Goal: Information Seeking & Learning: Learn about a topic

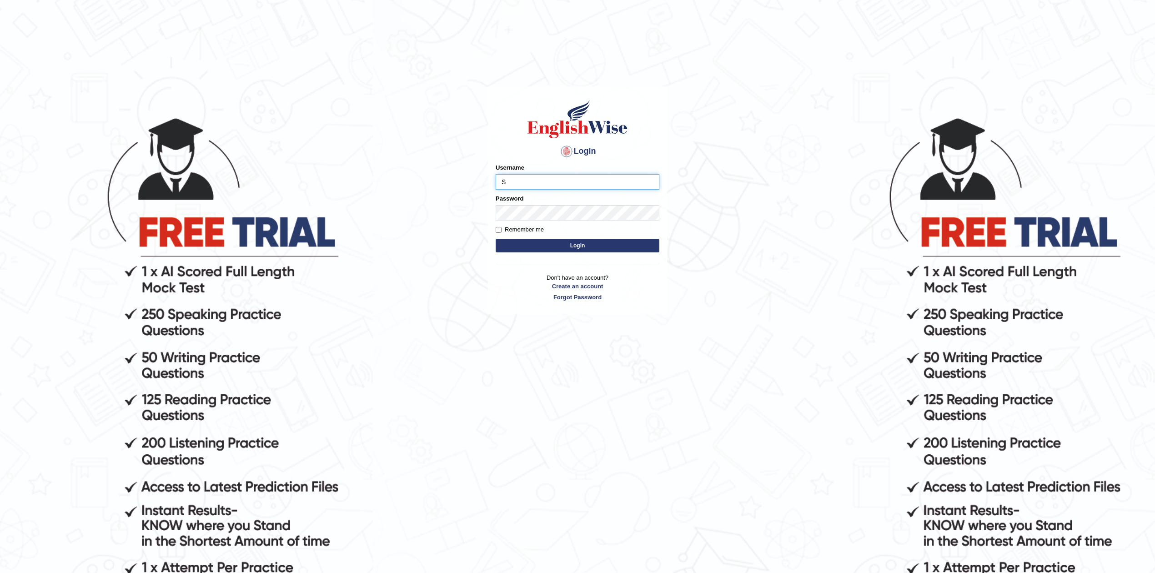
type input "Sanjay2567"
drag, startPoint x: 547, startPoint y: 184, endPoint x: 413, endPoint y: 204, distance: 135.2
click at [413, 204] on body "Login Please fix the following errors: Username Sanjay2567 Password Remember me…" at bounding box center [577, 344] width 1155 height 573
click at [592, 244] on button "Login" at bounding box center [578, 246] width 164 height 14
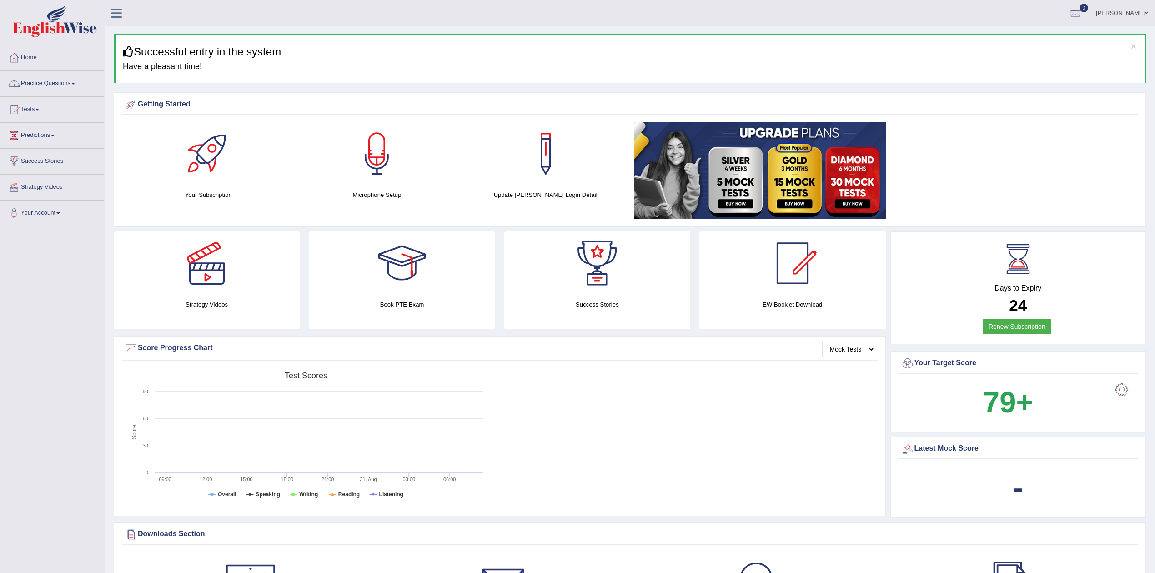
click at [46, 80] on link "Practice Questions" at bounding box center [52, 82] width 104 height 23
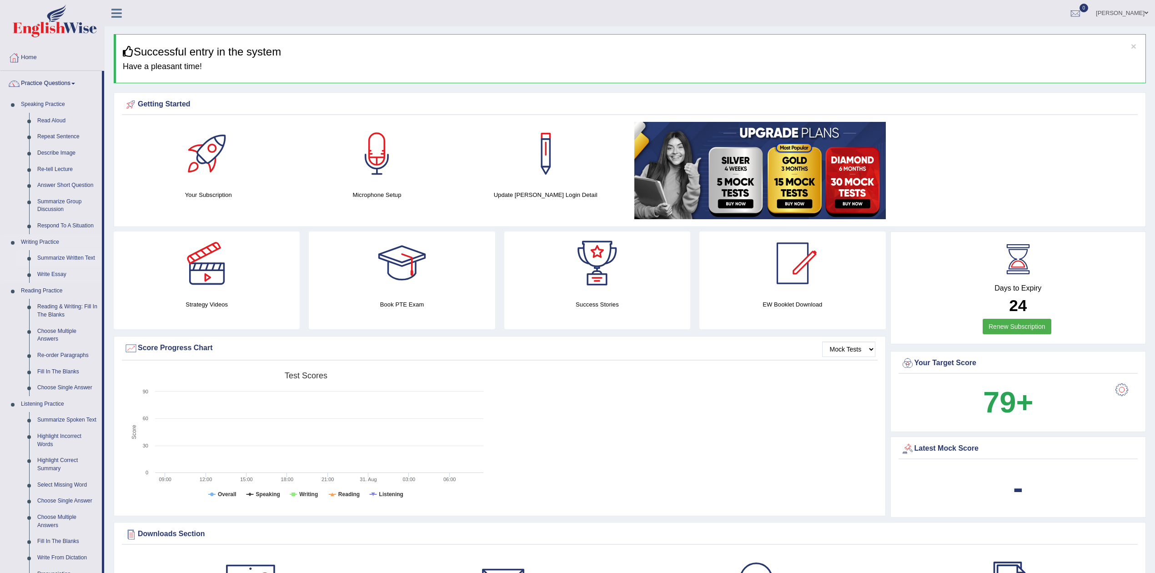
click at [64, 258] on link "Summarize Written Text" at bounding box center [67, 258] width 69 height 16
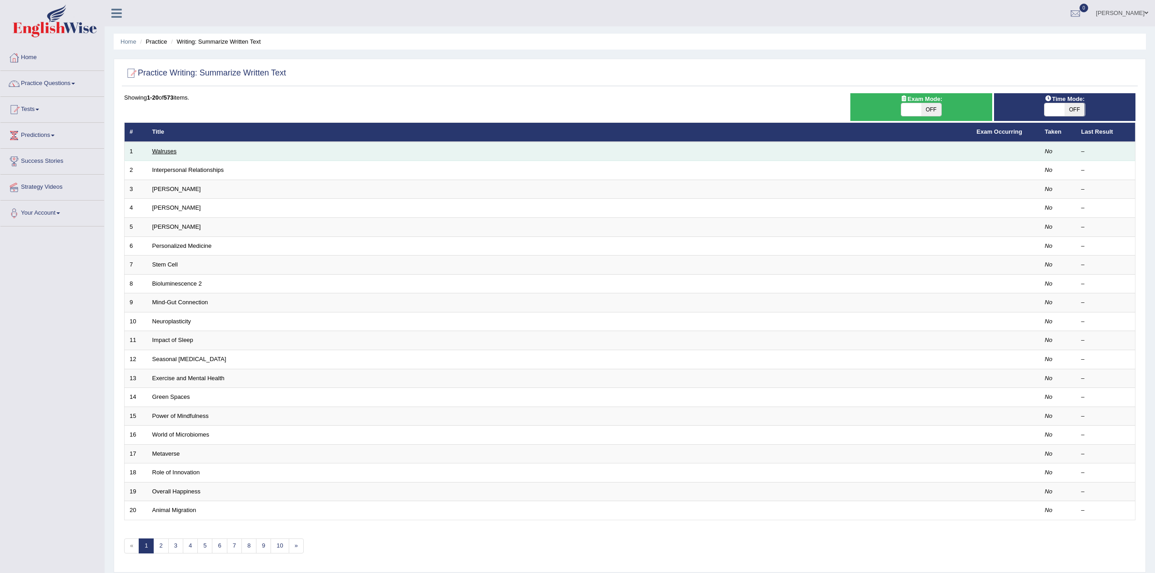
click at [166, 152] on link "Walruses" at bounding box center [164, 151] width 25 height 7
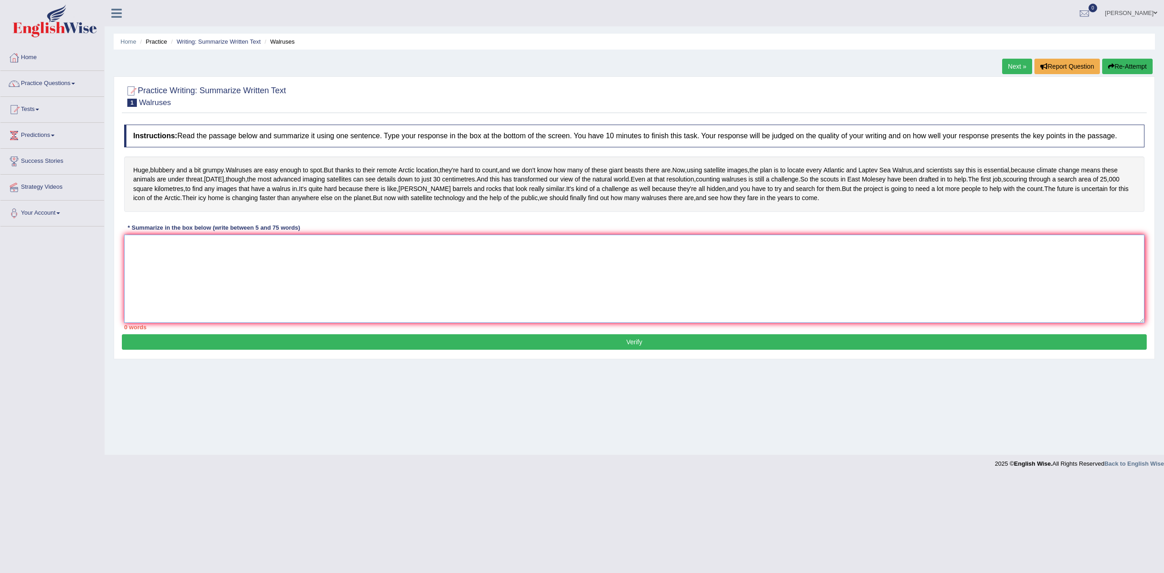
click at [196, 313] on textarea at bounding box center [634, 279] width 1020 height 88
click at [512, 313] on textarea at bounding box center [634, 279] width 1020 height 88
drag, startPoint x: 132, startPoint y: 213, endPoint x: 384, endPoint y: 246, distance: 254.0
click at [384, 212] on div "Huge , blubbery and a bit grumpy . Walruses are easy enough to spot . But thank…" at bounding box center [634, 183] width 1020 height 55
drag, startPoint x: 244, startPoint y: 216, endPoint x: 375, endPoint y: 244, distance: 133.5
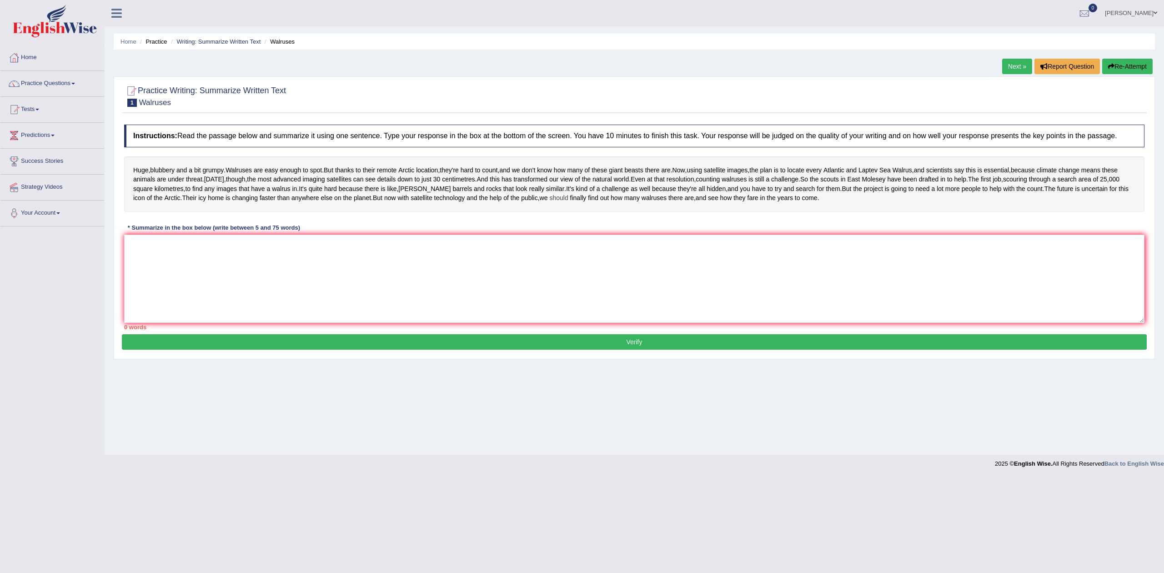
click at [375, 212] on div "Huge , blubbery and a bit grumpy . Walruses are easy enough to spot . But thank…" at bounding box center [634, 183] width 1020 height 55
click at [286, 301] on textarea at bounding box center [634, 279] width 1020 height 88
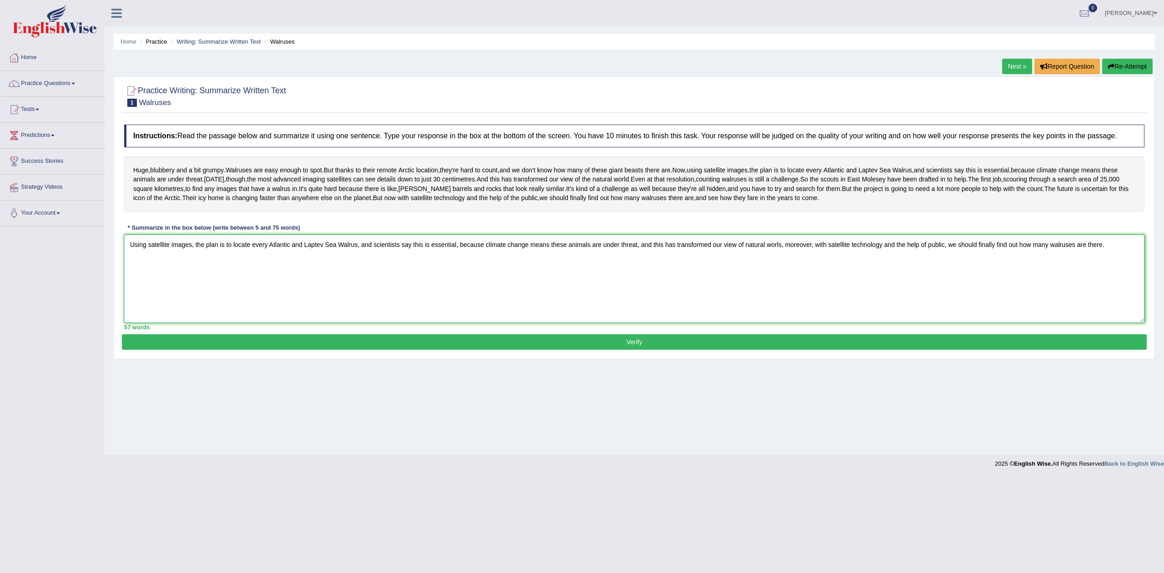
type textarea "Using satellite images, the plan is to locate every Atlantic and Laptev Sea Wal…"
click at [631, 350] on button "Verify" at bounding box center [634, 341] width 1025 height 15
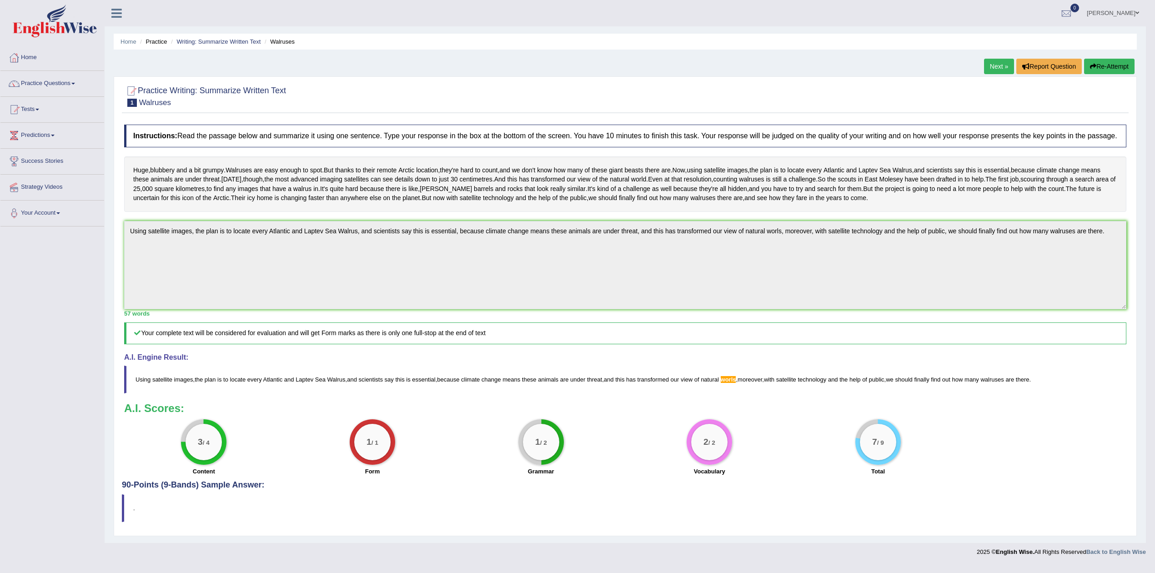
scroll to position [50, 0]
click at [148, 383] on span "Using" at bounding box center [142, 379] width 15 height 7
drag, startPoint x: 140, startPoint y: 385, endPoint x: 324, endPoint y: 388, distance: 183.3
click at [324, 388] on blockquote "Using satellite images , the plan is to locate every Atlantic and Laptev Sea Wa…" at bounding box center [625, 380] width 1002 height 28
click at [1108, 59] on button "Re-Attempt" at bounding box center [1109, 66] width 50 height 15
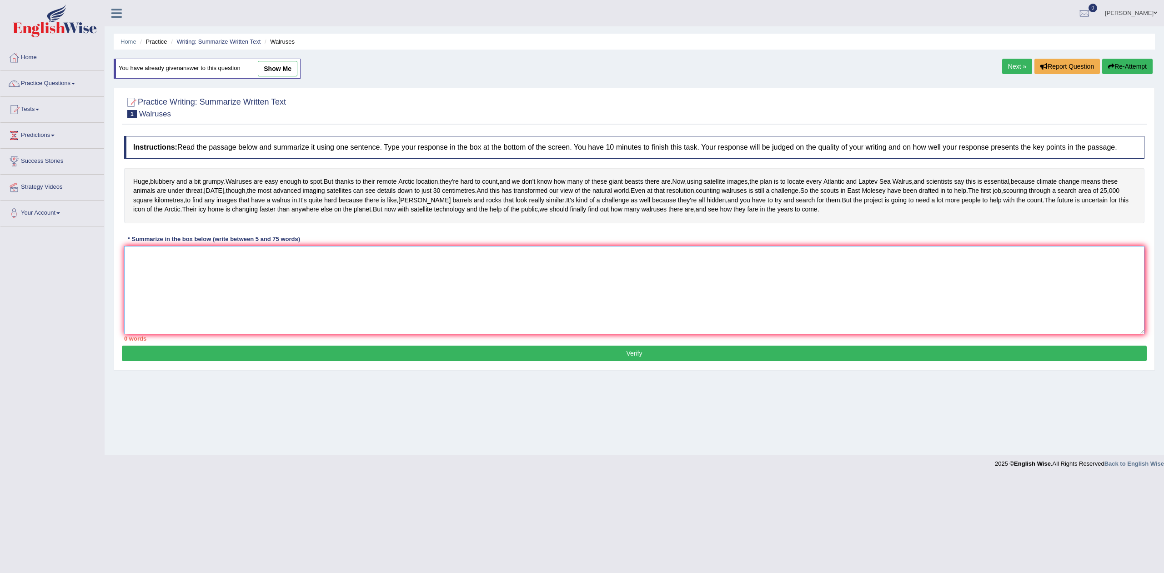
click at [512, 334] on textarea at bounding box center [634, 290] width 1020 height 88
paste textarea "Using satellite images, the plan is to locate every Atlantic and Laptev Sea Wal…"
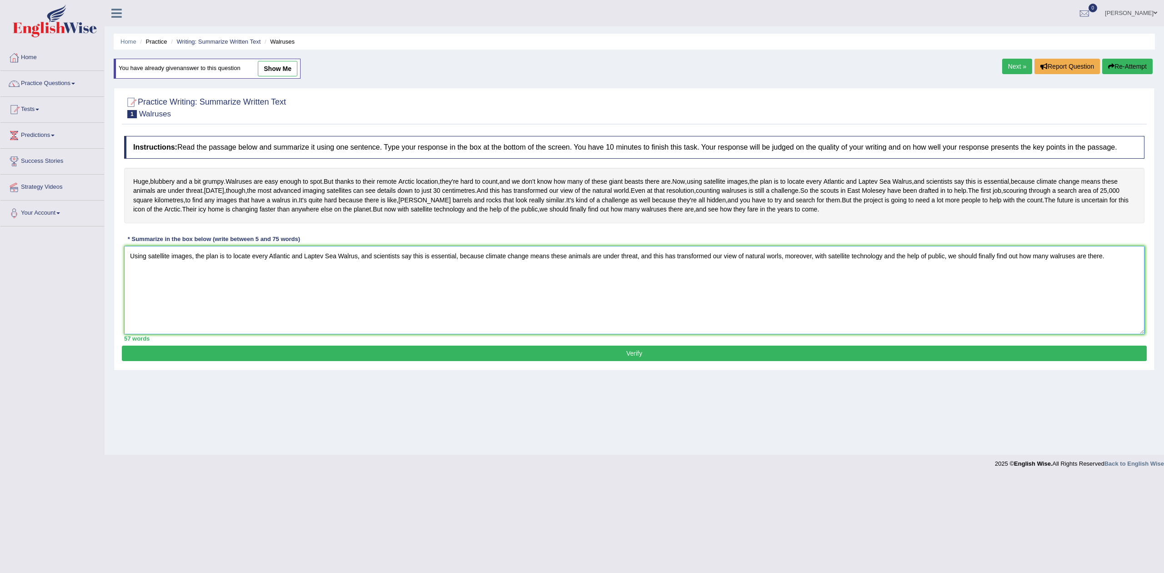
click at [781, 302] on textarea "Using satellite images, the plan is to locate every Atlantic and Laptev Sea Wal…" at bounding box center [634, 290] width 1020 height 88
click at [777, 304] on textarea "Using satellite images, the plan is to locate every Atlantic and Laptev Sea Wal…" at bounding box center [634, 290] width 1020 height 88
click at [1116, 306] on textarea "Using satellite images, the plan is to locate every Atlantic and Laptev Sea Wal…" at bounding box center [634, 290] width 1020 height 88
type textarea "Using satellite images, the plan is to locate every Atlantic and Laptev Sea Wal…"
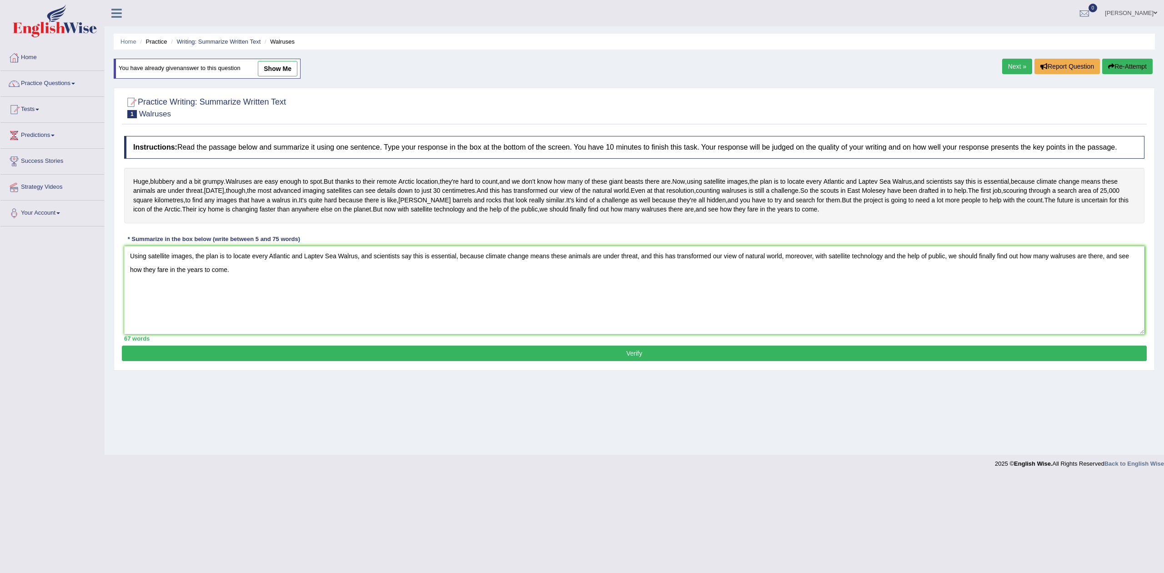
click at [632, 361] on button "Verify" at bounding box center [634, 353] width 1025 height 15
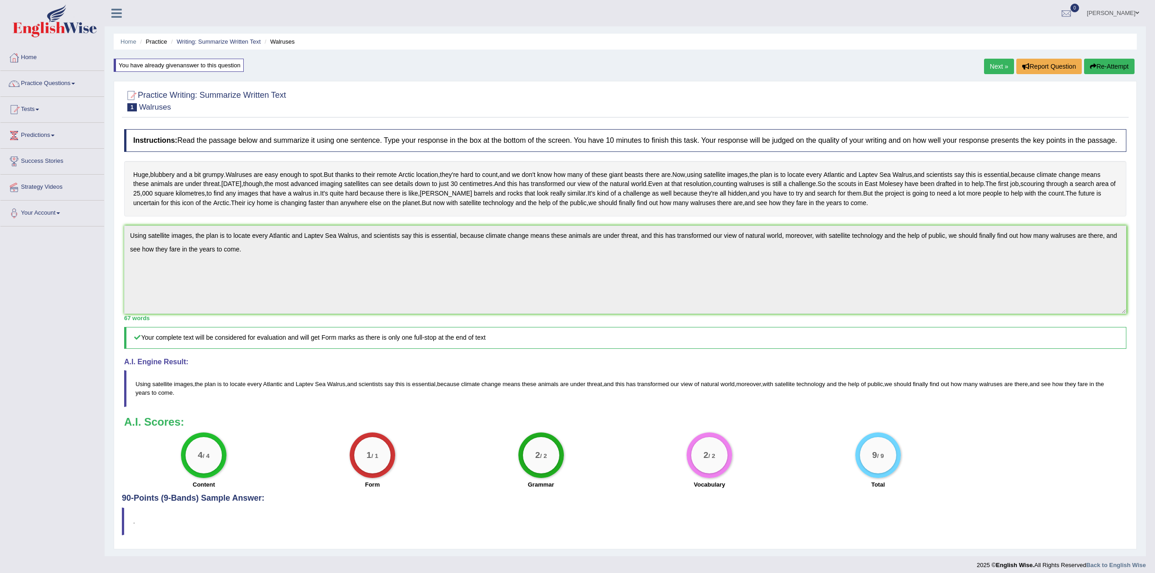
click at [997, 63] on link "Next »" at bounding box center [999, 66] width 30 height 15
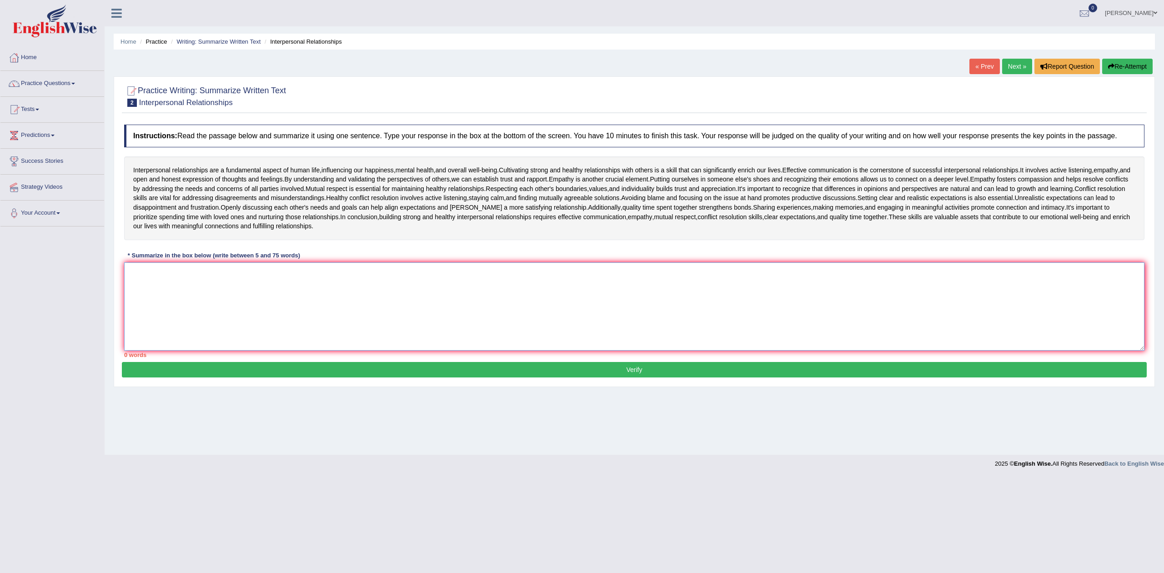
click at [188, 278] on textarea at bounding box center [634, 306] width 1020 height 88
click at [326, 293] on textarea at bounding box center [634, 306] width 1020 height 88
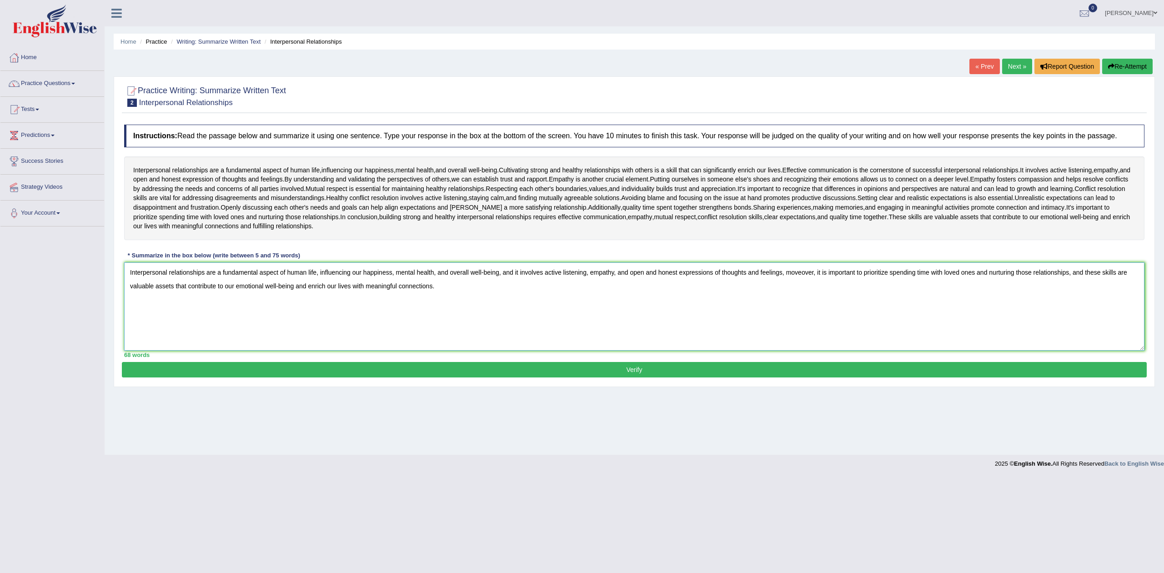
type textarea "Interpersonal relationships are a fundamental aspect of human life, influencing…"
click at [628, 369] on button "Verify" at bounding box center [634, 369] width 1025 height 15
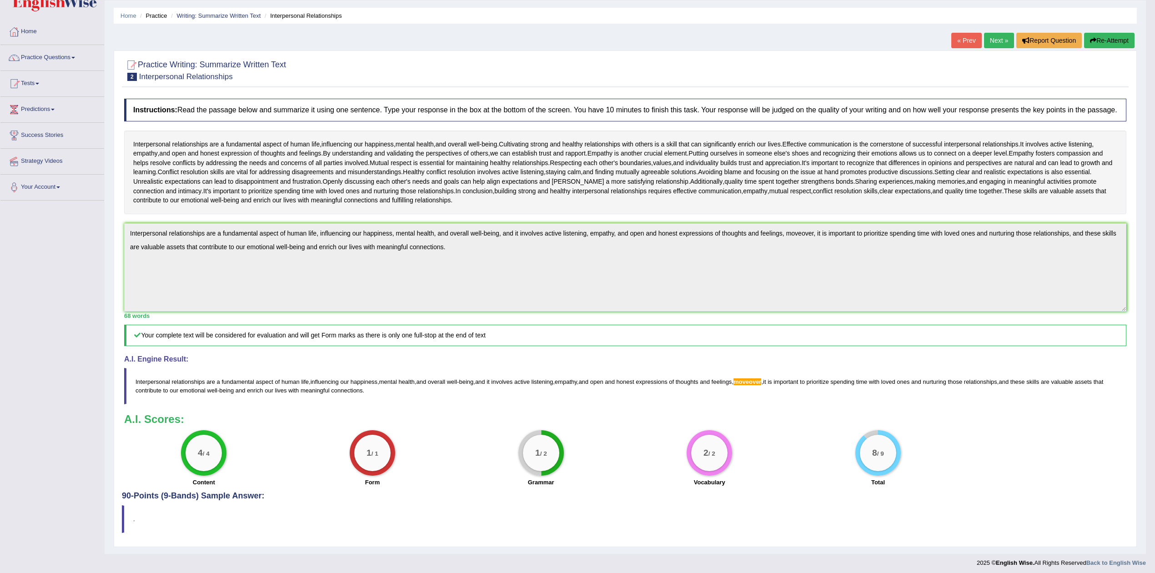
scroll to position [40, 0]
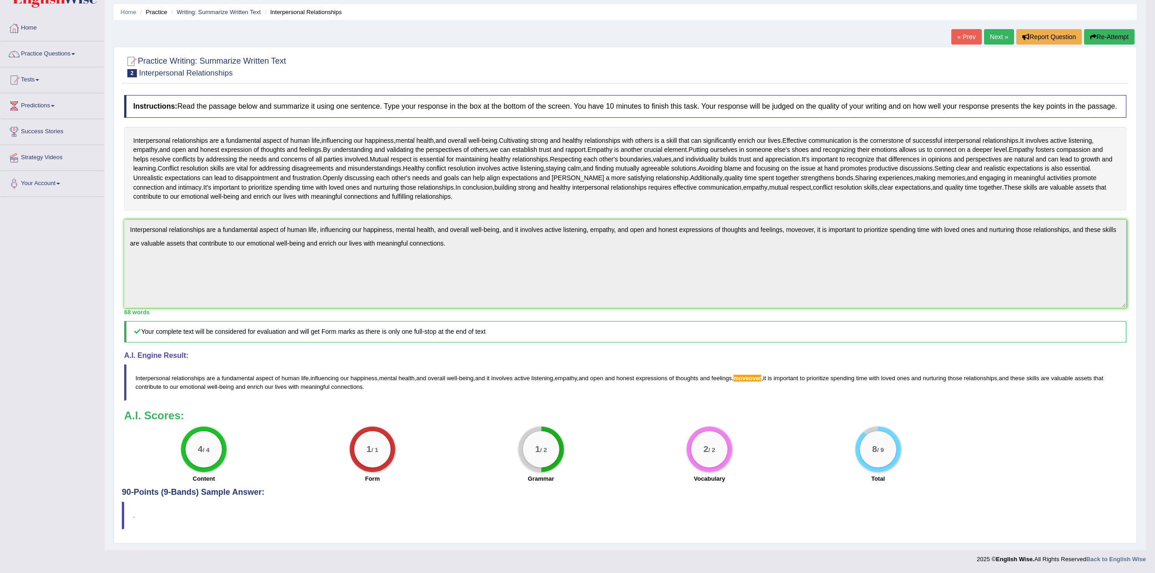
click at [1105, 29] on button "Re-Attempt" at bounding box center [1109, 36] width 50 height 15
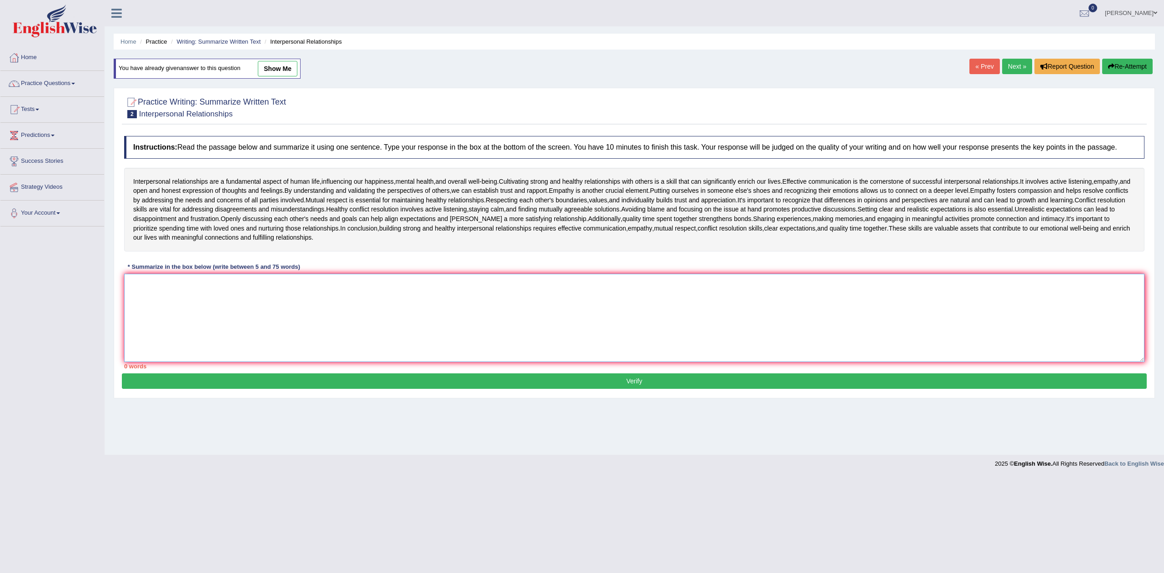
click at [782, 276] on textarea at bounding box center [634, 318] width 1020 height 88
paste textarea "Interpersonal relationships are a fundamental aspect of human life, influencing…"
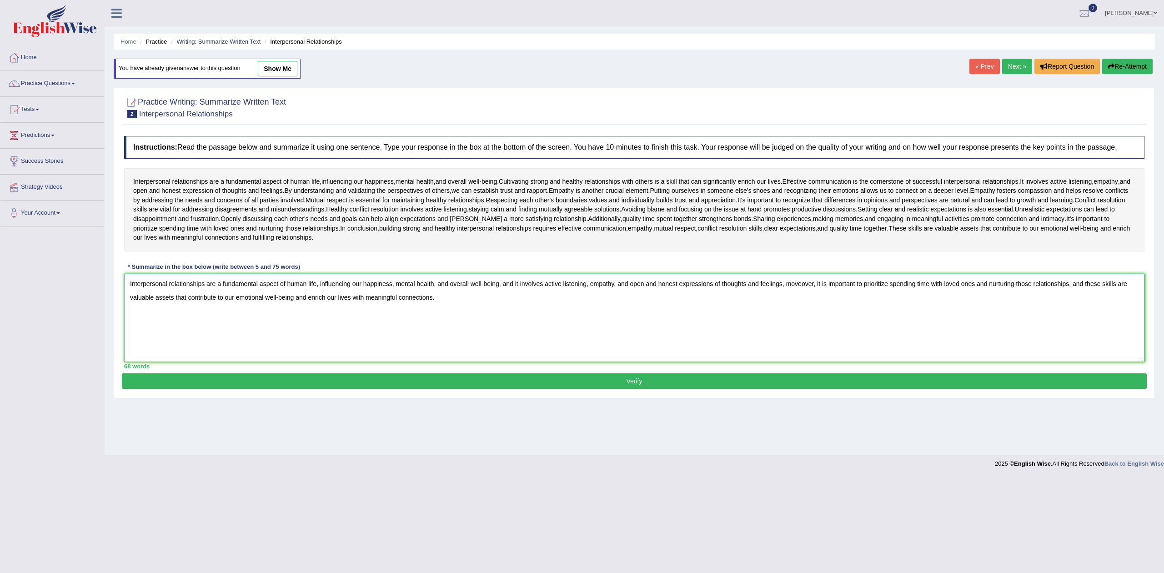
click at [733, 289] on textarea "Interpersonal relationships are a fundamental aspect of human life, influencing…" at bounding box center [634, 318] width 1020 height 88
click at [796, 282] on textarea "Interpersonal relationships are a fundamental aspect of human life, influencing…" at bounding box center [634, 318] width 1020 height 88
type textarea "Interpersonal relationships are a fundamental aspect of human life, influencing…"
click at [628, 382] on button "Verify" at bounding box center [634, 380] width 1025 height 15
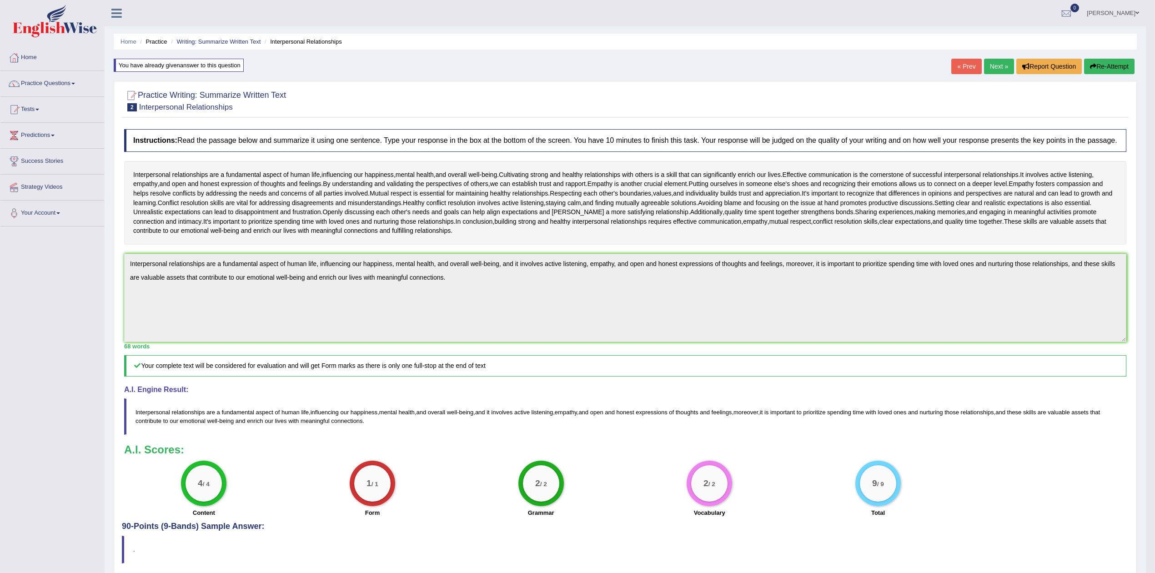
click at [993, 64] on link "Next »" at bounding box center [999, 66] width 30 height 15
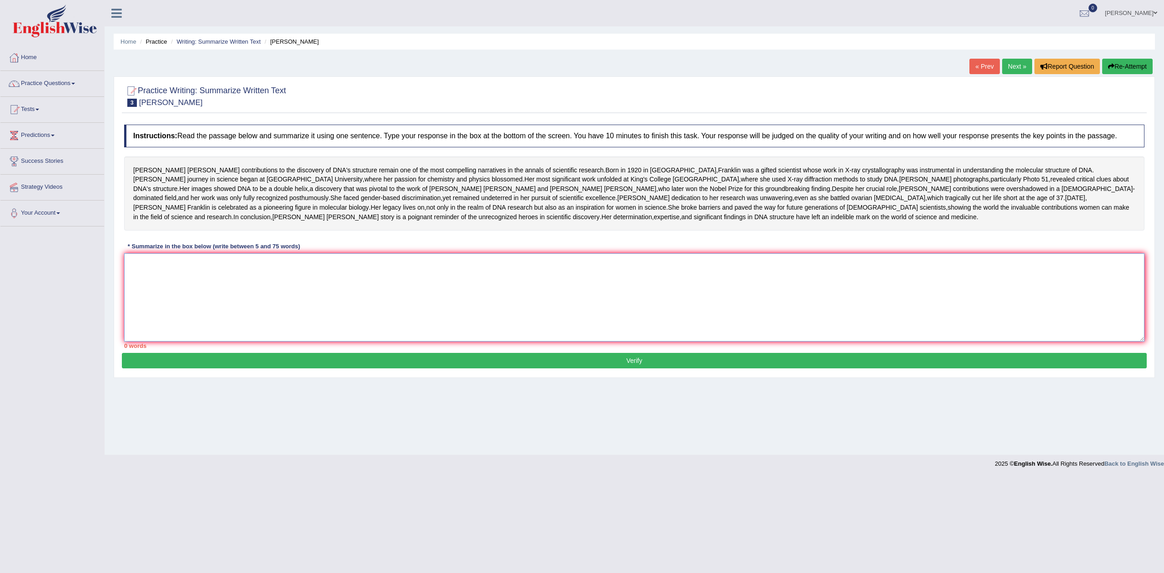
drag, startPoint x: 222, startPoint y: 341, endPoint x: 226, endPoint y: 336, distance: 6.6
click at [225, 336] on textarea at bounding box center [634, 297] width 1020 height 88
click at [155, 313] on textarea at bounding box center [634, 297] width 1020 height 88
type textarea "r"
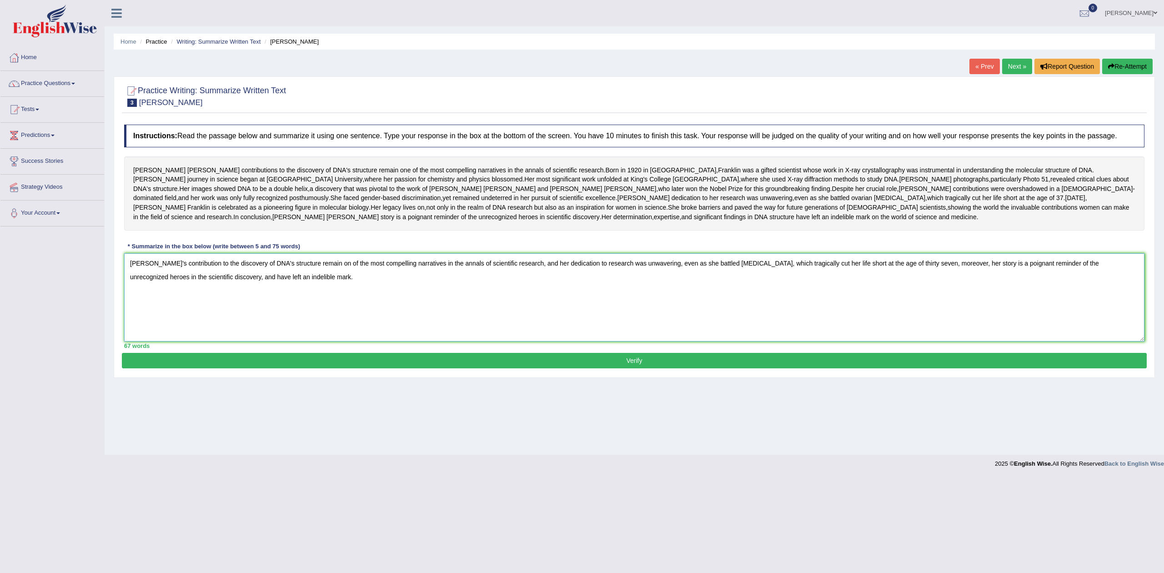
type textarea "Rosalind's contribution to the discovery of DNA's structure remain on of the mo…"
click at [638, 368] on button "Verify" at bounding box center [634, 360] width 1025 height 15
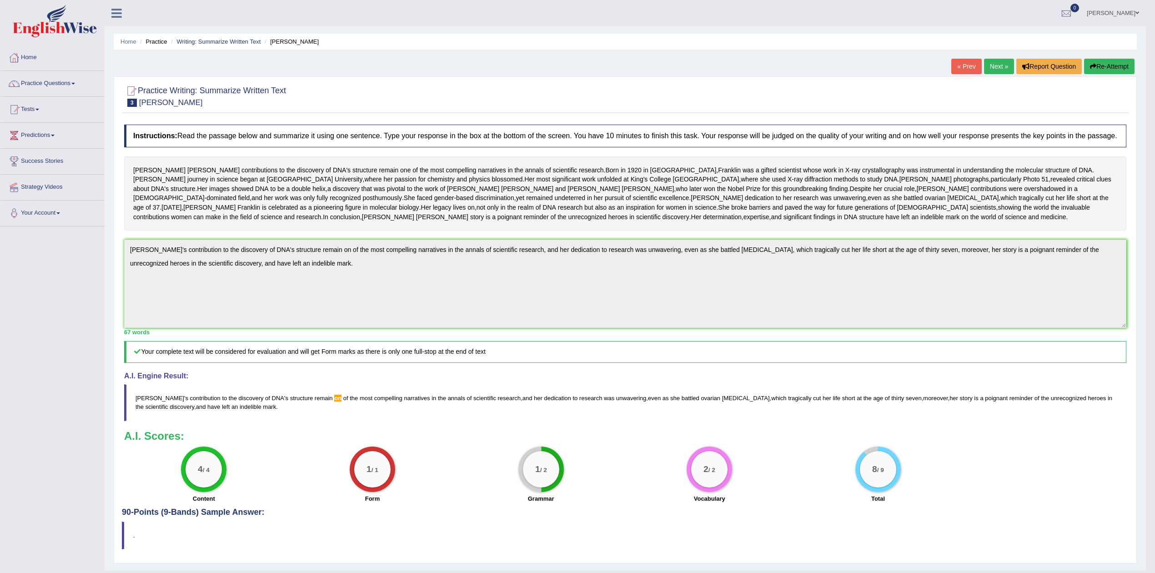
scroll to position [60, 0]
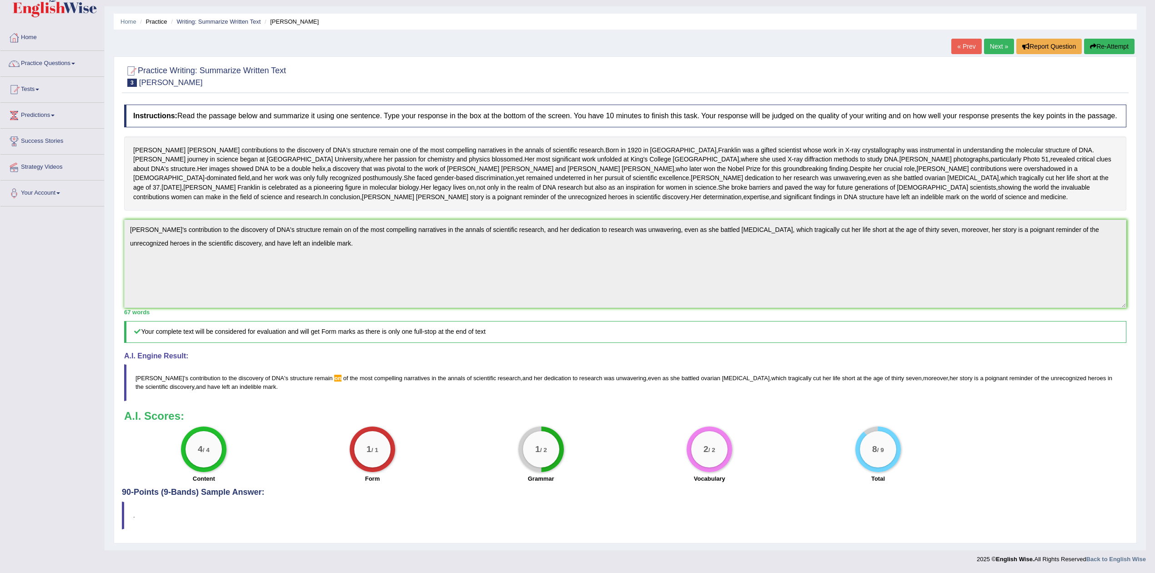
click at [1103, 39] on button "Re-Attempt" at bounding box center [1109, 46] width 50 height 15
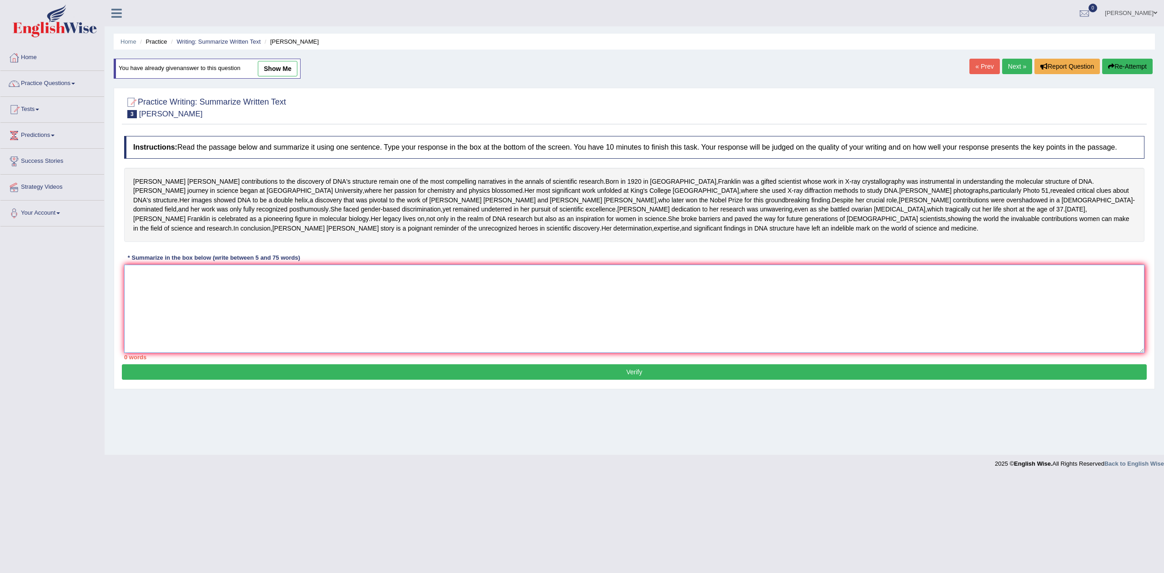
click at [435, 353] on textarea at bounding box center [634, 309] width 1020 height 88
paste textarea "[PERSON_NAME]'s contribution to the discovery of DNA's structure remain on of t…"
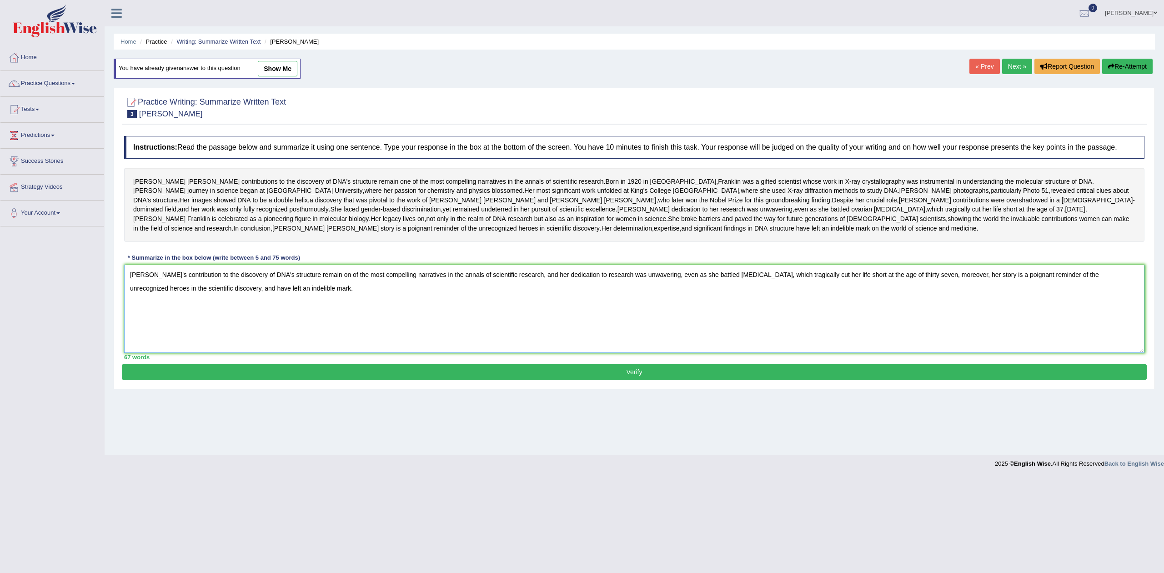
click at [321, 333] on textarea "[PERSON_NAME]'s contribution to the discovery of DNA's structure remain on of t…" at bounding box center [634, 309] width 1020 height 88
type textarea "[PERSON_NAME]'s contribution to the discovery of DNA's structure remain of the …"
click at [641, 380] on button "Verify" at bounding box center [634, 371] width 1025 height 15
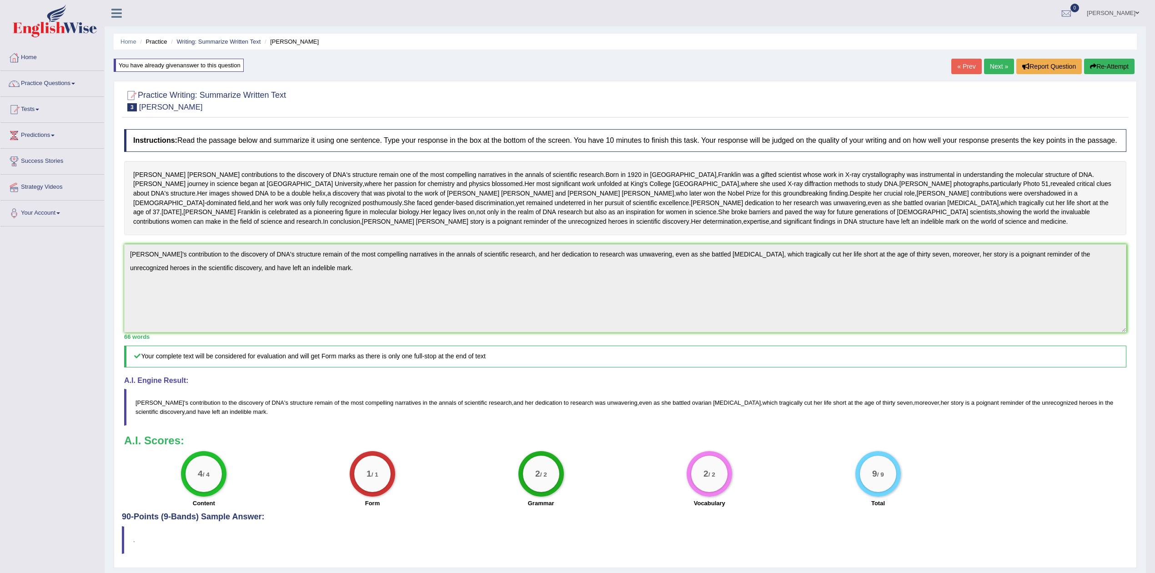
click at [997, 67] on link "Next »" at bounding box center [999, 66] width 30 height 15
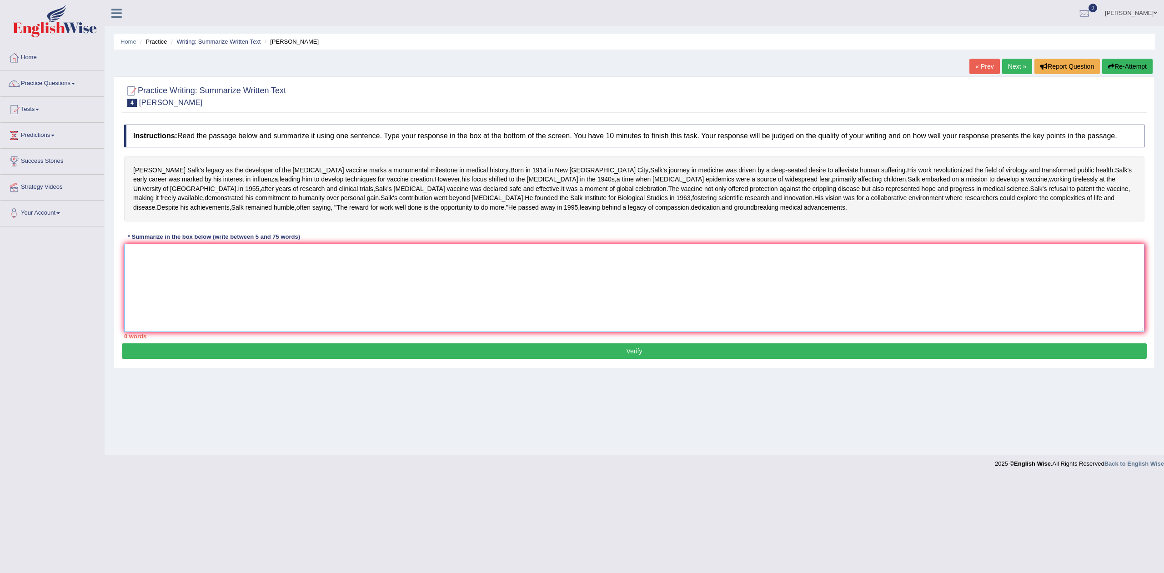
click at [286, 318] on textarea at bounding box center [634, 288] width 1020 height 88
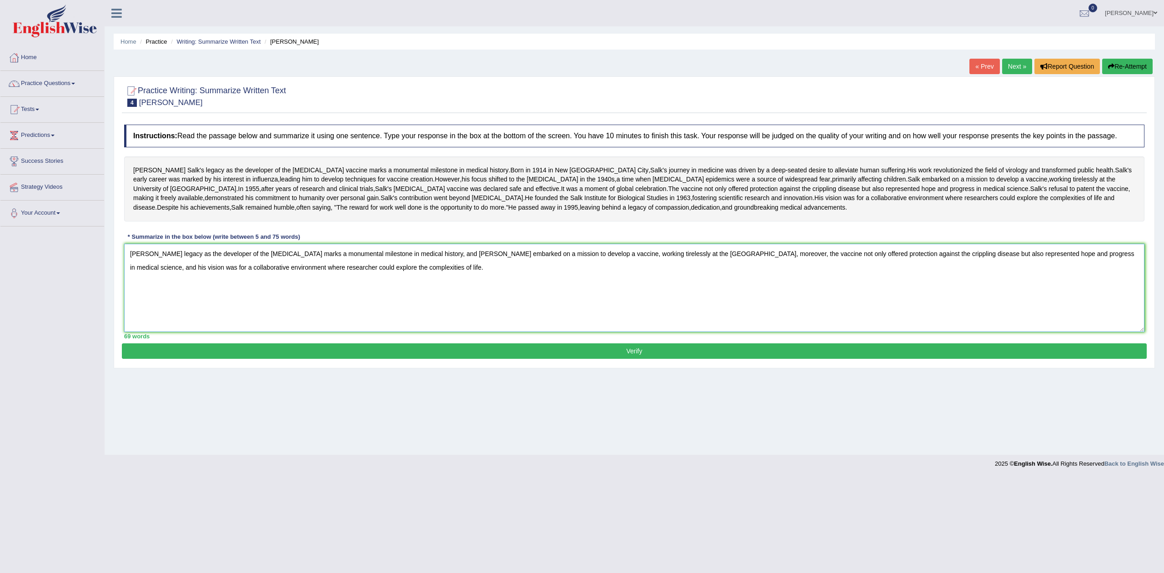
drag, startPoint x: 410, startPoint y: 331, endPoint x: 117, endPoint y: 307, distance: 293.3
click at [117, 307] on div "Practice Writing: Summarize Written Text 4 Jonas Salk Instructions: Read the pa…" at bounding box center [634, 222] width 1041 height 292
type textarea "Salk's legacy as the developer of the polio vaccine marks a monumental mileston…"
click at [635, 359] on button "Verify" at bounding box center [634, 350] width 1025 height 15
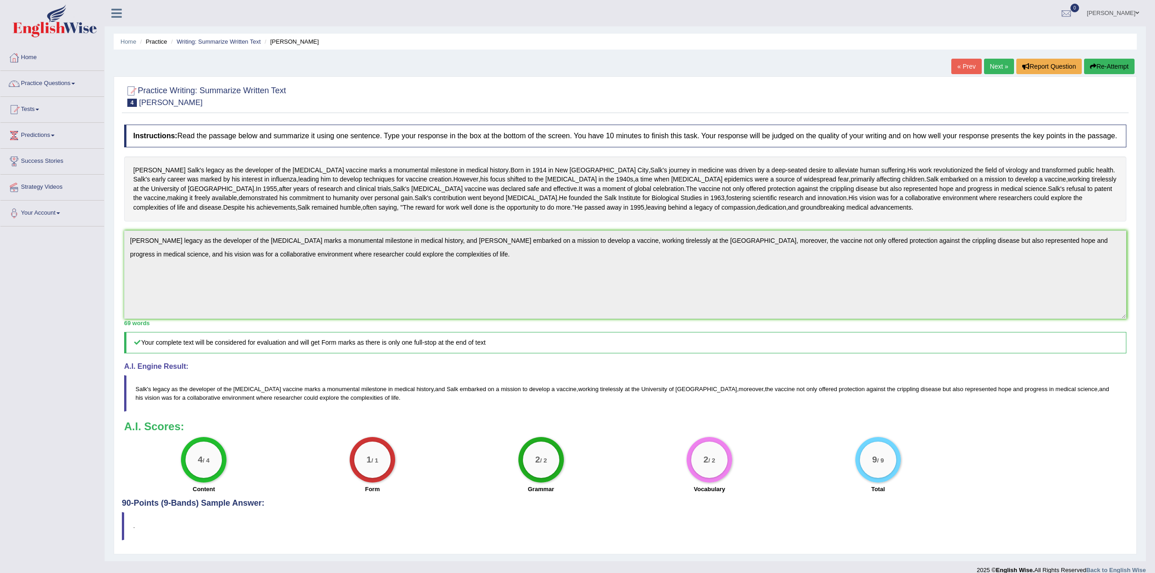
click at [990, 65] on link "Next »" at bounding box center [999, 66] width 30 height 15
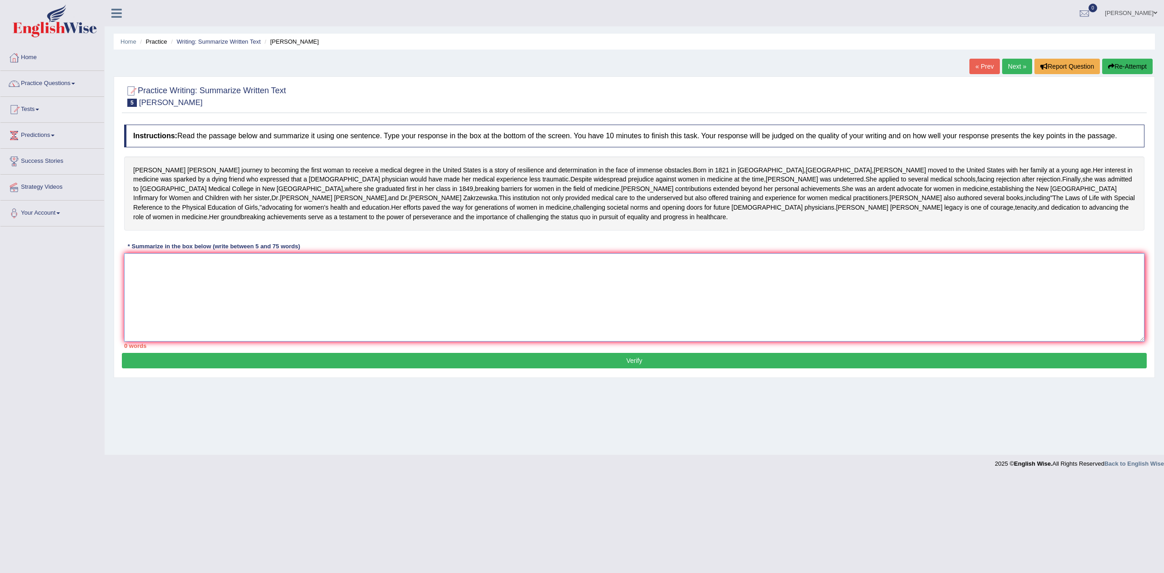
click at [286, 329] on textarea at bounding box center [634, 297] width 1020 height 88
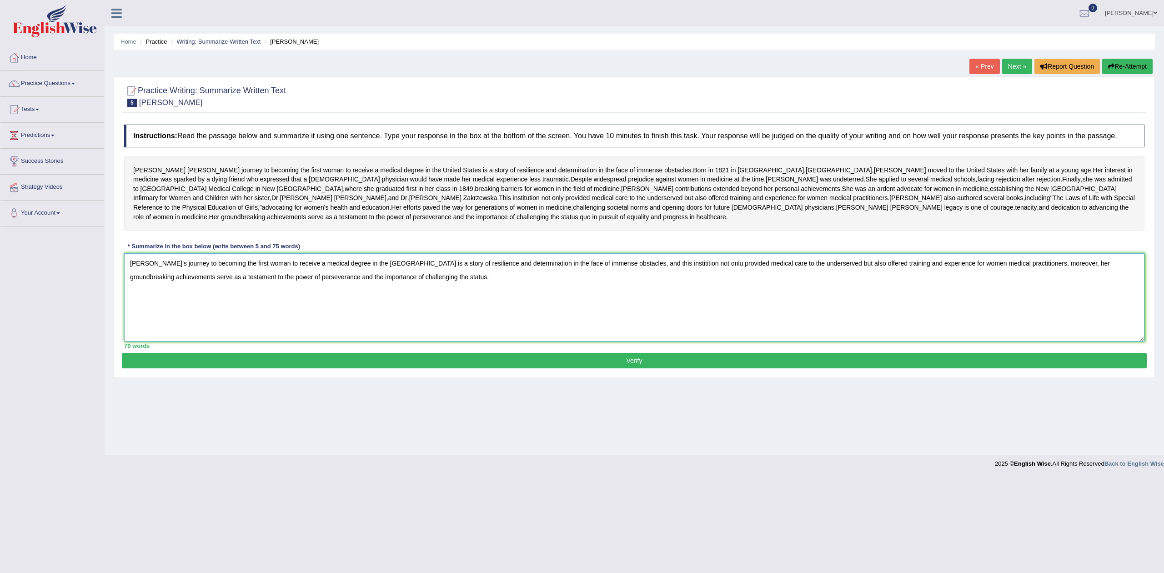
click at [454, 324] on textarea "Elizabeth's journey to becoming the first woman to receive a medical degree in …" at bounding box center [634, 297] width 1020 height 88
type textarea "Elizabeth's journey to becoming the first woman to receive a medical degree in …"
click at [632, 368] on button "Verify" at bounding box center [634, 360] width 1025 height 15
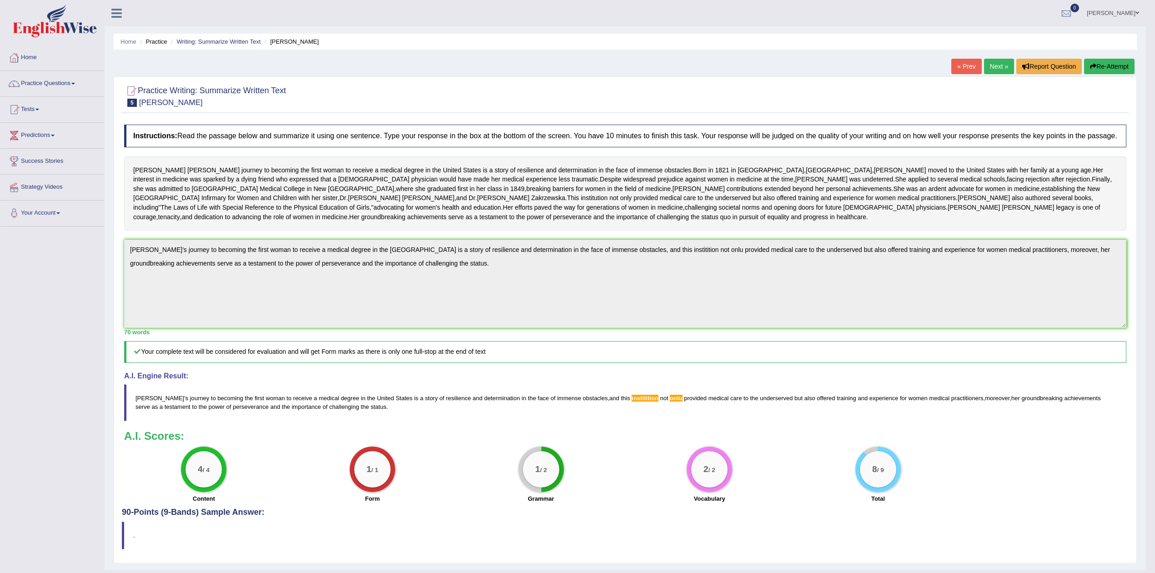
click at [1108, 65] on button "Re-Attempt" at bounding box center [1109, 66] width 50 height 15
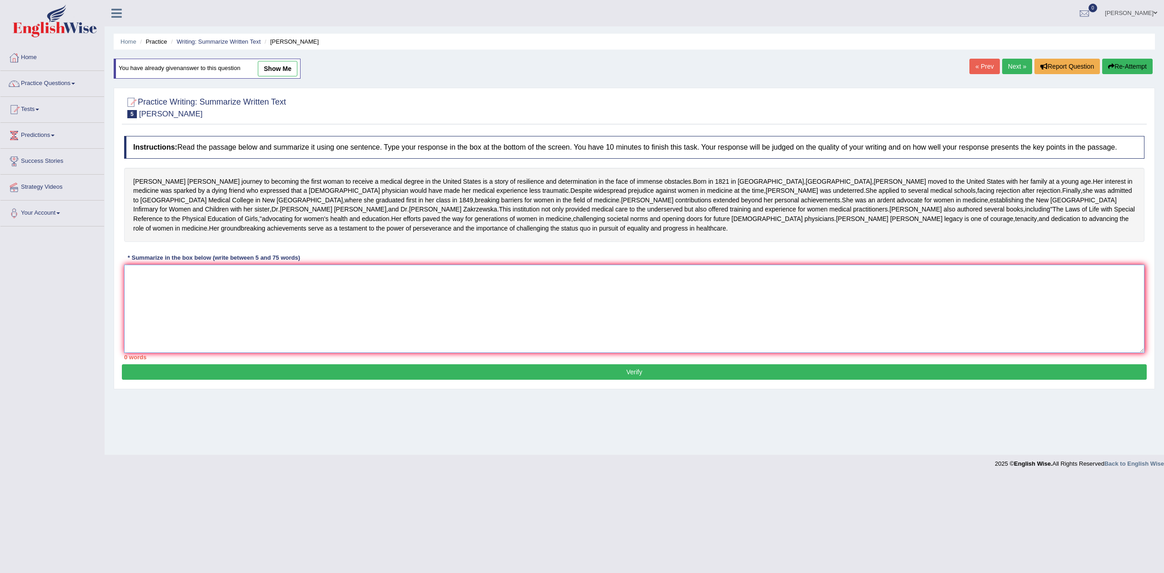
click at [548, 343] on textarea at bounding box center [634, 309] width 1020 height 88
paste textarea "[PERSON_NAME]'s journey to becoming the first woman to receive a medical degree…"
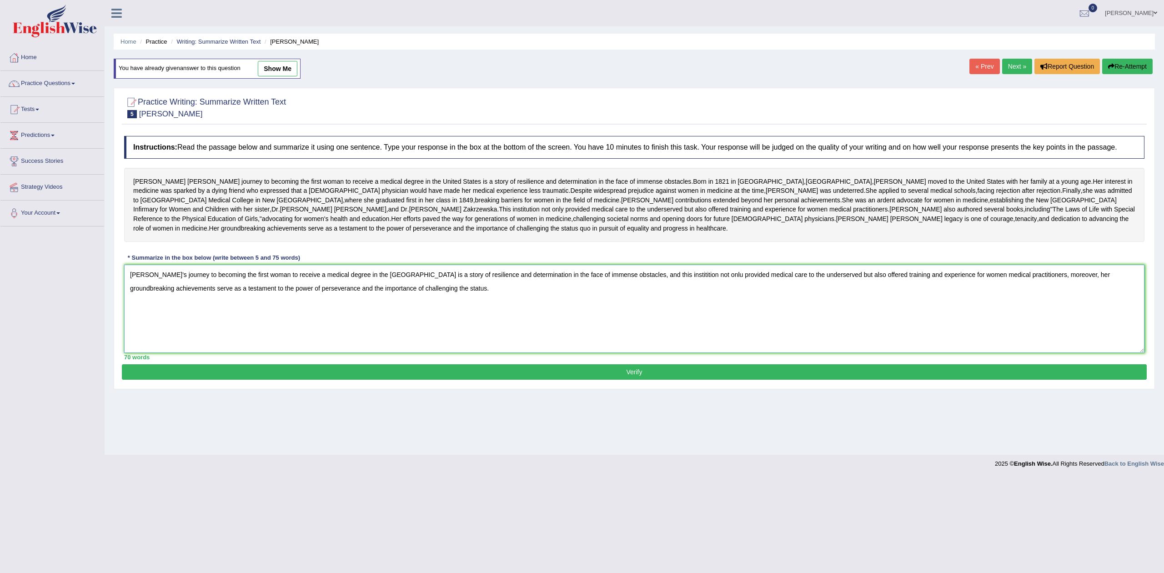
click at [685, 322] on textarea "Elizabeth's journey to becoming the first woman to receive a medical degree in …" at bounding box center [634, 309] width 1020 height 88
click at [566, 353] on textarea "[PERSON_NAME]'s journey to becoming the first woman to receive a medical degree…" at bounding box center [634, 309] width 1020 height 88
type textarea "[PERSON_NAME]'s journey to becoming the first woman to receive a medical degree…"
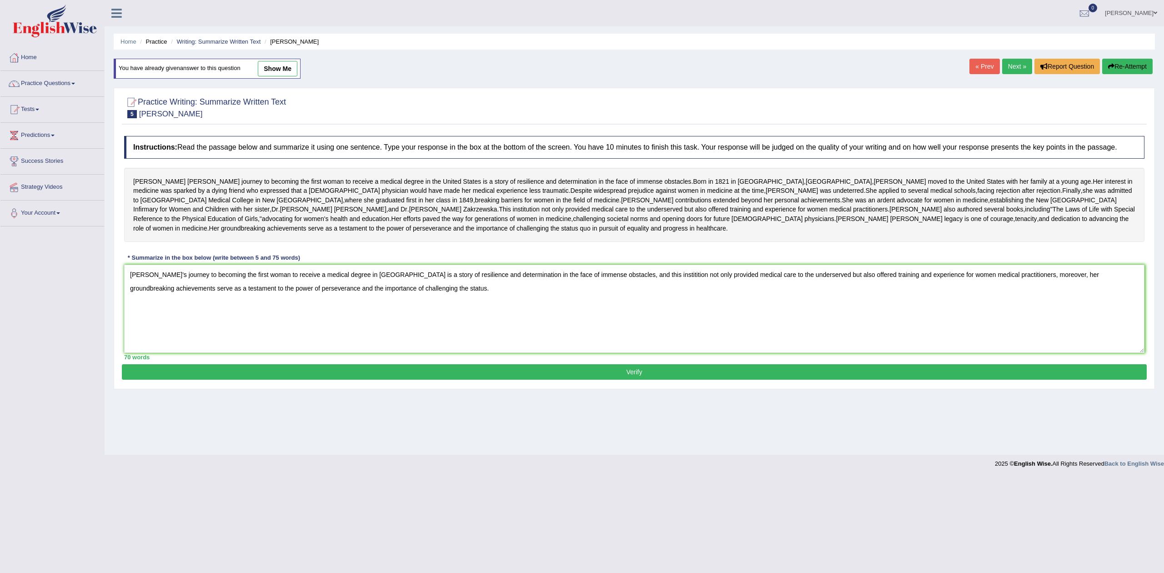
click at [632, 380] on button "Verify" at bounding box center [634, 371] width 1025 height 15
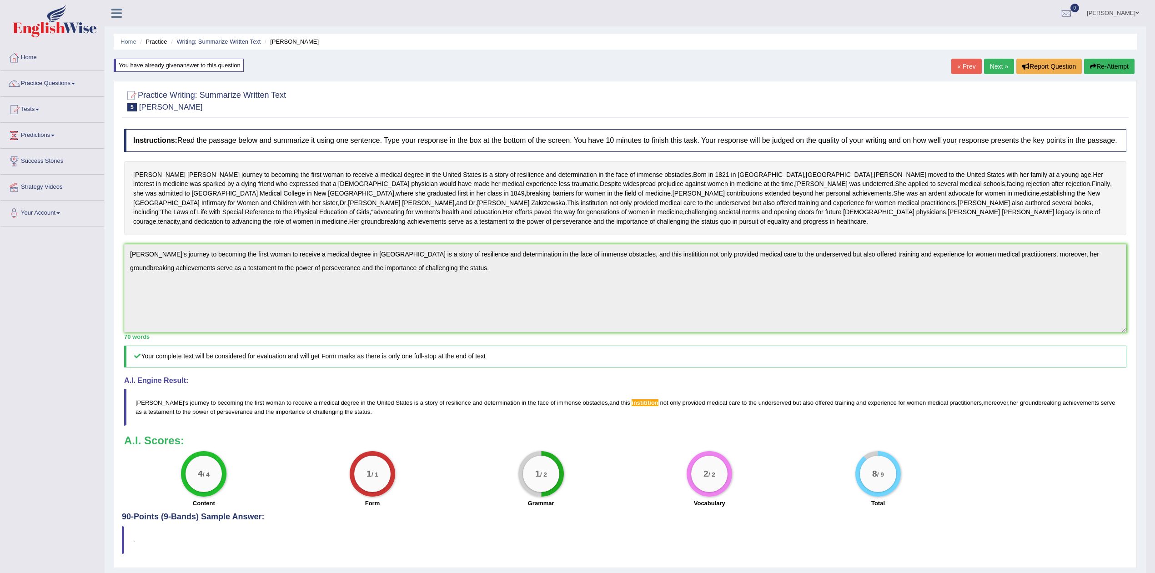
click at [1108, 68] on button "Re-Attempt" at bounding box center [1109, 66] width 50 height 15
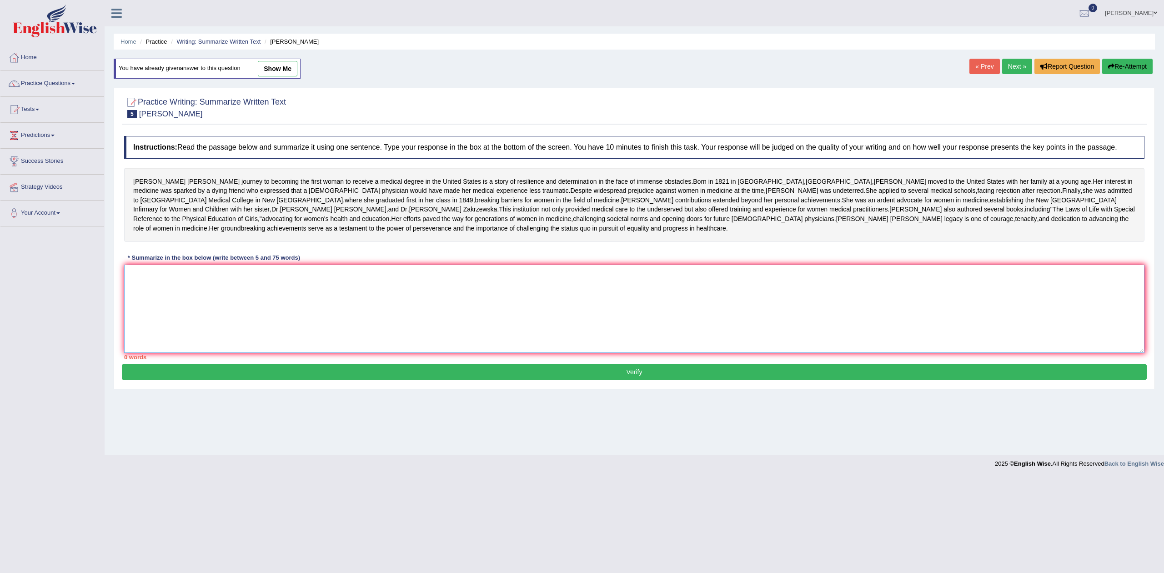
click at [592, 339] on textarea at bounding box center [634, 309] width 1020 height 88
paste textarea "Elizabeth's journey to becoming the first woman to receive a medical degree in …"
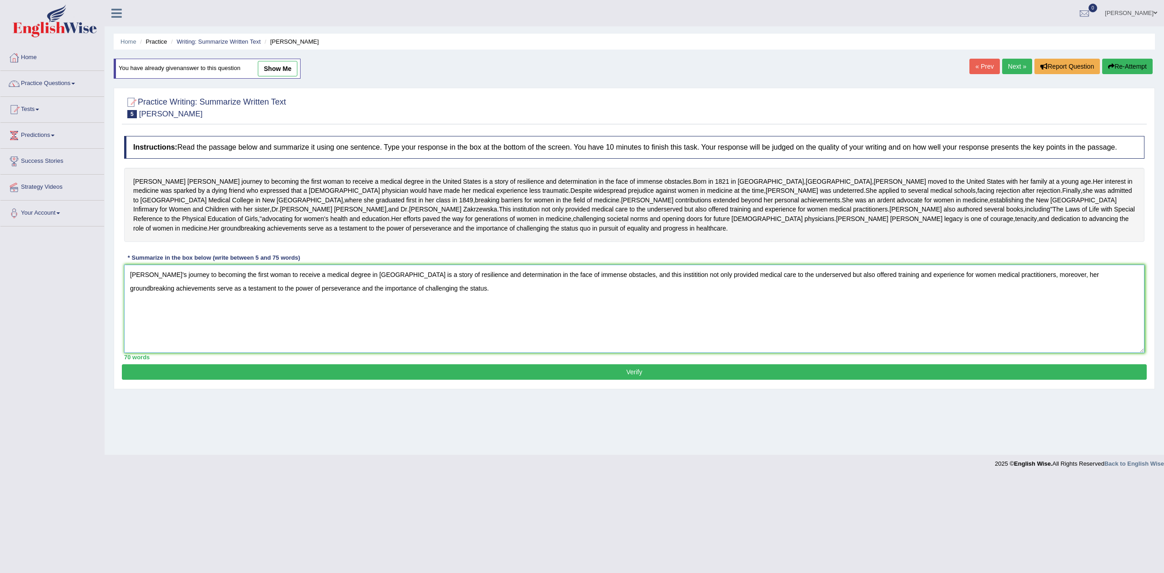
click at [647, 321] on textarea "Elizabeth's journey to becoming the first woman to receive a medical degree in …" at bounding box center [634, 309] width 1020 height 88
type textarea "Elizabeth's journey to becoming the first woman to receive a medical degree in …"
click at [636, 380] on button "Verify" at bounding box center [634, 371] width 1025 height 15
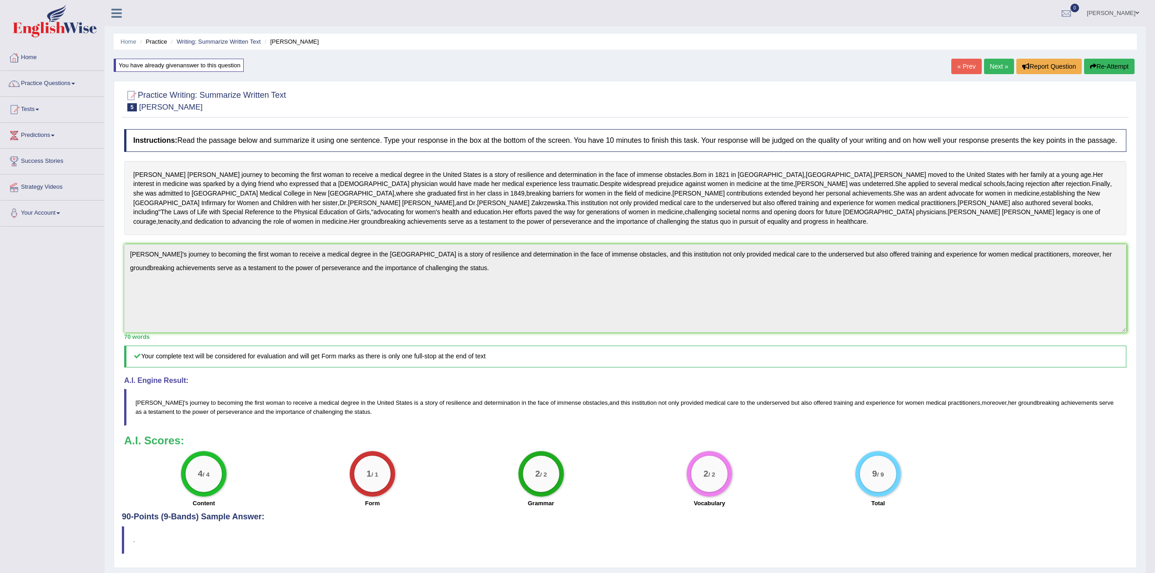
click at [484, 216] on div "Elizabeth Blackwell's journey to becoming the first woman to receive a medical …" at bounding box center [625, 198] width 1002 height 75
drag, startPoint x: 441, startPoint y: 195, endPoint x: 630, endPoint y: 262, distance: 200.3
click at [630, 236] on div "Elizabeth Blackwell's journey to becoming the first woman to receive a medical …" at bounding box center [625, 198] width 1002 height 75
click at [986, 63] on link "Next »" at bounding box center [999, 66] width 30 height 15
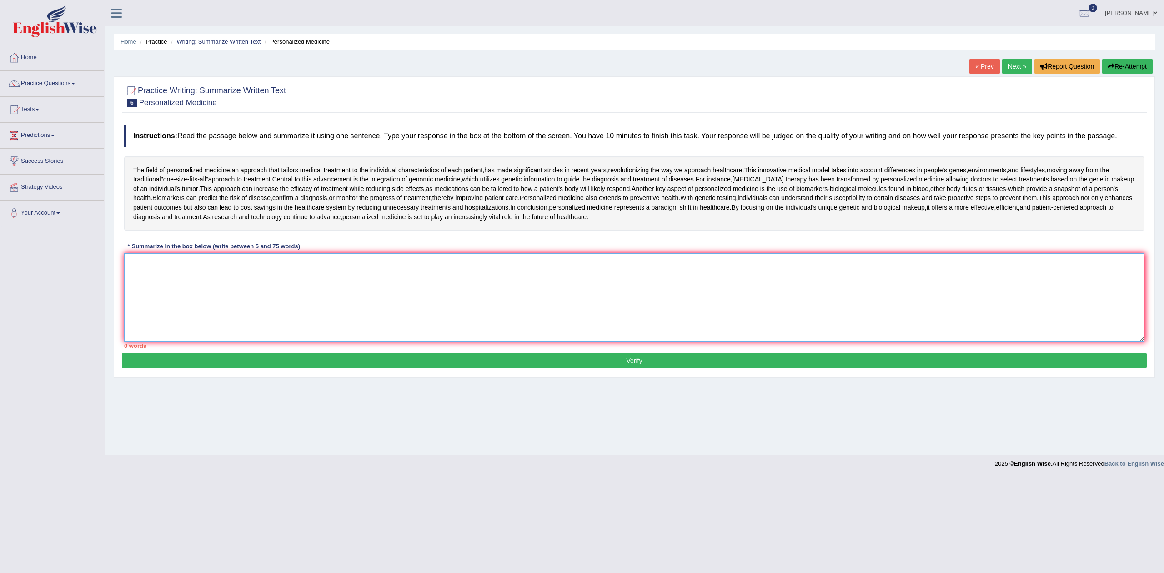
click at [306, 301] on textarea at bounding box center [634, 297] width 1020 height 88
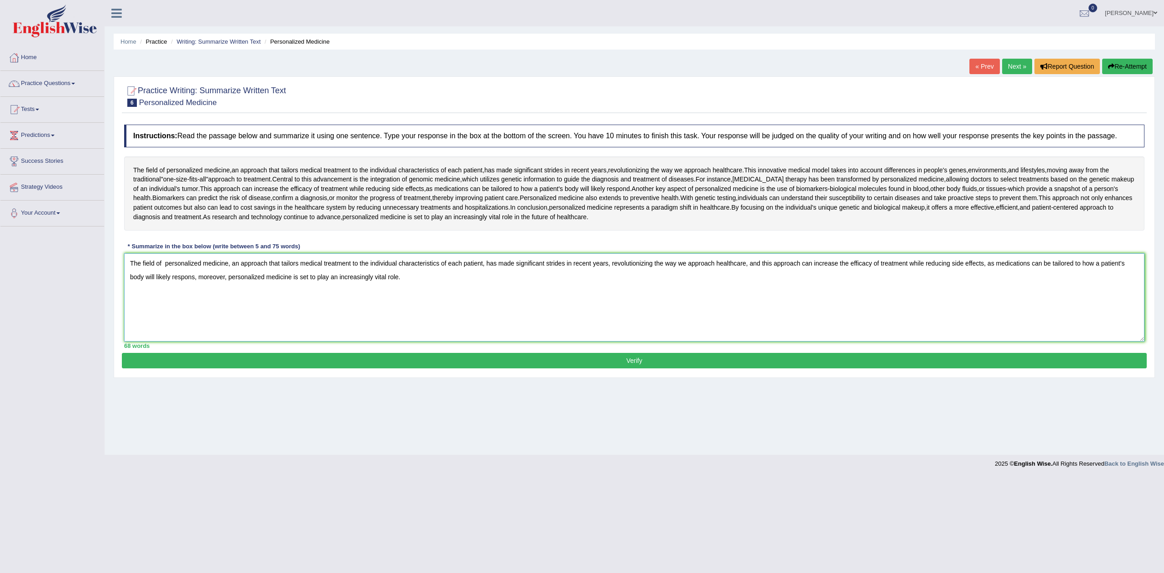
click at [416, 284] on textarea "The field of personalized medicine, an approach that tailors medical treatment …" at bounding box center [634, 297] width 1020 height 88
click at [397, 286] on textarea "The field of personalized medicine, an approach that tailors medical treatment …" at bounding box center [634, 297] width 1020 height 88
click at [190, 279] on textarea "The field of personalized medicine, an approach that tailors medical treatment …" at bounding box center [634, 297] width 1020 height 88
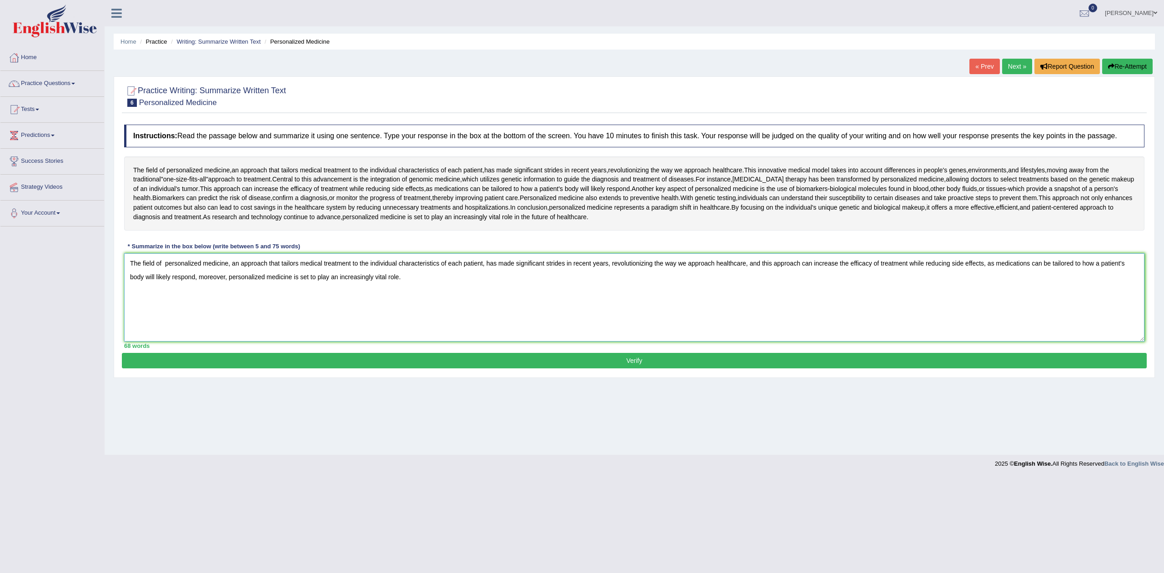
type textarea "The field of personalized medicine, an approach that tailors medical treatment …"
click at [633, 364] on button "Verify" at bounding box center [634, 360] width 1025 height 15
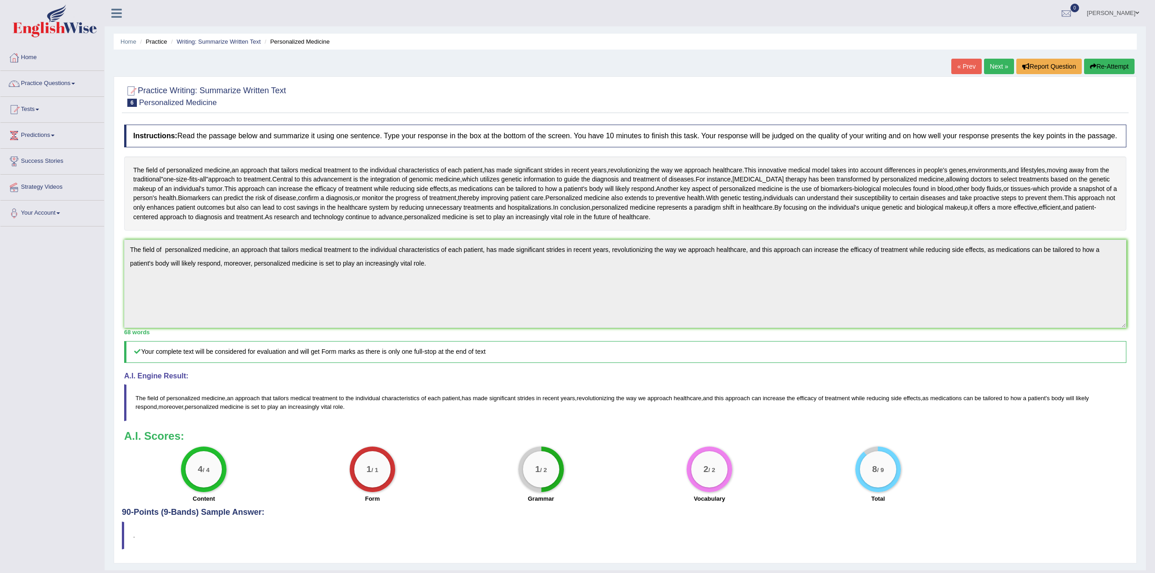
click at [1097, 70] on button "Re-Attempt" at bounding box center [1109, 66] width 50 height 15
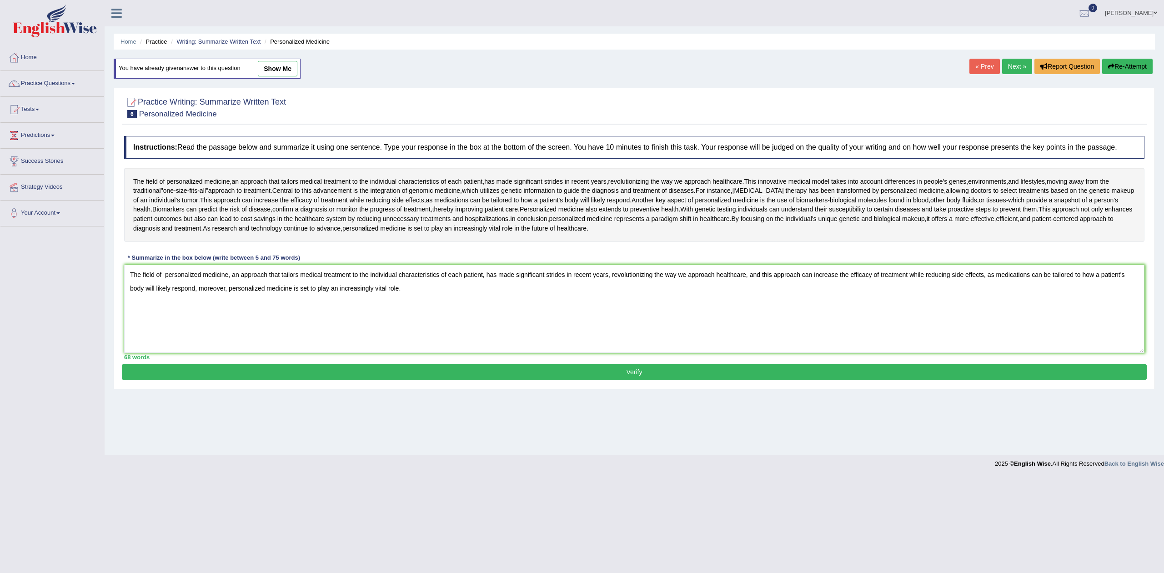
click at [410, 295] on textarea "The field of personalized medicine, an approach that tailors medical treatment …" at bounding box center [634, 309] width 1020 height 88
drag, startPoint x: 408, startPoint y: 287, endPoint x: 228, endPoint y: 296, distance: 180.2
click at [228, 296] on textarea "The field of personalized medicine, an approach that tailors medical treatment …" at bounding box center [634, 309] width 1020 height 88
type textarea "The field of personalized medicine, an approach that tailors medical treatment …"
click at [637, 373] on button "Verify" at bounding box center [634, 371] width 1025 height 15
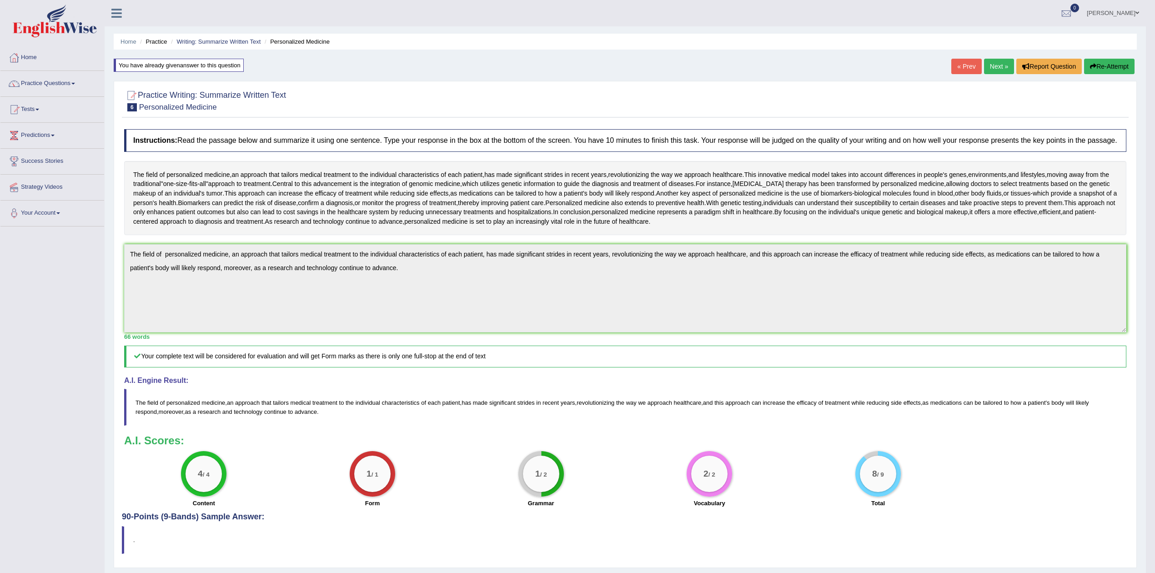
click at [1106, 64] on button "Re-Attempt" at bounding box center [1109, 66] width 50 height 15
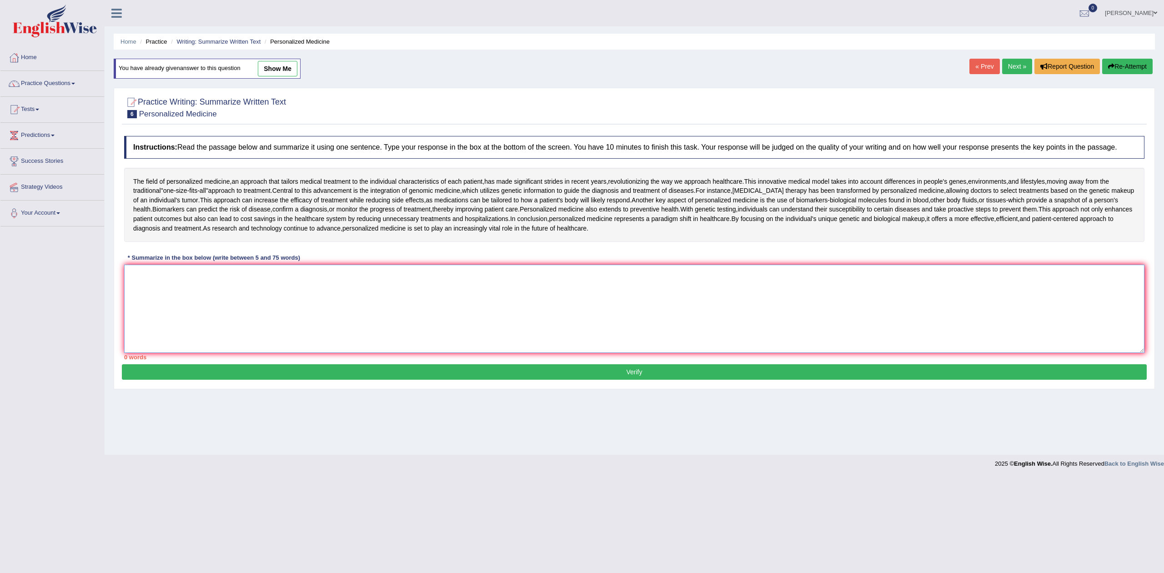
click at [436, 306] on textarea at bounding box center [634, 309] width 1020 height 88
paste textarea "The field of personalized medicine, an approach that tailors medical treatment …"
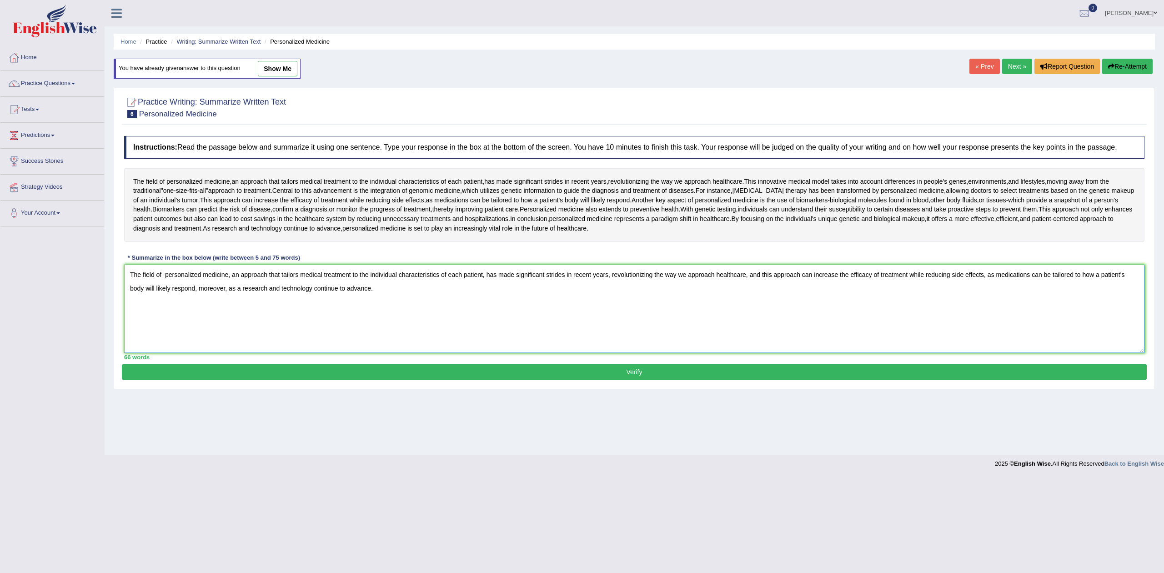
drag, startPoint x: 386, startPoint y: 291, endPoint x: 228, endPoint y: 298, distance: 157.5
click at [228, 298] on textarea "The field of personalized medicine, an approach that tailors medical treatment …" at bounding box center [634, 309] width 1020 height 88
type textarea "The field of personalized medicine, an approach that tailors medical treatment …"
click at [638, 367] on button "Verify" at bounding box center [634, 371] width 1025 height 15
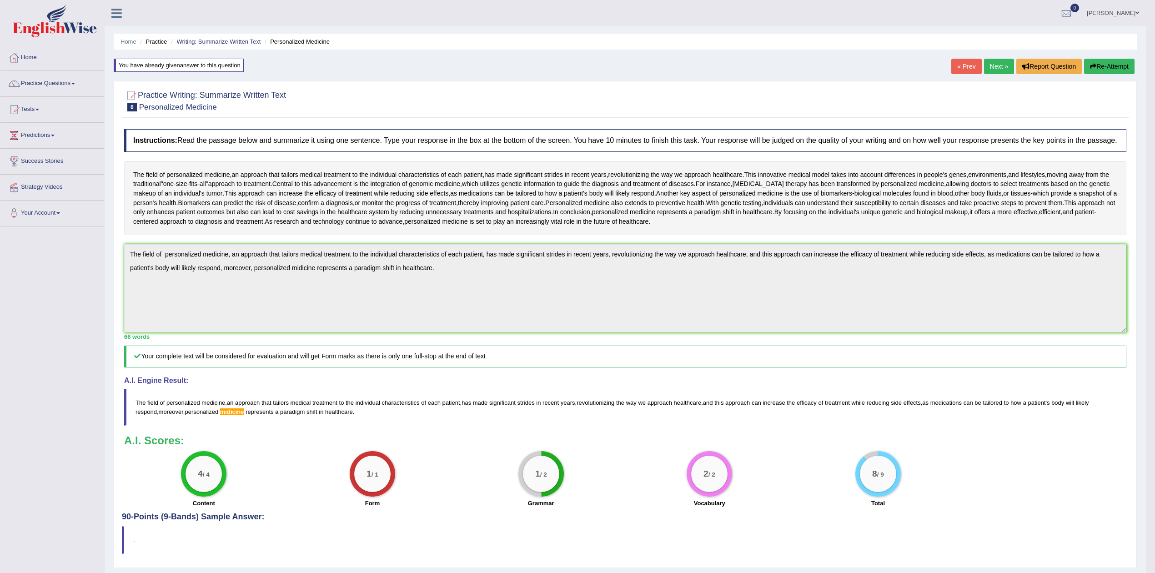
click at [1100, 71] on button "Re-Attempt" at bounding box center [1109, 66] width 50 height 15
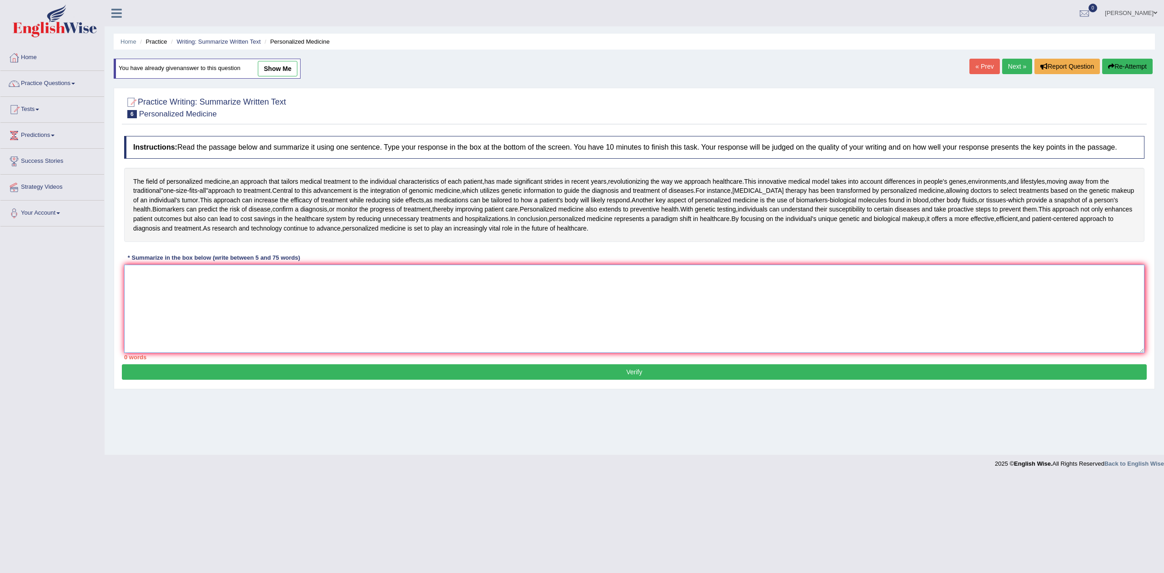
click at [542, 297] on textarea at bounding box center [634, 309] width 1020 height 88
paste textarea "The field of personalized medicine, an approach that tailors medical treatment …"
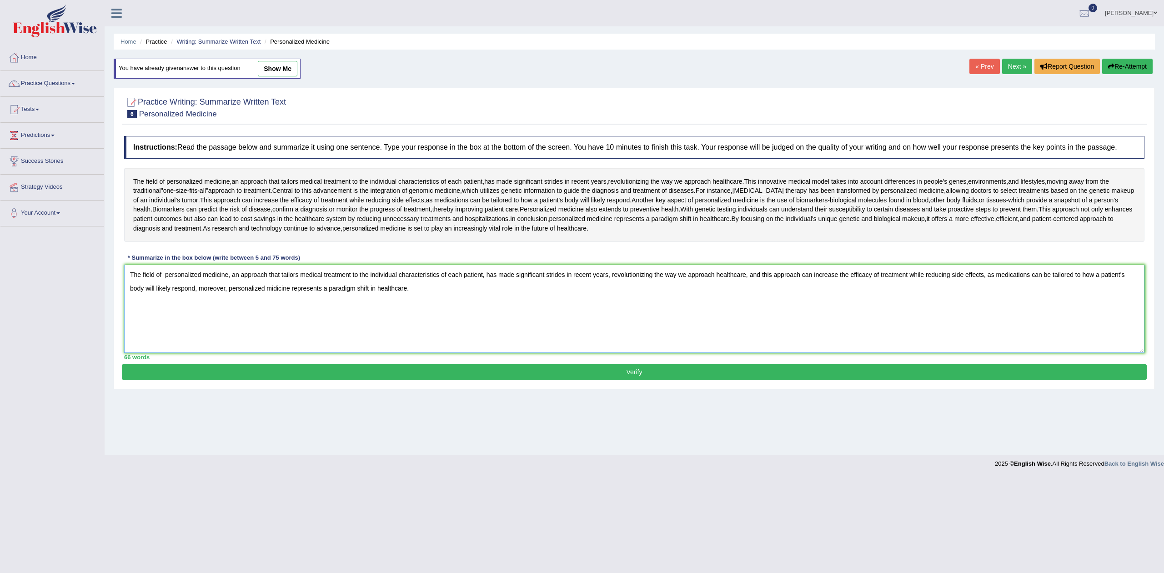
click at [271, 290] on textarea "The field of personalized medicine, an approach that tailors medical treatment …" at bounding box center [634, 309] width 1020 height 88
type textarea "The field of personalized medicine, an approach that tailors medical treatment …"
click at [638, 371] on button "Verify" at bounding box center [634, 371] width 1025 height 15
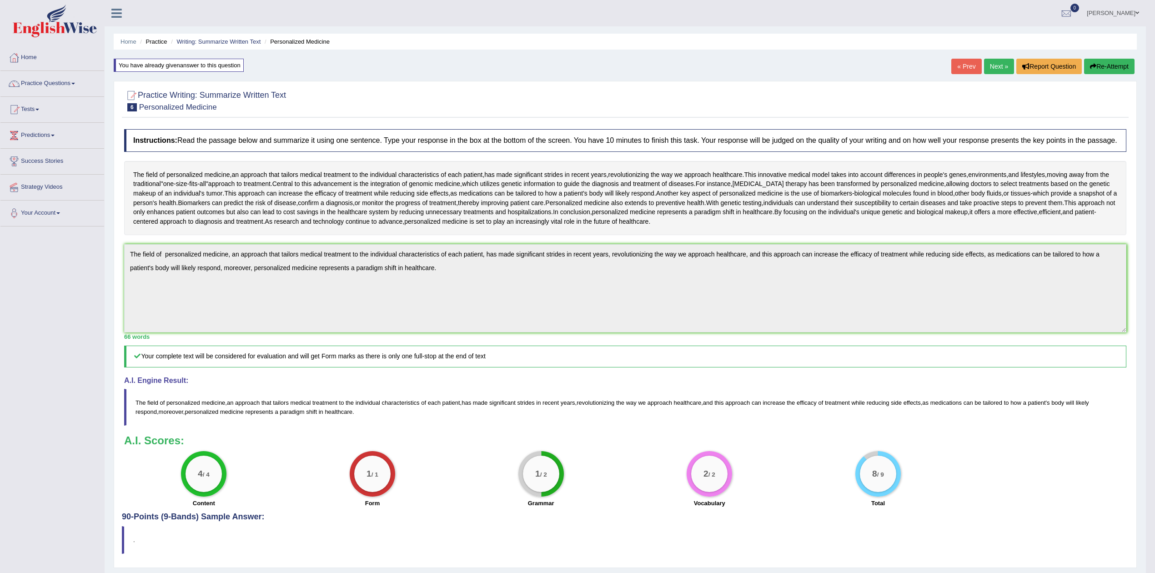
click at [1112, 65] on button "Re-Attempt" at bounding box center [1109, 66] width 50 height 15
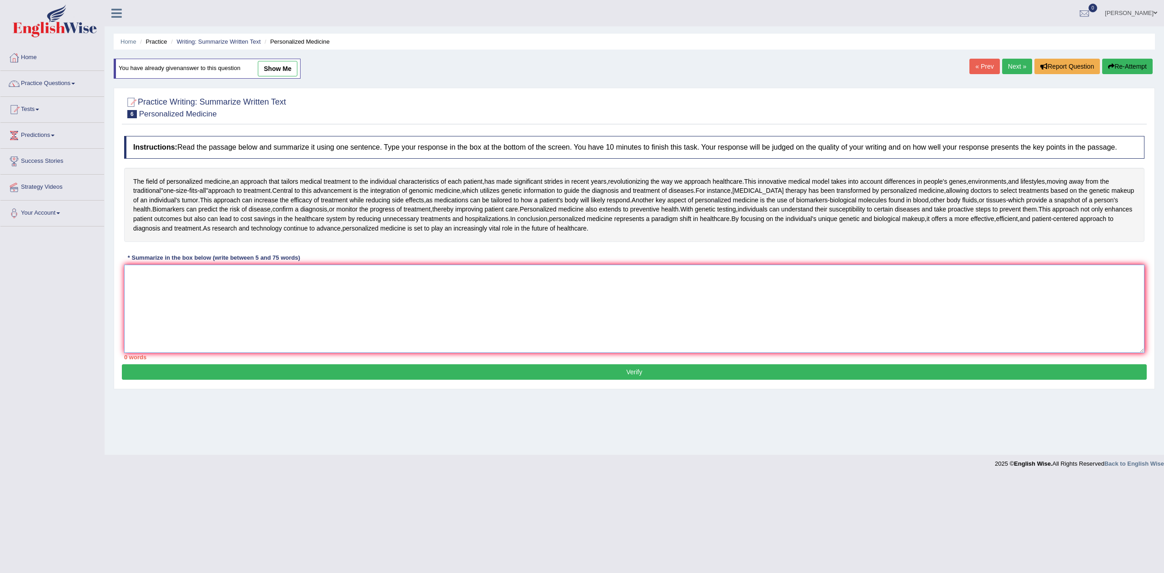
click at [282, 318] on textarea at bounding box center [634, 309] width 1020 height 88
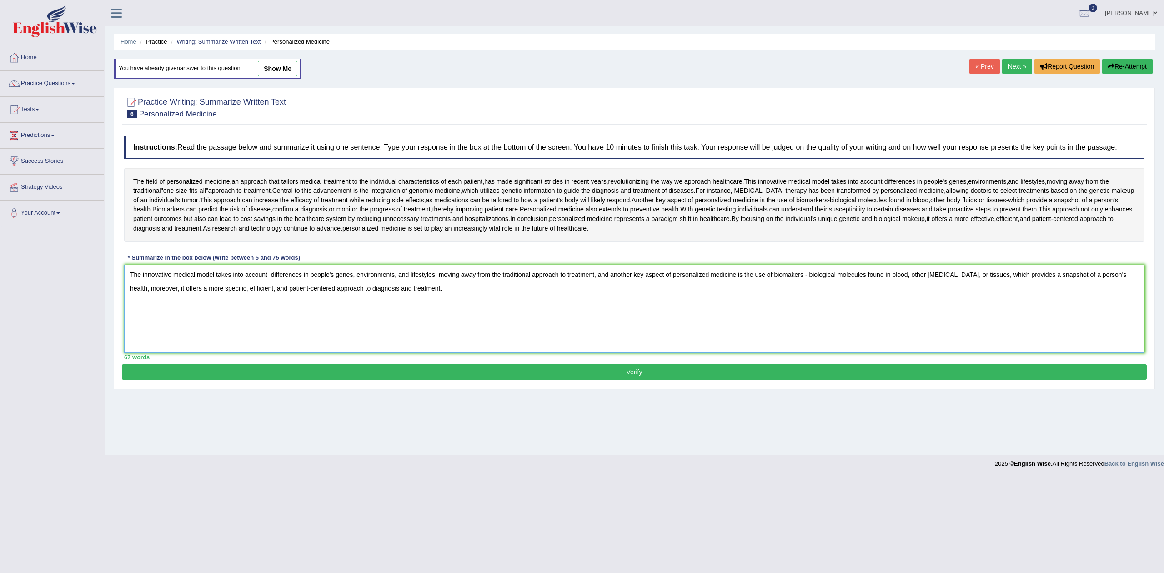
type textarea "The innovative medical model takes into account differences in people's genes, …"
click at [636, 370] on button "Verify" at bounding box center [634, 371] width 1025 height 15
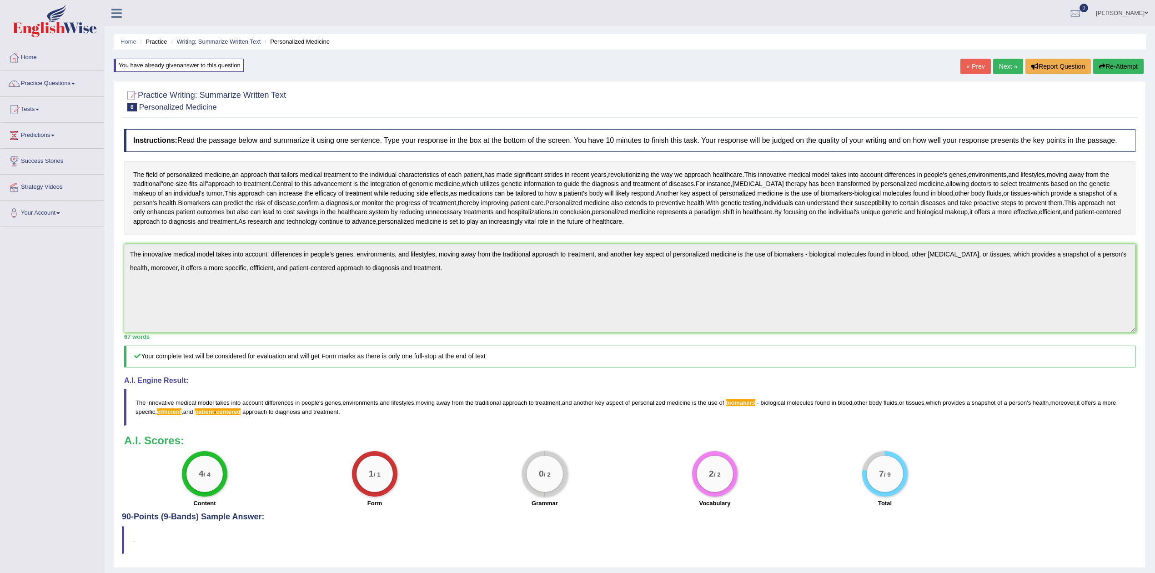
click at [1115, 64] on button "Re-Attempt" at bounding box center [1118, 66] width 50 height 15
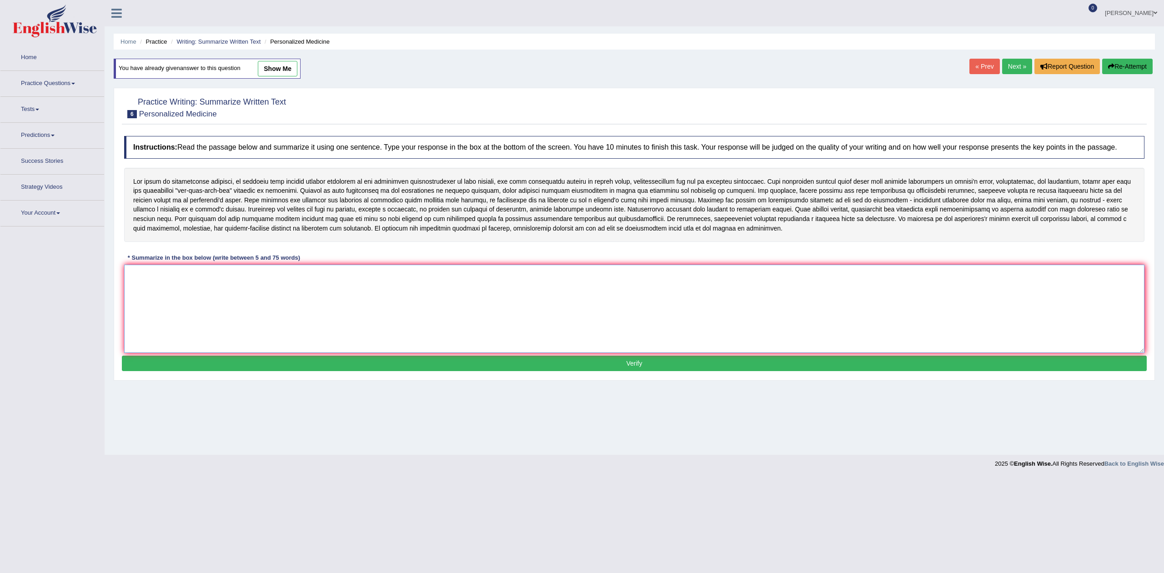
click at [471, 300] on textarea at bounding box center [634, 309] width 1020 height 88
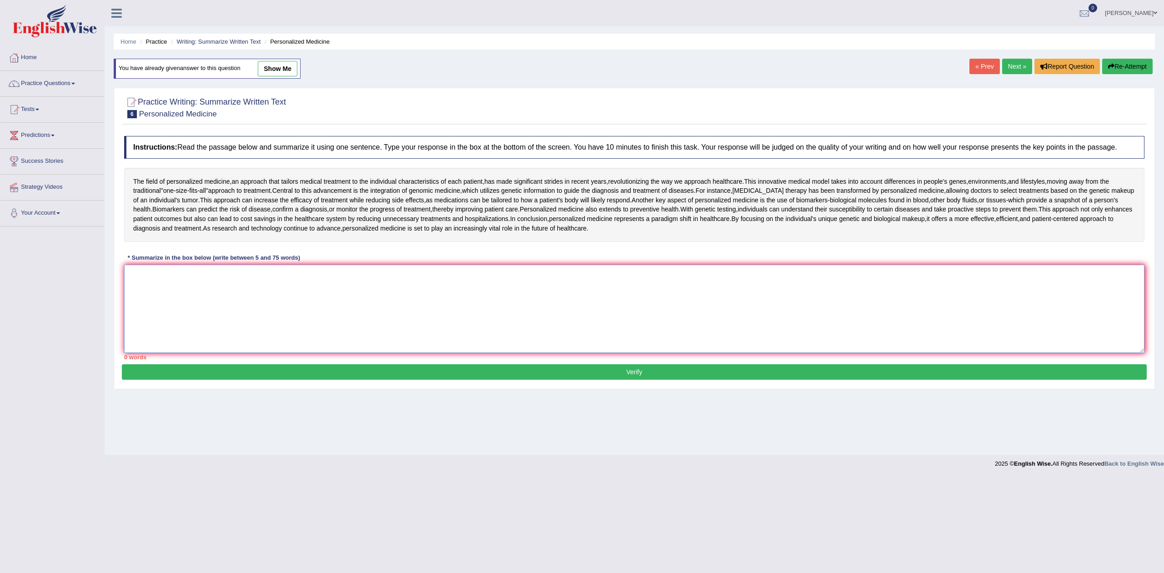
paste textarea "The innovative medical model takes into account differences in people's genes, …"
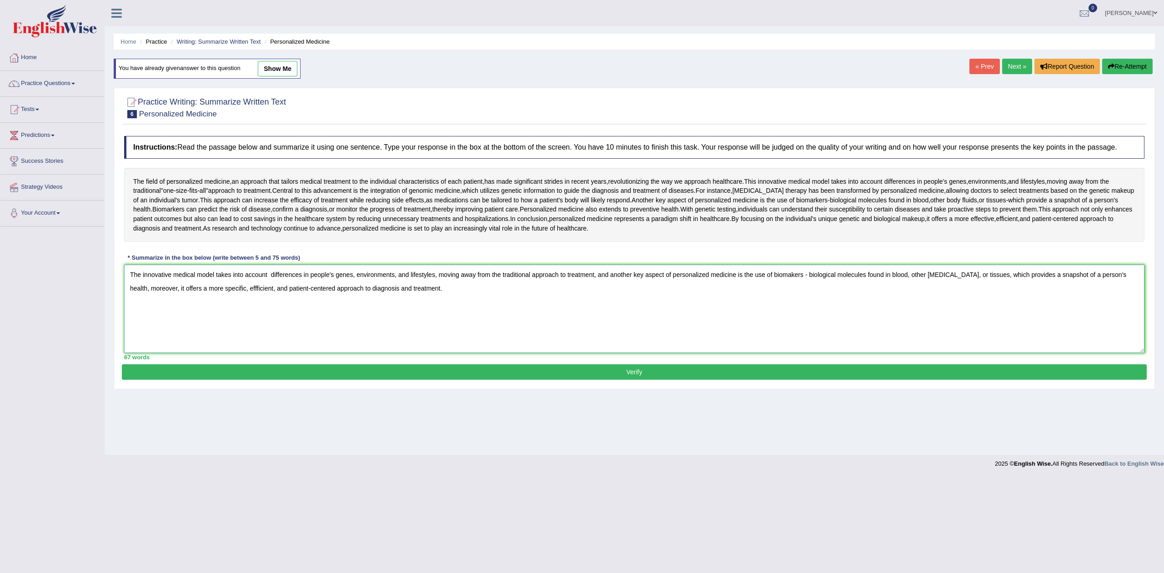
click at [271, 293] on textarea "The innovative medical model takes into account differences in people's genes, …" at bounding box center [634, 309] width 1020 height 88
click at [289, 288] on textarea "The innovative medical model takes into account differences in people's genes, …" at bounding box center [634, 309] width 1020 height 88
click at [236, 288] on textarea "The innovative medical model takes into account differences in people's genes, …" at bounding box center [634, 309] width 1020 height 88
type textarea "The innovative medical model takes into account differences in people's genes, …"
click at [637, 372] on button "Verify" at bounding box center [634, 371] width 1025 height 15
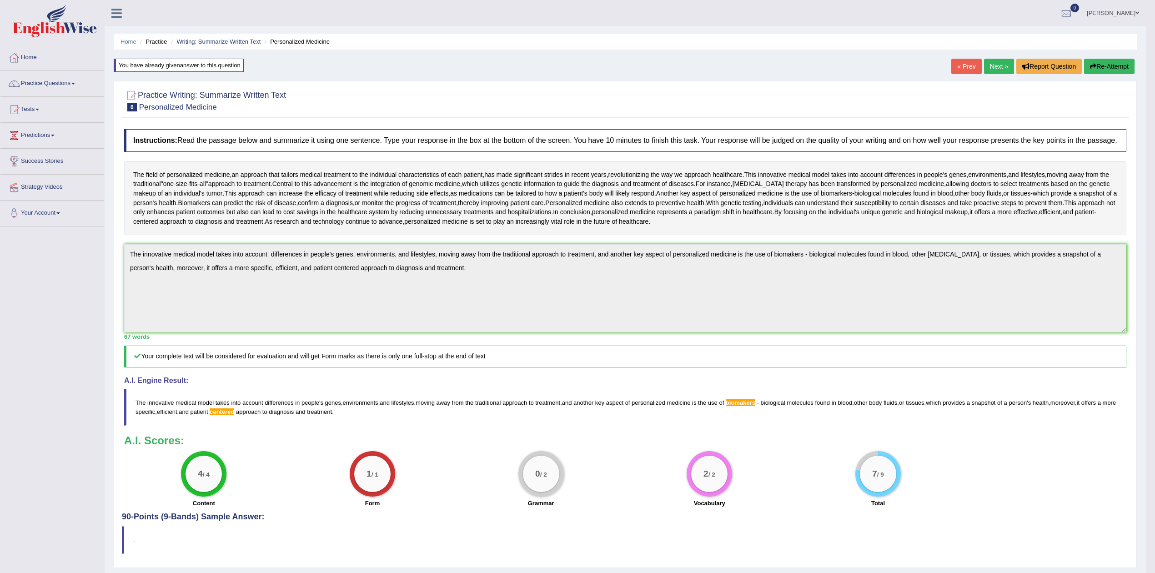
click at [1103, 66] on button "Re-Attempt" at bounding box center [1109, 66] width 50 height 15
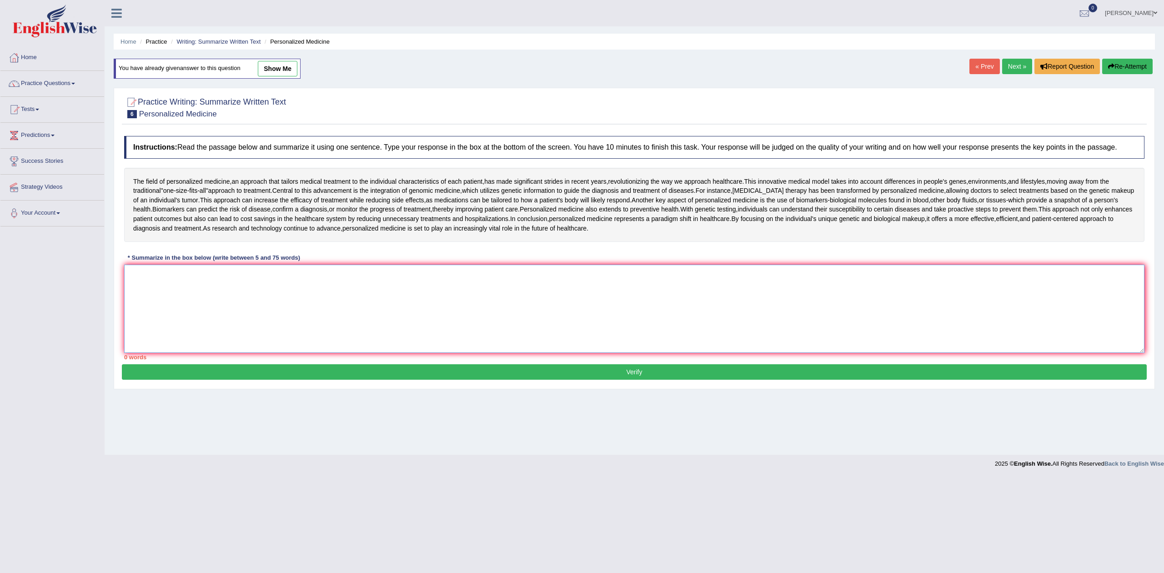
click at [575, 313] on textarea at bounding box center [634, 309] width 1020 height 88
paste textarea "The innovative medical model takes into account differences in people's genes, …"
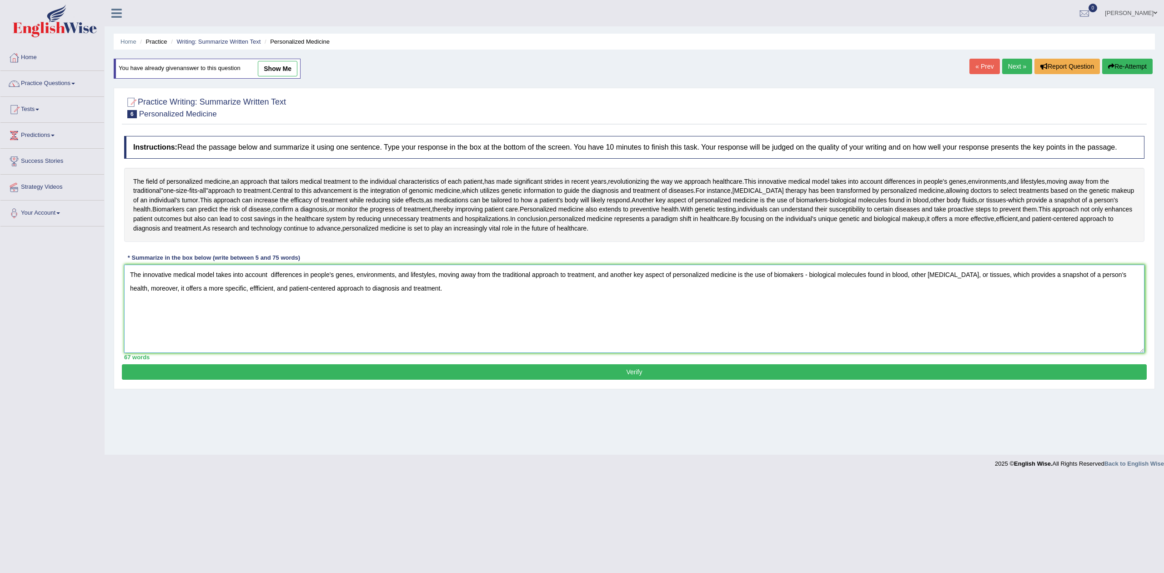
click at [235, 290] on textarea "The innovative medical model takes into account differences in people's genes, …" at bounding box center [634, 309] width 1020 height 88
click at [288, 291] on textarea "The innovative medical model takes into account differences in people's genes, …" at bounding box center [634, 309] width 1020 height 88
click at [784, 276] on textarea "The innovative medical model takes into account differences in people's genes, …" at bounding box center [634, 309] width 1020 height 88
click at [790, 276] on textarea "The innovative medical model takes into account differences in people's genes, …" at bounding box center [634, 309] width 1020 height 88
click at [770, 290] on textarea "The innovative medical model takes into account differences in people's genes, …" at bounding box center [634, 309] width 1020 height 88
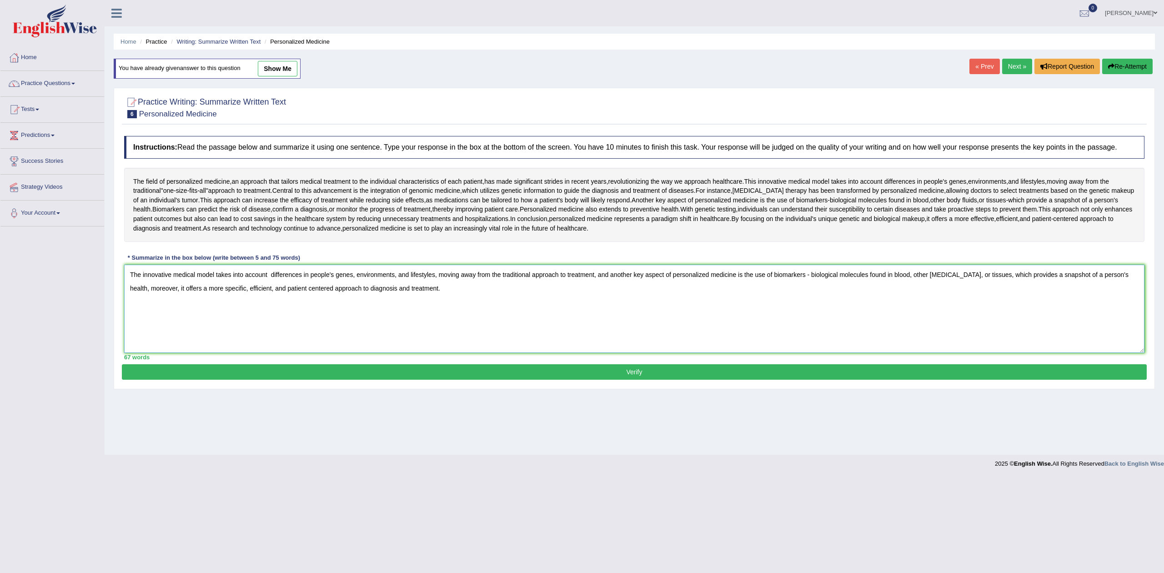
click at [517, 295] on textarea "The innovative medical model takes into account differences in people's genes, …" at bounding box center [634, 309] width 1020 height 88
type textarea "The innovative medical model takes into account differences in people's genes, …"
click at [621, 371] on button "Verify" at bounding box center [634, 371] width 1025 height 15
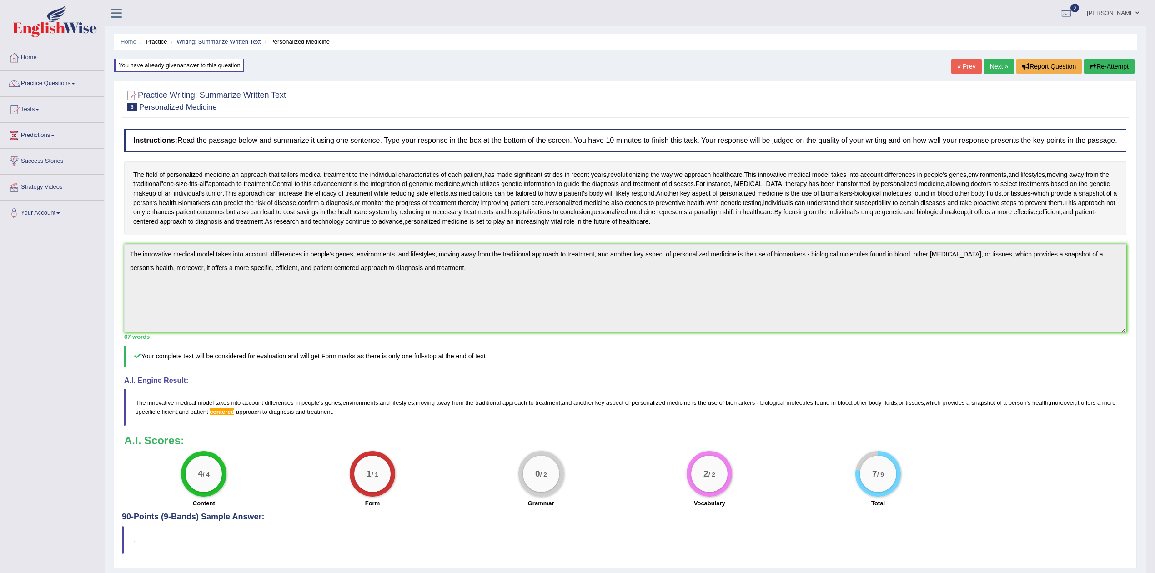
click at [1105, 60] on button "Re-Attempt" at bounding box center [1109, 66] width 50 height 15
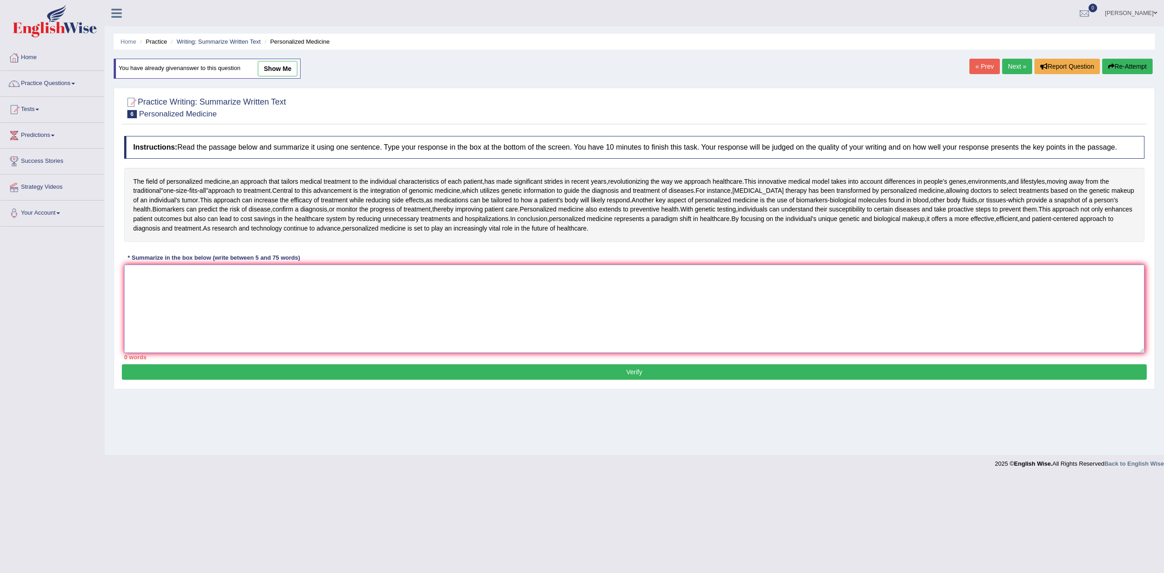
click at [450, 326] on textarea at bounding box center [634, 309] width 1020 height 88
paste textarea "The innovative medical model takes into account differences in people's genes, …"
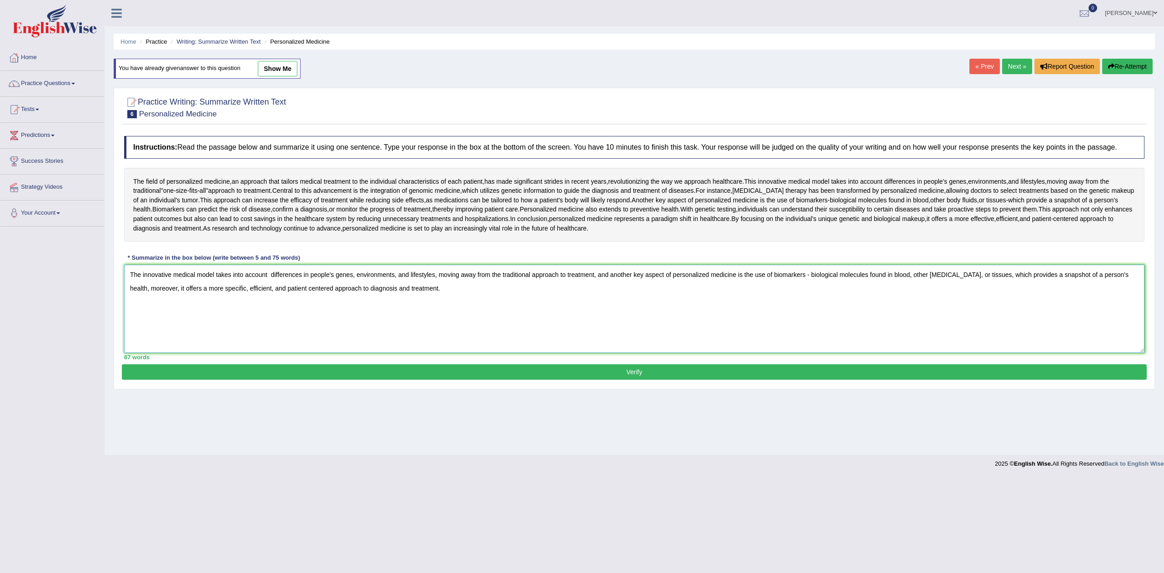
click at [291, 288] on textarea "The innovative medical model takes into account differences in people's genes, …" at bounding box center [634, 309] width 1020 height 88
click at [287, 290] on textarea "The innovative medical model takes into account differences in people's genes, …" at bounding box center [634, 309] width 1020 height 88
drag, startPoint x: 267, startPoint y: 287, endPoint x: 313, endPoint y: 286, distance: 45.9
click at [313, 286] on textarea "The innovative medical model takes into account differences in people's genes, …" at bounding box center [634, 309] width 1020 height 88
type textarea "The innovative medical model takes into account differences in people's genes, …"
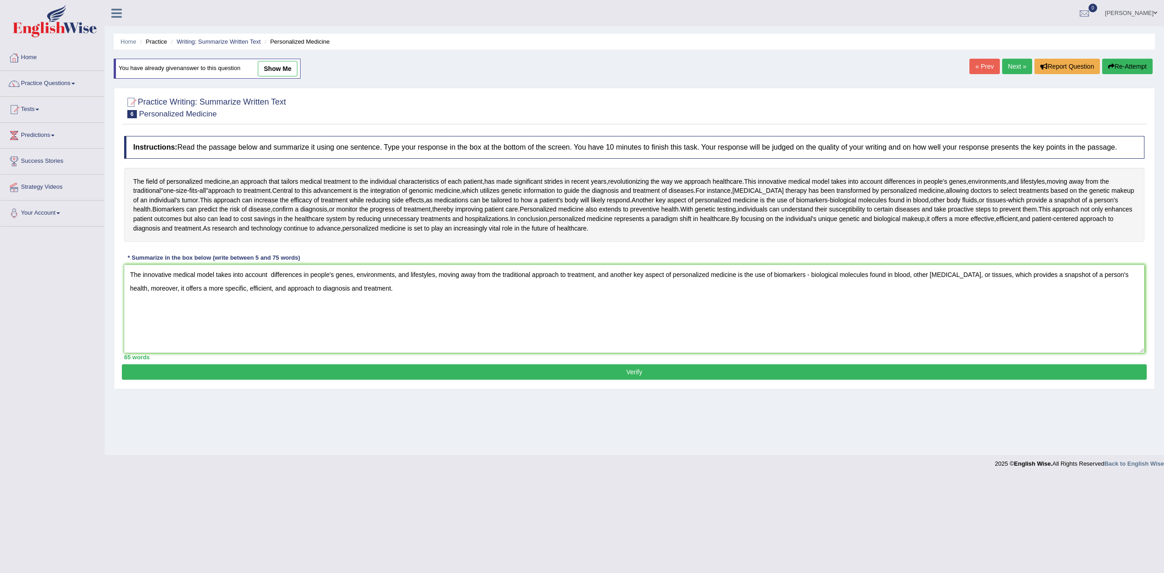
click at [627, 372] on button "Verify" at bounding box center [634, 371] width 1025 height 15
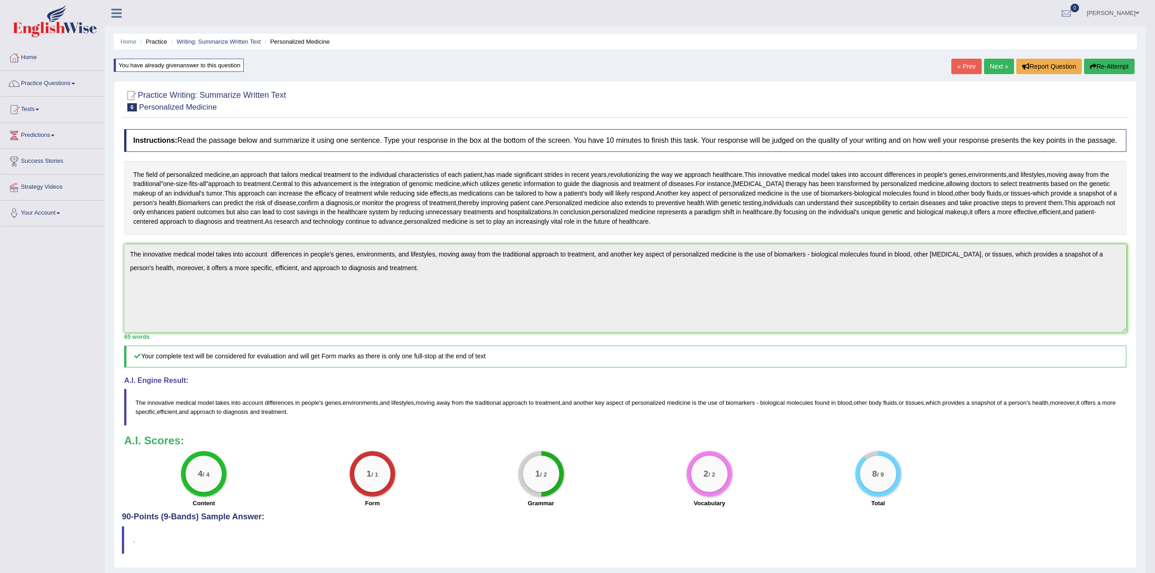
click at [1108, 68] on button "Re-Attempt" at bounding box center [1109, 66] width 50 height 15
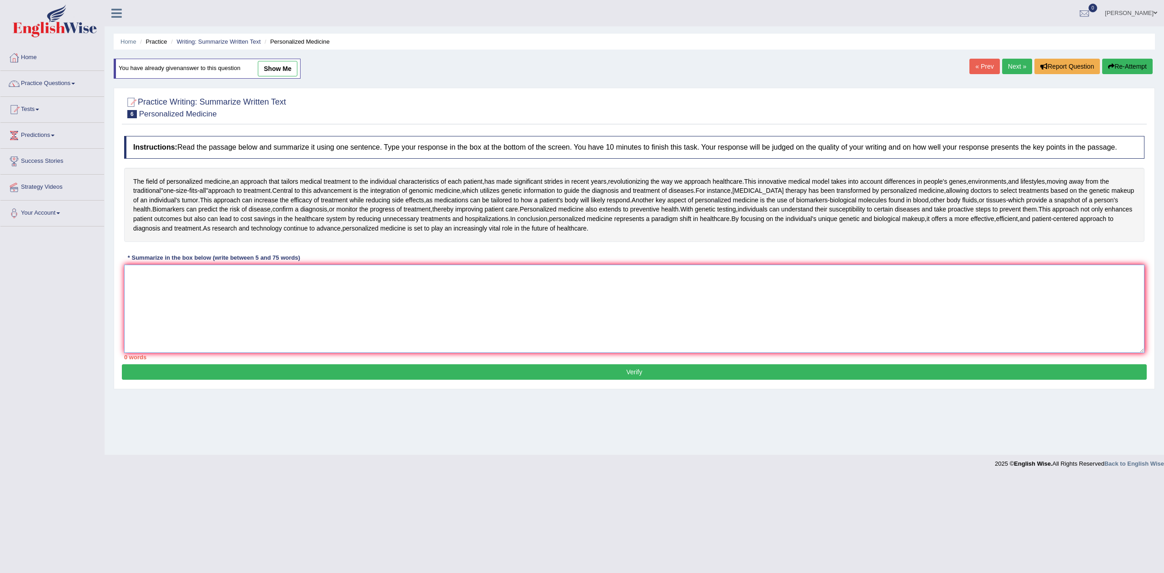
click at [399, 295] on textarea at bounding box center [634, 309] width 1020 height 88
paste textarea "The innovative medical model takes into account differences in people's genes, …"
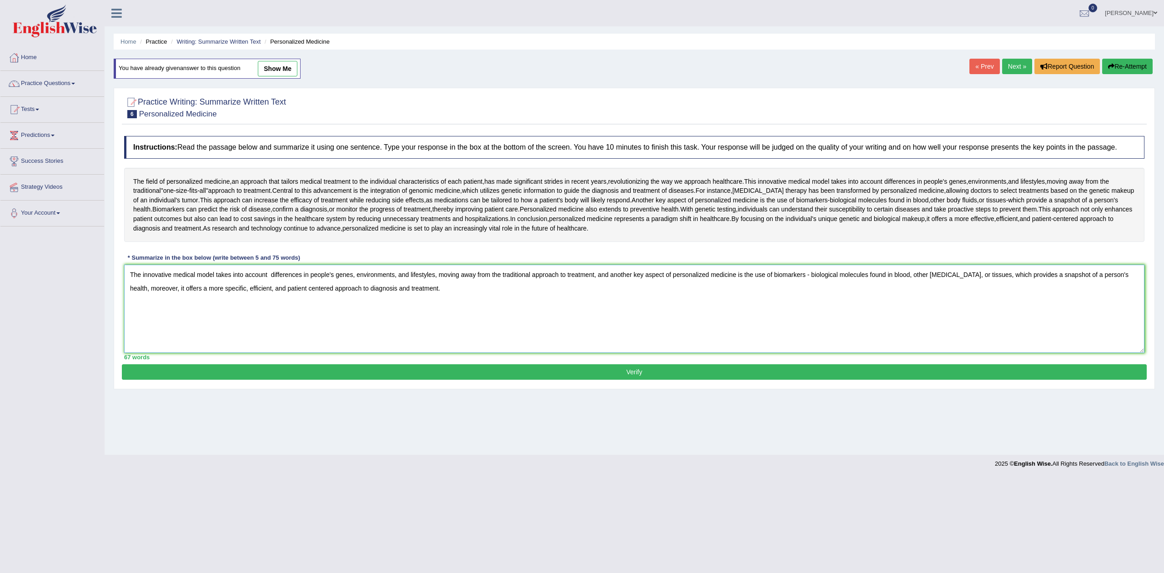
click at [255, 290] on textarea "The innovative medical model takes into account differences in people's genes, …" at bounding box center [634, 309] width 1020 height 88
drag, startPoint x: 255, startPoint y: 290, endPoint x: 315, endPoint y: 286, distance: 60.2
click at [315, 286] on textarea "The innovative medical model takes into account differences in people's genes, …" at bounding box center [634, 309] width 1020 height 88
type textarea "The innovative medical model takes into account differences in people's genes, …"
click at [624, 370] on button "Verify" at bounding box center [634, 371] width 1025 height 15
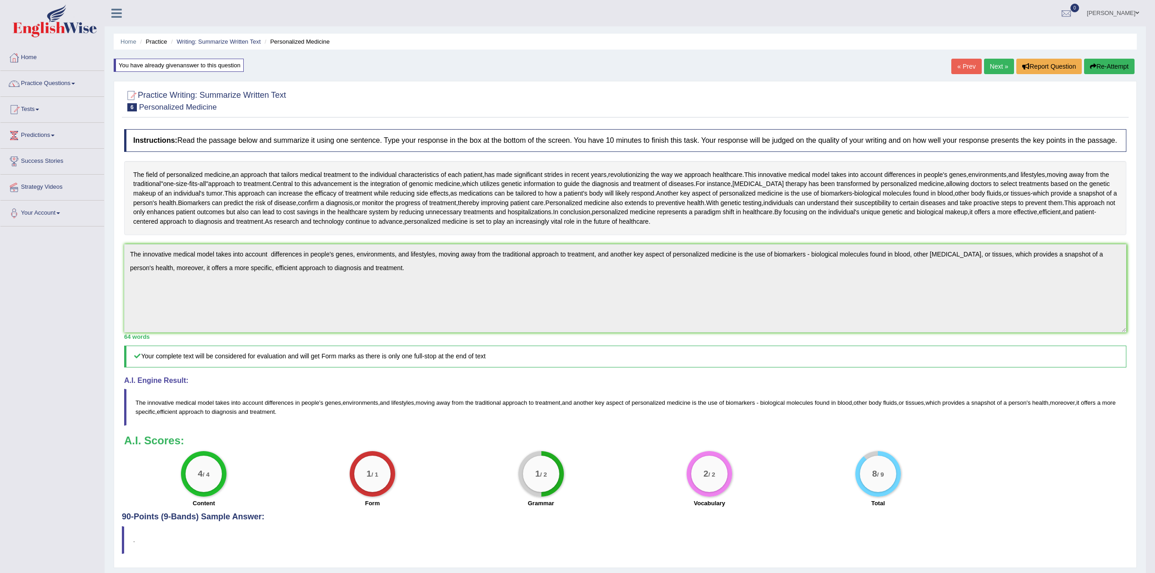
click at [1109, 57] on div "Home Practice Writing: Summarize Written Text Personalized Medicine You have al…" at bounding box center [625, 287] width 1041 height 575
click at [1098, 68] on button "Re-Attempt" at bounding box center [1109, 66] width 50 height 15
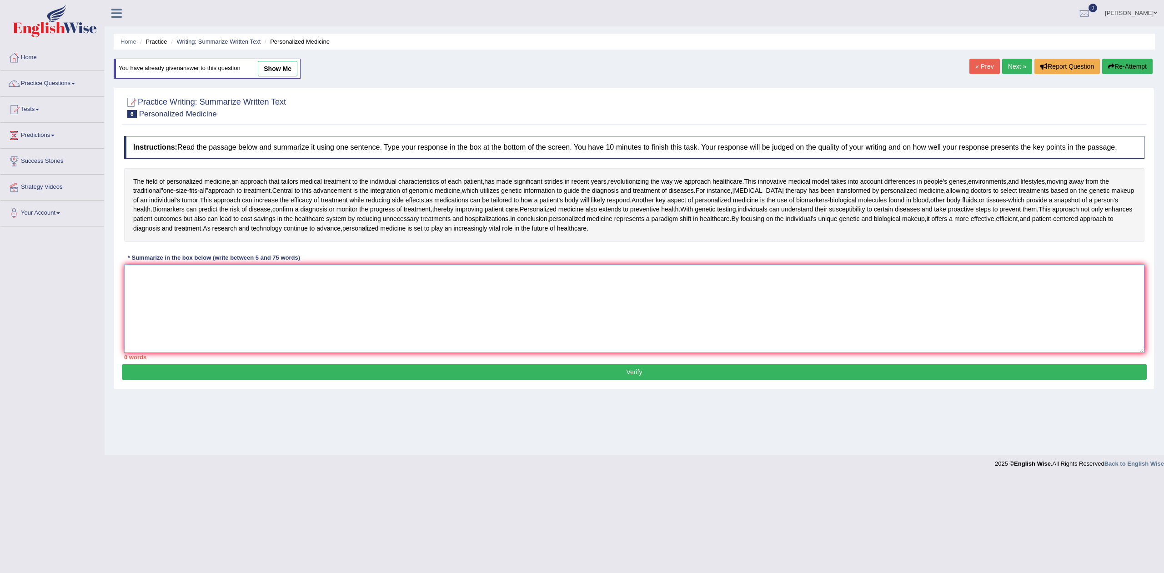
click at [596, 315] on textarea at bounding box center [634, 309] width 1020 height 88
paste textarea "The innovative medical model takes into account differences in people's genes, …"
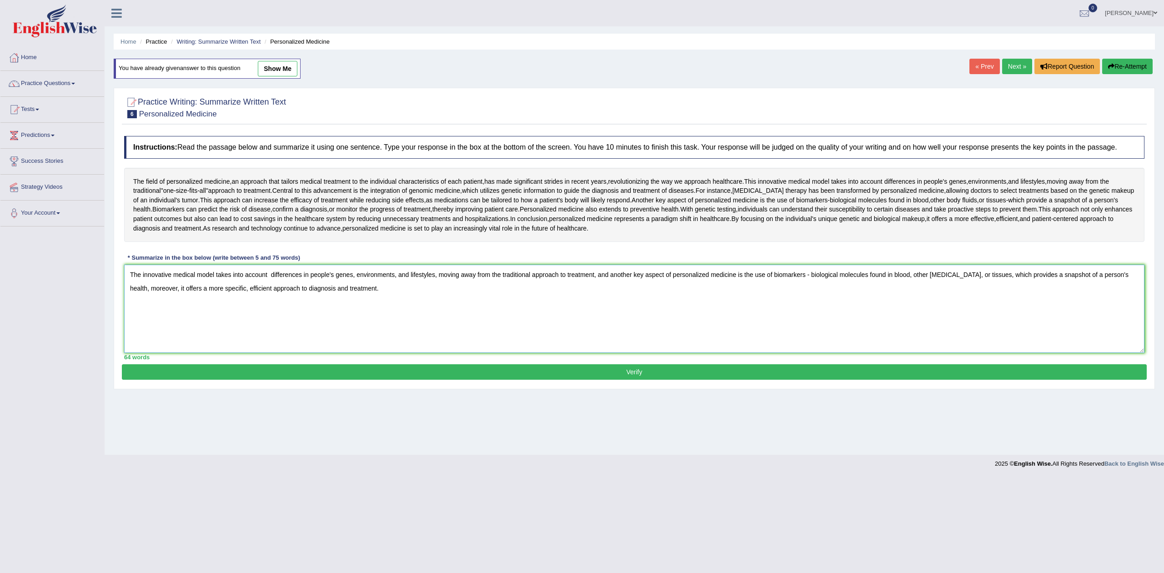
click at [808, 271] on textarea "The innovative medical model takes into account differences in people's genes, …" at bounding box center [634, 309] width 1020 height 88
type textarea "The innovative medical model takes into account differences in people's genes, …"
click at [648, 370] on button "Verify" at bounding box center [634, 371] width 1025 height 15
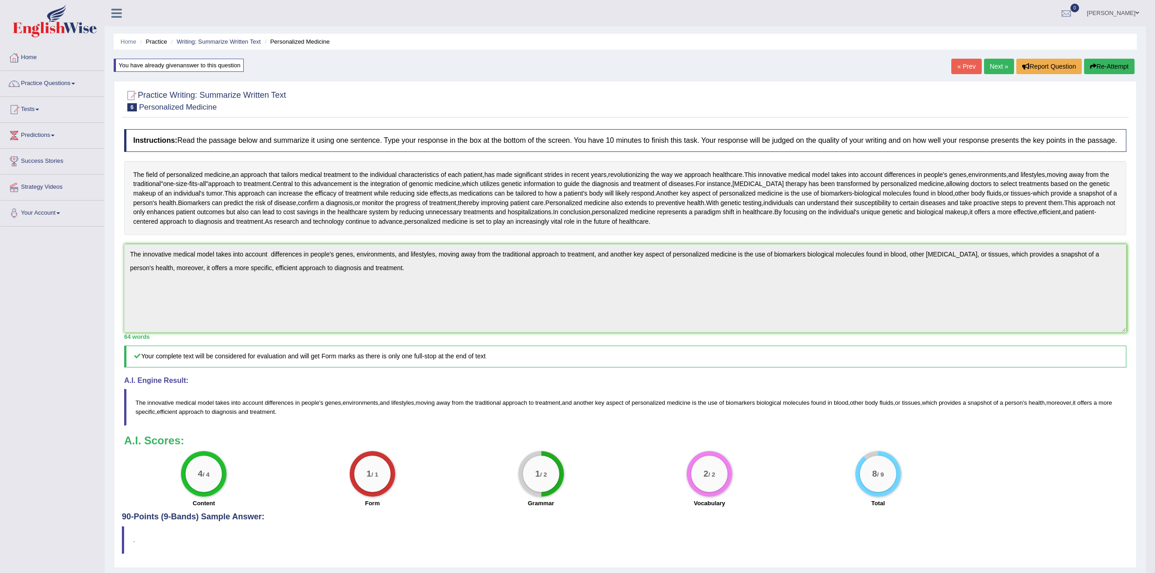
drag, startPoint x: 1107, startPoint y: 68, endPoint x: 1079, endPoint y: 71, distance: 27.5
click at [1107, 67] on button "Re-Attempt" at bounding box center [1109, 66] width 50 height 15
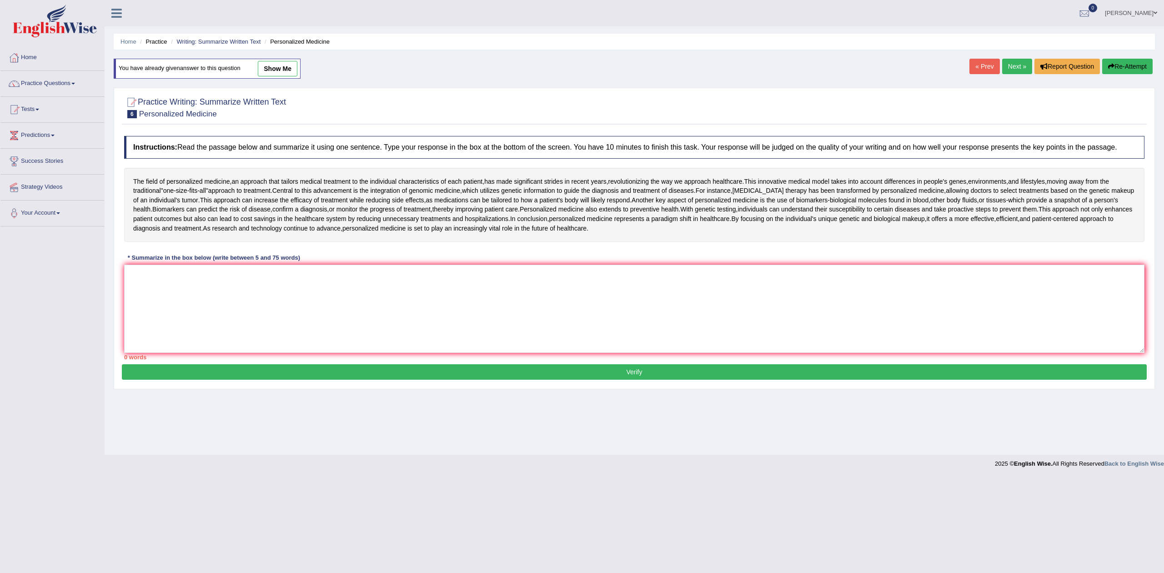
click at [326, 293] on textarea at bounding box center [634, 309] width 1020 height 88
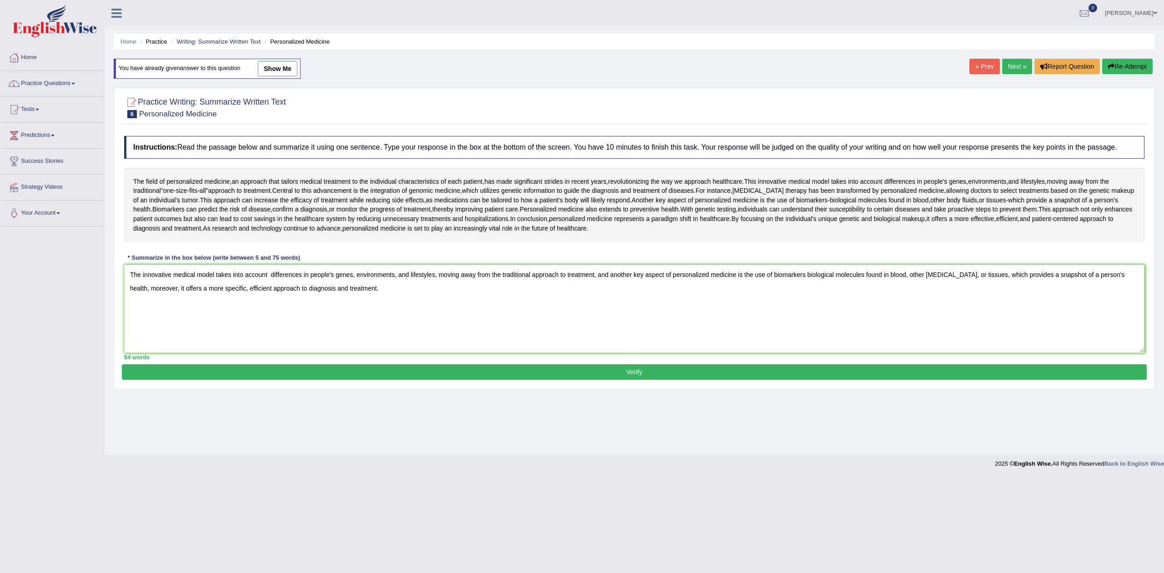
click at [272, 276] on textarea "The innovative medical model takes into account differences in people's genes, …" at bounding box center [634, 309] width 1020 height 88
type textarea "The innovative medical model takes into account differences in people's genes, …"
click at [636, 377] on button "Verify" at bounding box center [634, 371] width 1025 height 15
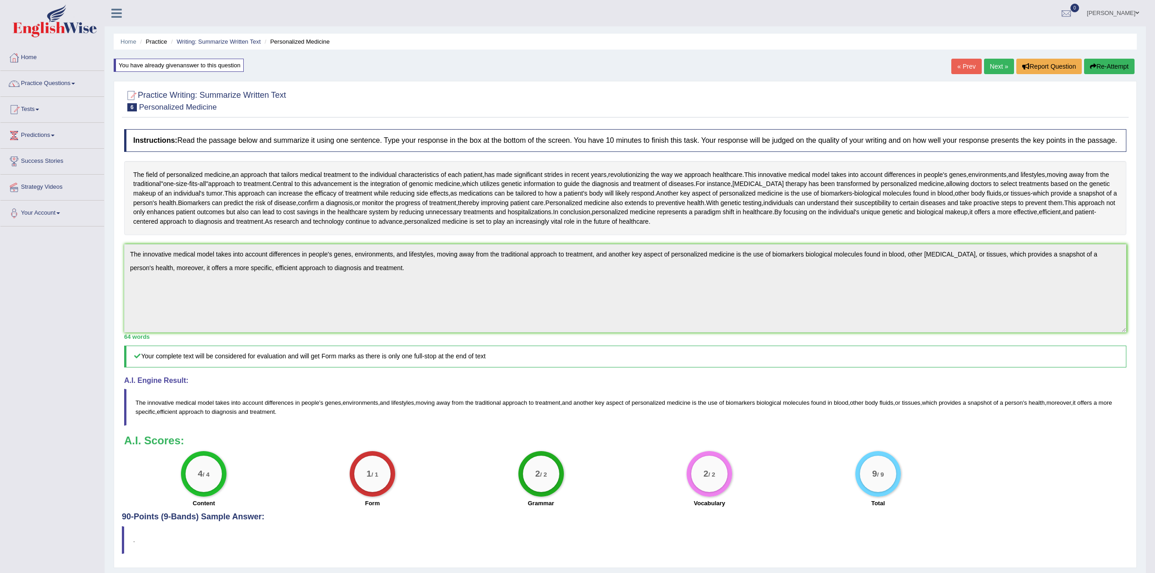
click at [46, 84] on link "Practice Questions" at bounding box center [52, 82] width 104 height 23
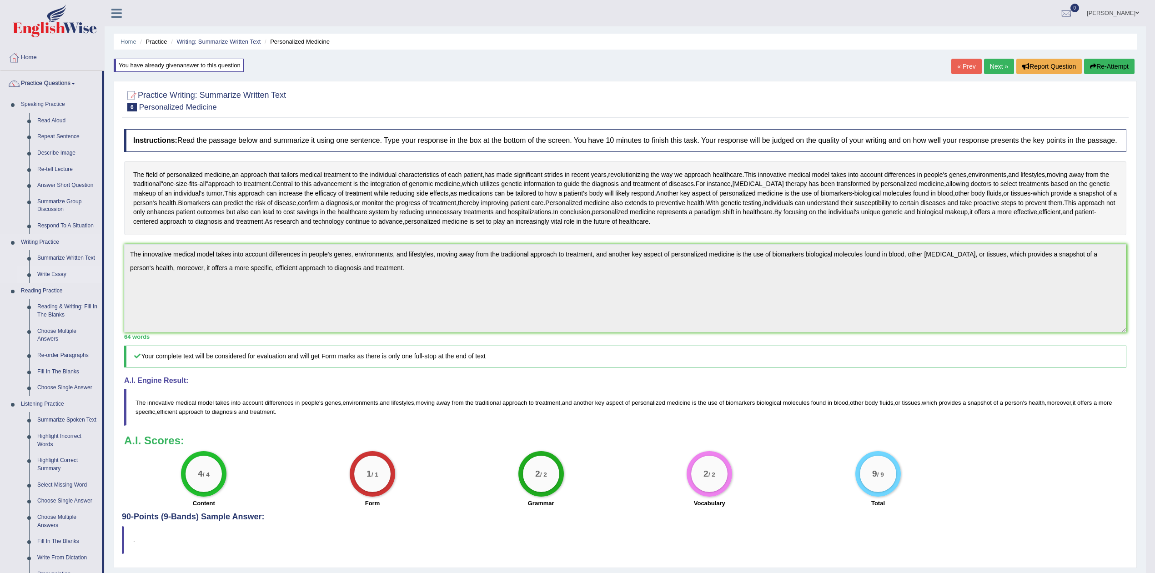
click at [47, 276] on link "Write Essay" at bounding box center [67, 274] width 69 height 16
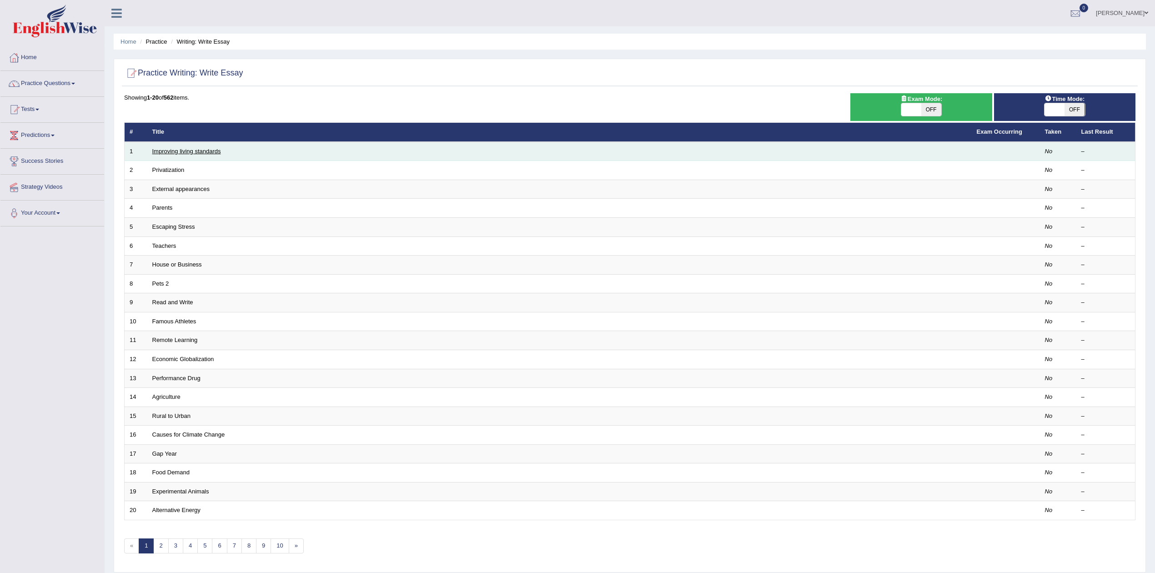
click at [196, 150] on link "Improving living standards" at bounding box center [186, 151] width 69 height 7
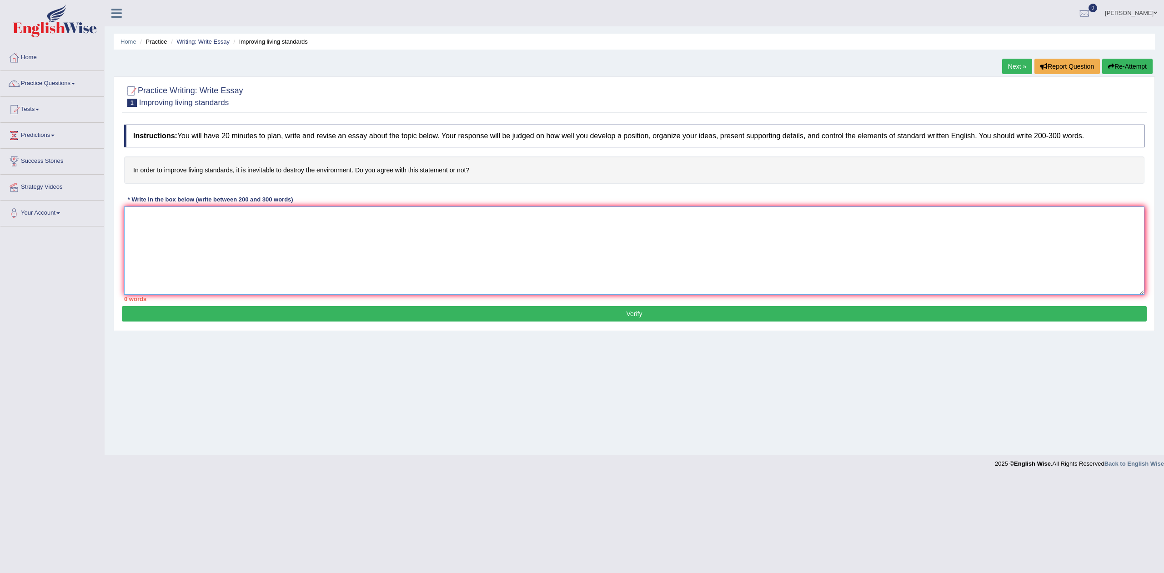
click at [233, 221] on textarea at bounding box center [634, 250] width 1020 height 88
drag, startPoint x: 979, startPoint y: 142, endPoint x: 968, endPoint y: 162, distance: 23.2
click at [980, 153] on div "Instructions: You will have 20 minutes to plan, write and revise an essay about…" at bounding box center [634, 213] width 1025 height 186
click at [182, 226] on textarea at bounding box center [634, 250] width 1020 height 88
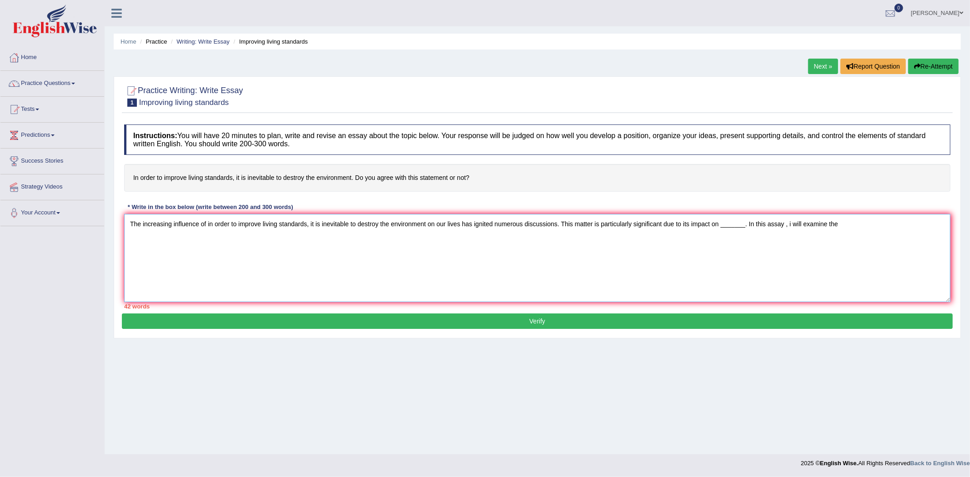
click at [216, 223] on textarea "The increasing influence of in order to improve living standards, it is inevita…" at bounding box center [537, 258] width 826 height 88
click at [206, 224] on textarea "The increasing influence of in order to improve living standards, it is inevita…" at bounding box center [537, 258] width 826 height 88
click at [276, 225] on textarea "The increasing influence of improve living standards, it is inevitable to destr…" at bounding box center [537, 258] width 826 height 88
click at [572, 226] on textarea "The increasing influence of improve living standards on our lives has ignited n…" at bounding box center [537, 258] width 826 height 88
click at [728, 225] on textarea "The increasing influence of improve living standards on our lives has ignited n…" at bounding box center [537, 258] width 826 height 88
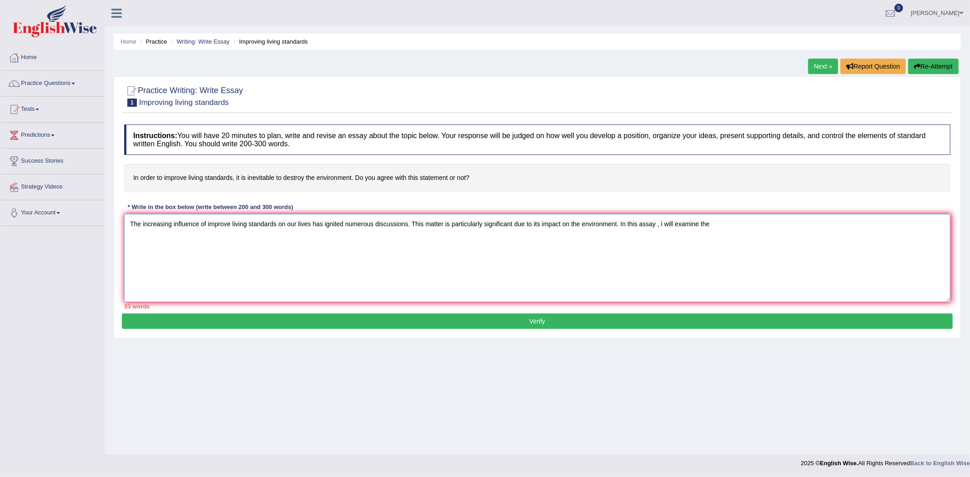
click at [662, 224] on textarea "The increasing influence of improve living standards on our lives has ignited n…" at bounding box center [537, 258] width 826 height 88
click at [747, 221] on textarea "The increasing influence of improve living standards on our lives has ignited n…" at bounding box center [537, 258] width 826 height 88
drag, startPoint x: 749, startPoint y: 226, endPoint x: 111, endPoint y: 200, distance: 638.0
click at [111, 200] on div "Home Practice Writing: Write Essay Improving living standards Next » Report Que…" at bounding box center [537, 227] width 865 height 455
type textarea "The increasing influence of improve living standards on our lives has ignited n…"
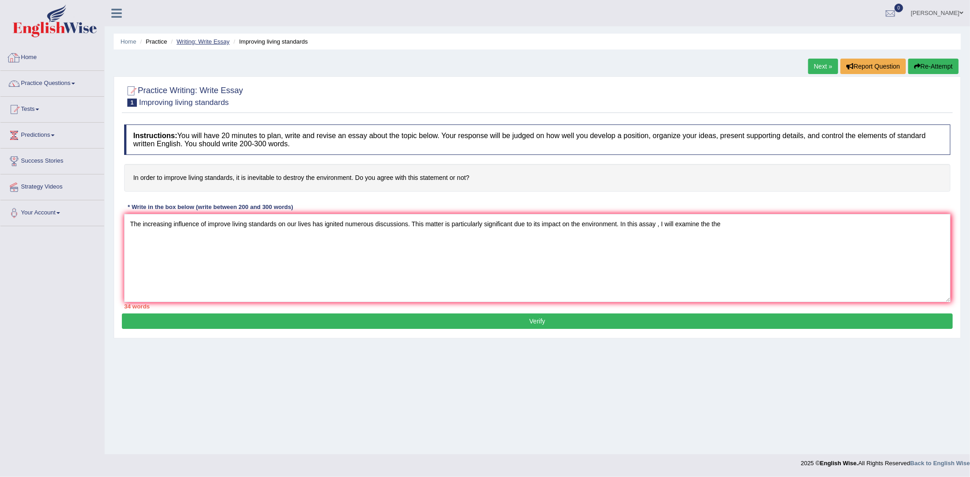
click at [200, 42] on link "Writing: Write Essay" at bounding box center [202, 41] width 53 height 7
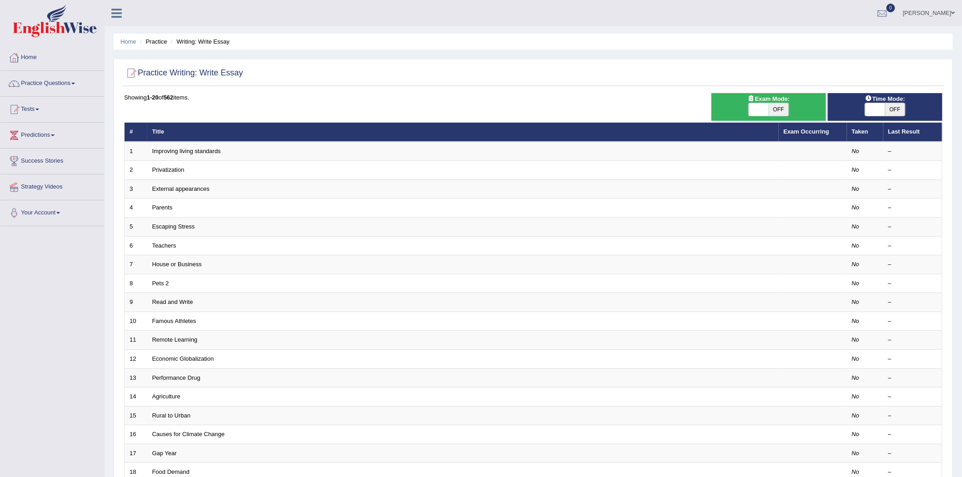
click at [878, 105] on span at bounding box center [875, 109] width 20 height 13
checkbox input "true"
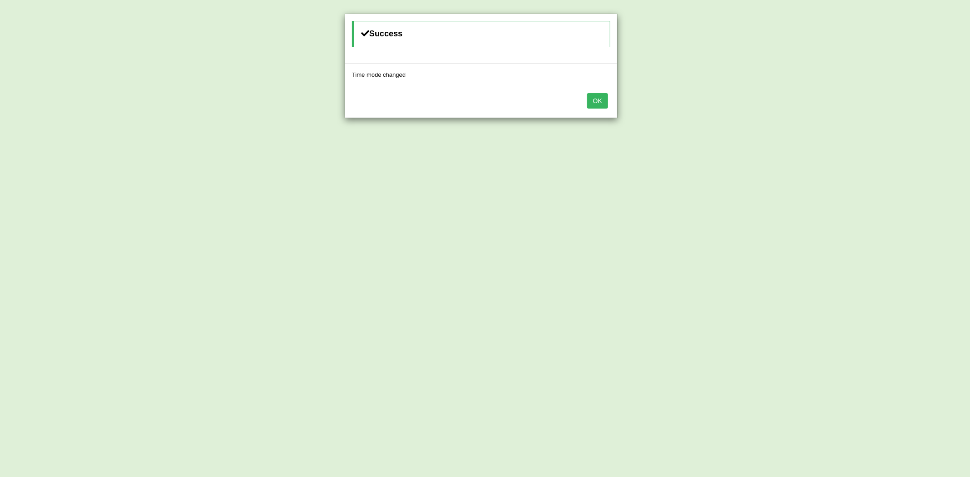
click at [596, 101] on button "OK" at bounding box center [597, 100] width 21 height 15
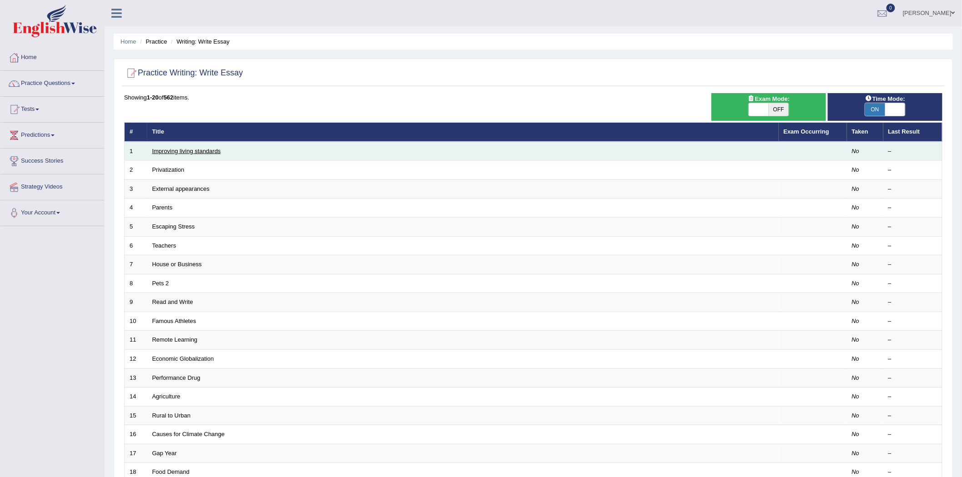
click at [208, 148] on link "Improving living standards" at bounding box center [186, 151] width 69 height 7
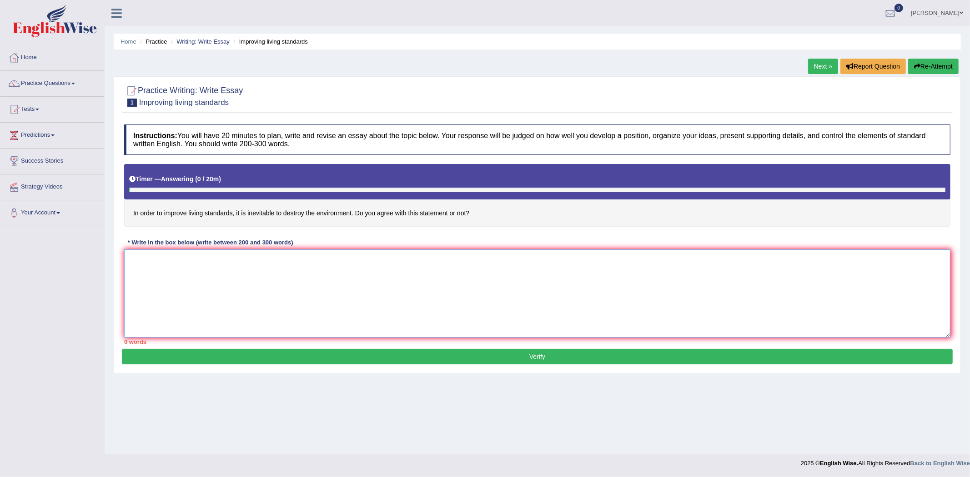
click at [433, 325] on textarea at bounding box center [537, 294] width 826 height 88
paste textarea "The increasing influence of improve living standards on our lives has ignited n…"
click at [660, 256] on textarea "The increasing influence of improve living standards on our lives has ignited n…" at bounding box center [537, 294] width 826 height 88
click at [730, 259] on textarea "The increasing influence of improve living standards on our lives has ignited n…" at bounding box center [537, 294] width 826 height 88
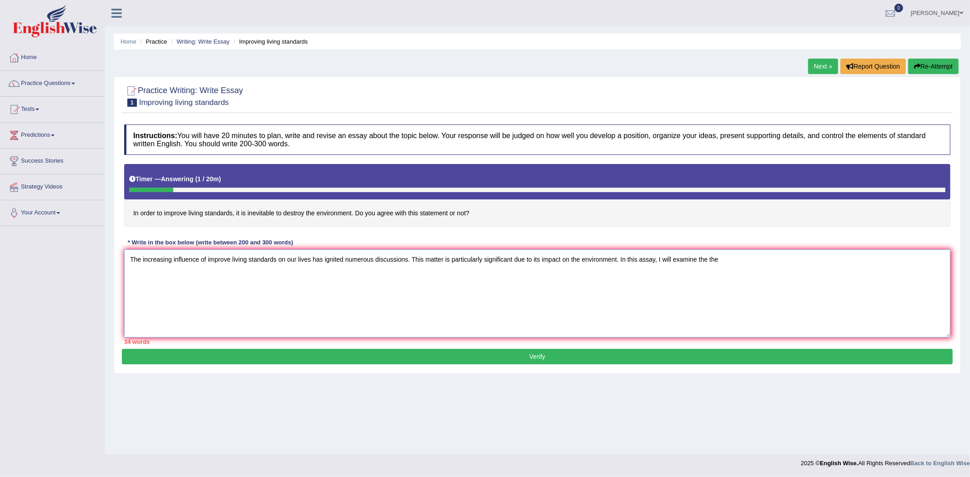
click at [742, 263] on textarea "The increasing influence of improve living standards on our lives has ignited n…" at bounding box center [537, 294] width 826 height 88
click at [130, 260] on textarea "The increasing influence of improve living standards on our lives has ignited n…" at bounding box center [537, 294] width 826 height 88
click at [737, 261] on textarea "The increasing influence of improve living standards on our lives has ignited n…" at bounding box center [537, 294] width 826 height 88
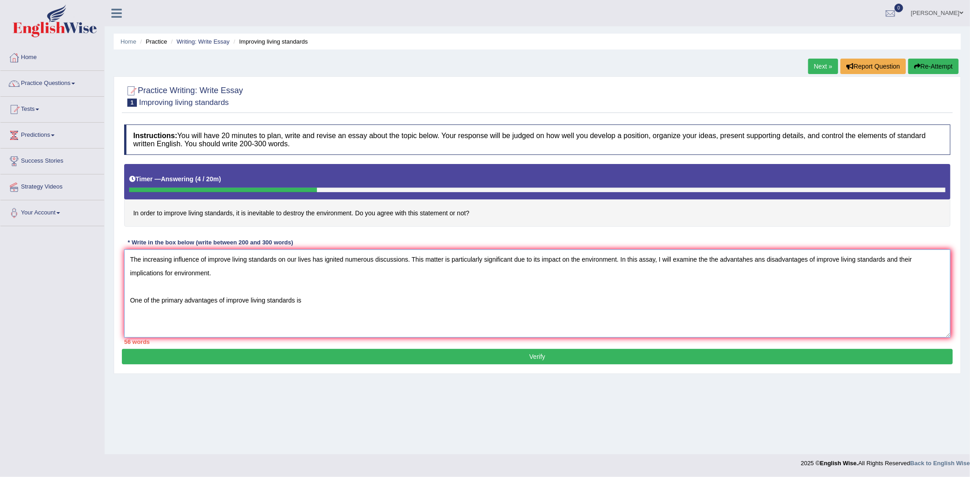
click at [314, 296] on textarea "The increasing influence of improve living standards on our lives has ignited n…" at bounding box center [537, 294] width 826 height 88
click at [684, 299] on textarea "The increasing influence of improve living standards on our lives has ignited n…" at bounding box center [537, 294] width 826 height 88
click at [638, 298] on textarea "The increasing influence of improve living standards on our lives has ignited n…" at bounding box center [537, 294] width 826 height 88
click at [701, 300] on textarea "The increasing influence of improve living standards on our lives has ignited n…" at bounding box center [537, 294] width 826 height 88
click at [738, 298] on textarea "The increasing influence of improve living standards on our lives has ignited n…" at bounding box center [537, 294] width 826 height 88
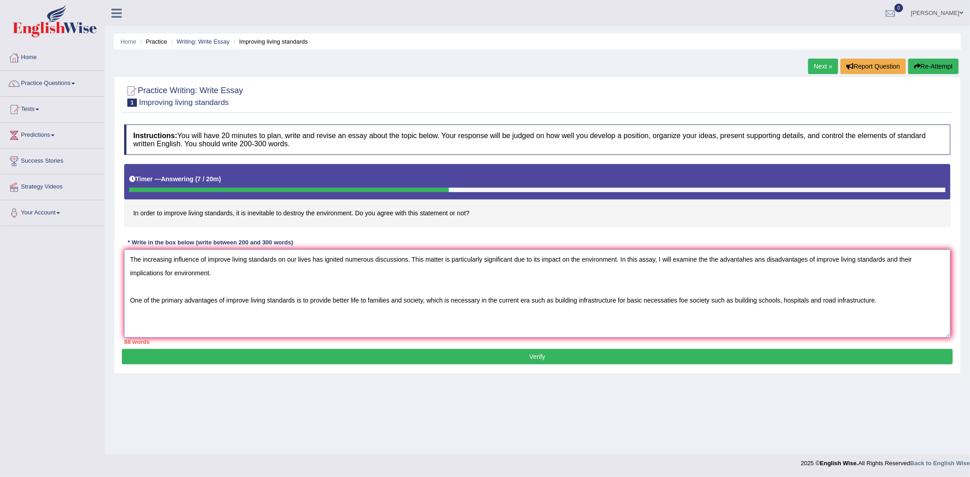
click at [426, 300] on textarea "The increasing influence of improve living standards on our lives has ignited n…" at bounding box center [537, 294] width 826 height 88
click at [890, 297] on textarea "The increasing influence of improve living standards on our lives has ignited n…" at bounding box center [537, 294] width 826 height 88
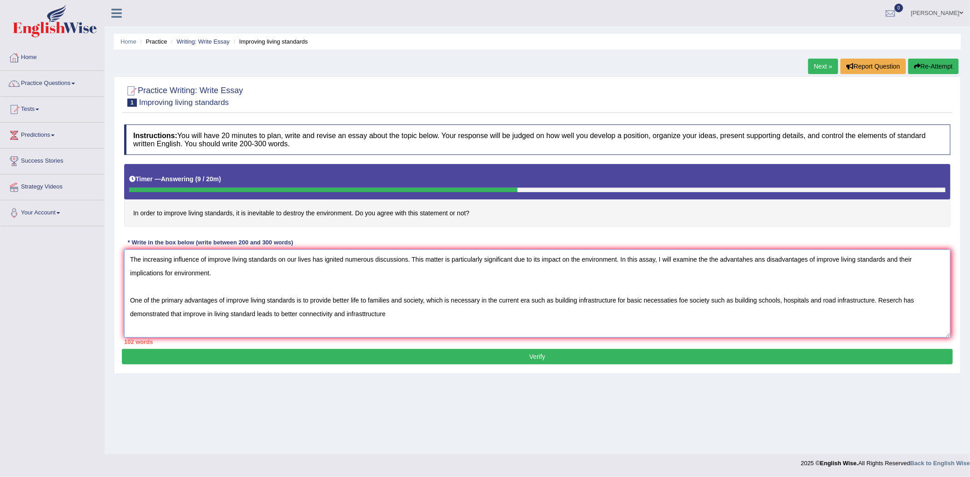
click at [364, 314] on textarea "The increasing influence of improve living standards on our lives has ignited n…" at bounding box center [537, 294] width 826 height 88
click at [416, 312] on textarea "The increasing influence of improve living standards on our lives has ignited n…" at bounding box center [537, 294] width 826 height 88
click at [280, 313] on textarea "The increasing influence of improve living standards on our lives has ignited n…" at bounding box center [537, 294] width 826 height 88
click at [441, 306] on textarea "The increasing influence of improve living standards on our lives has ignited n…" at bounding box center [537, 294] width 826 height 88
click at [433, 312] on textarea "The increasing influence of improve living standards on our lives has ignited n…" at bounding box center [537, 294] width 826 height 88
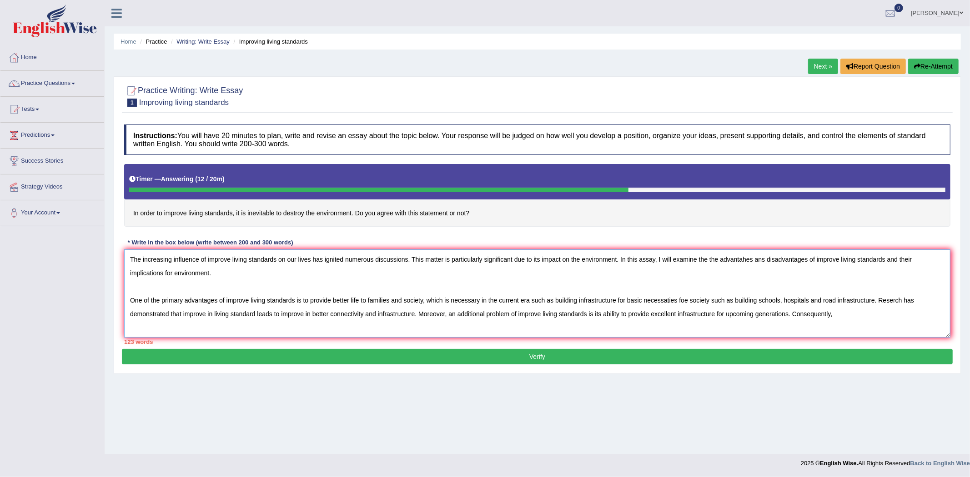
drag, startPoint x: 486, startPoint y: 312, endPoint x: 509, endPoint y: 312, distance: 23.6
click at [509, 312] on textarea "The increasing influence of improve living standards on our lives has ignited n…" at bounding box center [537, 294] width 826 height 88
click at [849, 314] on textarea "The increasing influence of improve living standards on our lives has ignited n…" at bounding box center [537, 294] width 826 height 88
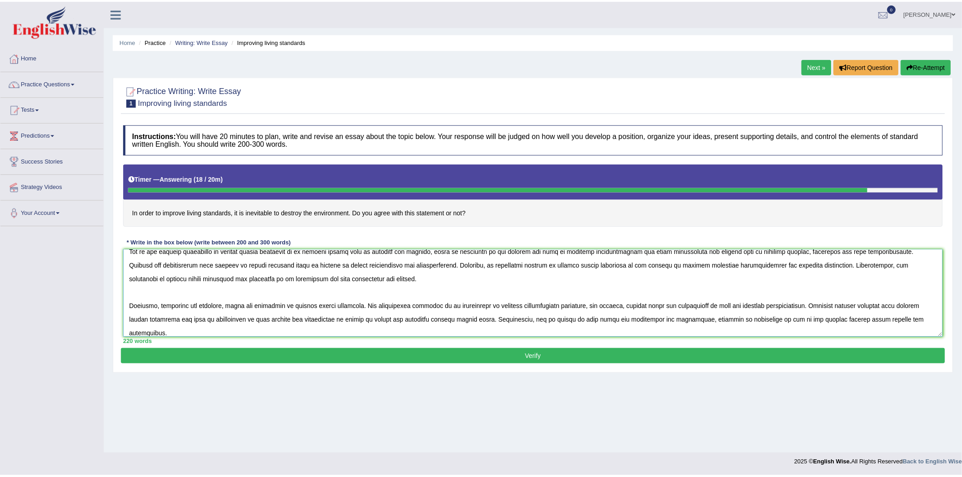
scroll to position [62, 0]
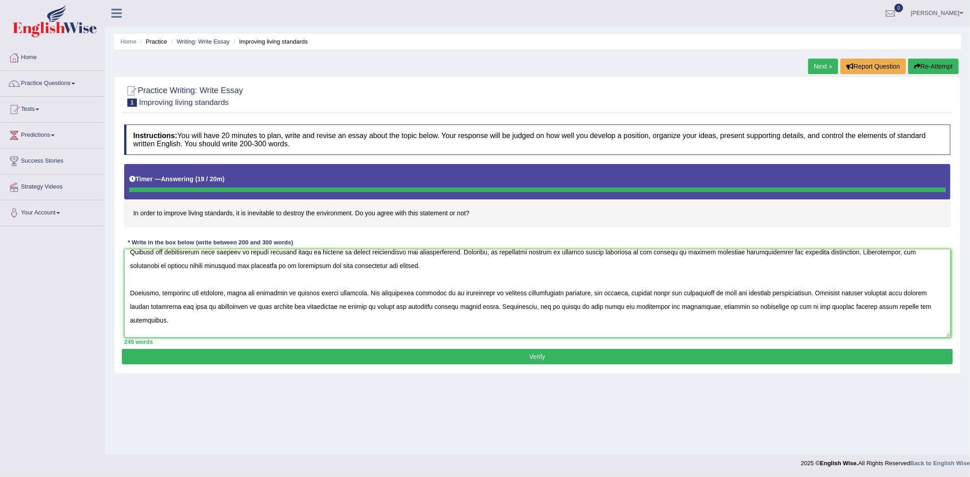
type textarea "The increasing influence of improve living standards on our lives has ignited n…"
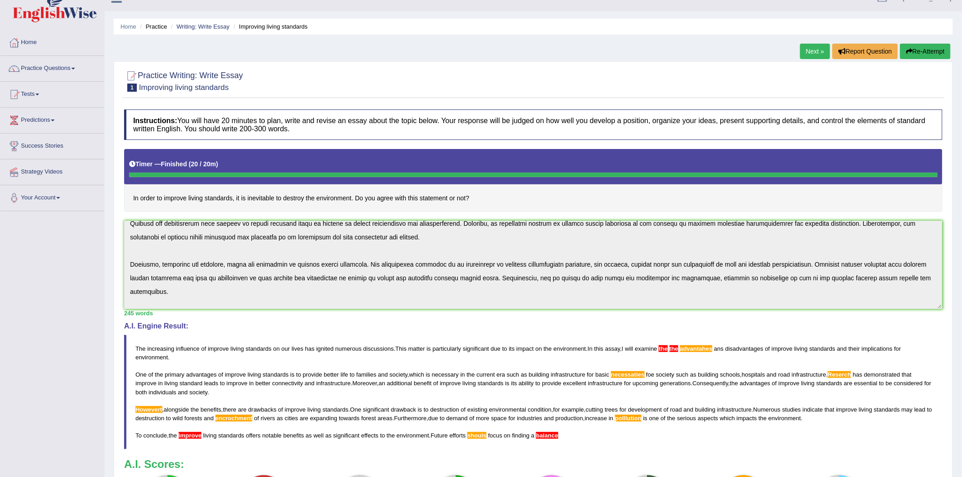
scroll to position [0, 0]
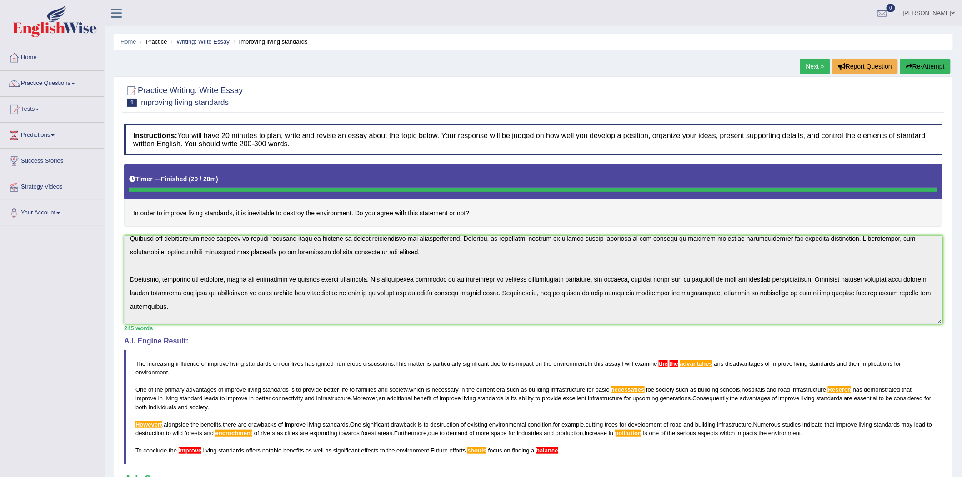
click at [221, 364] on span "improve" at bounding box center [218, 364] width 21 height 7
click at [153, 366] on span "increasing" at bounding box center [160, 364] width 27 height 7
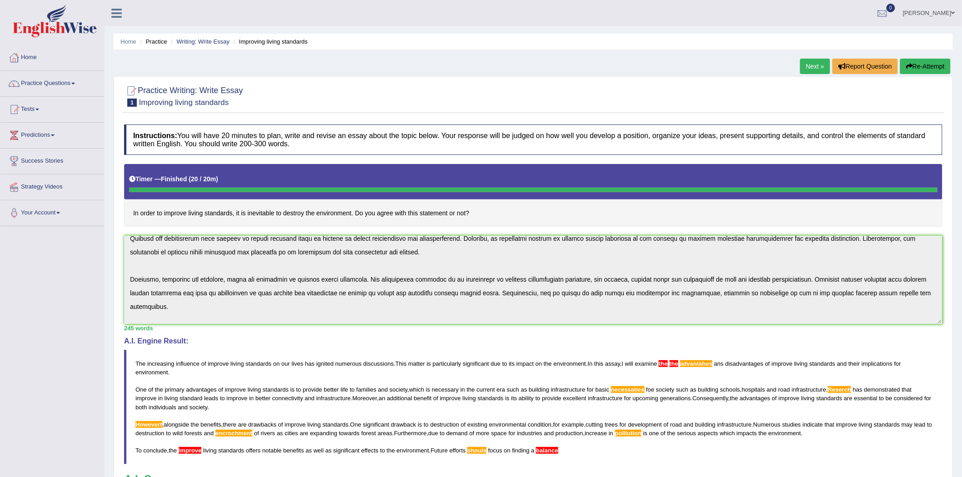
click at [153, 366] on span "increasing" at bounding box center [160, 364] width 27 height 7
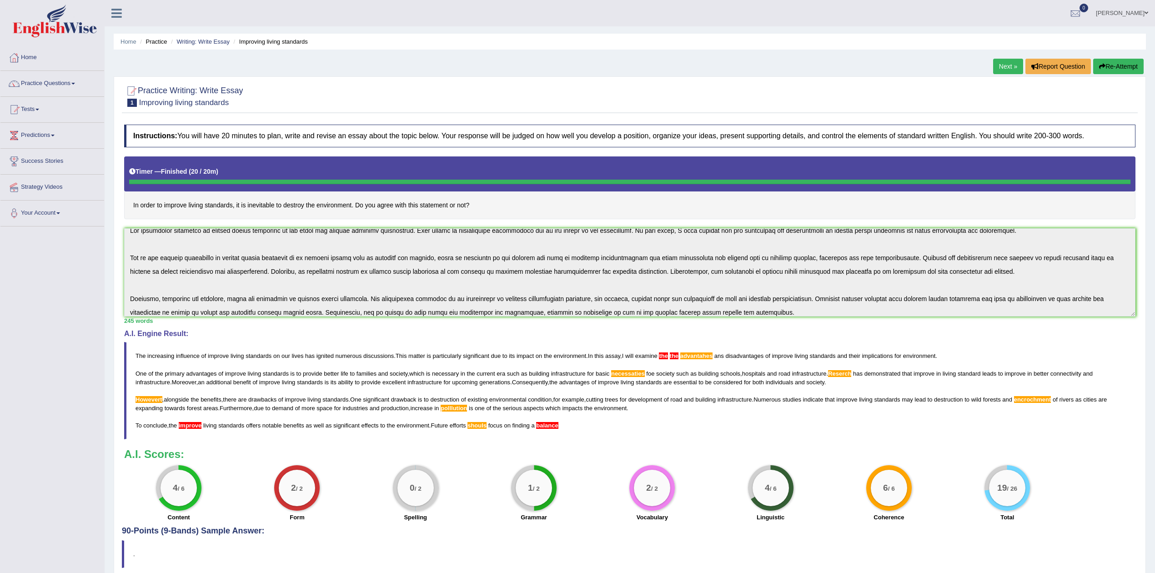
scroll to position [35, 0]
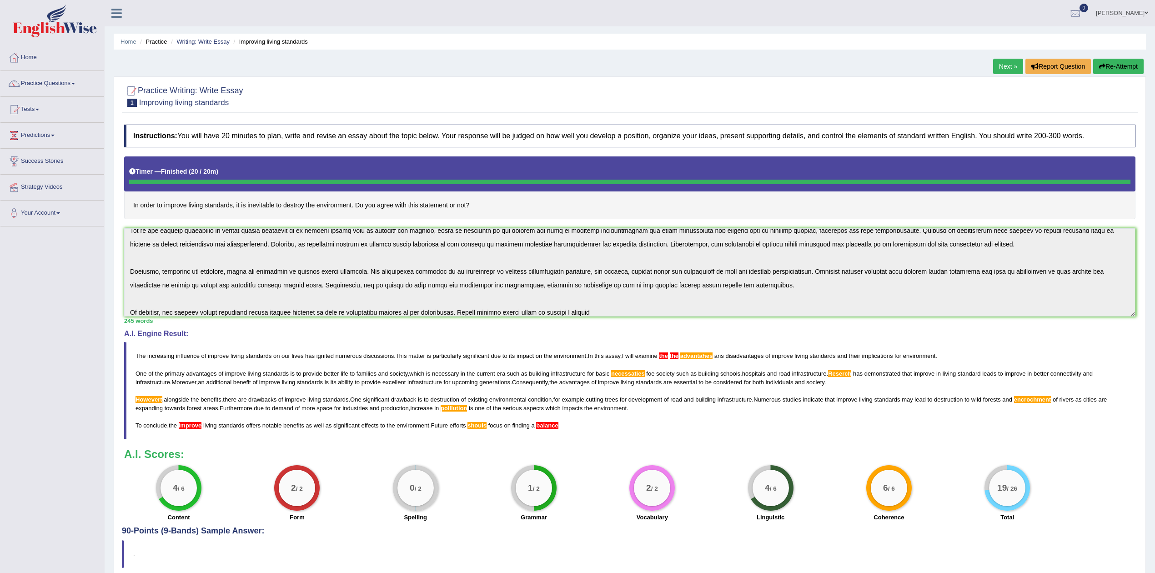
click at [969, 64] on button "Re-Attempt" at bounding box center [1118, 66] width 50 height 15
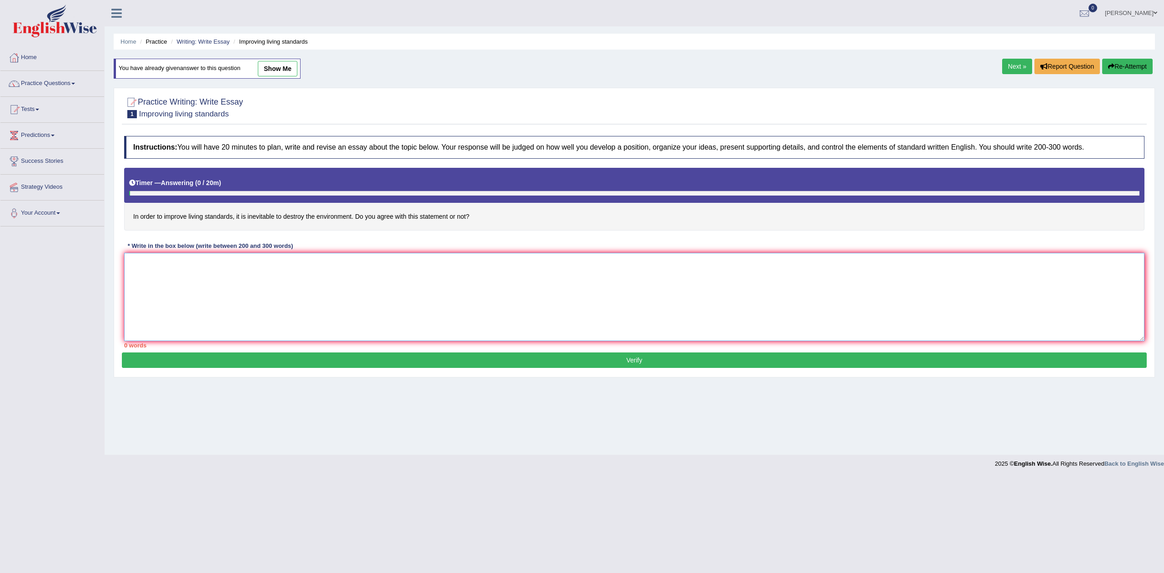
click at [478, 295] on textarea at bounding box center [634, 297] width 1020 height 88
paste textarea "The increasing influence of improve living standards on our lives has ignited n…"
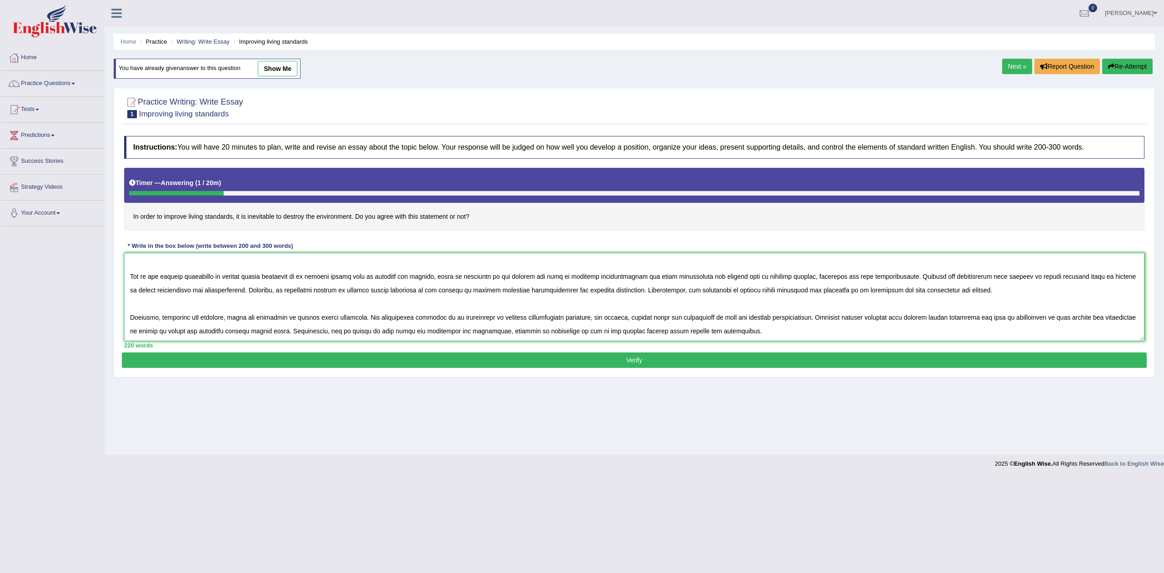
scroll to position [41, 0]
click at [155, 291] on textarea at bounding box center [634, 297] width 1020 height 88
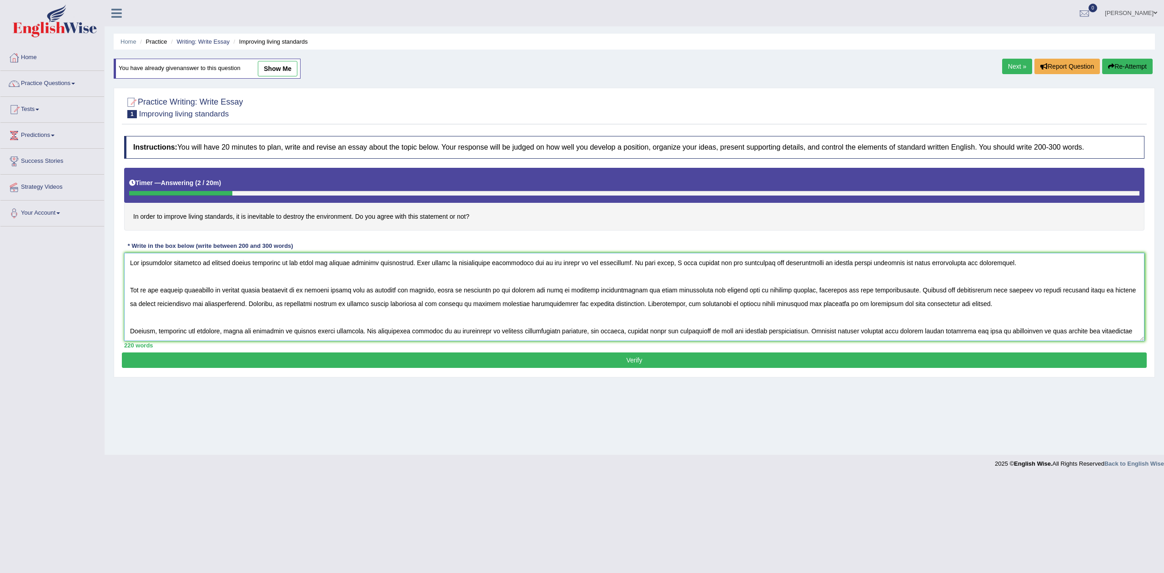
click at [125, 264] on textarea at bounding box center [634, 297] width 1020 height 88
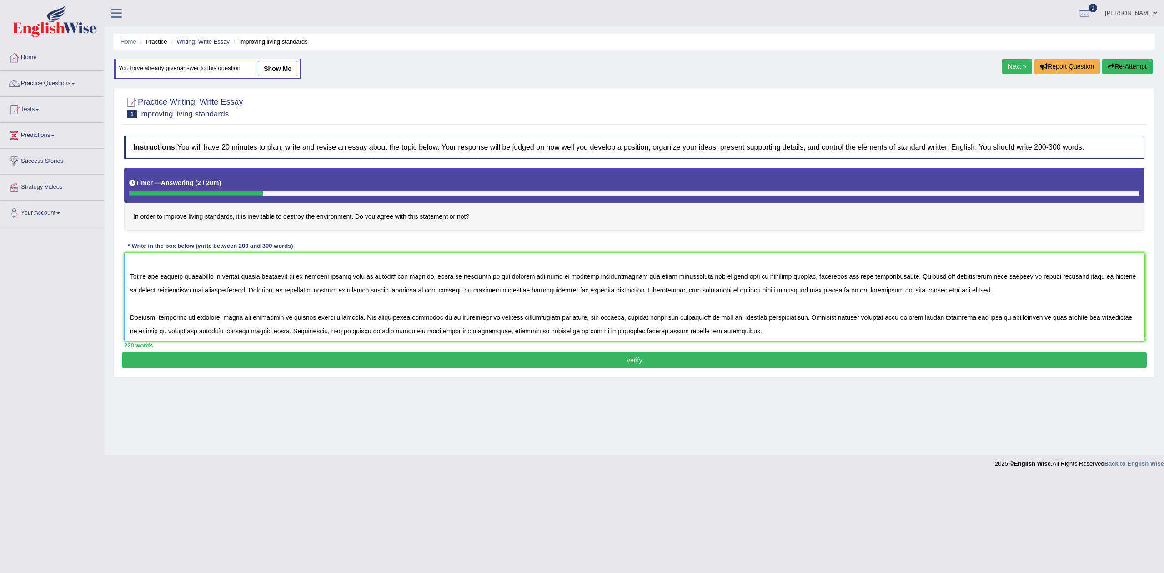
scroll to position [41, 0]
click at [343, 324] on textarea at bounding box center [634, 297] width 1020 height 88
drag, startPoint x: 131, startPoint y: 264, endPoint x: 601, endPoint y: 379, distance: 484.1
click at [601, 377] on div "Practice Writing: Write Essay 1 Improving living standards Instructions: You wi…" at bounding box center [634, 233] width 1041 height 290
type textarea "The increasing influence of improve living standards on our lives has ignited n…"
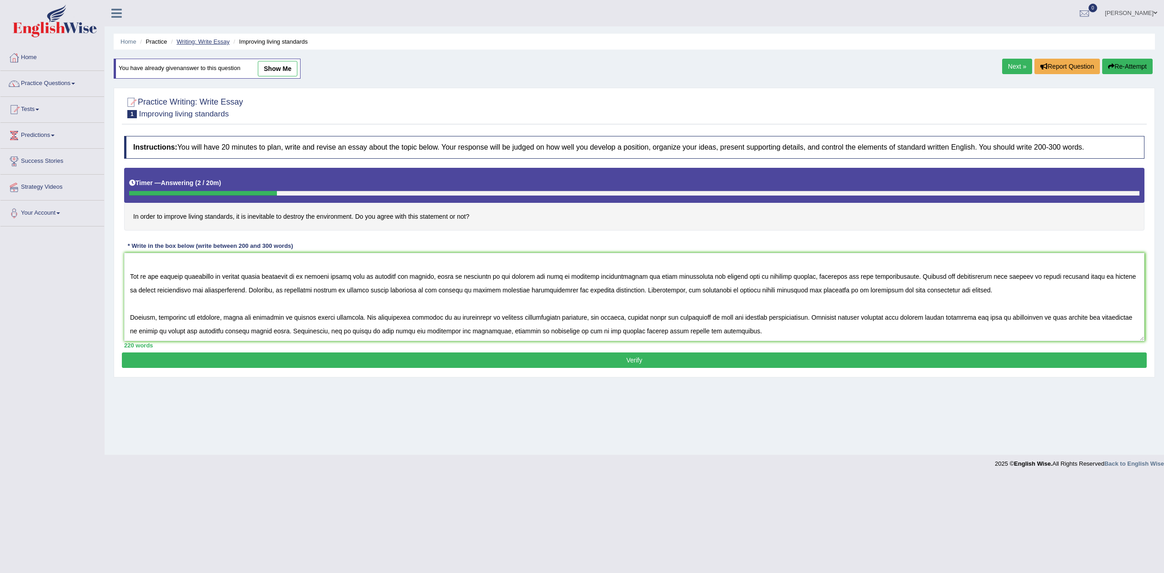
click at [196, 41] on link "Writing: Write Essay" at bounding box center [202, 41] width 53 height 7
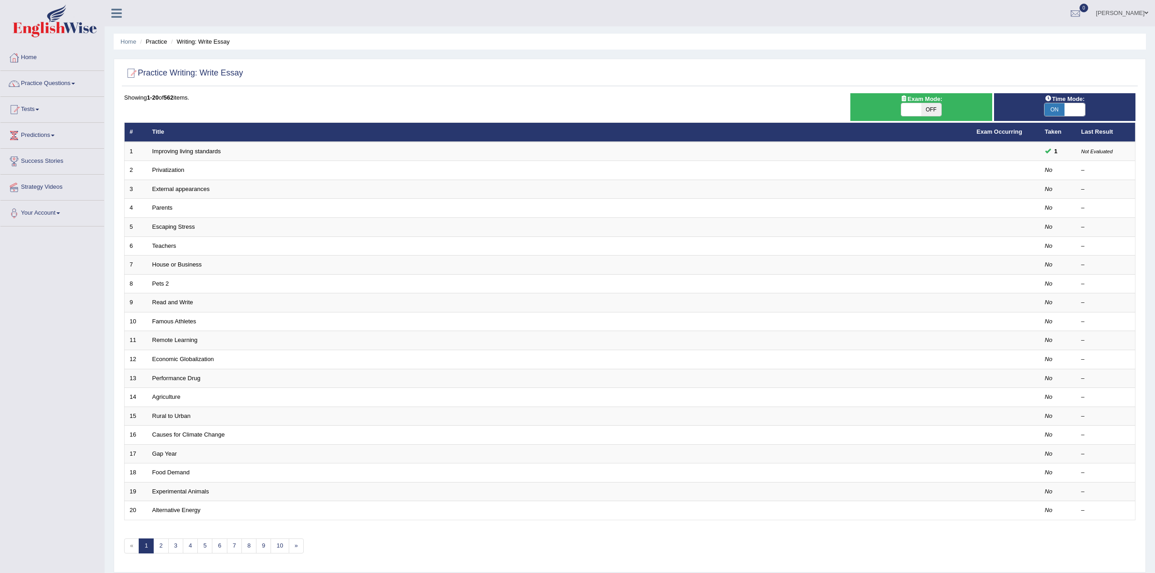
click at [1079, 105] on span at bounding box center [1074, 109] width 20 height 13
checkbox input "false"
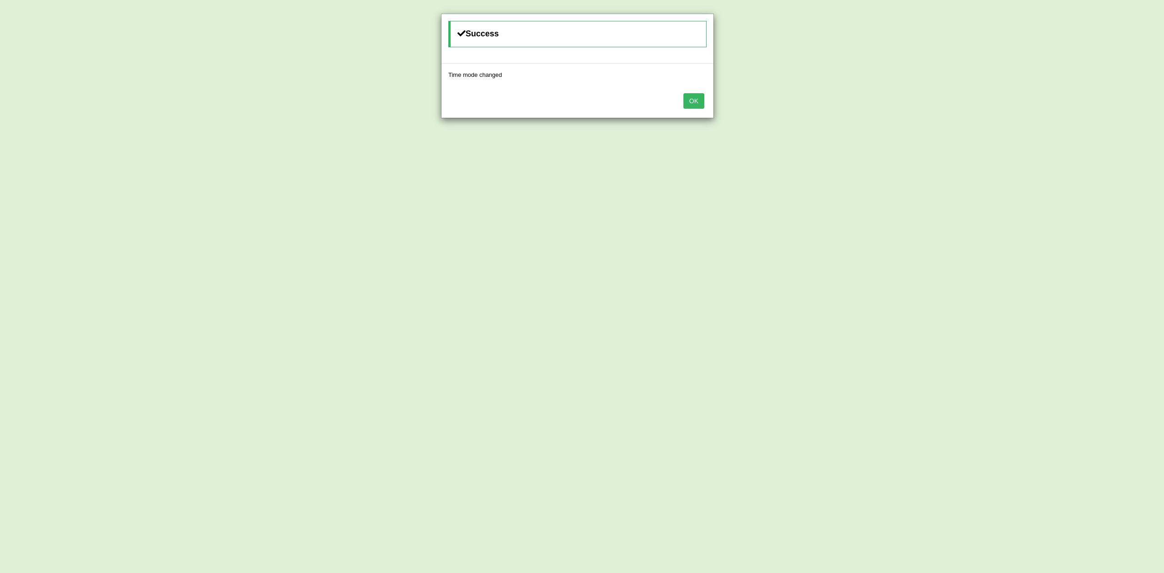
click at [688, 108] on button "OK" at bounding box center [693, 100] width 21 height 15
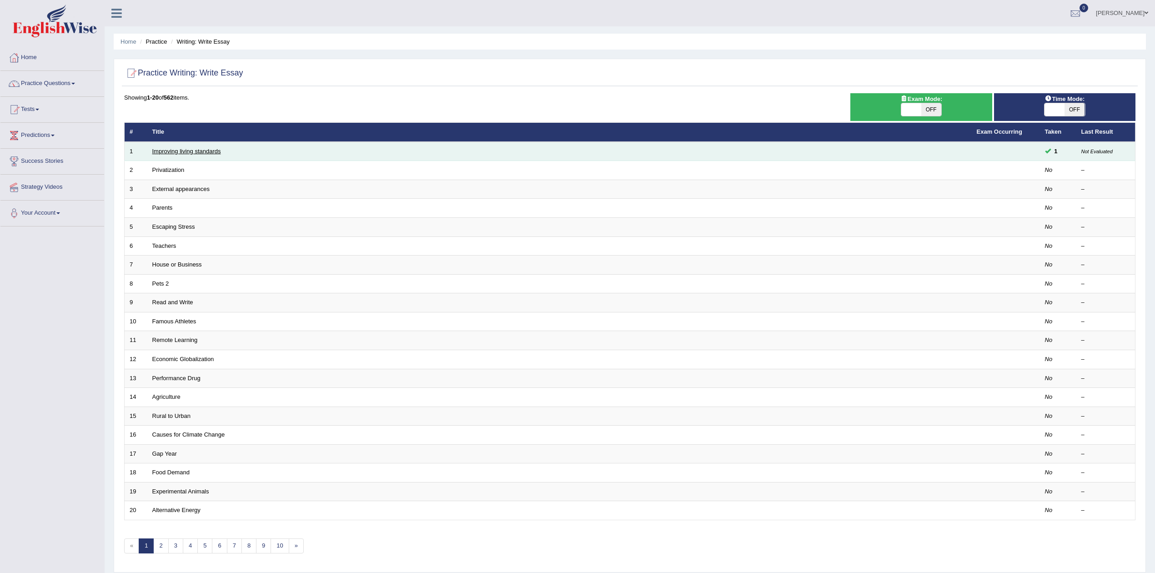
click at [206, 154] on link "Improving living standards" at bounding box center [186, 151] width 69 height 7
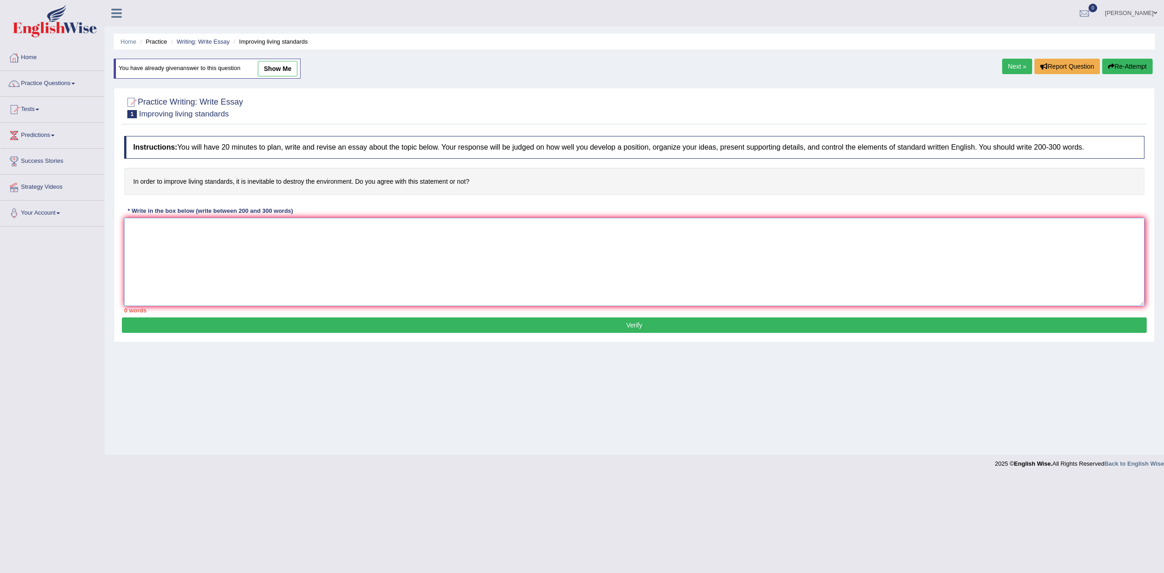
click at [281, 237] on textarea at bounding box center [634, 262] width 1020 height 88
paste textarea "The increasing influence of improve living standards on our lives has ignited n…"
type textarea "The increasing influence of improve living standards on our lives has ignited n…"
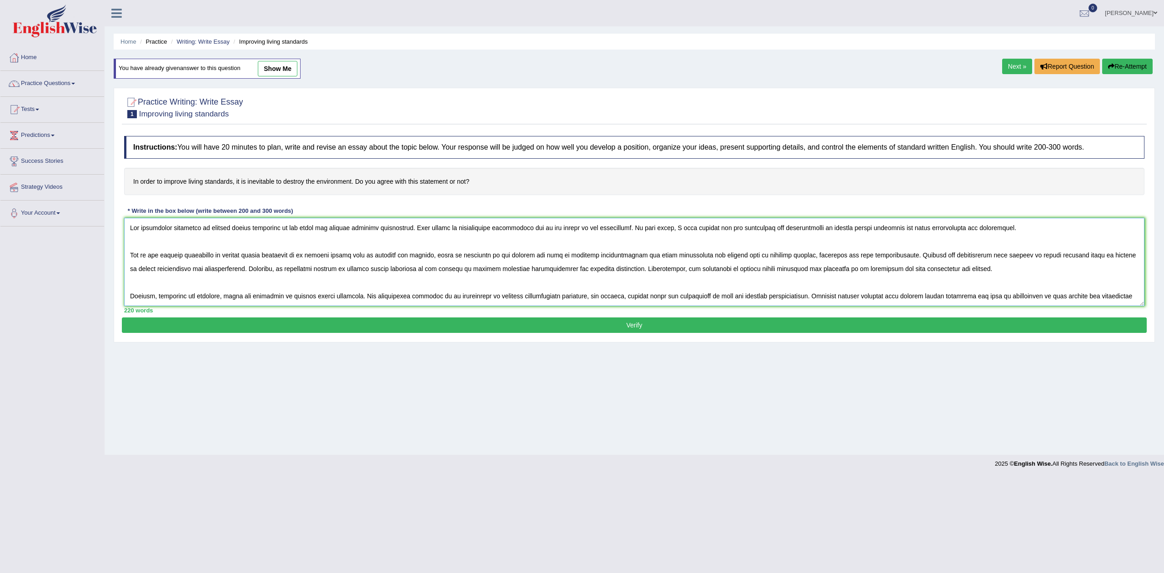
scroll to position [41, 0]
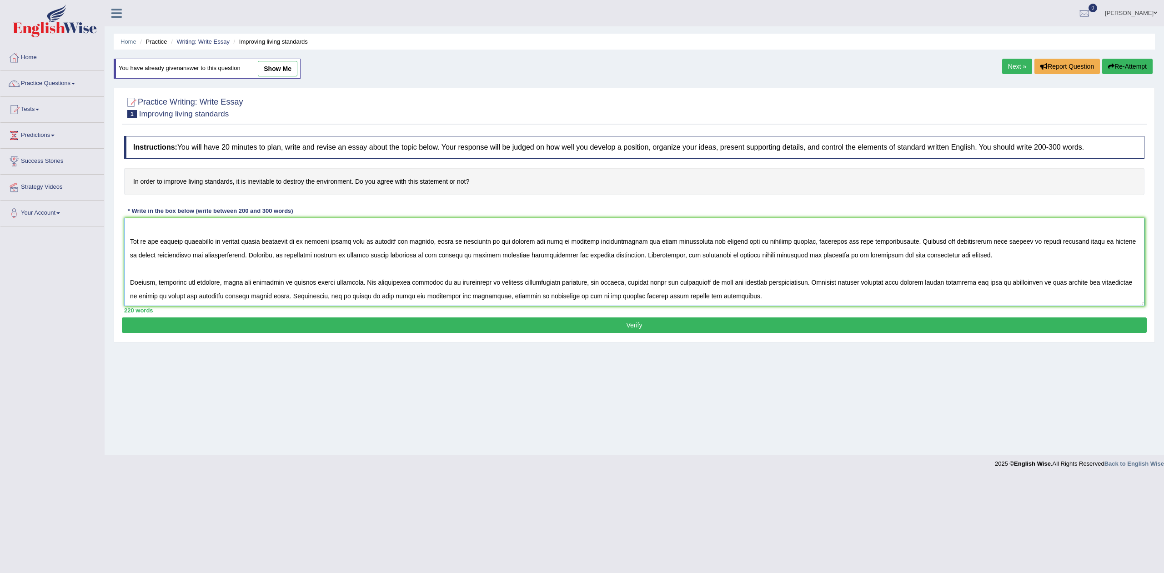
drag, startPoint x: 131, startPoint y: 224, endPoint x: 959, endPoint y: 315, distance: 832.9
click at [959, 315] on div "Instructions: You will have 20 minutes to plan, write and revise an essay about…" at bounding box center [634, 224] width 1025 height 186
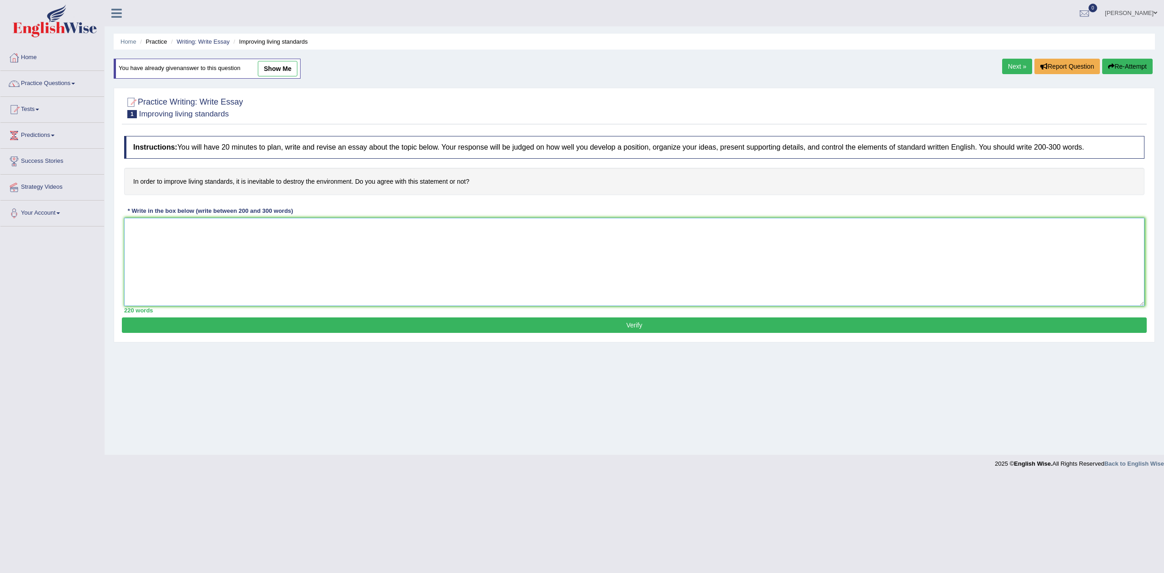
scroll to position [0, 0]
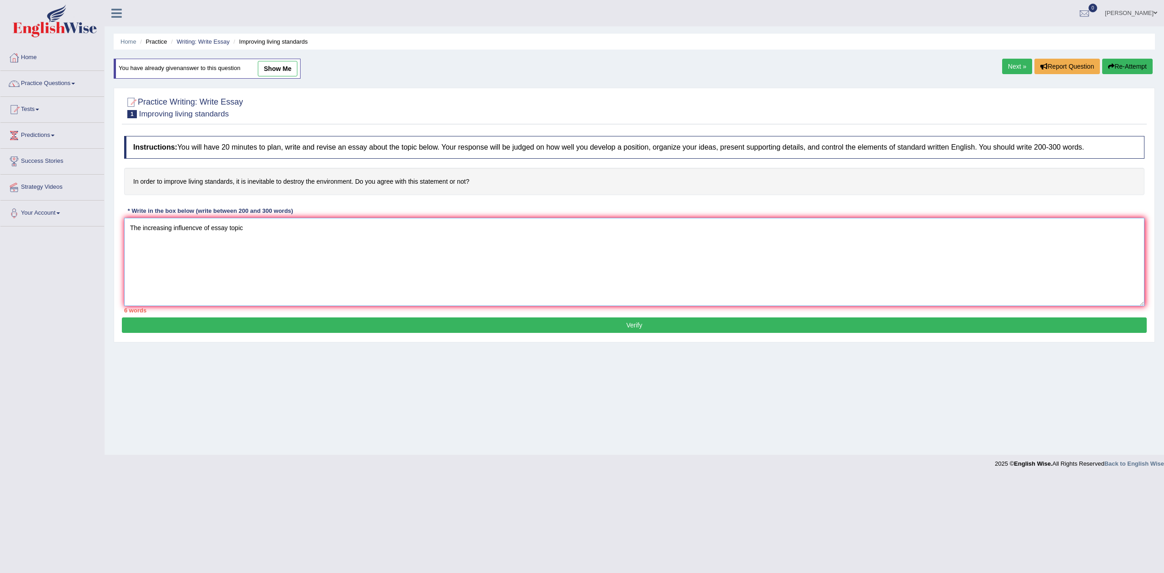
click at [211, 231] on textarea "The increasing influencve of essay topic" at bounding box center [634, 262] width 1020 height 88
click at [296, 226] on textarea "The increasing influencve of (essay topic)" at bounding box center [634, 262] width 1020 height 88
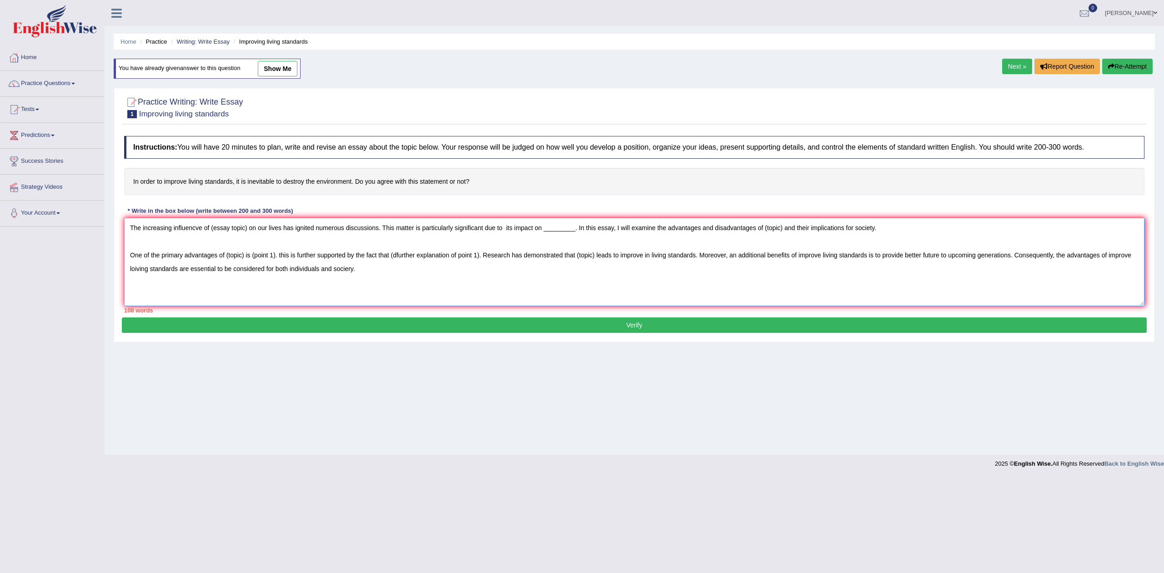
click at [350, 270] on textarea "The increasing influencve of (essay topic) on our lives has ignited numerous di…" at bounding box center [634, 262] width 1020 height 88
click at [337, 288] on textarea "The increasing influencve of (essay topic) on our lives has ignited numerous di…" at bounding box center [634, 262] width 1020 height 88
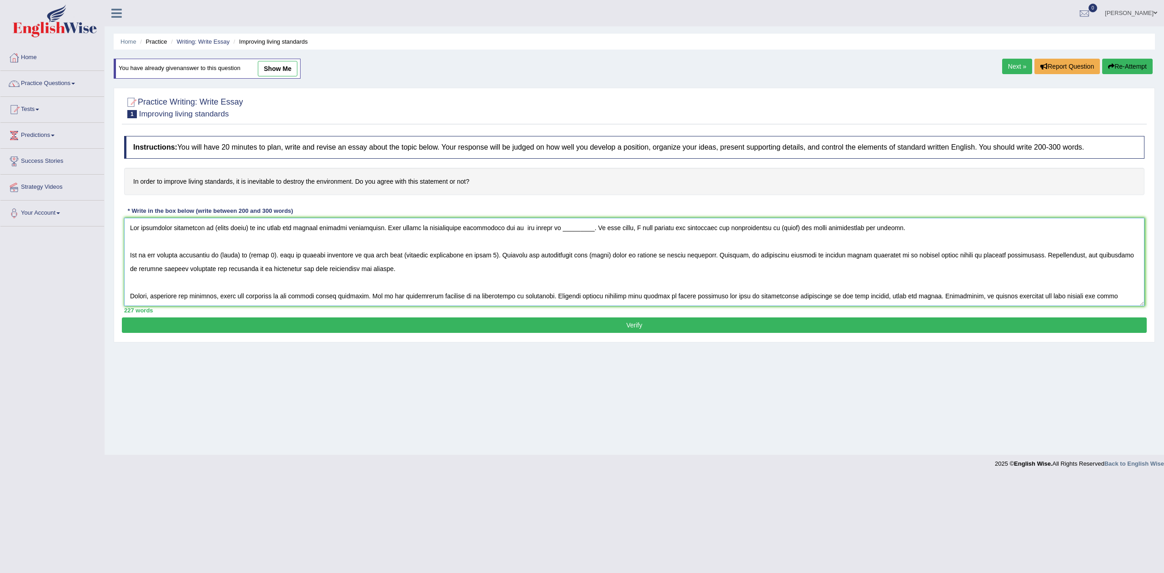
click at [211, 230] on textarea at bounding box center [634, 262] width 1020 height 88
click at [577, 231] on textarea at bounding box center [634, 262] width 1020 height 88
click at [800, 230] on textarea at bounding box center [634, 262] width 1020 height 88
click at [226, 255] on textarea at bounding box center [634, 262] width 1020 height 88
click at [306, 257] on textarea at bounding box center [634, 262] width 1020 height 88
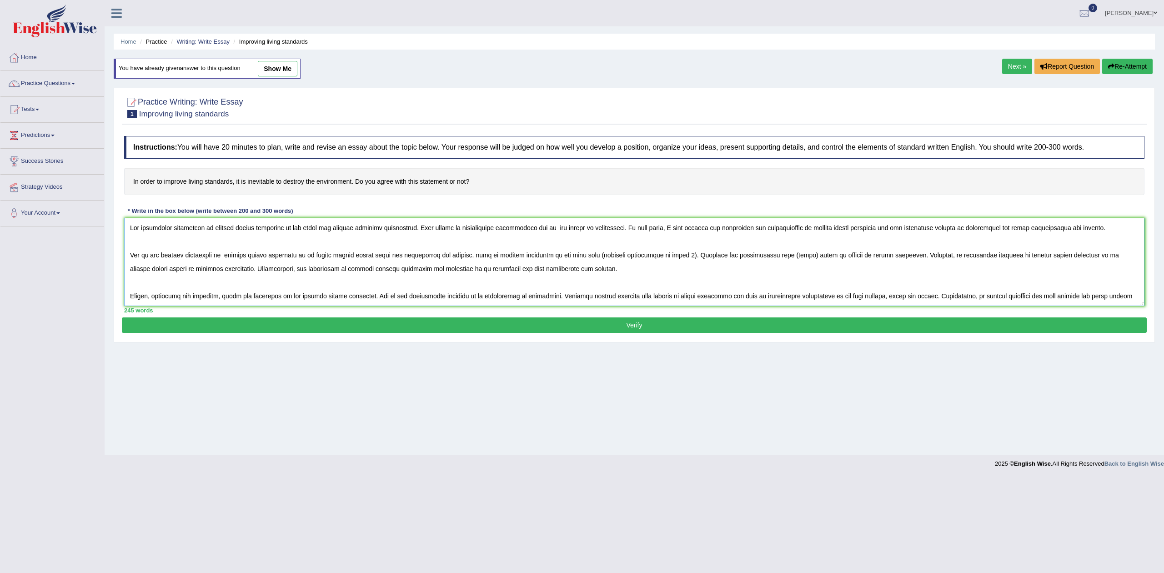
click at [460, 255] on textarea at bounding box center [634, 262] width 1020 height 88
click at [573, 255] on textarea at bounding box center [634, 262] width 1020 height 88
click at [573, 257] on textarea at bounding box center [634, 262] width 1020 height 88
click at [918, 256] on textarea at bounding box center [634, 262] width 1020 height 88
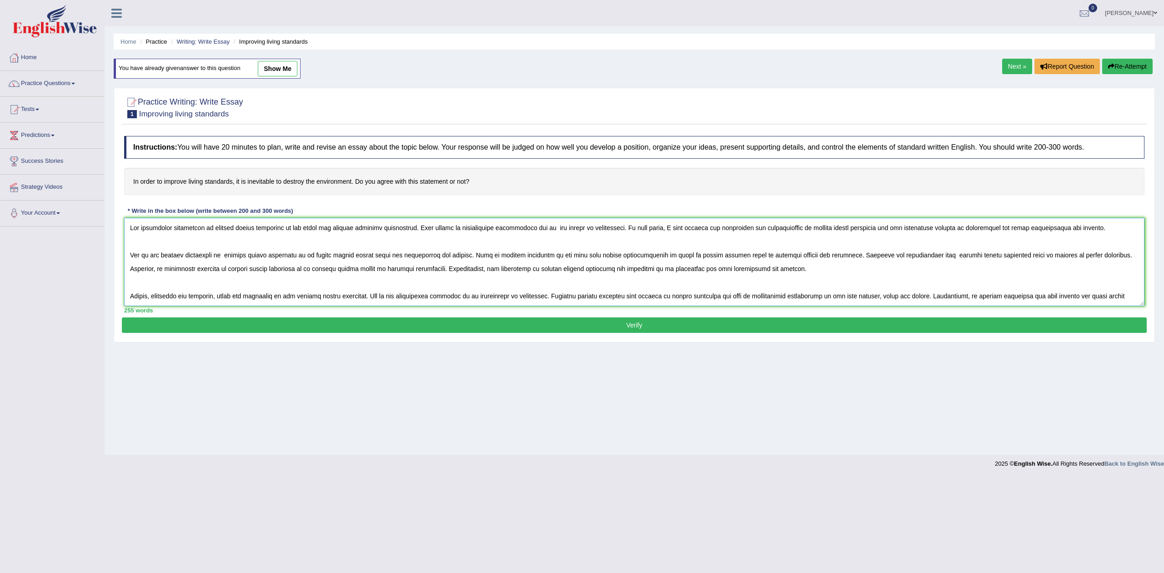
click at [919, 257] on textarea at bounding box center [634, 262] width 1020 height 88
drag, startPoint x: 943, startPoint y: 256, endPoint x: 950, endPoint y: 256, distance: 6.9
click at [950, 256] on textarea at bounding box center [634, 262] width 1020 height 88
drag, startPoint x: 1045, startPoint y: 257, endPoint x: 1088, endPoint y: 253, distance: 43.8
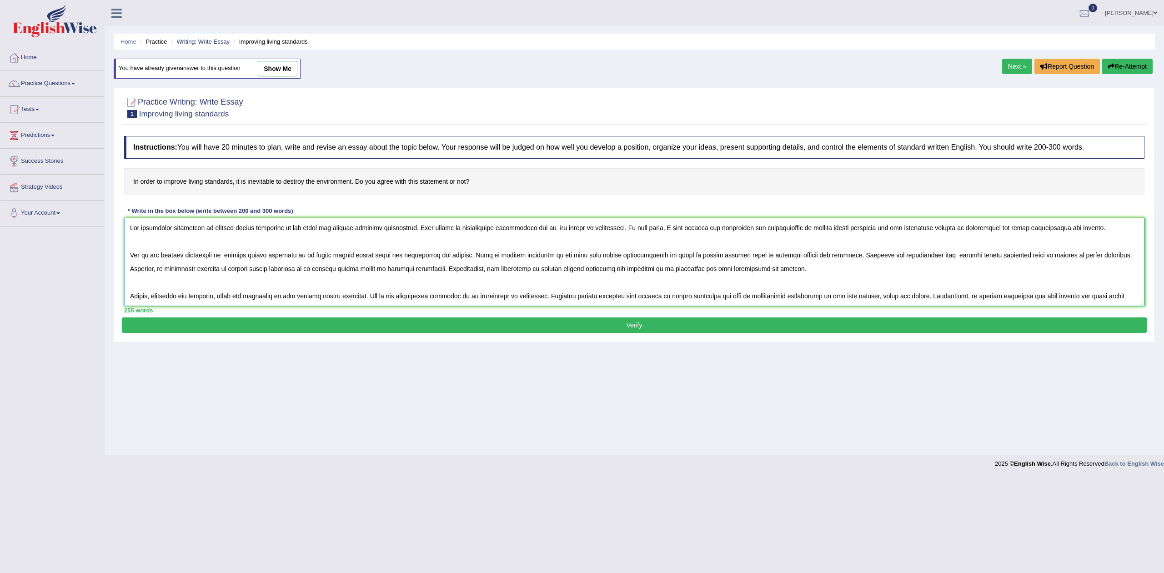
click at [1088, 253] on textarea at bounding box center [634, 262] width 1020 height 88
click at [527, 270] on textarea at bounding box center [634, 262] width 1020 height 88
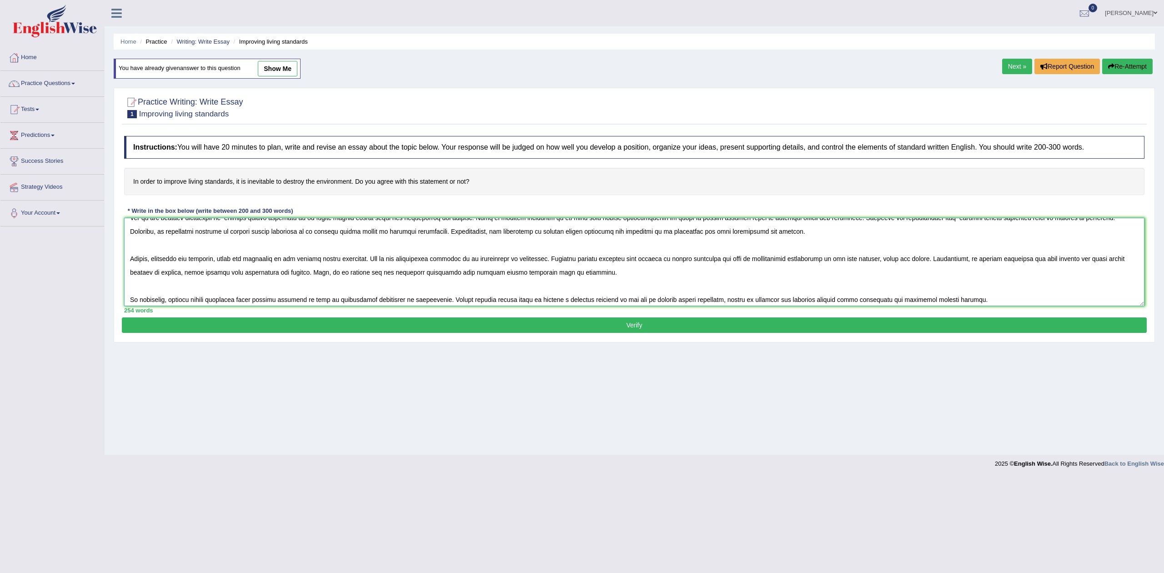
scroll to position [55, 0]
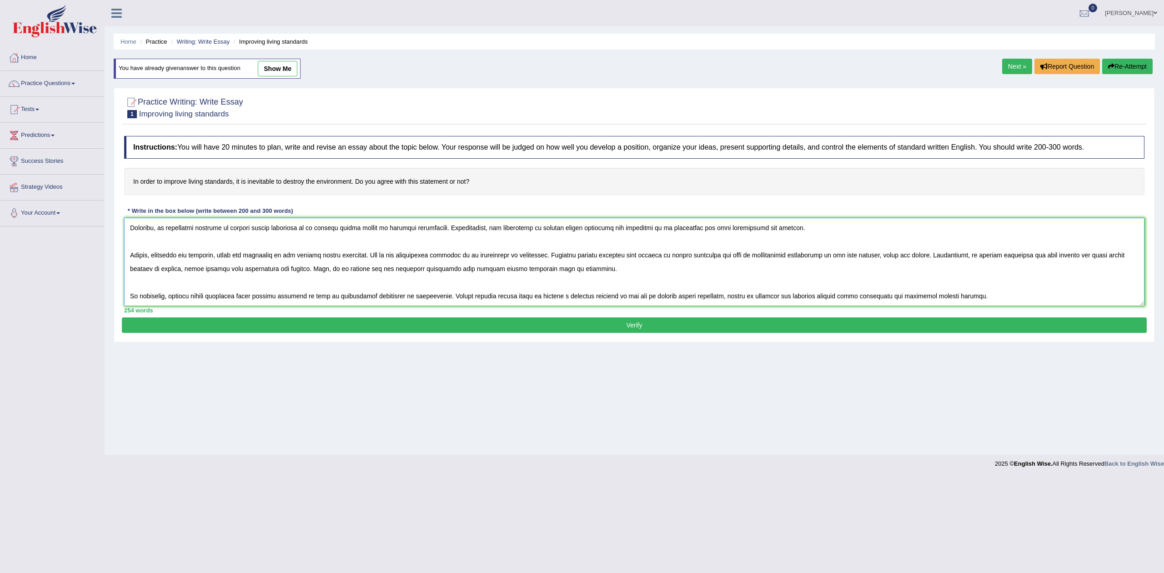
click at [466, 242] on textarea at bounding box center [634, 262] width 1020 height 88
click at [1004, 244] on textarea at bounding box center [634, 262] width 1020 height 88
click at [148, 255] on textarea at bounding box center [634, 262] width 1020 height 88
click at [227, 255] on textarea at bounding box center [634, 262] width 1020 height 88
click at [788, 295] on textarea at bounding box center [634, 262] width 1020 height 88
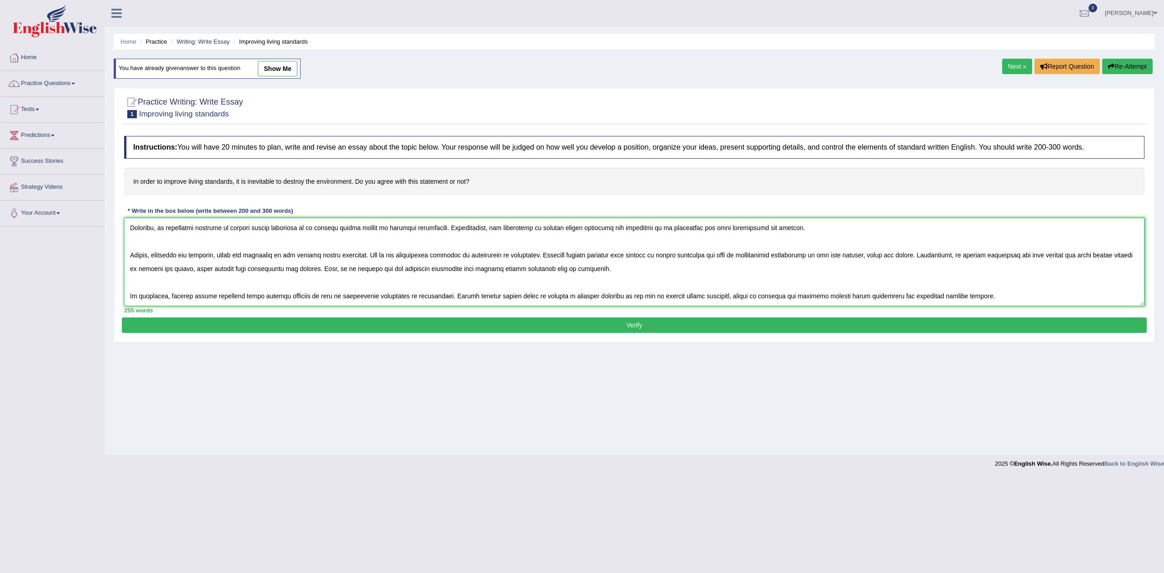
click at [788, 295] on textarea at bounding box center [634, 262] width 1020 height 88
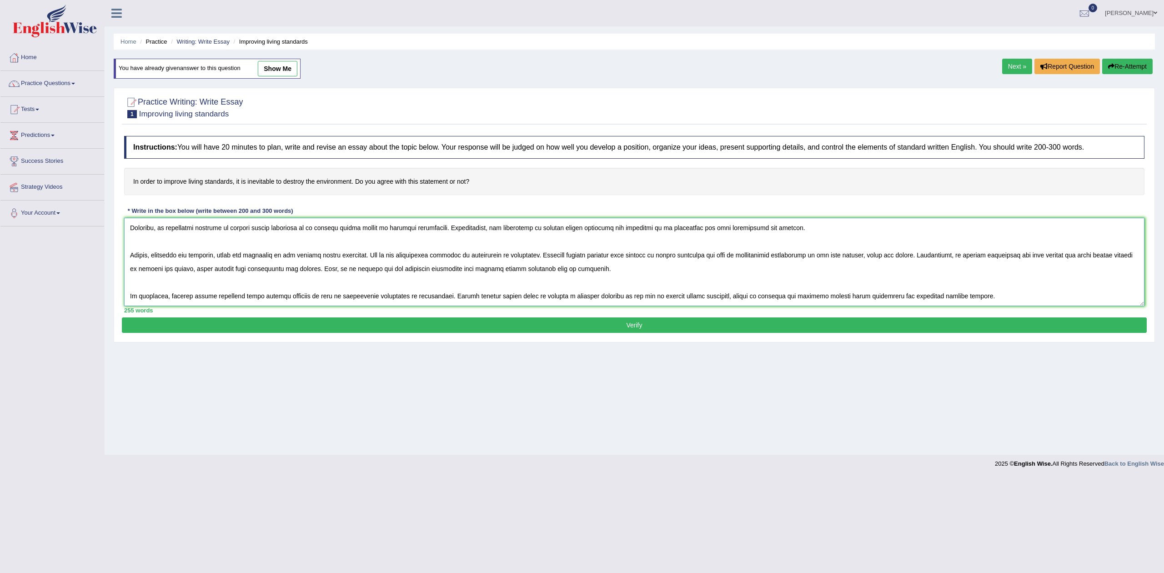
click at [695, 260] on textarea at bounding box center [634, 262] width 1020 height 88
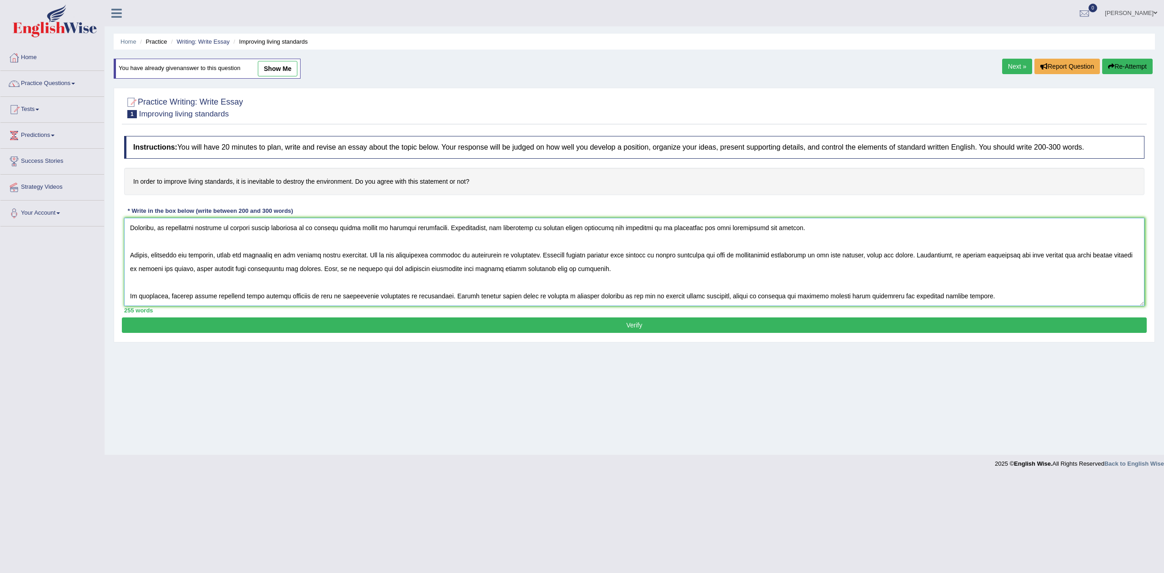
click at [688, 261] on textarea at bounding box center [634, 262] width 1020 height 88
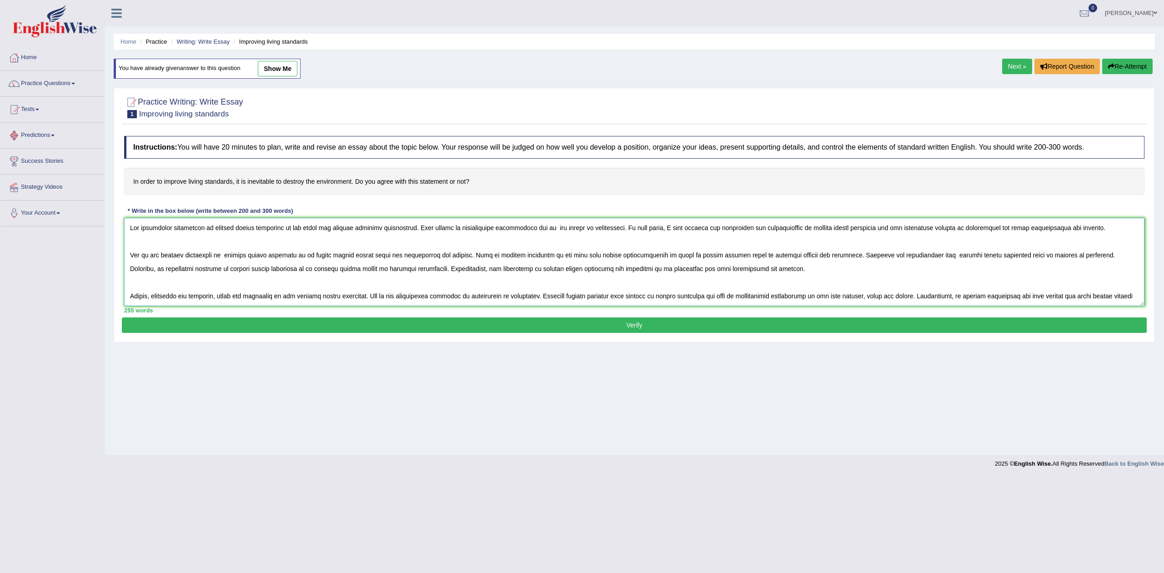
drag, startPoint x: 968, startPoint y: 285, endPoint x: 74, endPoint y: 130, distance: 908.0
click at [74, 130] on div "Toggle navigation Home Practice Questions Speaking Practice Read Aloud Repeat S…" at bounding box center [582, 236] width 1164 height 473
click at [673, 279] on textarea at bounding box center [634, 262] width 1020 height 88
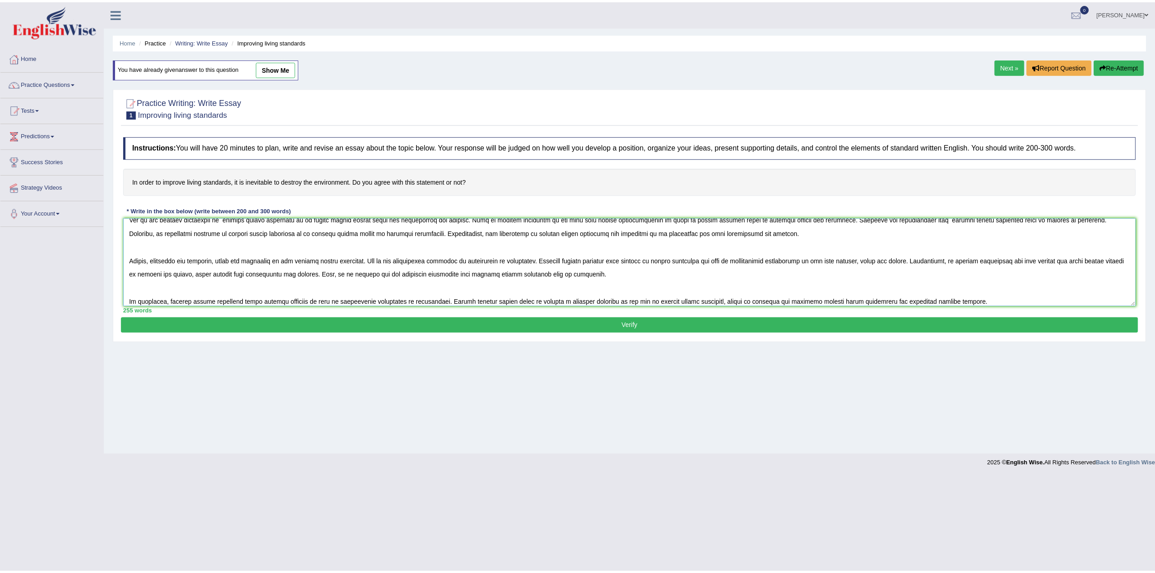
scroll to position [55, 0]
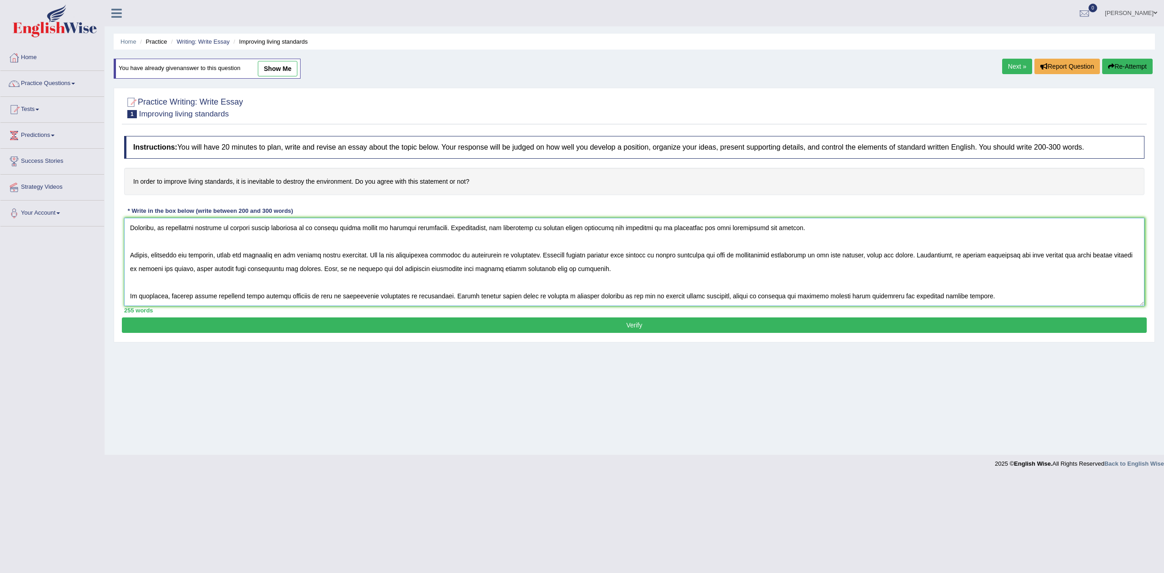
type textarea "The increasing influencve of improve living standards on our lives has ignited …"
click at [632, 322] on button "Verify" at bounding box center [634, 324] width 1025 height 15
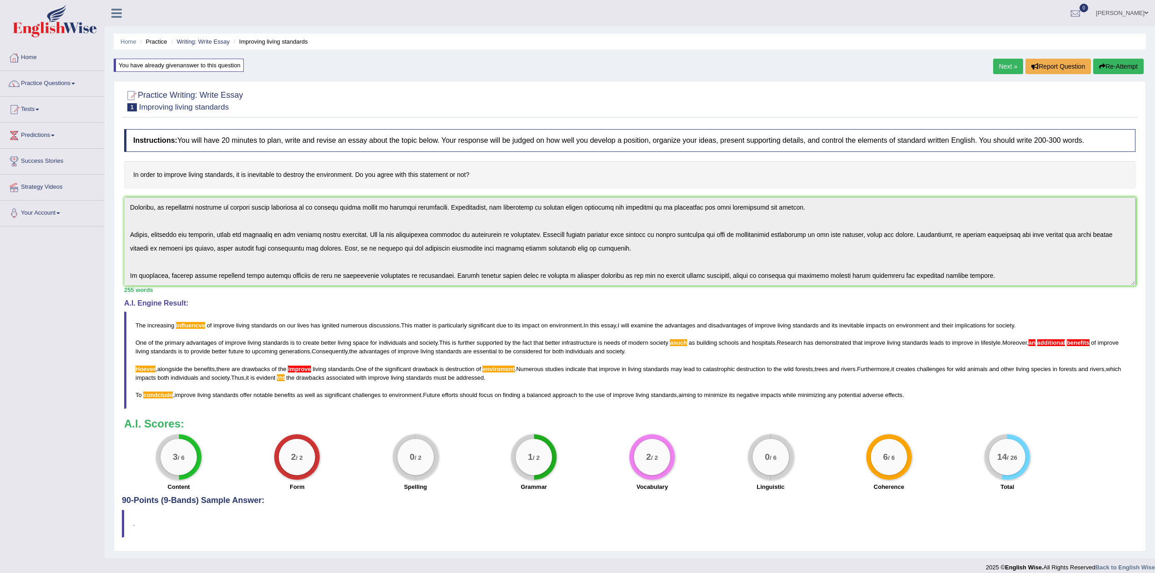
click at [169, 324] on span "increasing" at bounding box center [160, 325] width 27 height 7
drag, startPoint x: 135, startPoint y: 323, endPoint x: 335, endPoint y: 377, distance: 207.2
click at [335, 377] on blockquote "The increasing influencve of improve living standards on our lives has ignited …" at bounding box center [629, 359] width 1011 height 97
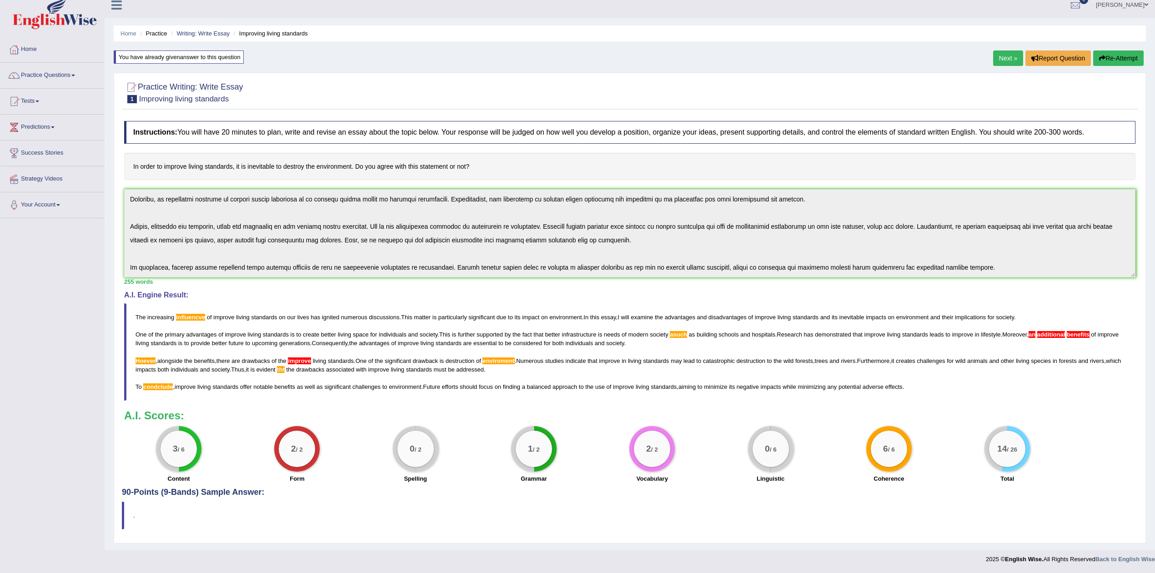
scroll to position [0, 0]
click at [108, 164] on div "Home Practice Writing: Write Essay Improving living standards You have already …" at bounding box center [630, 271] width 1050 height 558
click at [1119, 59] on button "Re-Attempt" at bounding box center [1118, 57] width 50 height 15
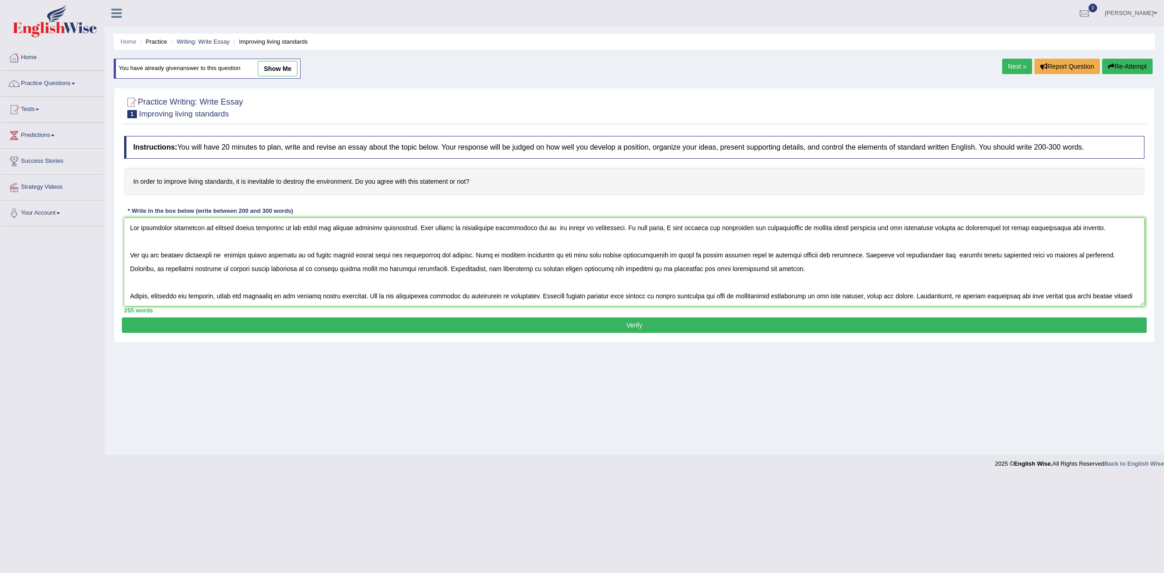
click at [183, 229] on textarea at bounding box center [634, 262] width 1020 height 88
click at [196, 230] on textarea at bounding box center [634, 262] width 1020 height 88
click at [686, 245] on textarea at bounding box center [634, 262] width 1020 height 88
click at [709, 257] on textarea at bounding box center [634, 262] width 1020 height 88
click at [714, 257] on textarea at bounding box center [634, 262] width 1020 height 88
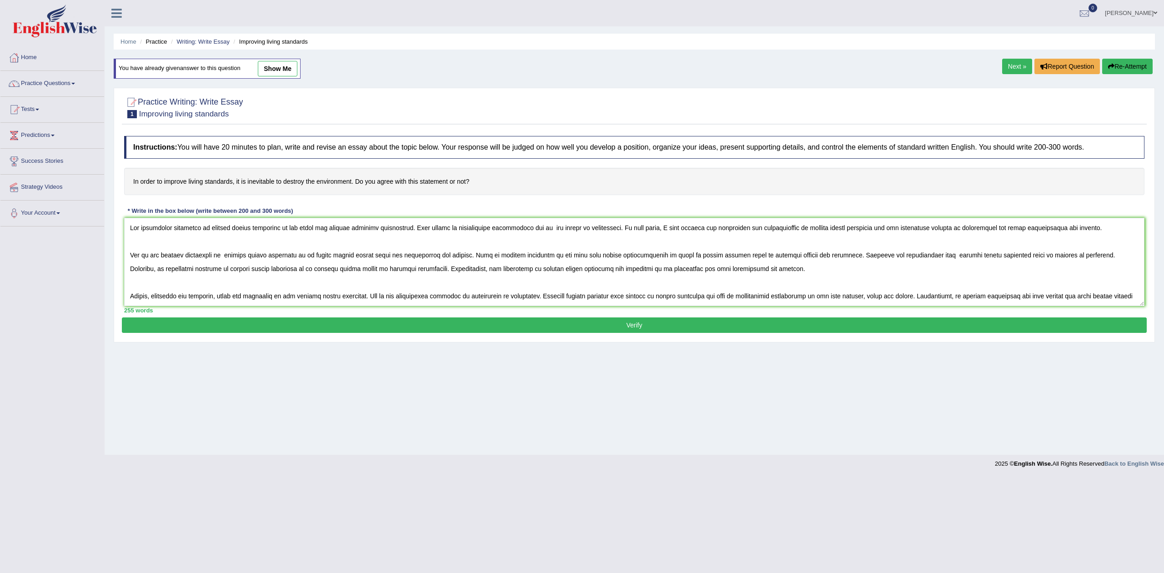
click at [712, 255] on textarea at bounding box center [634, 262] width 1020 height 88
click at [750, 258] on textarea at bounding box center [634, 262] width 1020 height 88
click at [822, 264] on textarea at bounding box center [634, 262] width 1020 height 88
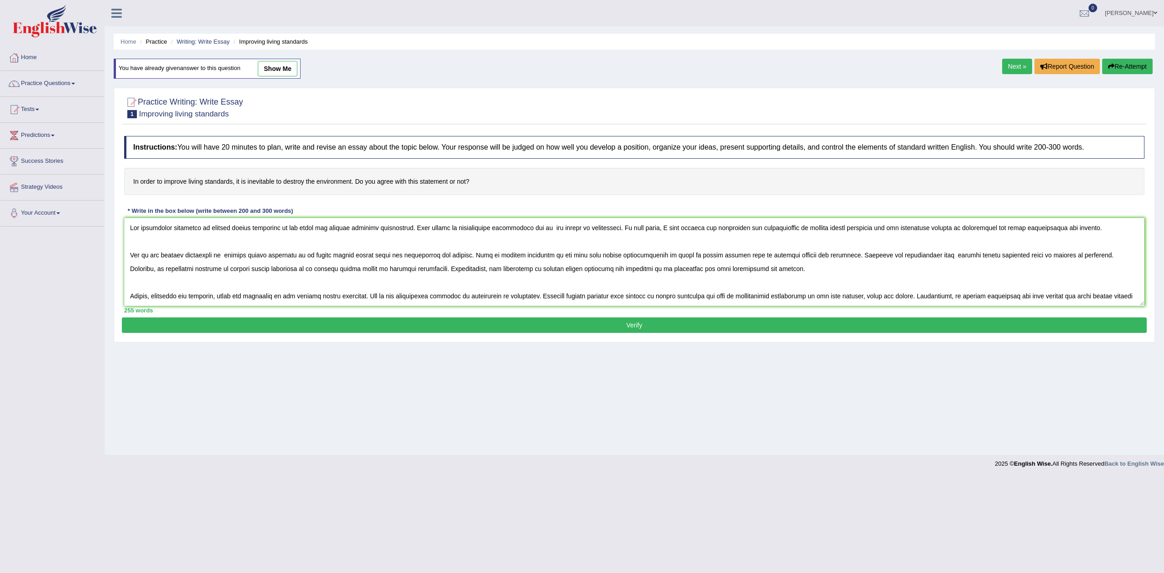
click at [677, 254] on textarea at bounding box center [634, 262] width 1020 height 88
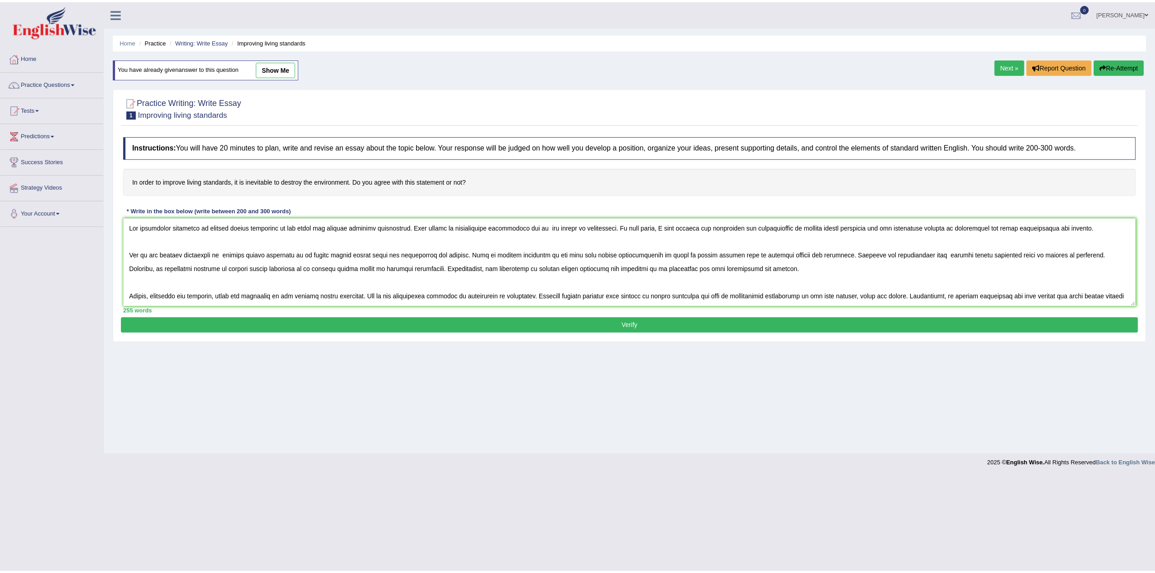
scroll to position [41, 0]
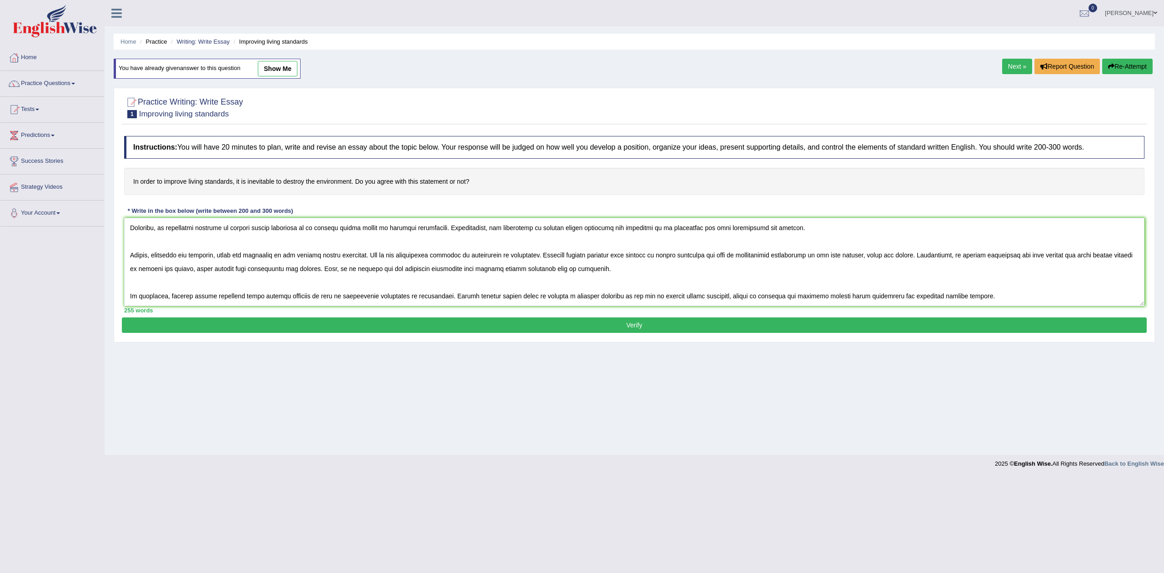
drag, startPoint x: 128, startPoint y: 229, endPoint x: 1163, endPoint y: 329, distance: 1039.6
click at [1163, 329] on div "Home Practice Writing: Write Essay Improving living standards You have already …" at bounding box center [634, 227] width 1059 height 455
type textarea "The increasing influence of improve living standards on our lives has ignited n…"
click at [641, 322] on button "Verify" at bounding box center [634, 324] width 1025 height 15
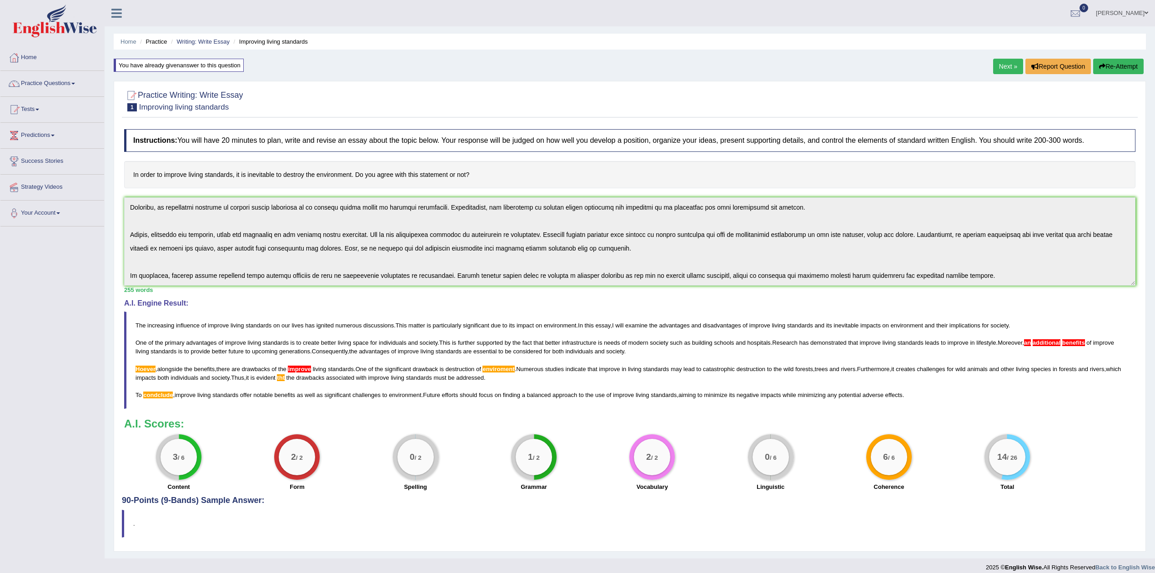
click at [1109, 65] on button "Re-Attempt" at bounding box center [1118, 66] width 50 height 15
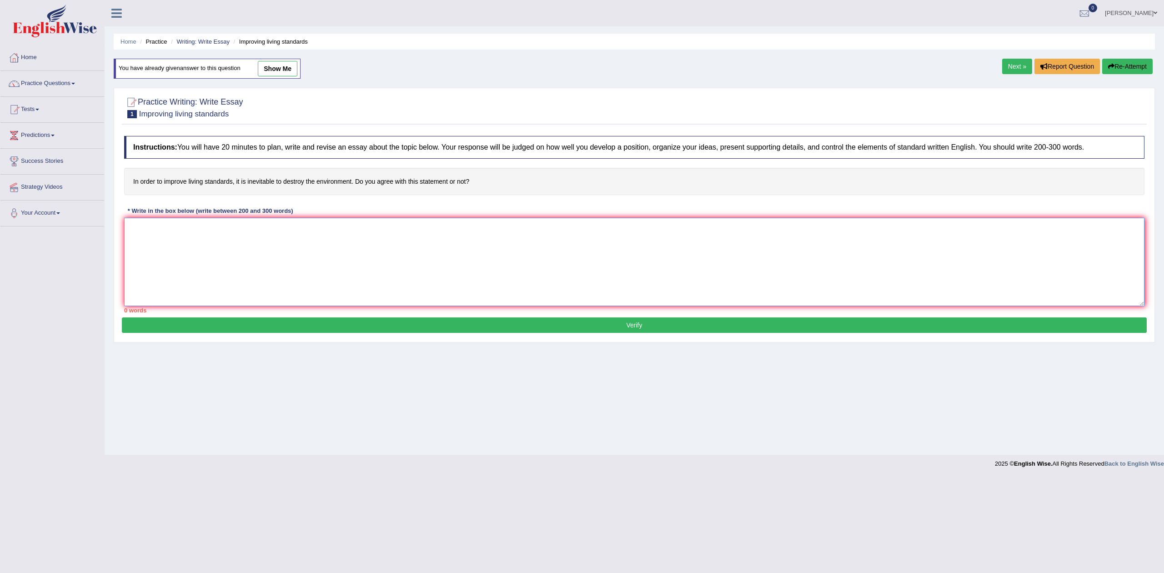
click at [379, 272] on textarea at bounding box center [634, 262] width 1020 height 88
paste textarea "The increasing influence of improve living standards on our lives has ignited n…"
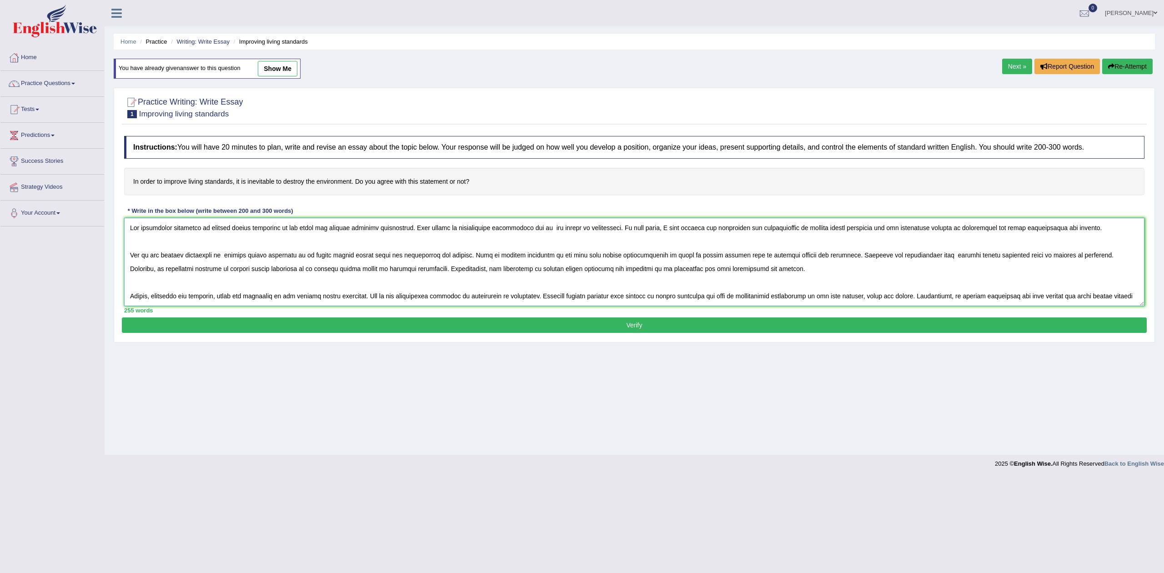
click at [1097, 255] on textarea at bounding box center [634, 262] width 1020 height 88
click at [137, 295] on textarea at bounding box center [634, 262] width 1020 height 88
click at [1097, 257] on textarea at bounding box center [634, 262] width 1020 height 88
click at [180, 270] on textarea at bounding box center [634, 262] width 1020 height 88
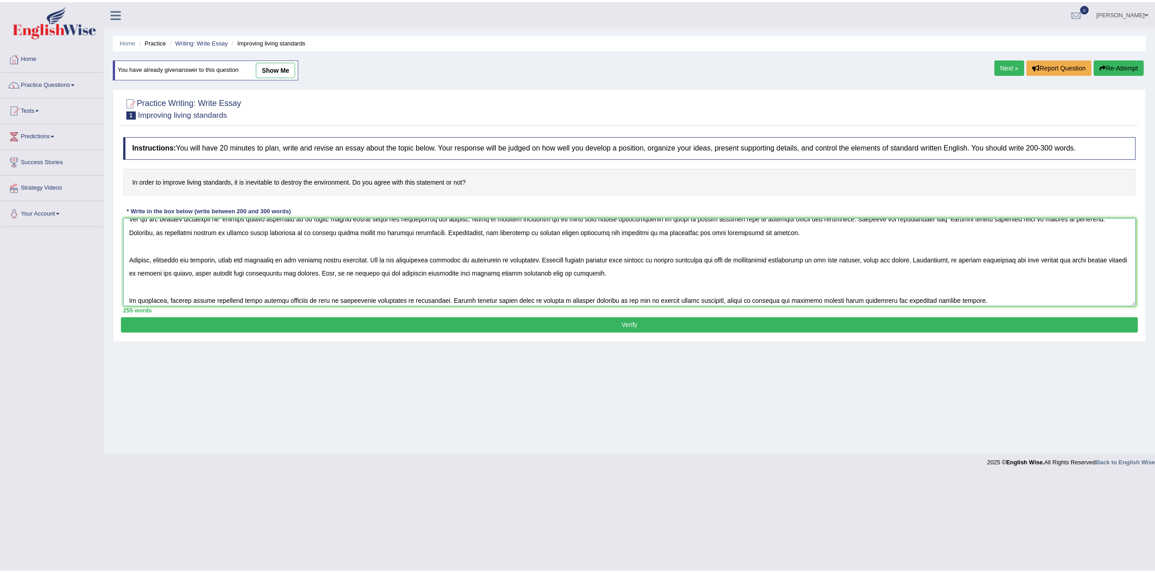
scroll to position [41, 0]
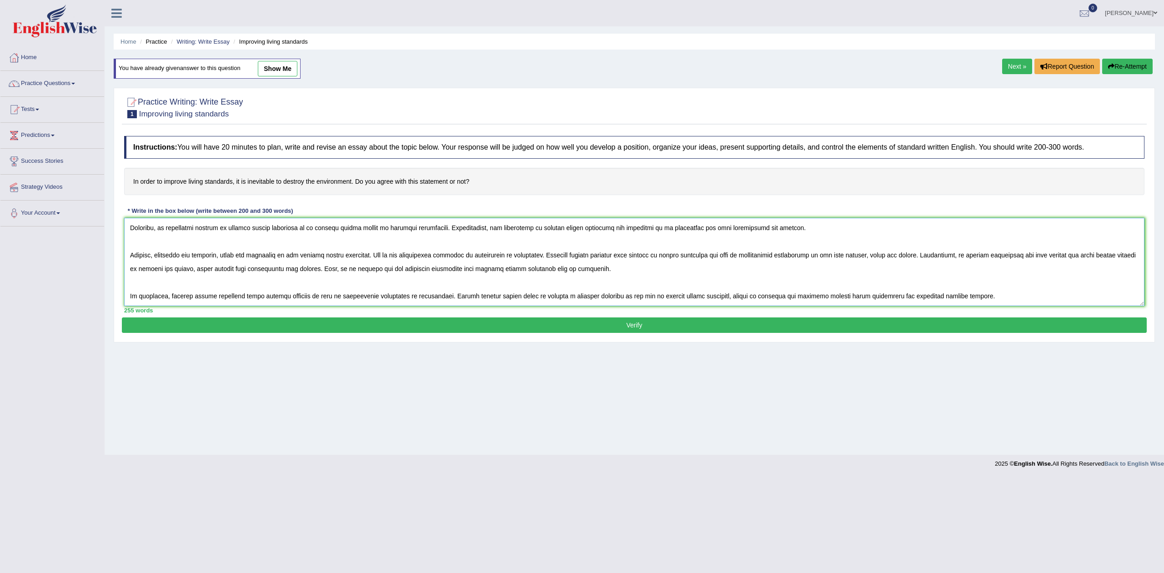
drag, startPoint x: 131, startPoint y: 226, endPoint x: 1097, endPoint y: 386, distance: 978.8
click at [1097, 386] on div "Home Practice Writing: Write Essay Improving living standards You have already …" at bounding box center [634, 227] width 1059 height 455
type textarea "The increasing influence of improve living standards on our lives has ignited n…"
click at [635, 329] on button "Verify" at bounding box center [634, 324] width 1025 height 15
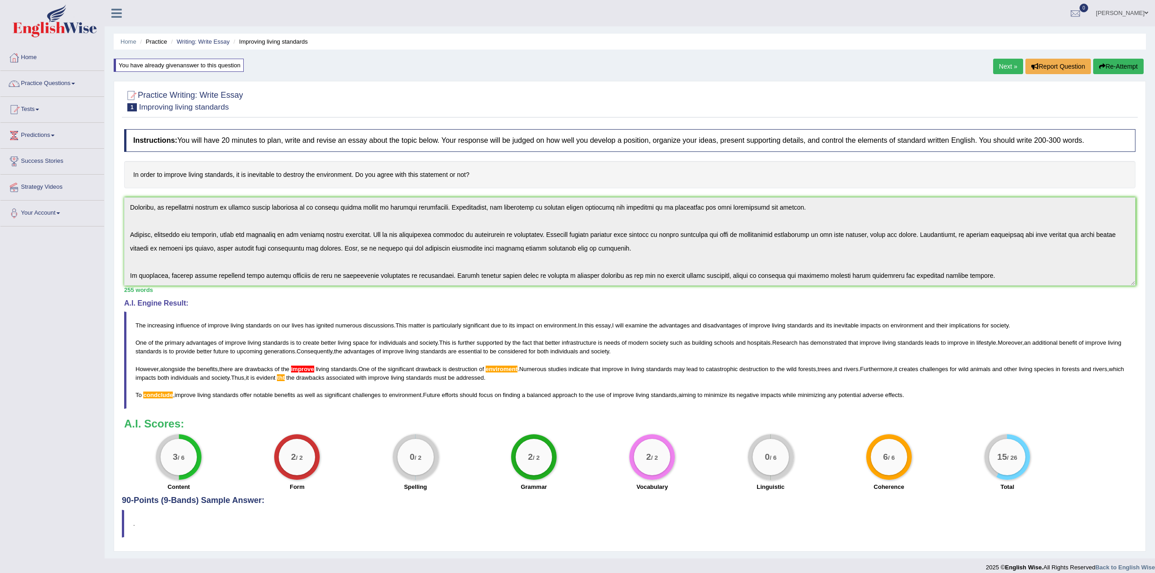
click at [1121, 65] on button "Re-Attempt" at bounding box center [1118, 66] width 50 height 15
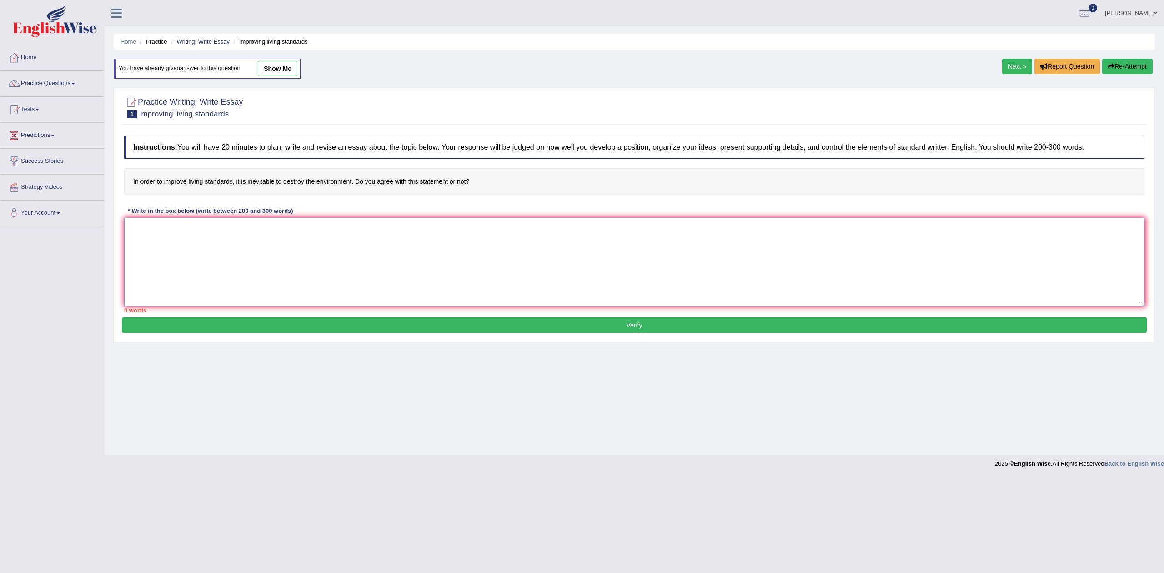
click at [360, 262] on textarea at bounding box center [634, 262] width 1020 height 88
paste textarea "The increasing influence of improve living standards on our lives has ignited n…"
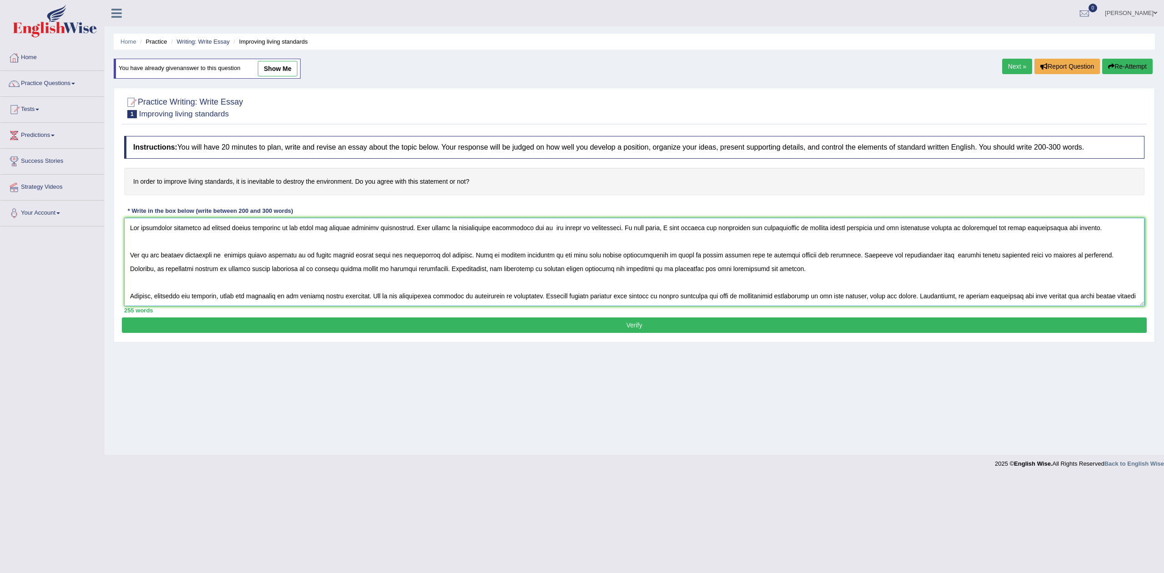
scroll to position [35, 0]
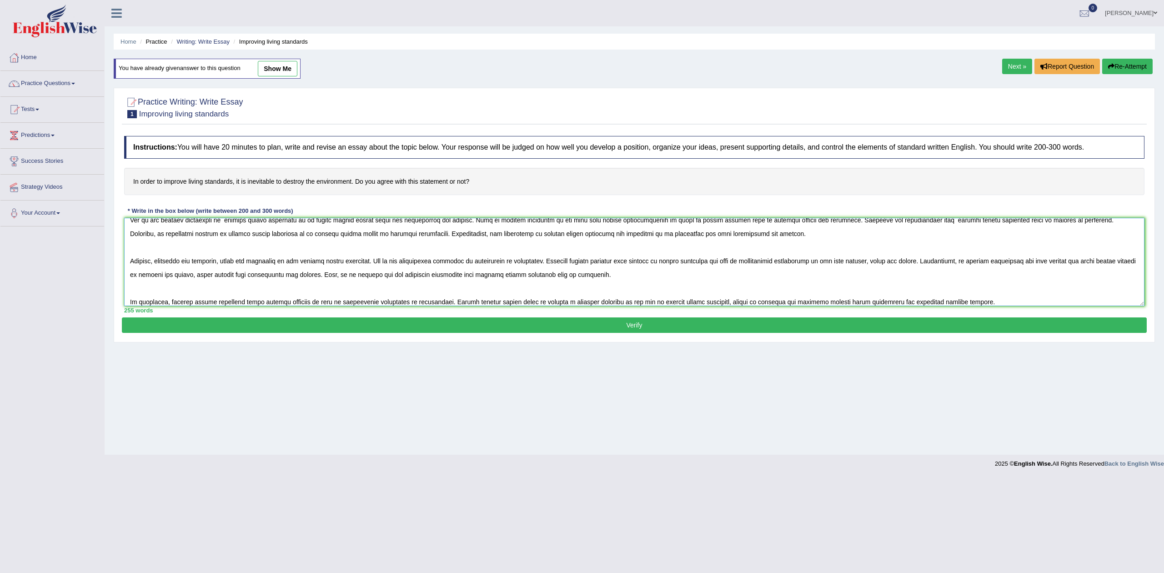
click at [313, 264] on textarea at bounding box center [634, 262] width 1020 height 88
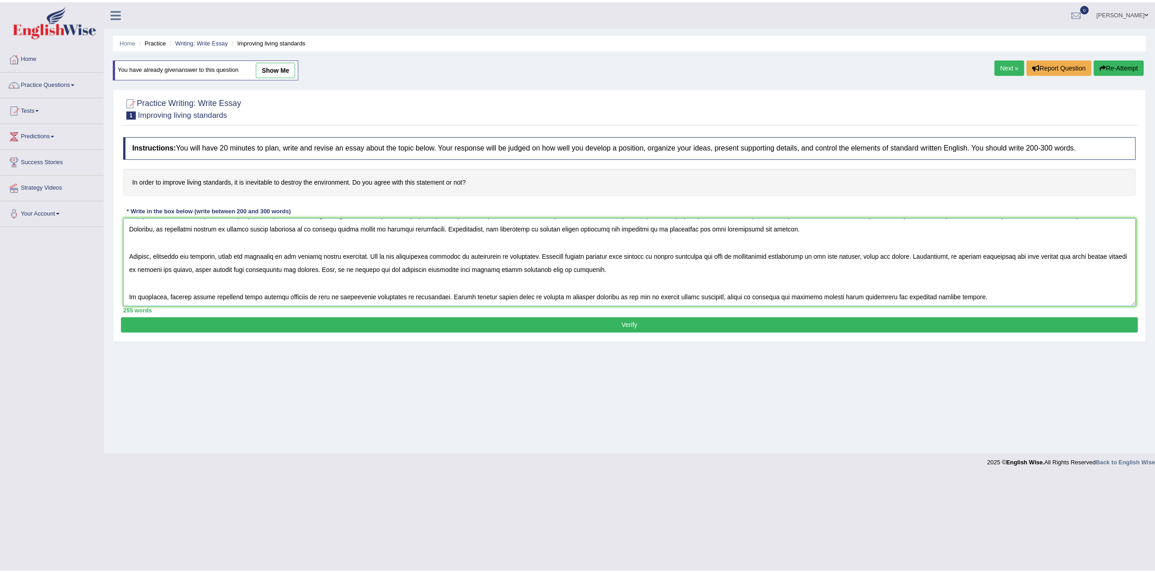
scroll to position [41, 0]
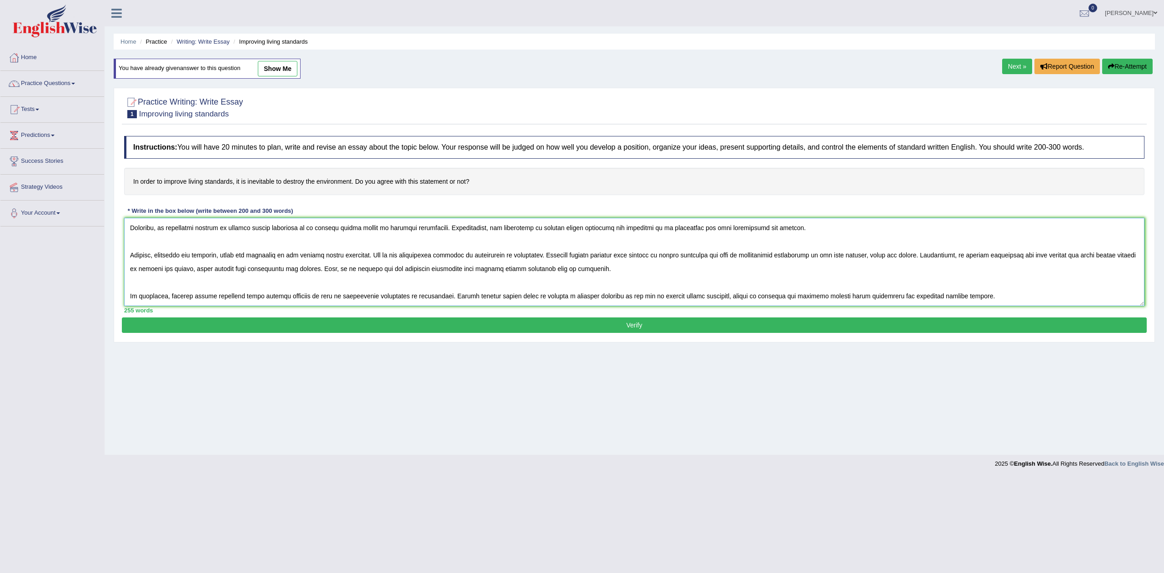
type textarea "The increasing influence of improve living standards on our lives has ignited n…"
click at [602, 324] on button "Verify" at bounding box center [634, 324] width 1025 height 15
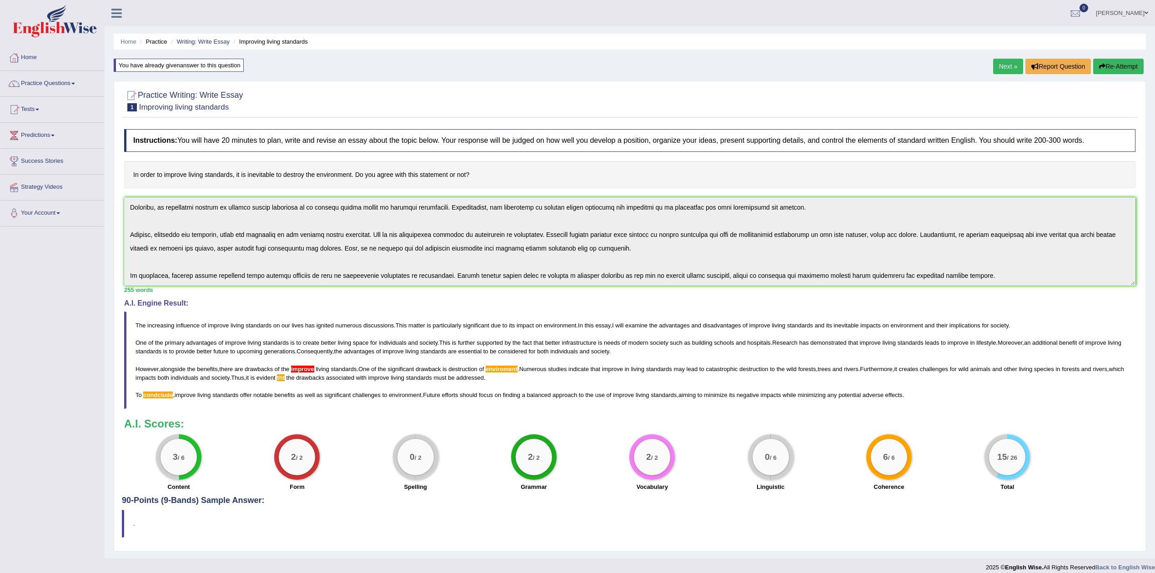
click at [304, 369] on span "improve" at bounding box center [302, 369] width 23 height 7
click at [1113, 68] on button "Re-Attempt" at bounding box center [1118, 66] width 50 height 15
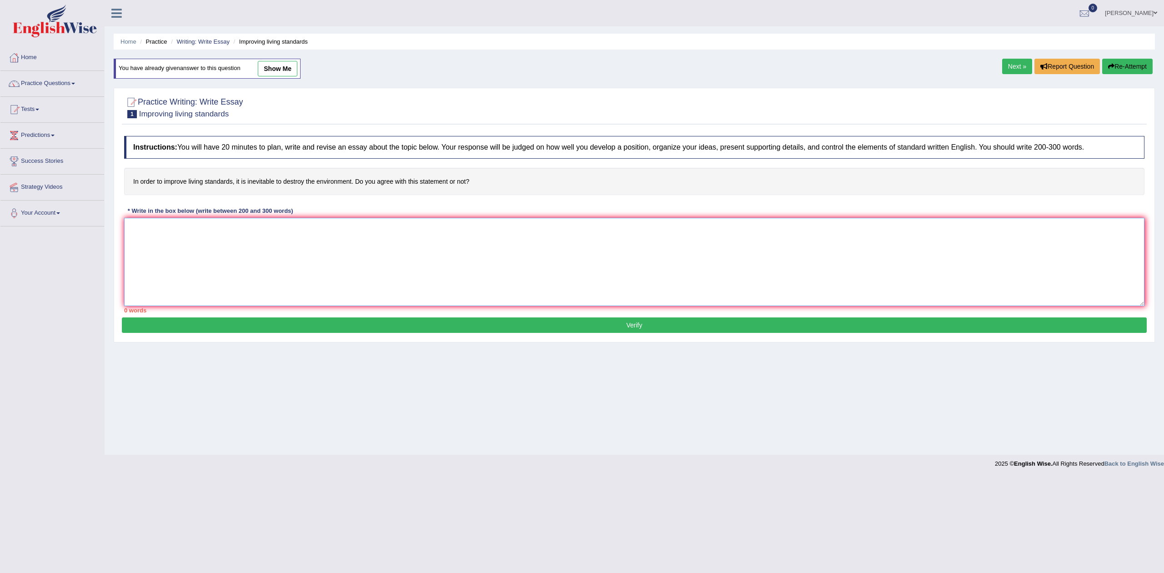
click at [401, 277] on textarea at bounding box center [634, 262] width 1020 height 88
paste textarea "The increasing influence of improve living standards on our lives has ignited n…"
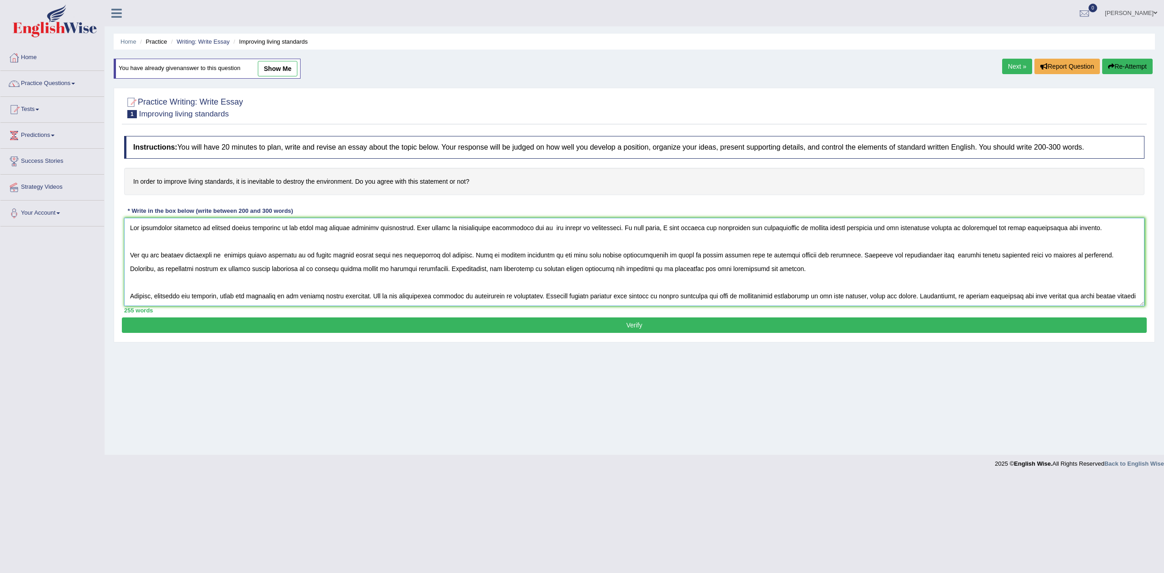
scroll to position [35, 0]
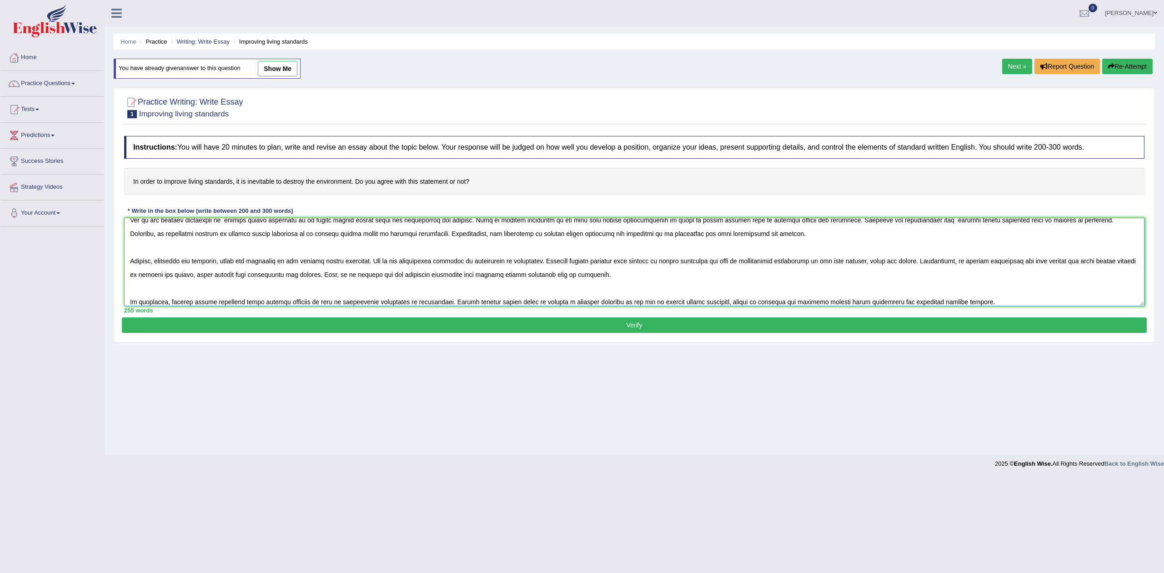
click at [301, 262] on textarea at bounding box center [634, 262] width 1020 height 88
click at [302, 262] on textarea at bounding box center [634, 262] width 1020 height 88
click at [290, 262] on textarea at bounding box center [634, 262] width 1020 height 88
click at [291, 261] on textarea at bounding box center [634, 262] width 1020 height 88
drag, startPoint x: 291, startPoint y: 261, endPoint x: 299, endPoint y: 258, distance: 8.5
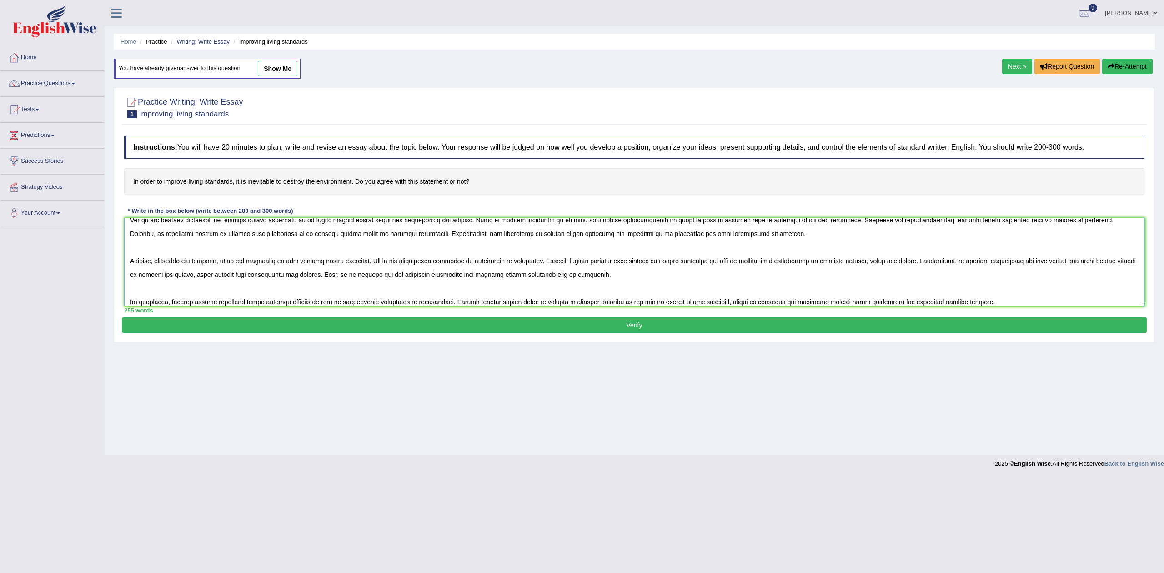
click at [299, 258] on textarea at bounding box center [634, 262] width 1020 height 88
click at [517, 263] on textarea at bounding box center [634, 262] width 1020 height 88
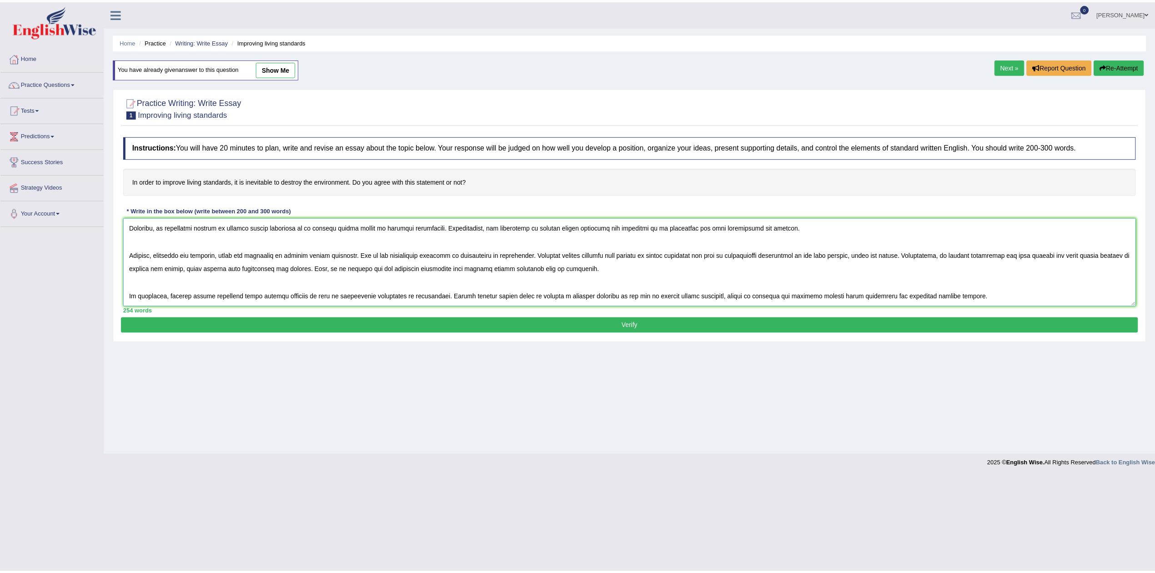
scroll to position [0, 0]
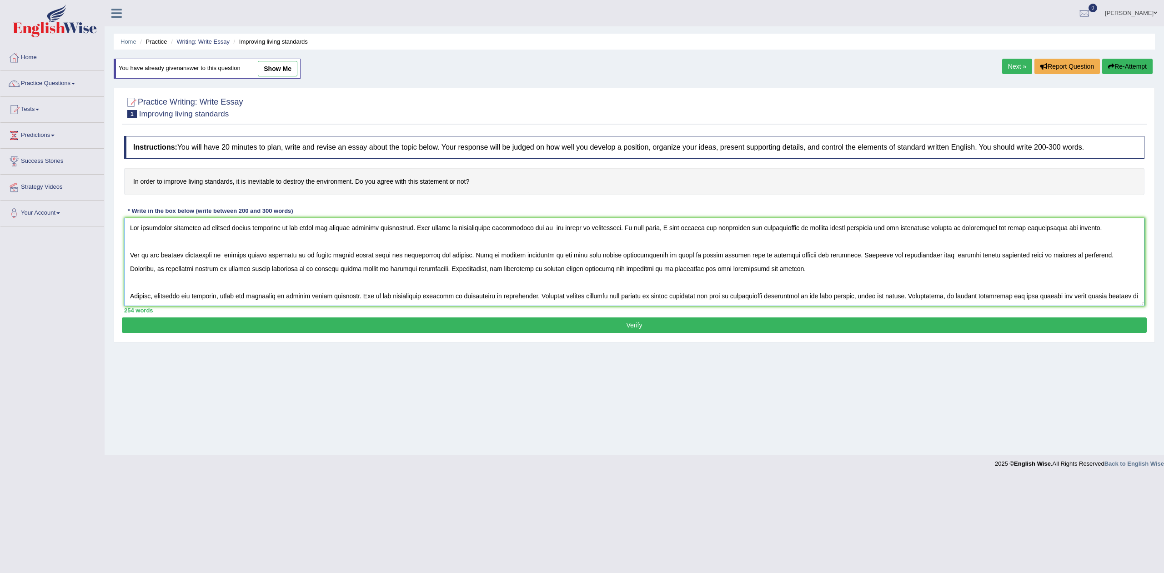
drag, startPoint x: 978, startPoint y: 297, endPoint x: 78, endPoint y: 228, distance: 902.0
click at [78, 228] on div "Toggle navigation Home Practice Questions Speaking Practice Read Aloud Repeat S…" at bounding box center [582, 236] width 1164 height 473
type textarea "The increasing influence of improve living standards on our lives has ignited n…"
click at [645, 325] on button "Verify" at bounding box center [634, 324] width 1025 height 15
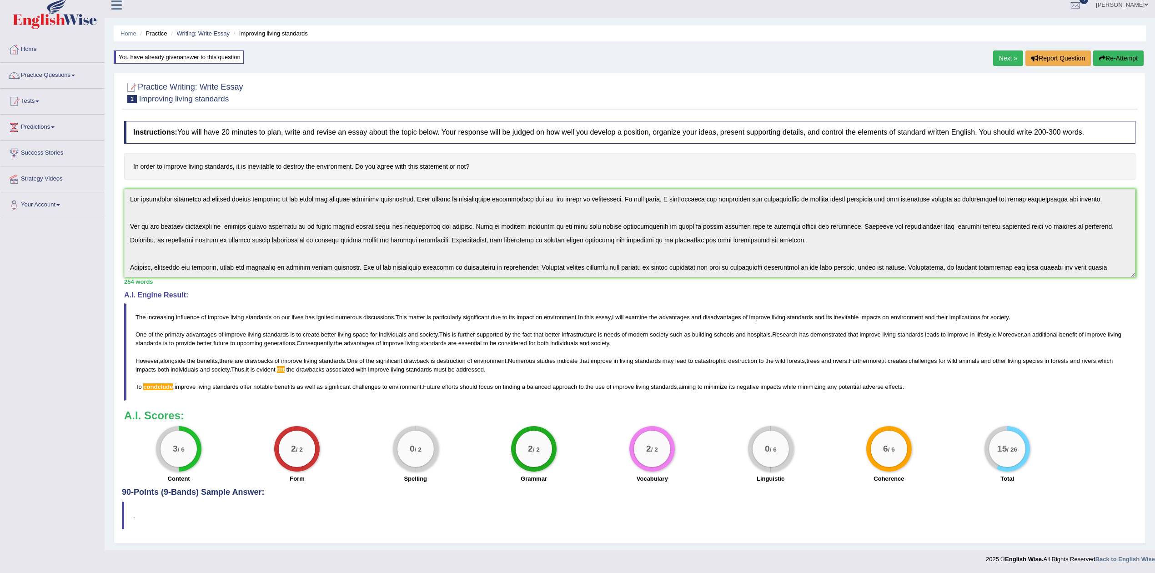
click at [0, 157] on div "Toggle navigation Home Practice Questions Speaking Practice Read Aloud Repeat S…" at bounding box center [577, 280] width 1155 height 577
click at [1128, 55] on button "Re-Attempt" at bounding box center [1118, 57] width 50 height 15
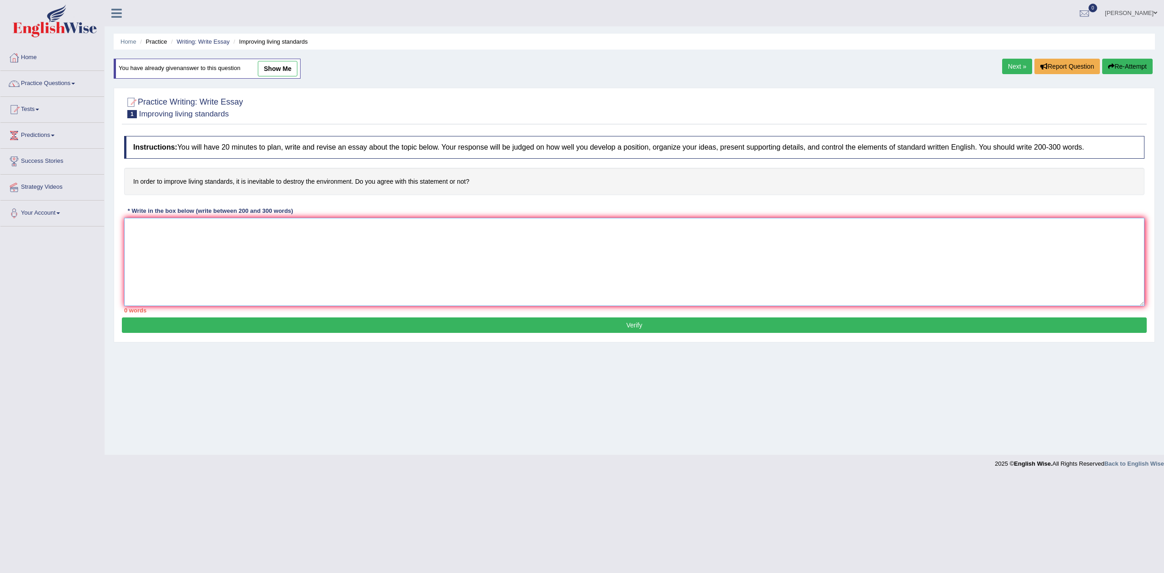
click at [547, 254] on textarea at bounding box center [634, 262] width 1020 height 88
paste textarea "The increasing influence of improve living standards on our lives has ignited n…"
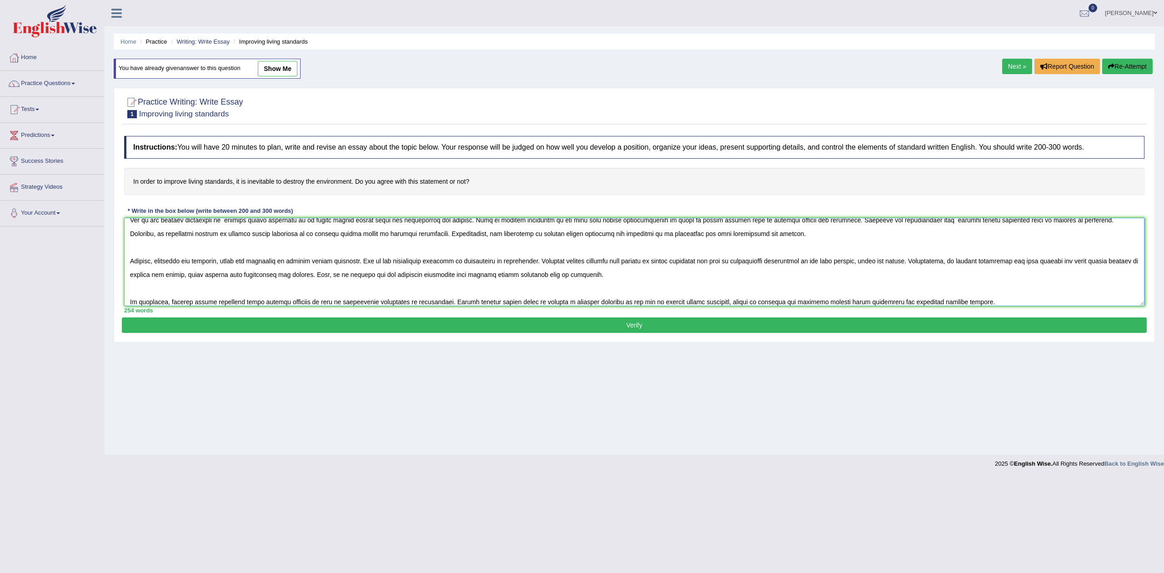
scroll to position [41, 0]
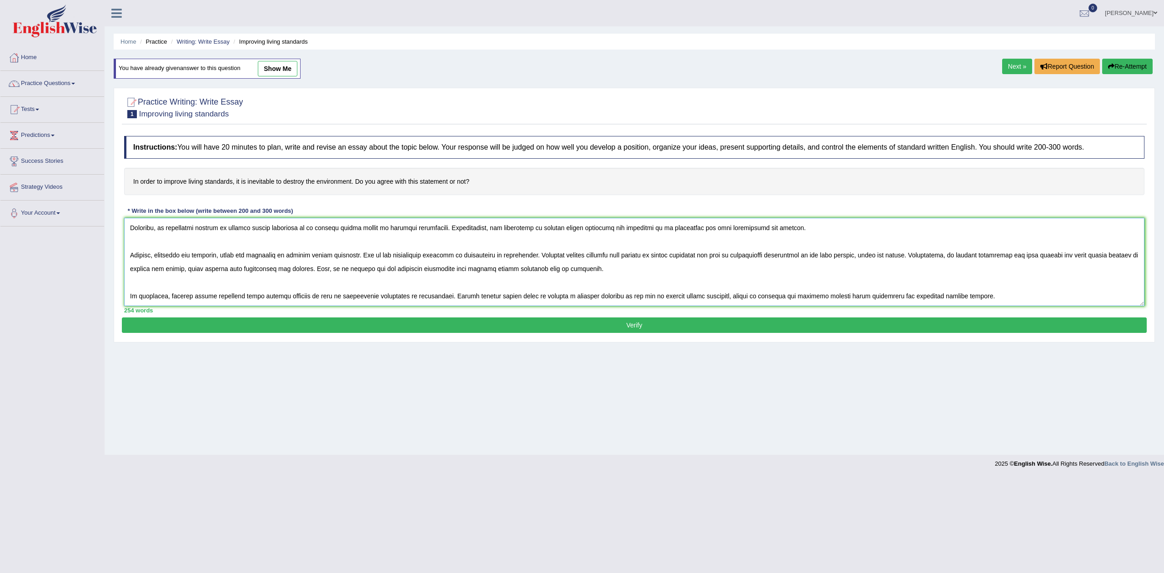
click at [319, 270] on textarea at bounding box center [634, 262] width 1020 height 88
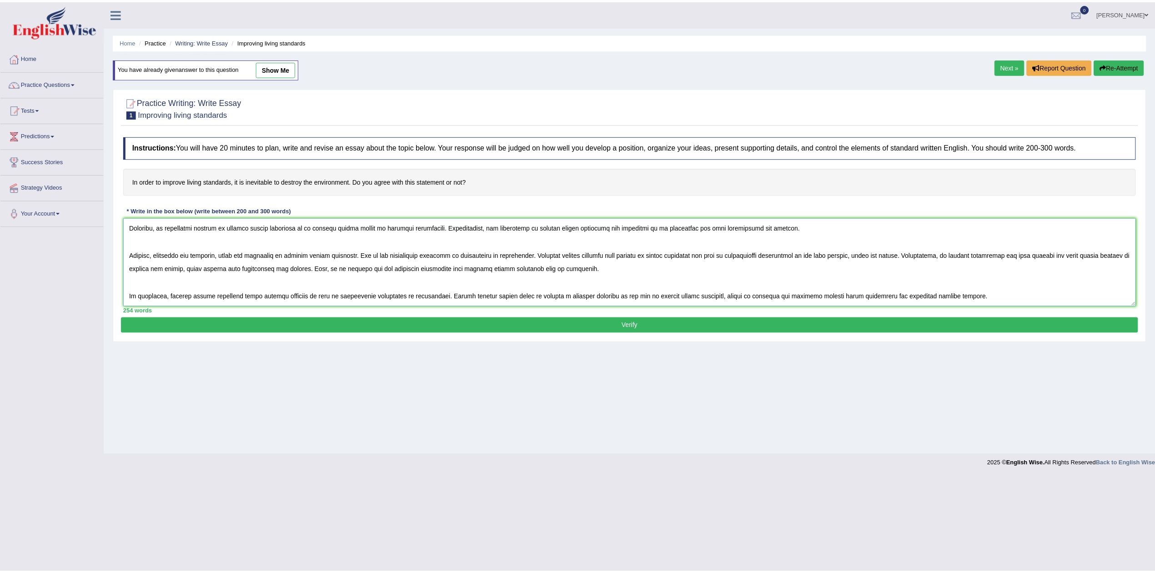
scroll to position [0, 0]
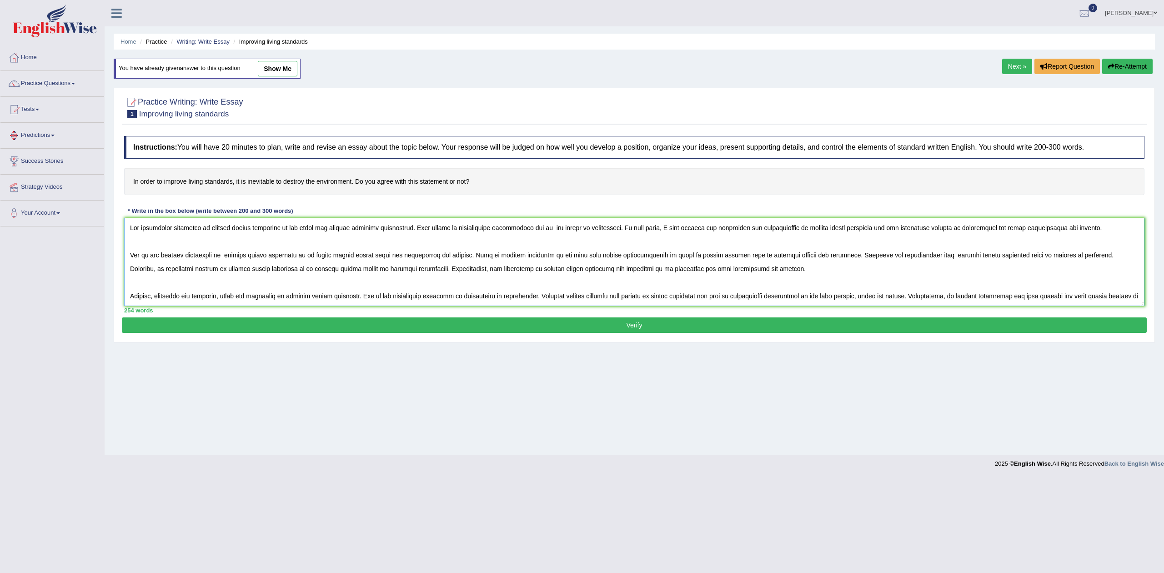
drag, startPoint x: 974, startPoint y: 293, endPoint x: 16, endPoint y: 133, distance: 970.8
click at [30, 130] on div "Toggle navigation Home Practice Questions Speaking Practice Read Aloud Repeat S…" at bounding box center [582, 236] width 1164 height 473
type textarea "The increasing influence of improve living standards on our lives has ignited n…"
click at [629, 326] on button "Verify" at bounding box center [634, 324] width 1025 height 15
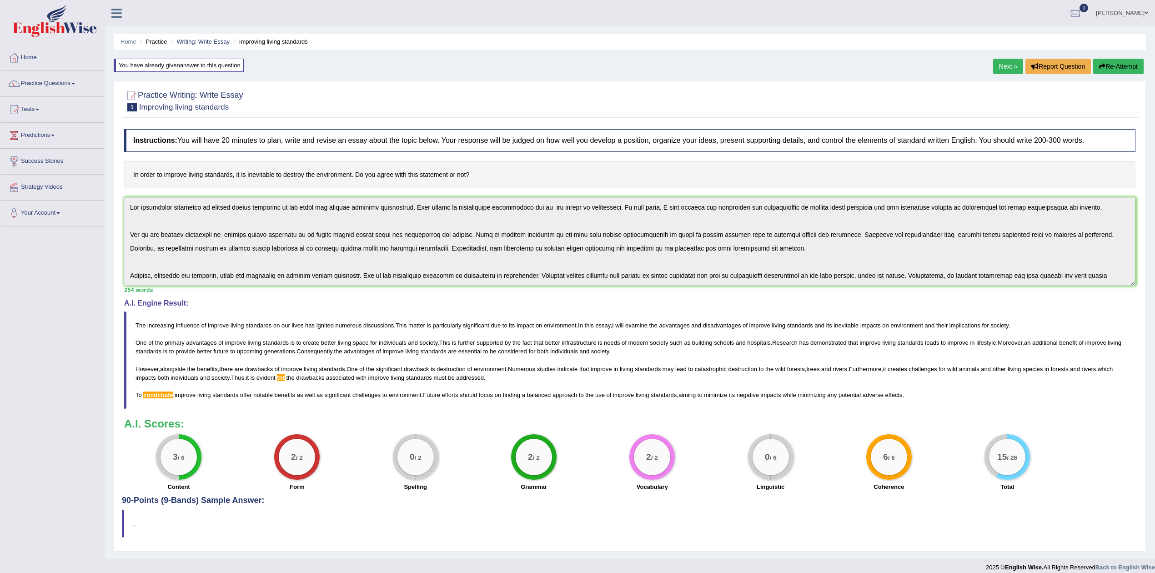
scroll to position [41, 0]
click at [1118, 70] on button "Re-Attempt" at bounding box center [1118, 66] width 50 height 15
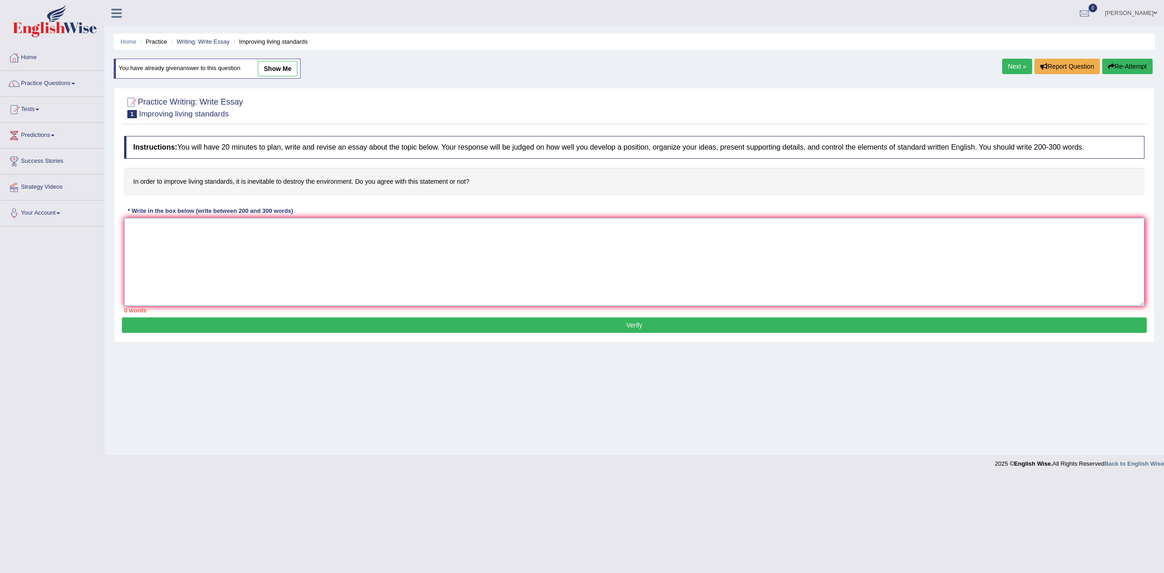
click at [589, 270] on textarea at bounding box center [634, 262] width 1020 height 88
paste textarea "The increasing influence of improve living standards on our lives has ignited n…"
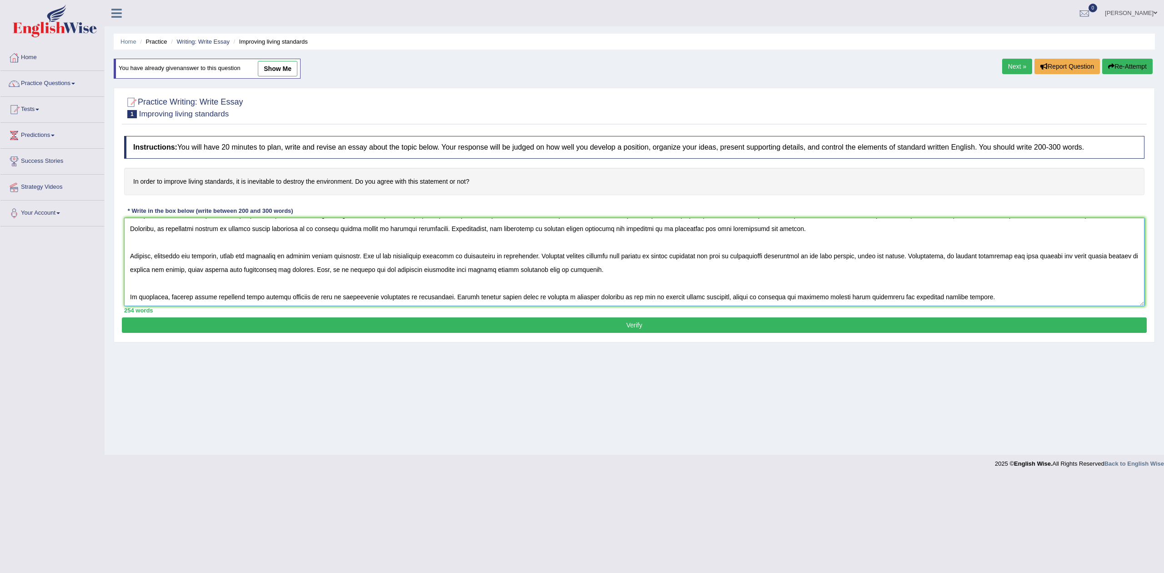
scroll to position [41, 0]
click at [361, 269] on textarea at bounding box center [634, 262] width 1020 height 88
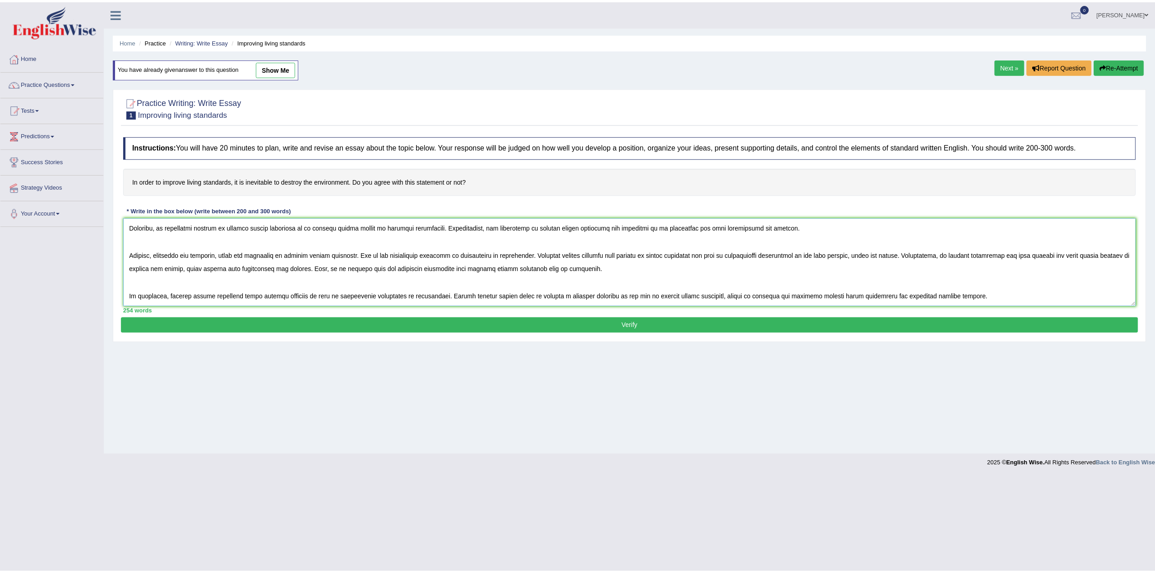
scroll to position [0, 0]
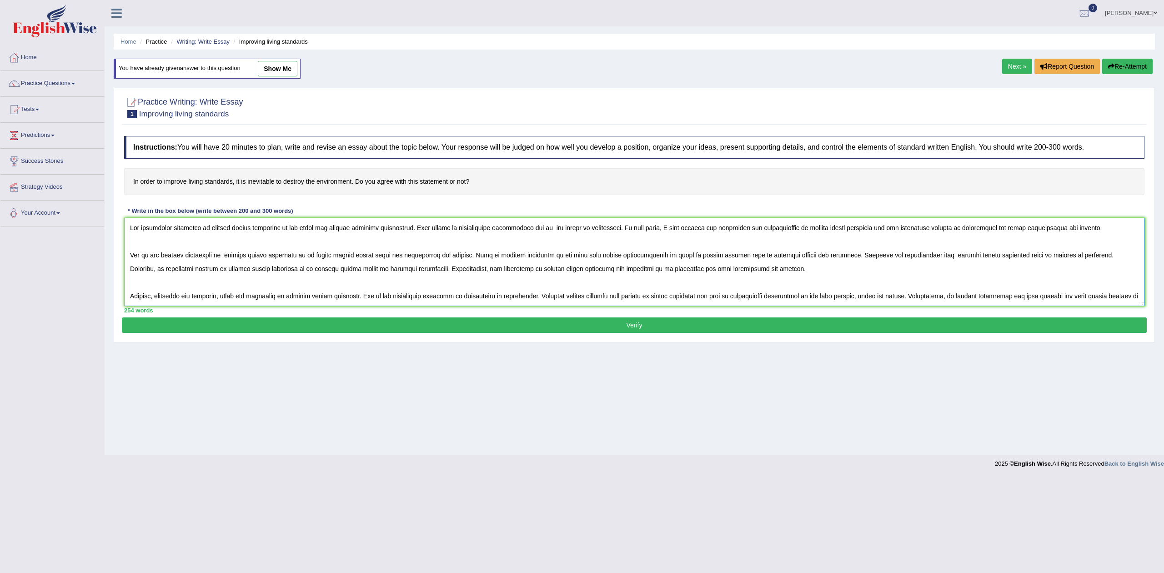
drag, startPoint x: 975, startPoint y: 296, endPoint x: 0, endPoint y: 196, distance: 979.9
click at [0, 196] on div "Toggle navigation Home Practice Questions Speaking Practice Read Aloud Repeat S…" at bounding box center [582, 236] width 1164 height 473
type textarea "The increasing influence of improve living standards on our lives has ignited n…"
drag, startPoint x: 657, startPoint y: 326, endPoint x: 654, endPoint y: 323, distance: 4.8
click at [657, 326] on button "Verify" at bounding box center [634, 324] width 1025 height 15
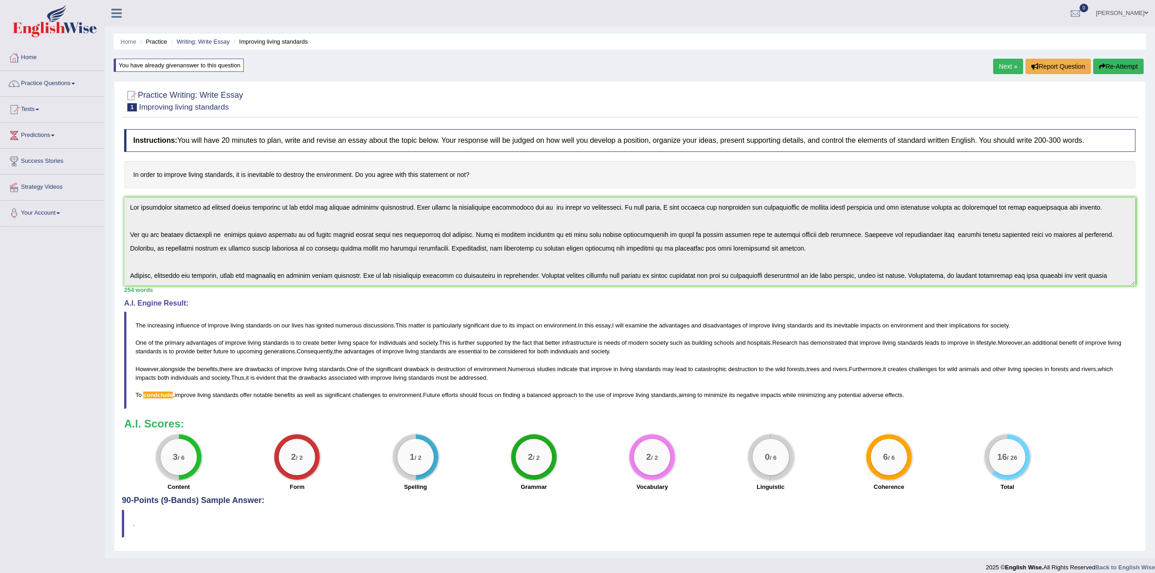
click at [1112, 68] on button "Re-Attempt" at bounding box center [1118, 66] width 50 height 15
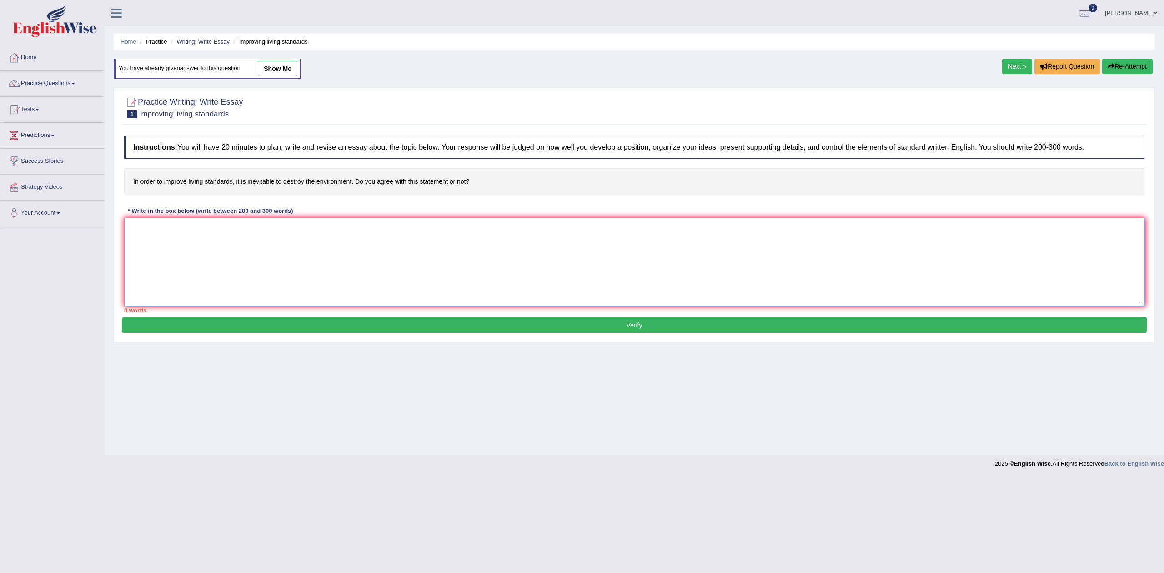
click at [488, 252] on textarea at bounding box center [634, 262] width 1020 height 88
paste textarea "The increasing influence of improve living standards on our lives has ignited n…"
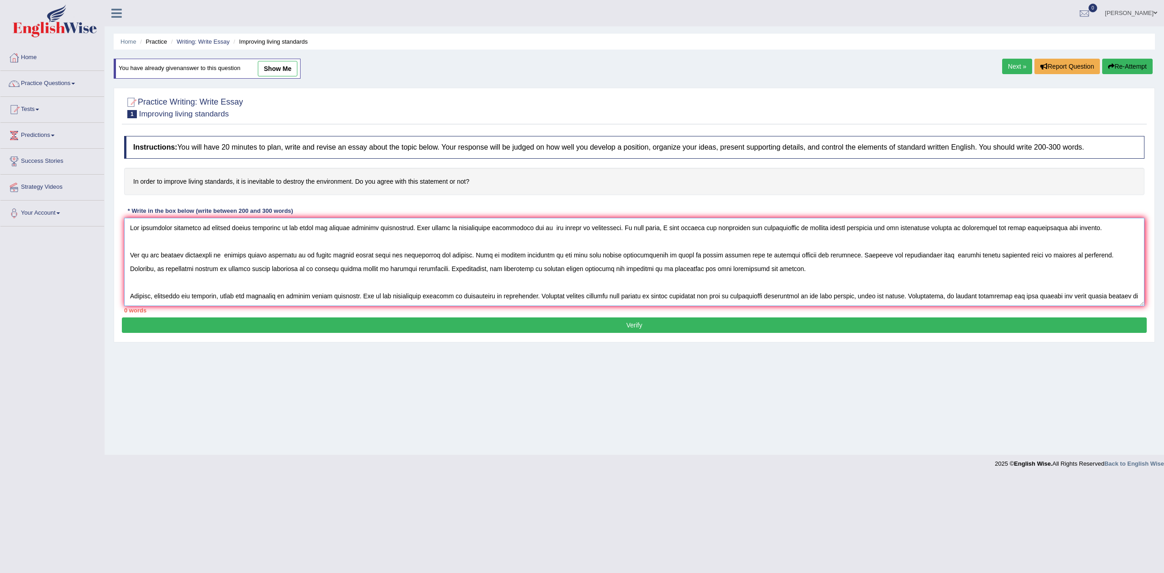
scroll to position [35, 0]
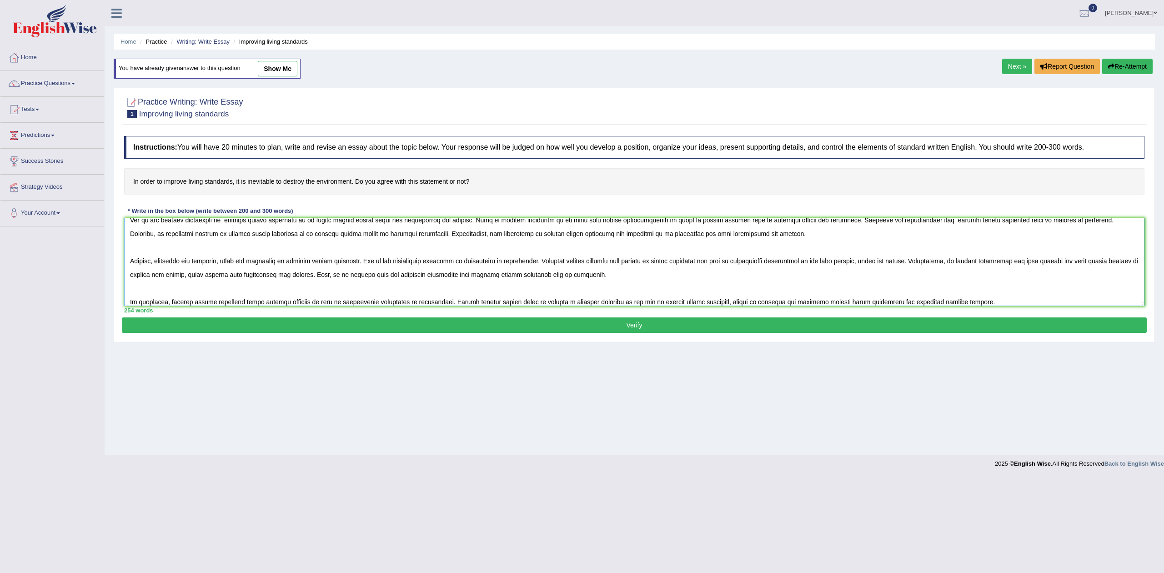
click at [150, 300] on textarea at bounding box center [634, 262] width 1020 height 88
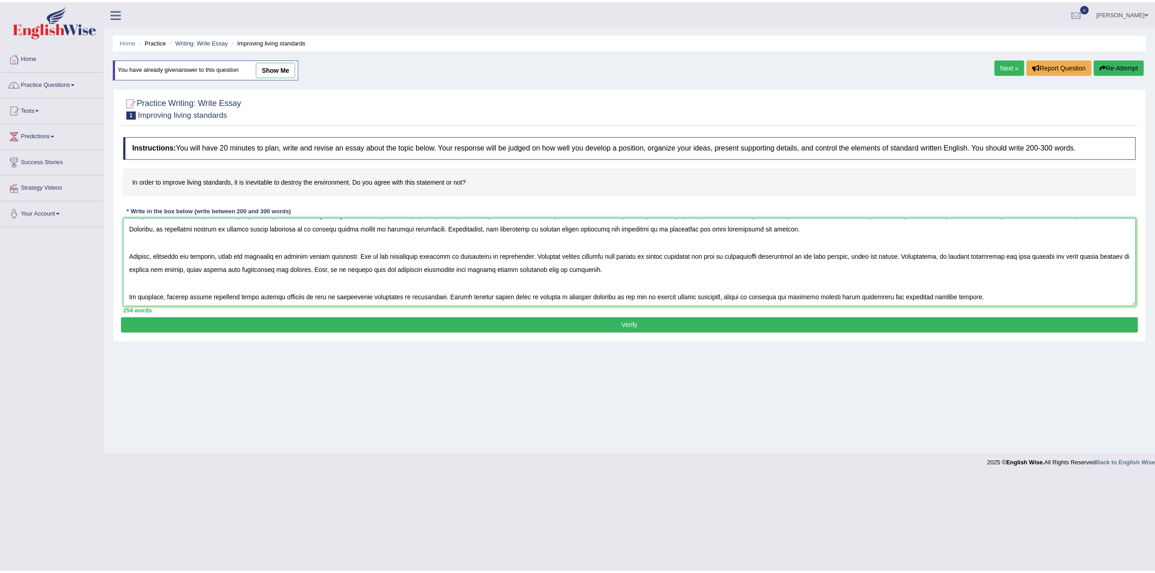
scroll to position [41, 0]
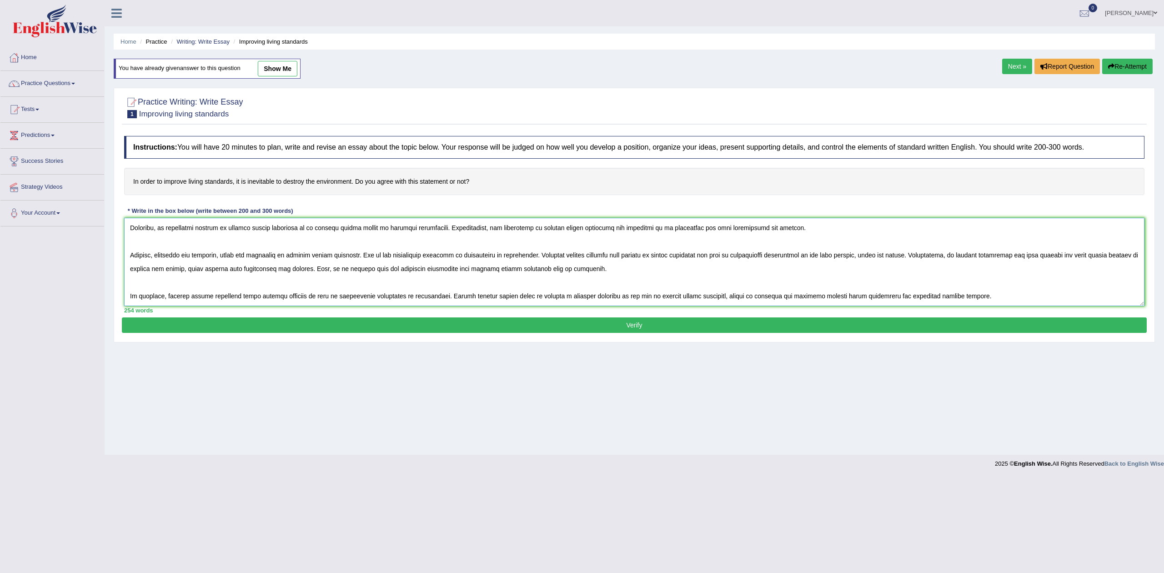
type textarea "The increasing influence of improve living standards on our lives has ignited n…"
click at [617, 322] on button "Verify" at bounding box center [634, 324] width 1025 height 15
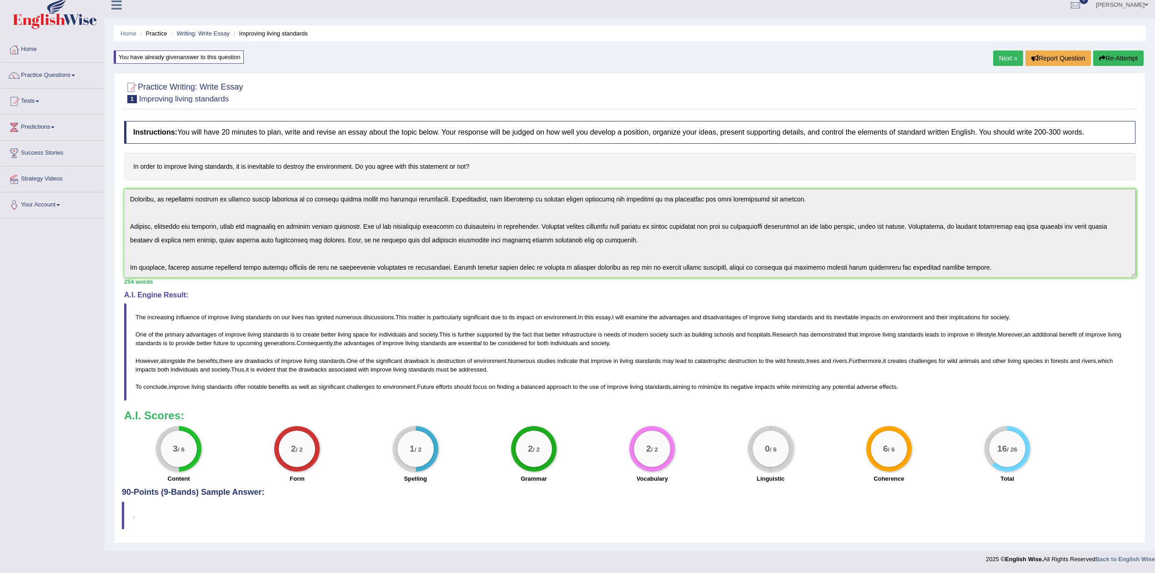
scroll to position [10, 0]
drag, startPoint x: 759, startPoint y: 479, endPoint x: 793, endPoint y: 477, distance: 34.1
click at [793, 477] on div "Linguistic" at bounding box center [770, 479] width 109 height 11
click at [0, 64] on div "Toggle navigation Home Practice Questions Speaking Practice Read Aloud Repeat S…" at bounding box center [577, 280] width 1155 height 577
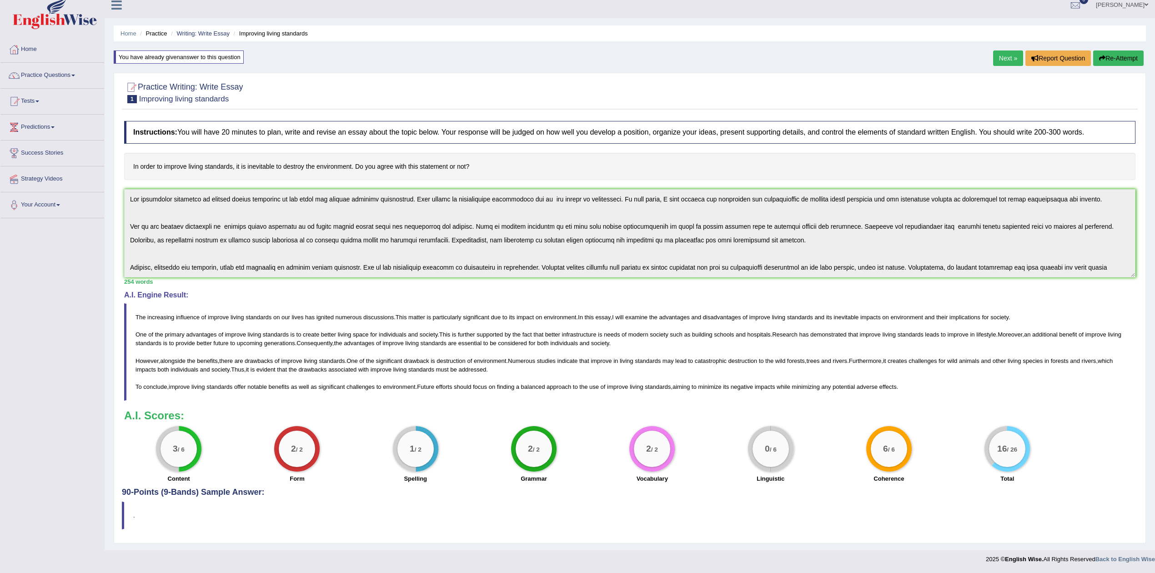
click at [1110, 52] on button "Re-Attempt" at bounding box center [1118, 57] width 50 height 15
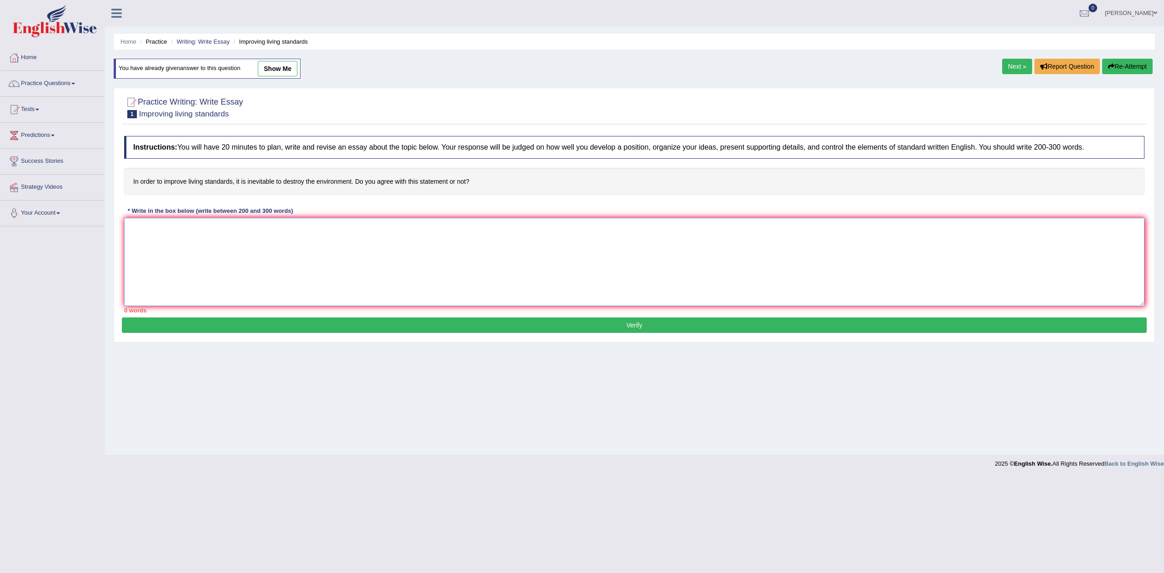
click at [462, 237] on textarea at bounding box center [634, 262] width 1020 height 88
paste textarea "The increasing influence of improve living standards on our lives has ignited n…"
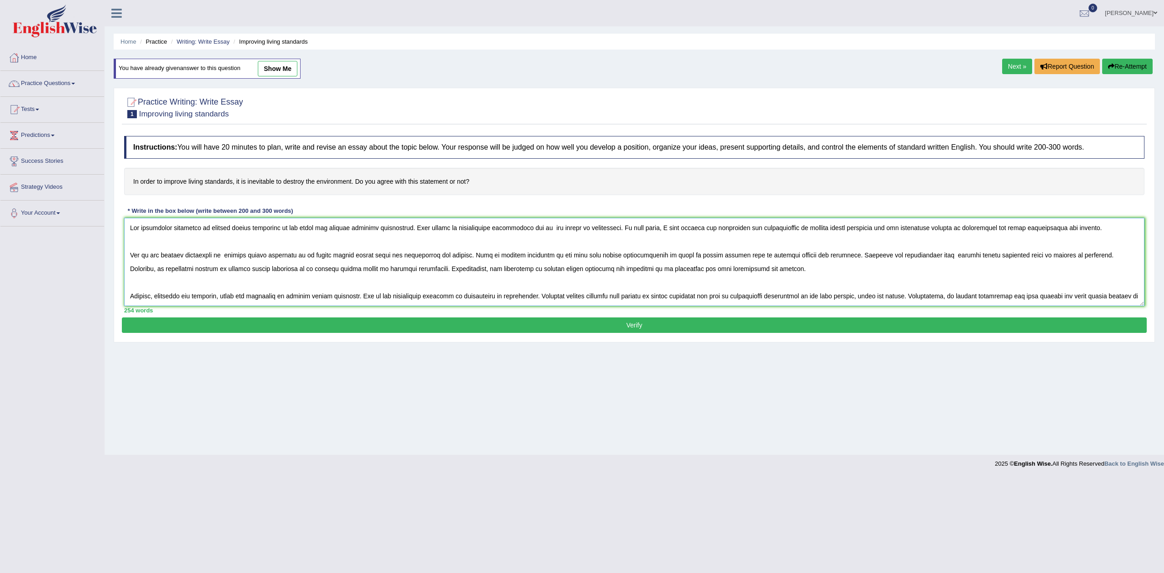
click at [159, 233] on textarea at bounding box center [634, 262] width 1020 height 88
click at [175, 227] on textarea at bounding box center [634, 262] width 1020 height 88
click at [201, 226] on textarea at bounding box center [634, 262] width 1020 height 88
click at [240, 227] on textarea at bounding box center [634, 262] width 1020 height 88
click at [269, 229] on textarea at bounding box center [634, 262] width 1020 height 88
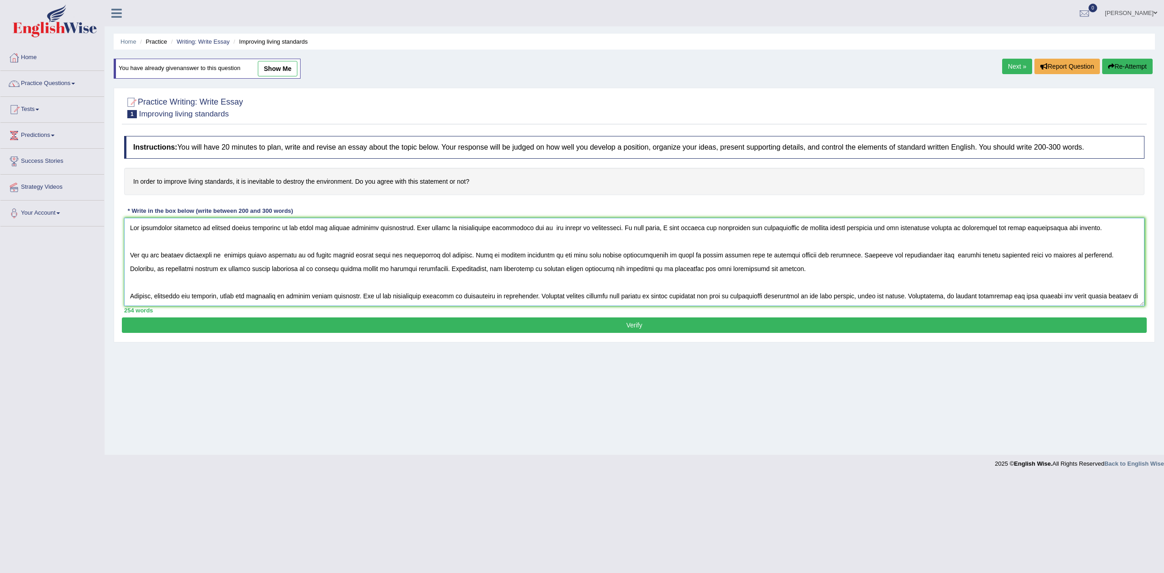
click at [284, 230] on textarea at bounding box center [634, 262] width 1020 height 88
click at [296, 230] on textarea at bounding box center [634, 262] width 1020 height 88
click at [231, 227] on textarea at bounding box center [634, 262] width 1020 height 88
click at [286, 230] on textarea at bounding box center [634, 262] width 1020 height 88
click at [437, 230] on textarea at bounding box center [634, 262] width 1020 height 88
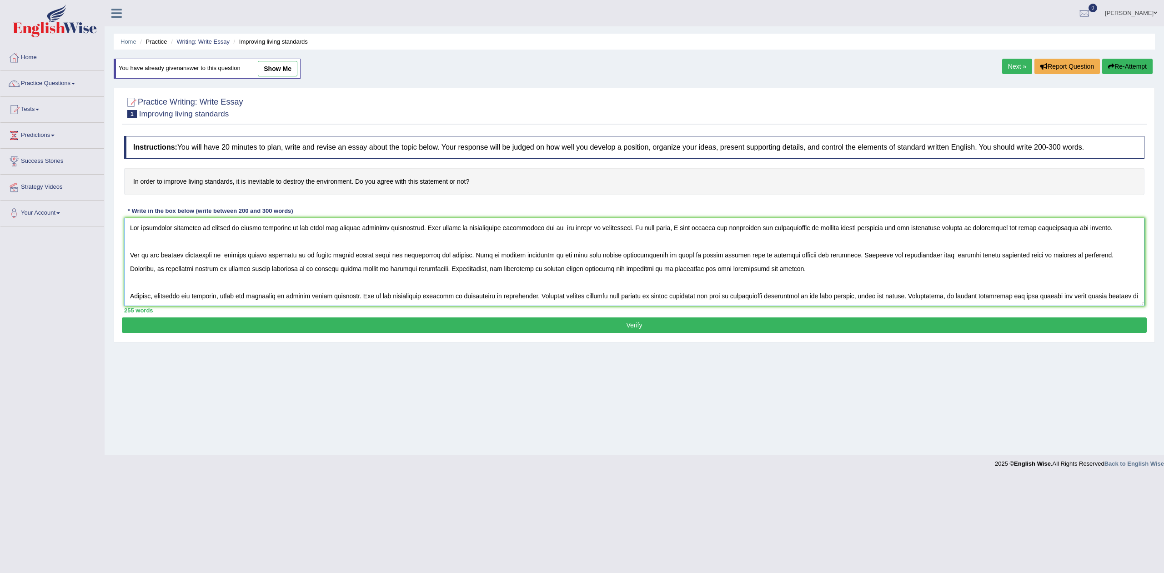
click at [541, 233] on textarea at bounding box center [634, 262] width 1020 height 88
click at [572, 229] on textarea at bounding box center [634, 262] width 1020 height 88
click at [578, 228] on textarea at bounding box center [634, 262] width 1020 height 88
click at [613, 228] on textarea at bounding box center [634, 262] width 1020 height 88
click at [577, 230] on textarea at bounding box center [634, 262] width 1020 height 88
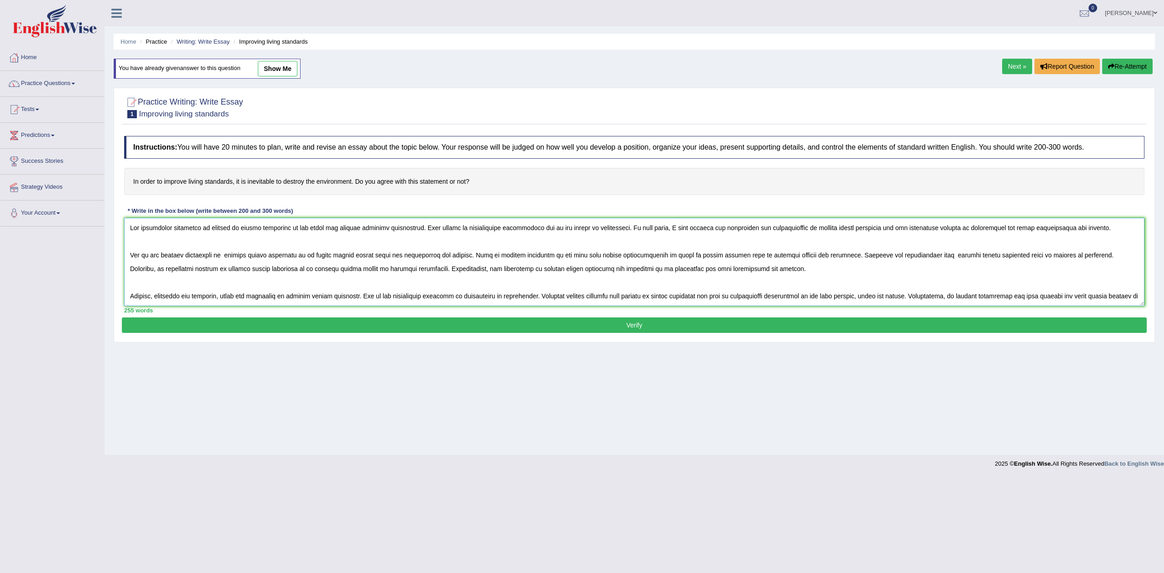
click at [579, 231] on textarea at bounding box center [634, 262] width 1020 height 88
click at [638, 234] on textarea at bounding box center [634, 262] width 1020 height 88
click at [656, 231] on textarea at bounding box center [634, 262] width 1020 height 88
click at [713, 235] on textarea at bounding box center [634, 262] width 1020 height 88
click at [728, 229] on textarea at bounding box center [634, 262] width 1020 height 88
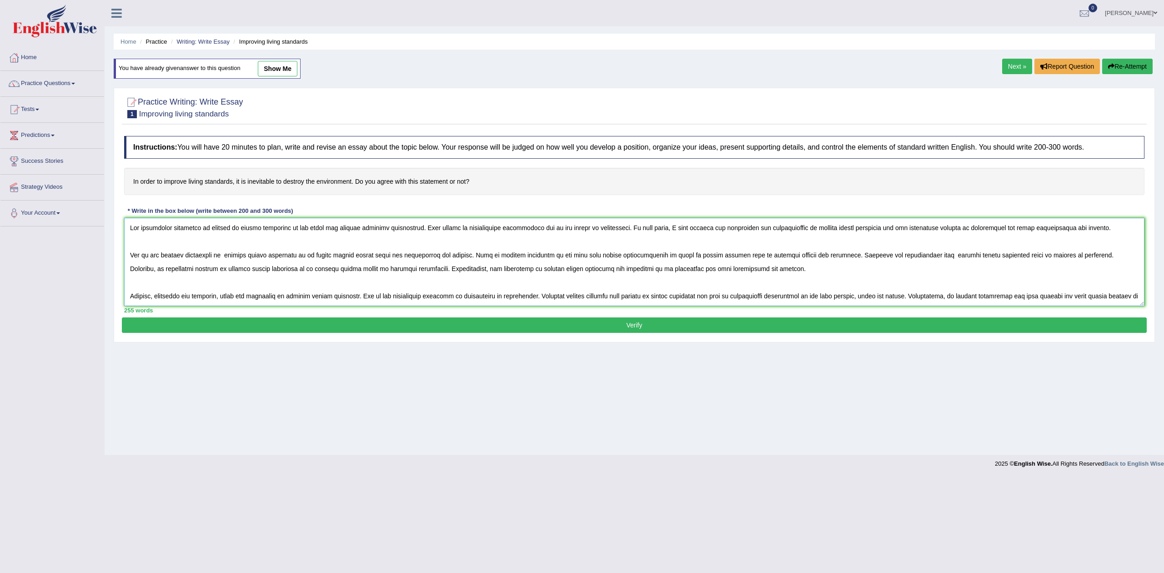
click at [867, 233] on textarea at bounding box center [634, 262] width 1020 height 88
click at [894, 228] on textarea at bounding box center [634, 262] width 1020 height 88
drag, startPoint x: 892, startPoint y: 228, endPoint x: 898, endPoint y: 228, distance: 5.5
click at [898, 228] on textarea at bounding box center [634, 262] width 1020 height 88
click at [900, 228] on textarea at bounding box center [634, 262] width 1020 height 88
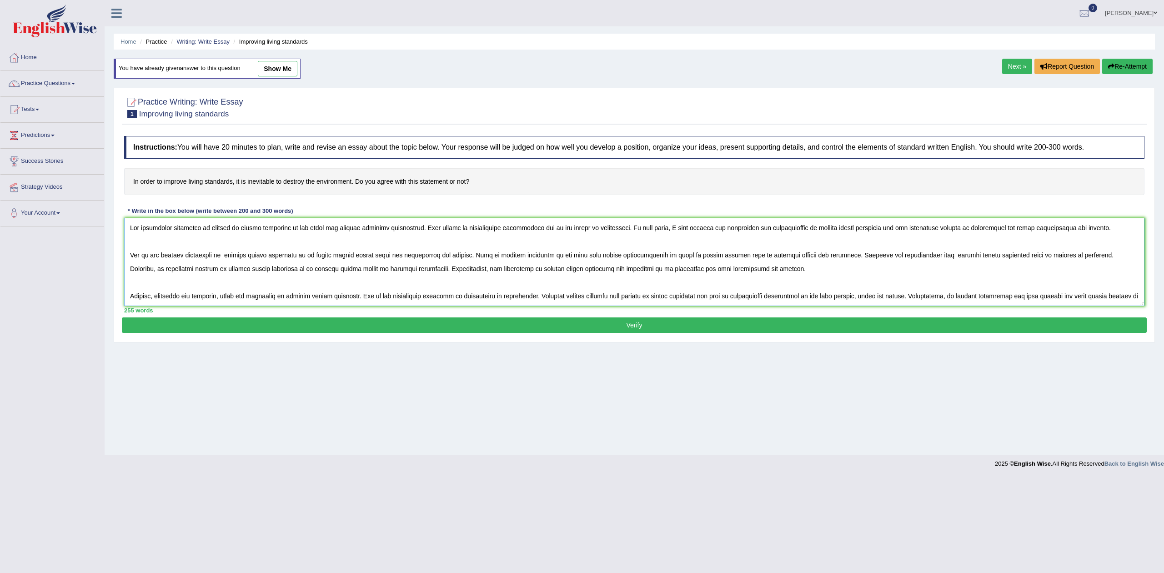
drag, startPoint x: 893, startPoint y: 228, endPoint x: 921, endPoint y: 228, distance: 27.3
click at [921, 228] on textarea at bounding box center [634, 262] width 1020 height 88
click at [949, 226] on textarea at bounding box center [634, 262] width 1020 height 88
click at [962, 230] on textarea at bounding box center [634, 262] width 1020 height 88
drag, startPoint x: 871, startPoint y: 230, endPoint x: 962, endPoint y: 230, distance: 90.9
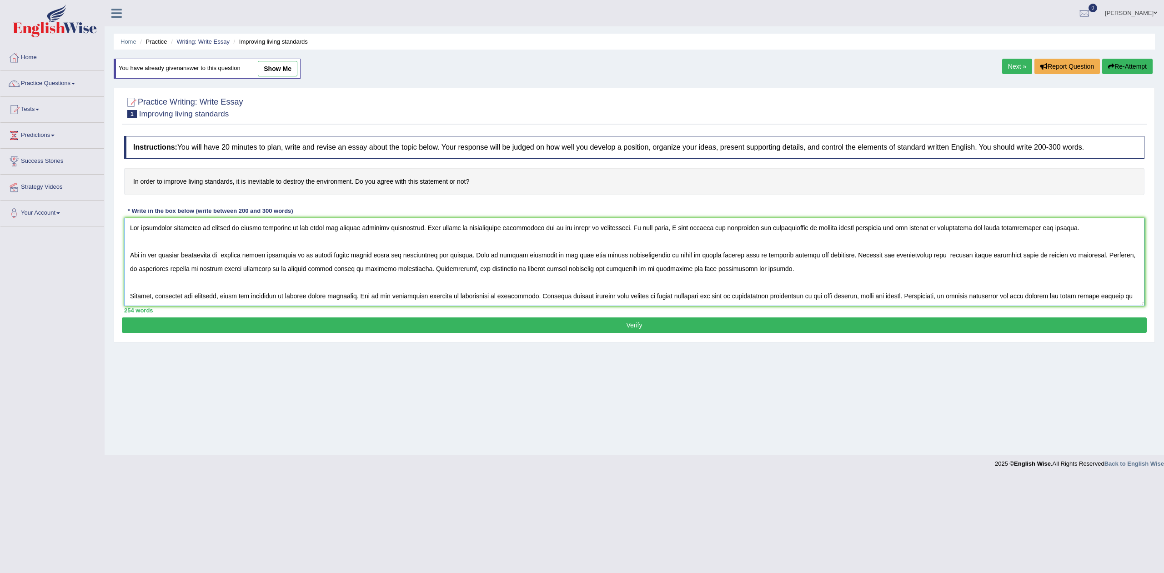
click at [962, 230] on textarea at bounding box center [634, 262] width 1020 height 88
click at [328, 259] on textarea at bounding box center [634, 262] width 1020 height 88
click at [335, 258] on textarea at bounding box center [634, 262] width 1020 height 88
click at [421, 257] on textarea at bounding box center [634, 262] width 1020 height 88
click at [423, 257] on textarea at bounding box center [634, 262] width 1020 height 88
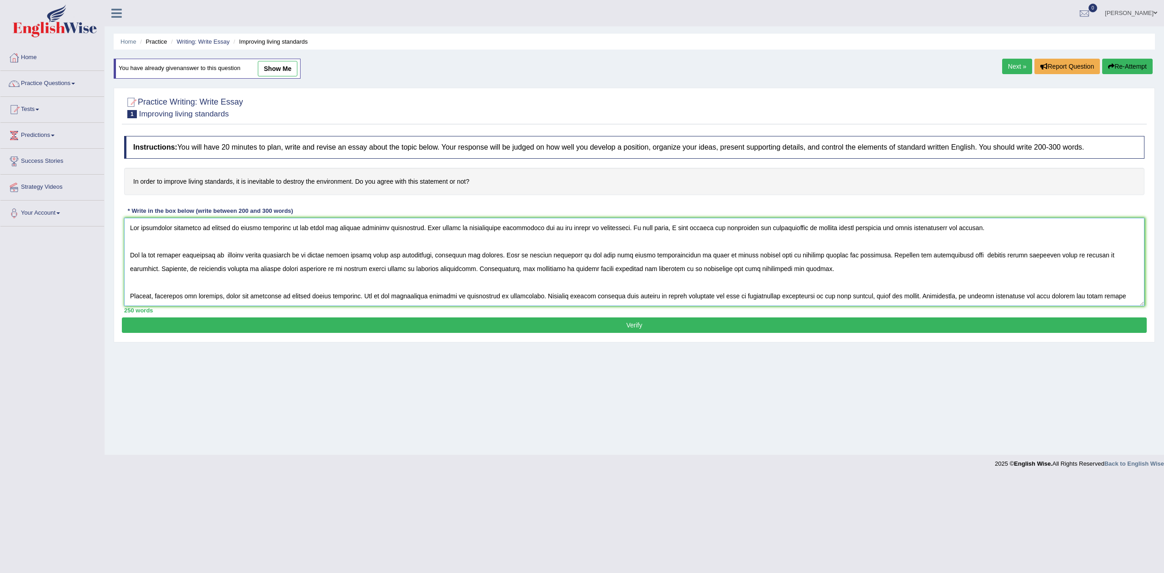
click at [512, 263] on textarea at bounding box center [634, 262] width 1020 height 88
click at [548, 261] on textarea at bounding box center [634, 262] width 1020 height 88
click at [608, 256] on textarea at bounding box center [634, 262] width 1020 height 88
click at [723, 256] on textarea at bounding box center [634, 262] width 1020 height 88
click at [824, 257] on textarea at bounding box center [634, 262] width 1020 height 88
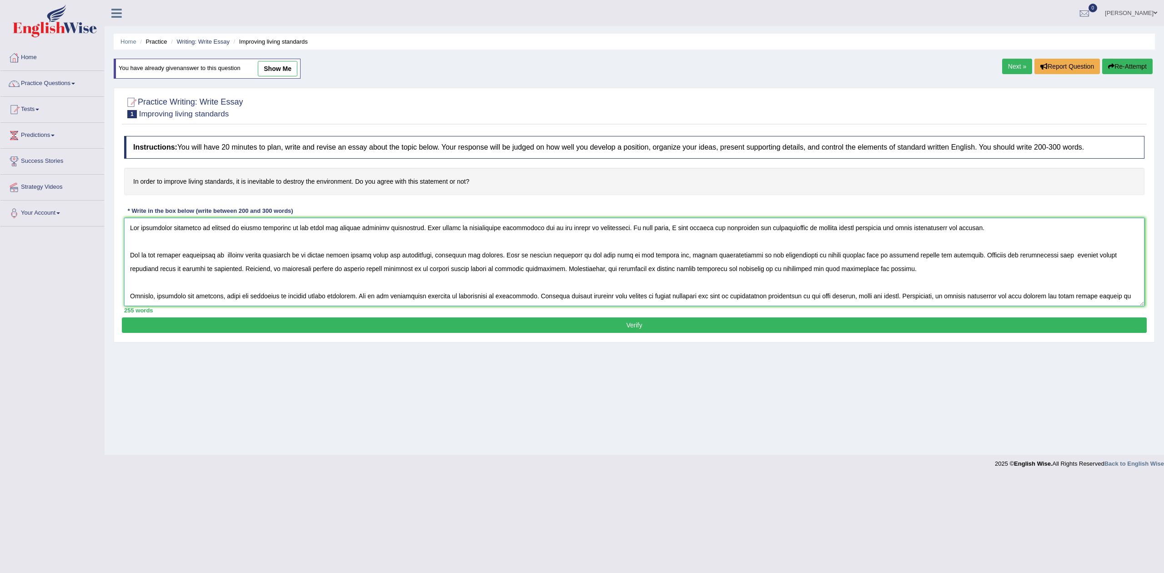
click at [848, 257] on textarea at bounding box center [634, 262] width 1020 height 88
click at [874, 257] on textarea at bounding box center [634, 262] width 1020 height 88
click at [932, 256] on textarea at bounding box center [634, 262] width 1020 height 88
click at [1078, 261] on textarea at bounding box center [634, 262] width 1020 height 88
click at [1097, 256] on textarea at bounding box center [634, 262] width 1020 height 88
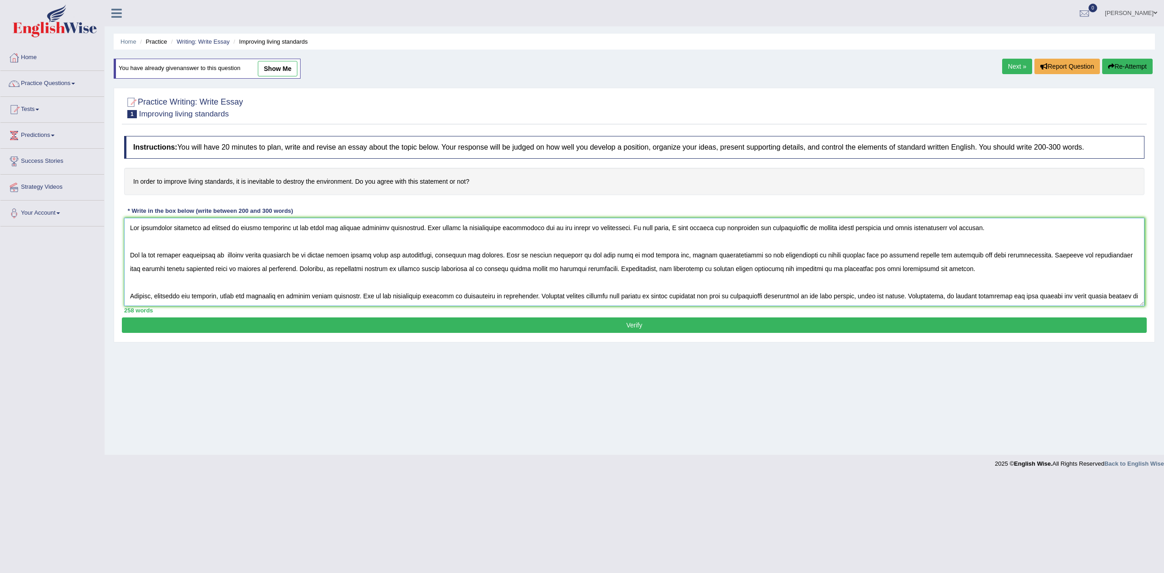
drag, startPoint x: 199, startPoint y: 270, endPoint x: 208, endPoint y: 269, distance: 8.7
click at [202, 270] on textarea at bounding box center [634, 262] width 1020 height 88
click at [202, 272] on textarea at bounding box center [634, 262] width 1020 height 88
drag, startPoint x: 199, startPoint y: 270, endPoint x: 204, endPoint y: 270, distance: 5.0
click at [202, 270] on textarea at bounding box center [634, 262] width 1020 height 88
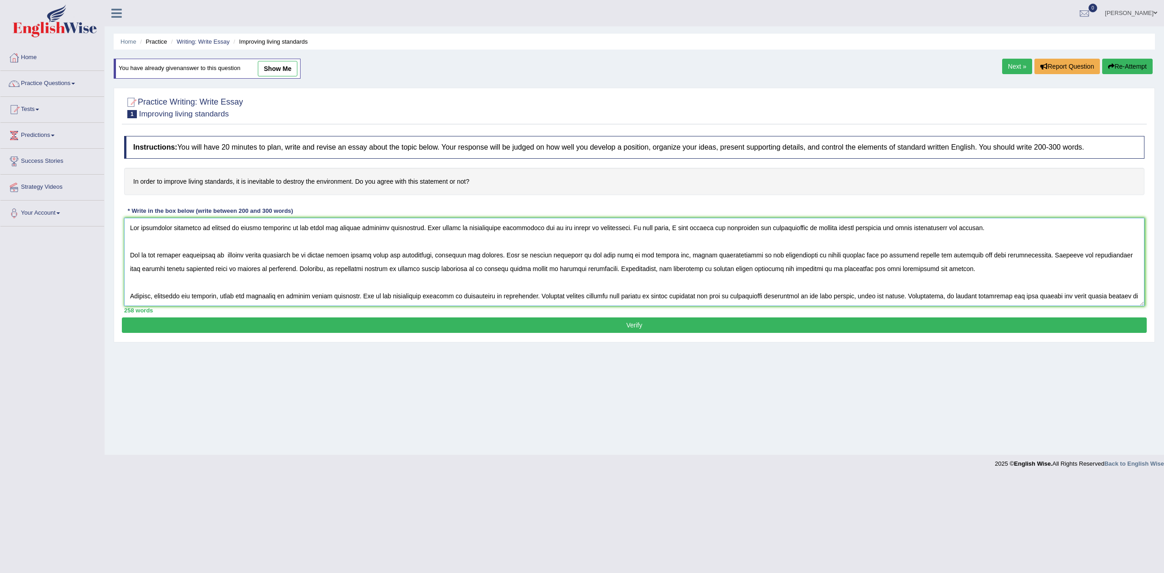
click at [200, 270] on textarea at bounding box center [634, 262] width 1020 height 88
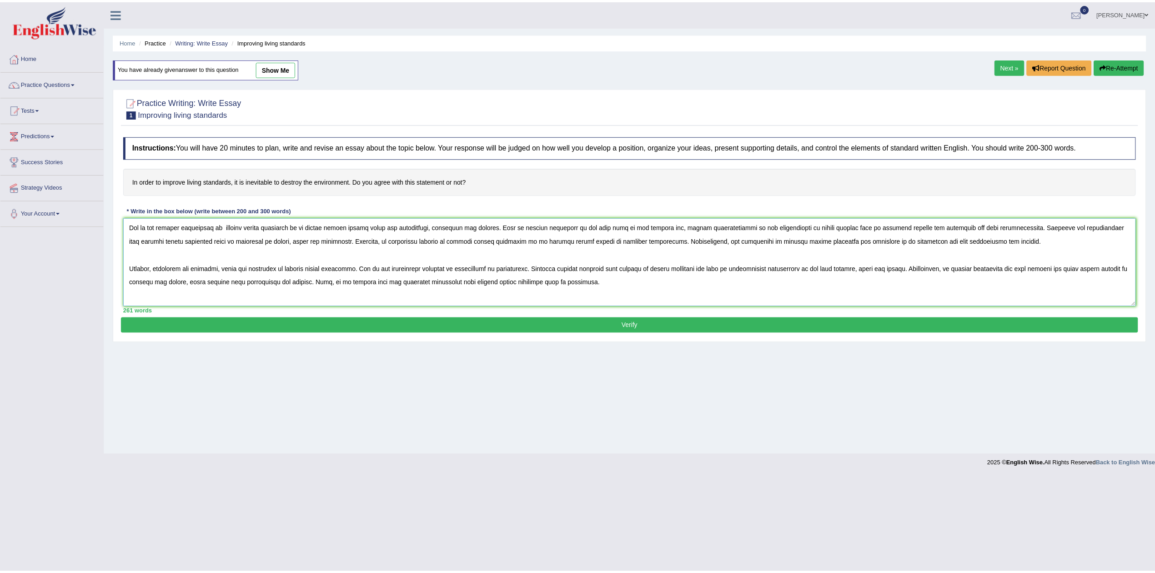
scroll to position [41, 0]
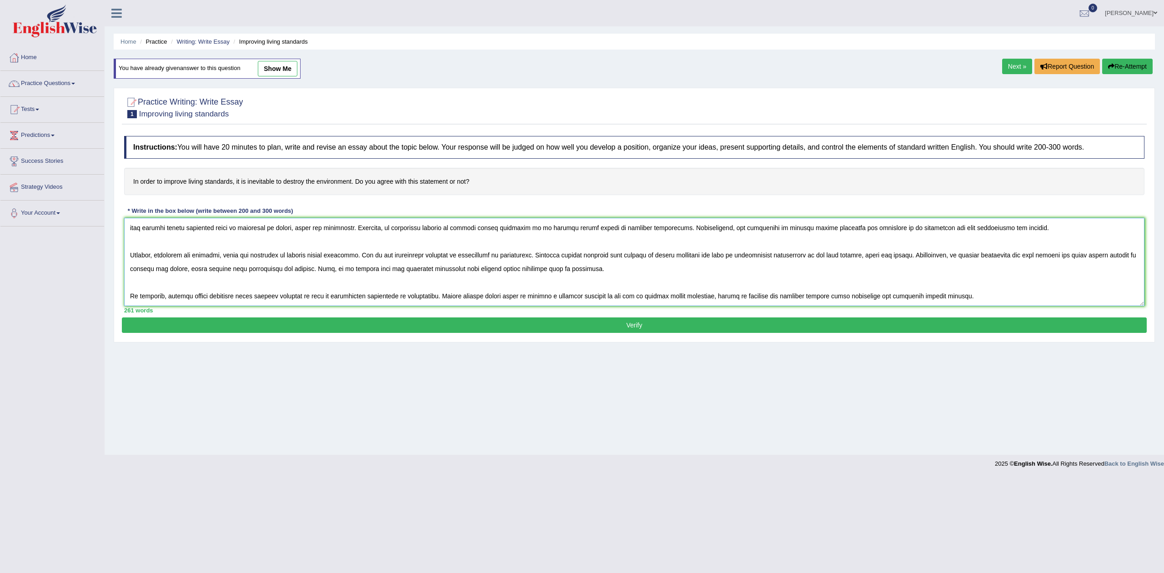
type textarea "The increasing influence to improve in living standards on our lives has ignite…"
click at [632, 326] on button "Verify" at bounding box center [634, 324] width 1025 height 15
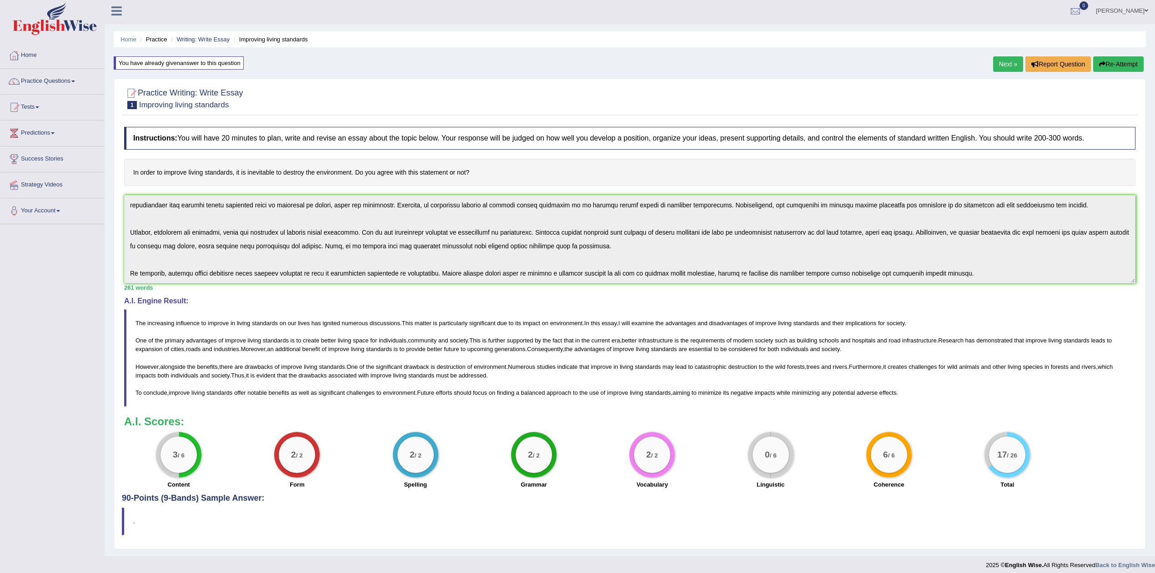
scroll to position [0, 0]
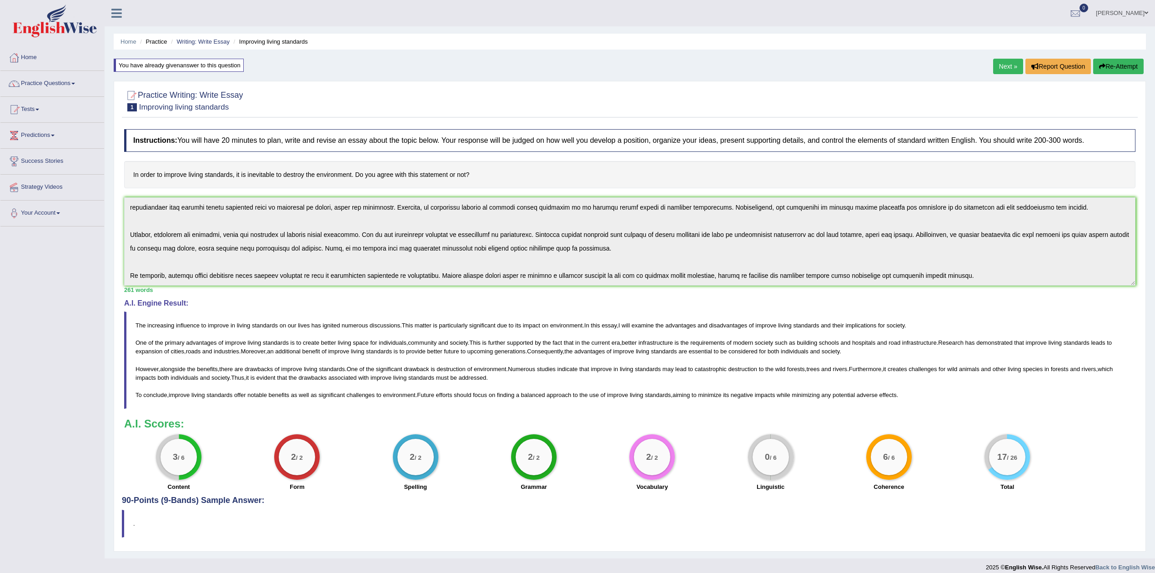
click at [1115, 8] on link "Sanjaykumar Dadhania" at bounding box center [1122, 12] width 66 height 24
click at [1090, 114] on link "Log out" at bounding box center [1105, 118] width 98 height 21
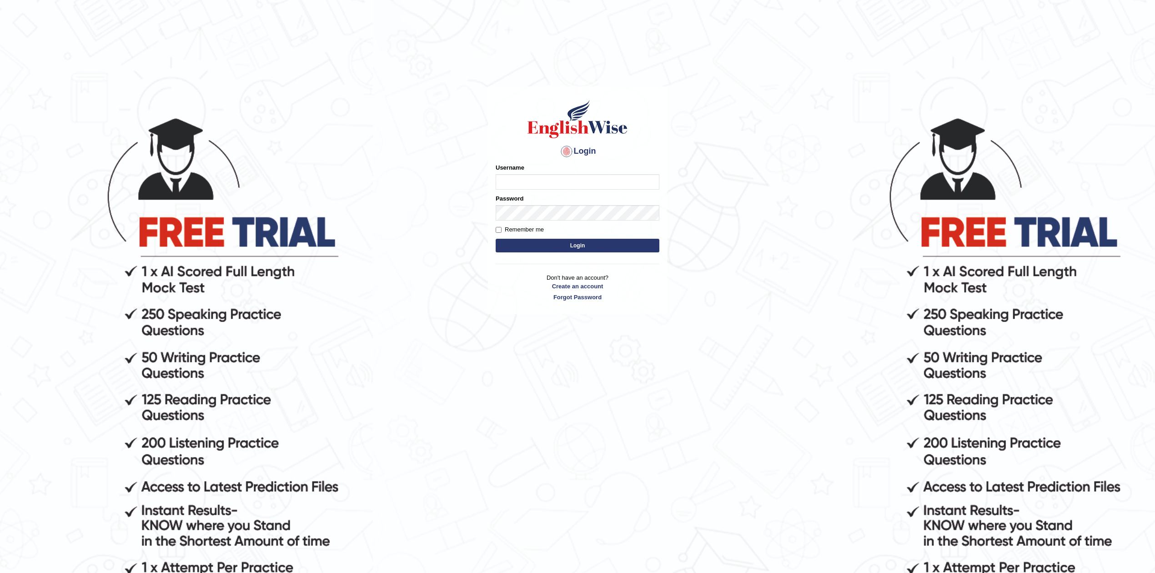
click at [541, 173] on div "Username" at bounding box center [578, 176] width 164 height 26
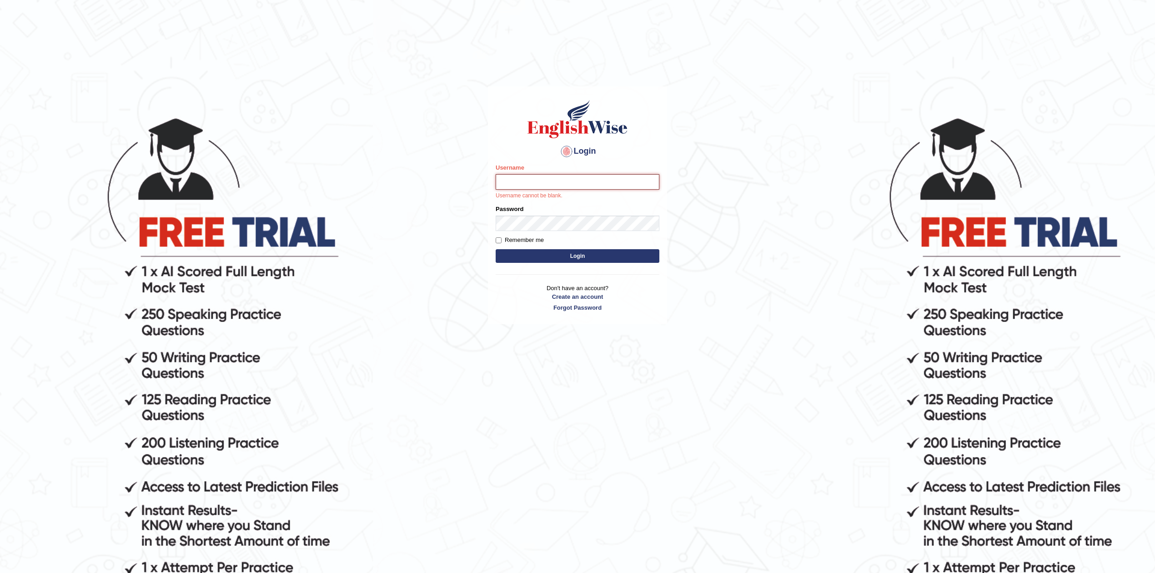
click at [541, 182] on input "Username" at bounding box center [578, 181] width 164 height 15
click at [451, 135] on body "Login Please fix the following errors: Username Username cannot be blank. Passw…" at bounding box center [577, 344] width 1155 height 573
click at [582, 184] on input "Username" at bounding box center [578, 181] width 164 height 15
type input "Sanjay2567"
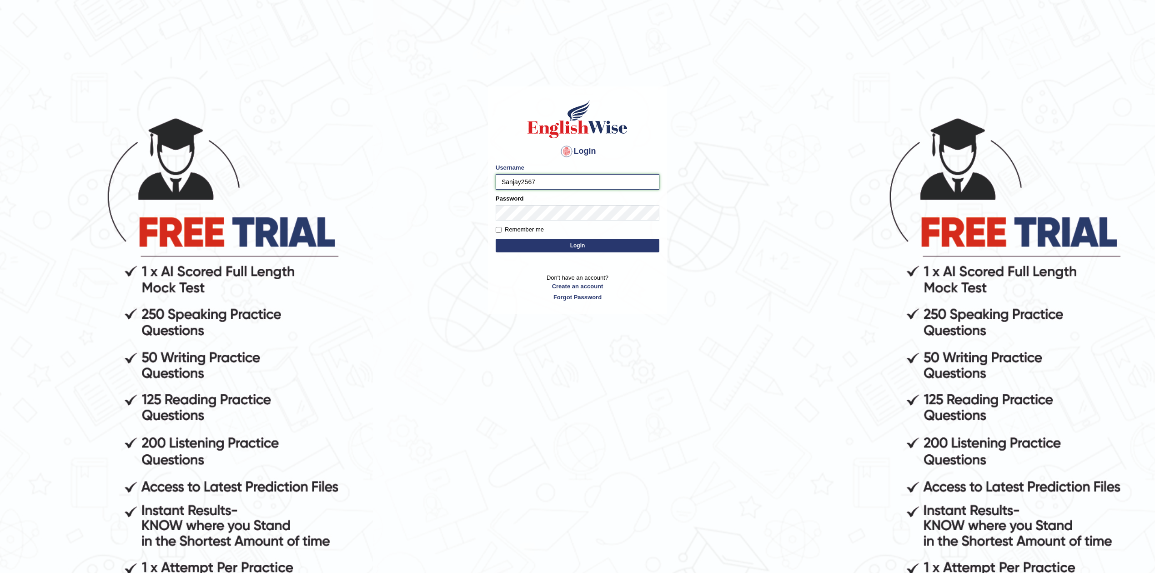
drag, startPoint x: 576, startPoint y: 180, endPoint x: 448, endPoint y: 208, distance: 130.7
click at [448, 208] on body "Login Please fix the following errors: Username Sanjay2567 Password Remember me…" at bounding box center [577, 344] width 1155 height 573
click at [583, 245] on button "Login" at bounding box center [578, 246] width 164 height 14
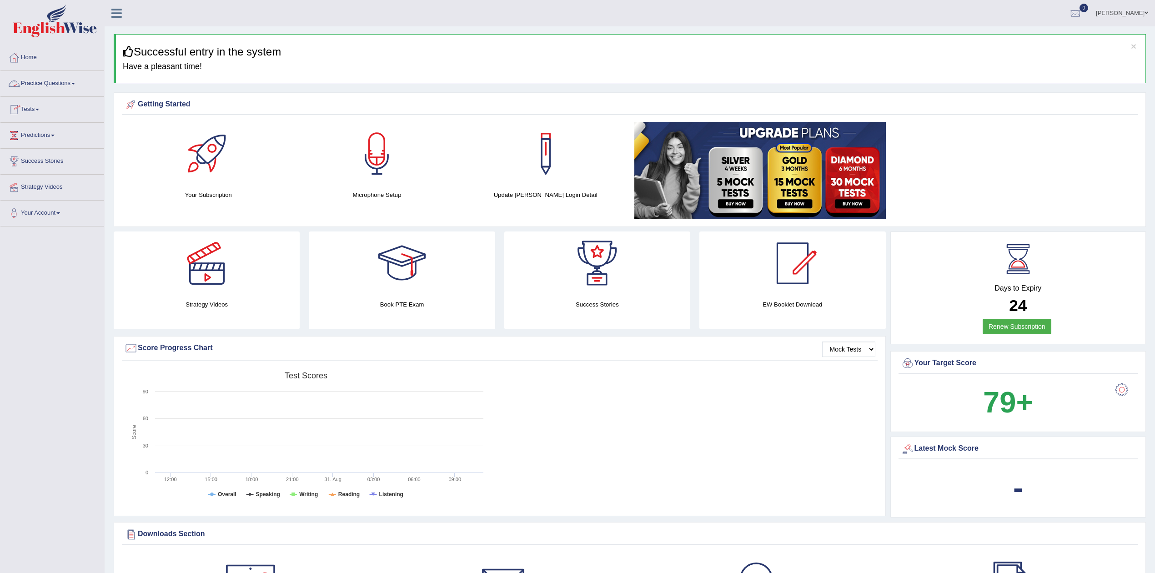
click at [33, 84] on link "Practice Questions" at bounding box center [52, 82] width 104 height 23
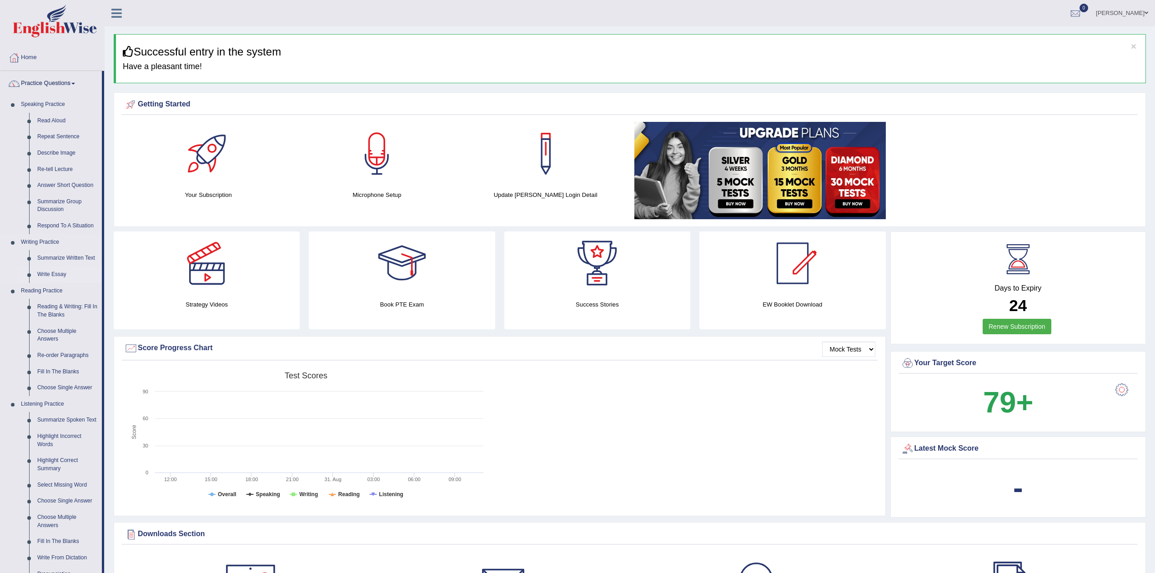
click at [53, 273] on link "Write Essay" at bounding box center [67, 274] width 69 height 16
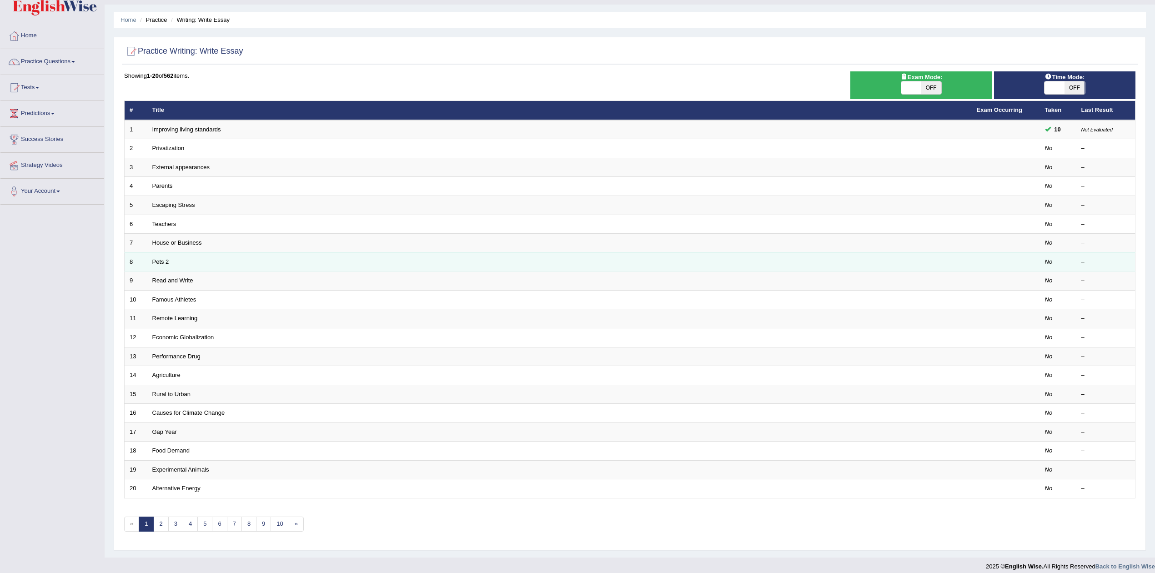
scroll to position [33, 0]
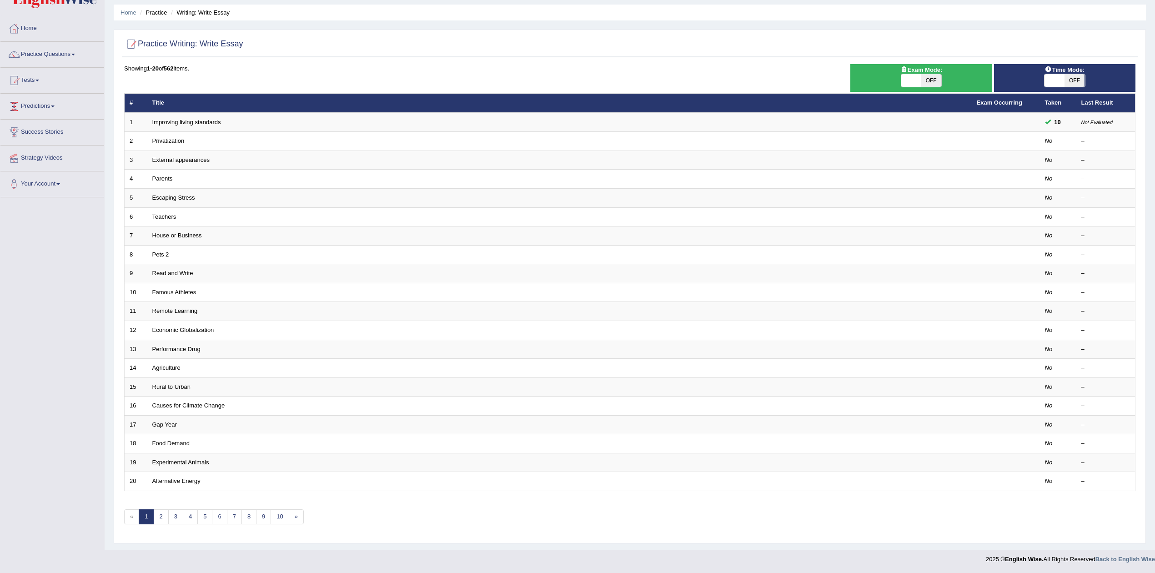
click at [48, 104] on link "Predictions" at bounding box center [52, 105] width 104 height 23
click at [40, 123] on link "Latest Predictions" at bounding box center [59, 127] width 85 height 16
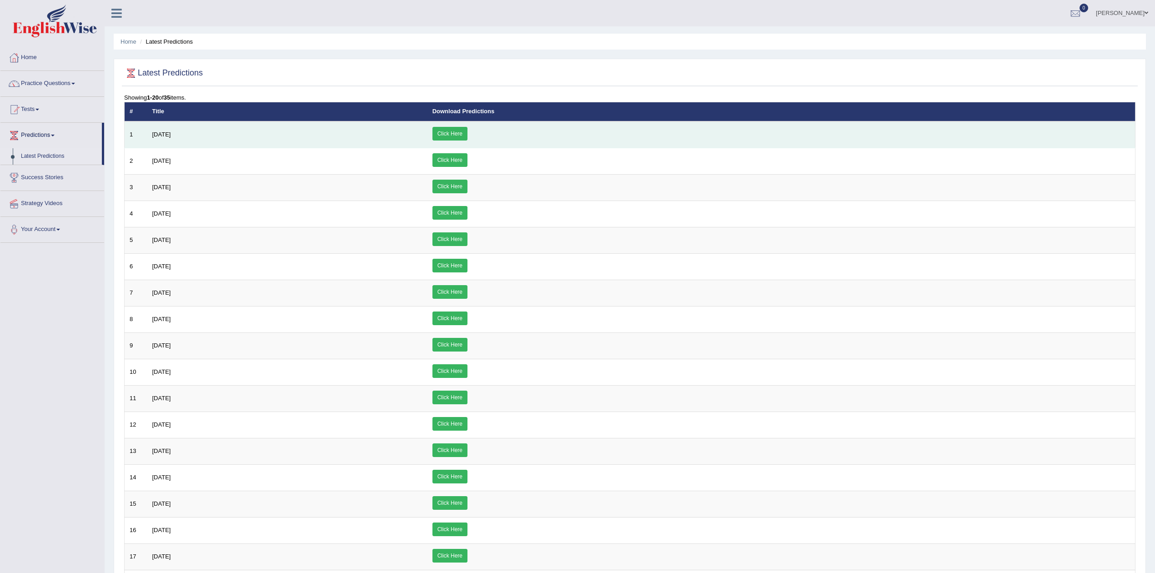
click at [467, 131] on link "Click Here" at bounding box center [449, 134] width 35 height 14
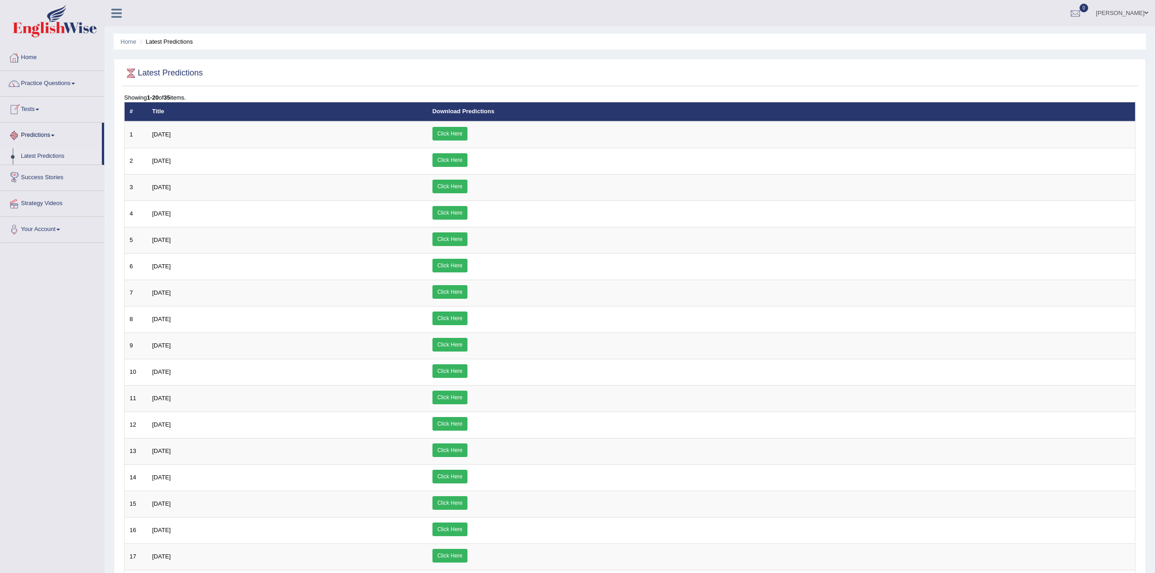
click at [47, 177] on link "Success Stories" at bounding box center [52, 176] width 104 height 23
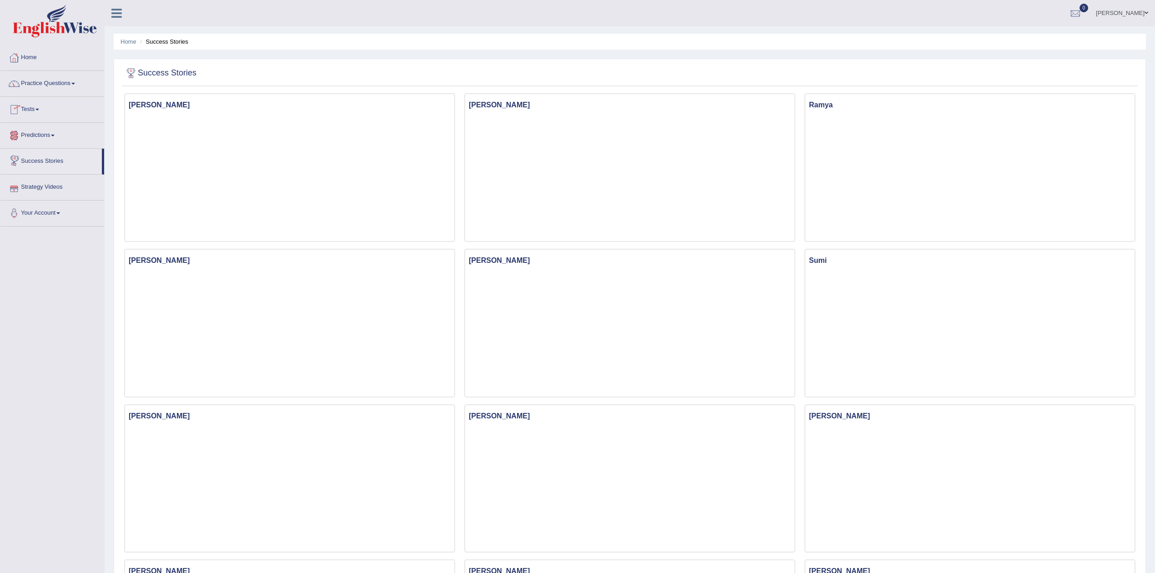
click at [40, 186] on link "Strategy Videos" at bounding box center [52, 186] width 104 height 23
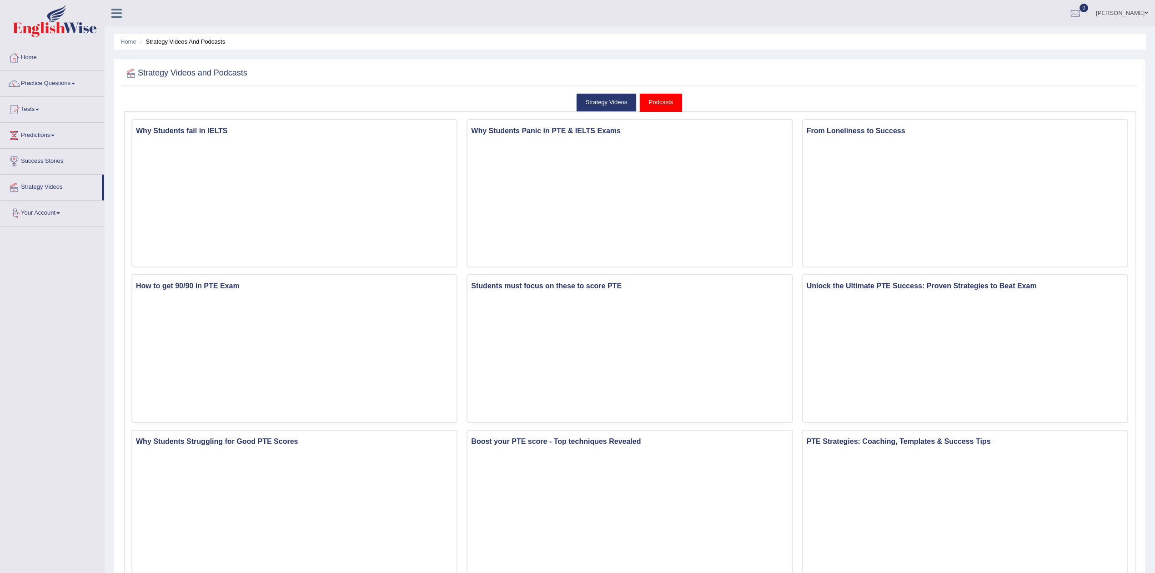
click at [45, 211] on link "Your Account" at bounding box center [52, 212] width 104 height 23
click at [48, 336] on div "Toggle navigation Home Practice Questions Speaking Practice Read Aloud Repeat S…" at bounding box center [577, 468] width 1155 height 936
click at [1124, 10] on link "Sanjaykumar Dadhania" at bounding box center [1122, 12] width 66 height 24
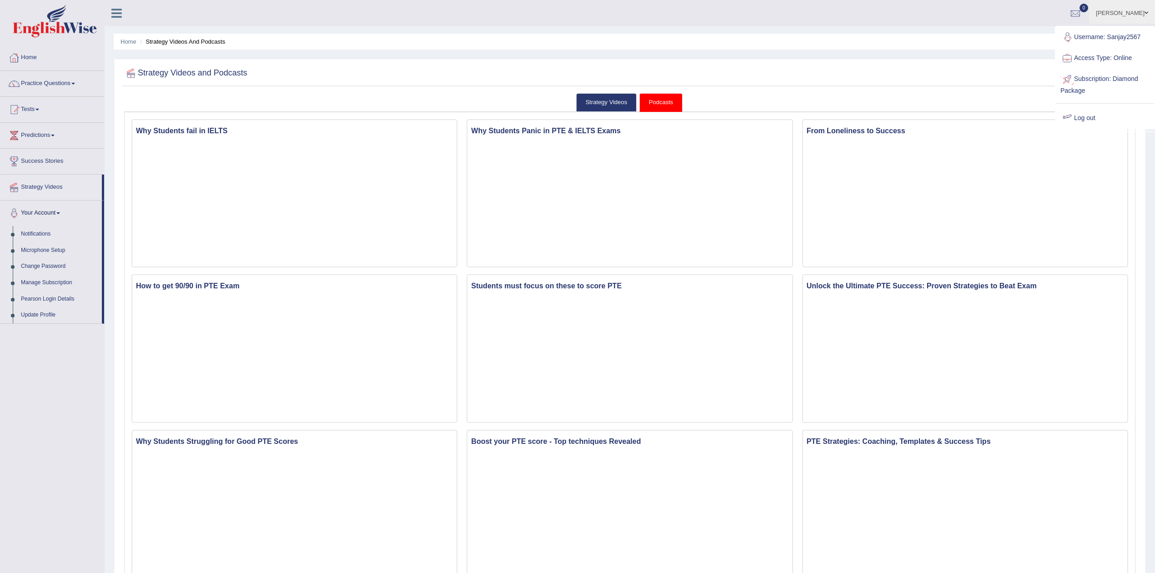
click at [1079, 115] on link "Log out" at bounding box center [1105, 118] width 98 height 21
